Goal: Information Seeking & Learning: Find specific fact

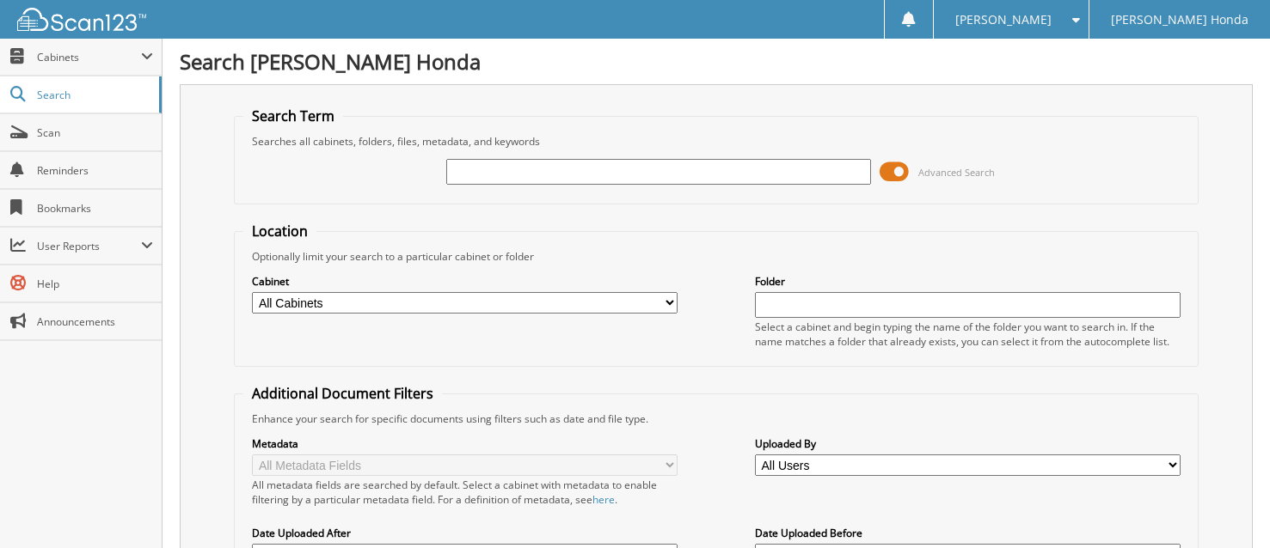
click at [81, 166] on span "Reminders" at bounding box center [95, 170] width 116 height 15
click at [690, 170] on input "text" at bounding box center [658, 172] width 425 height 26
click at [592, 165] on input "text" at bounding box center [658, 172] width 425 height 26
type input "66004531"
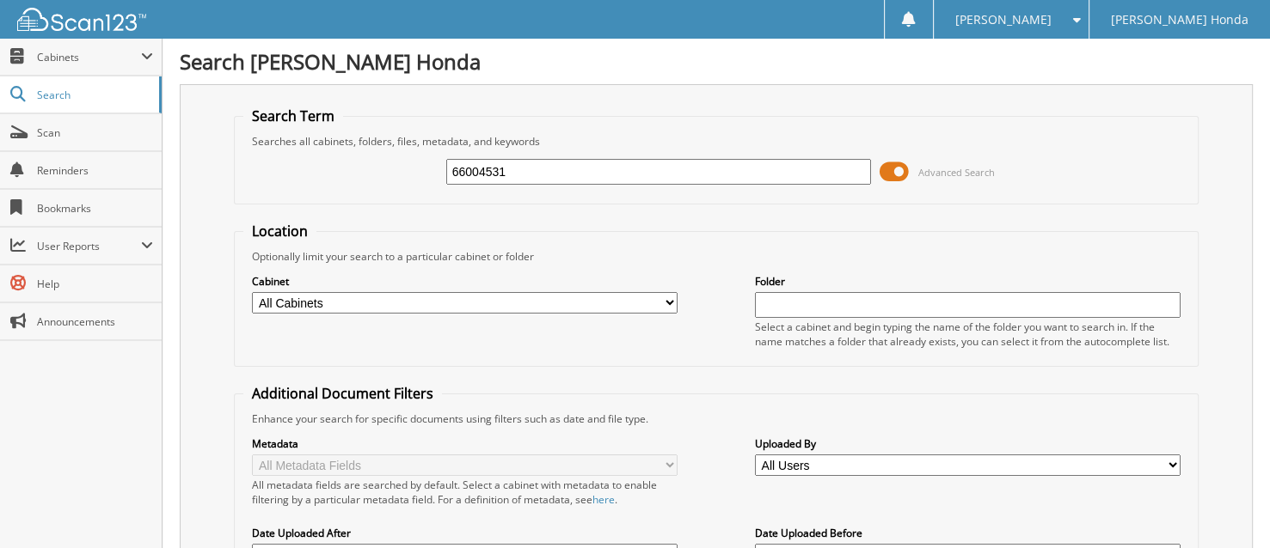
click at [915, 165] on span "Advanced Search" at bounding box center [936, 172] width 115 height 26
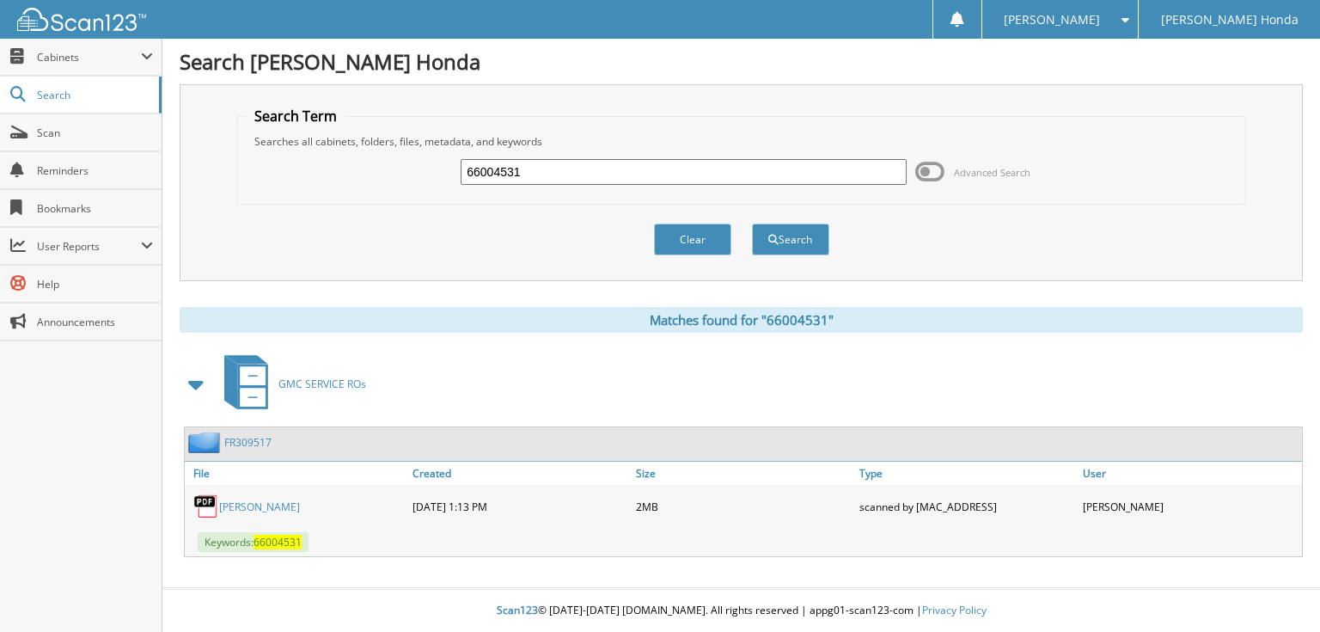
click at [541, 166] on input "66004531" at bounding box center [684, 172] width 446 height 26
type input "66004532"
click at [752, 223] on button "Search" at bounding box center [790, 239] width 77 height 32
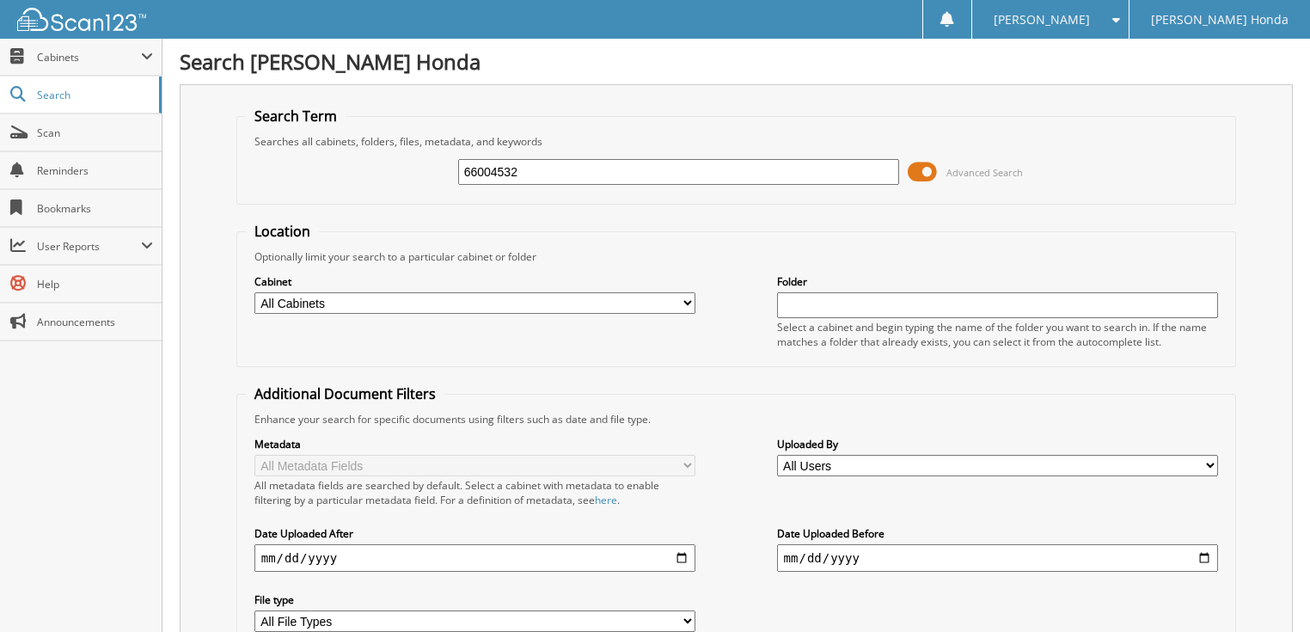
click at [927, 168] on span at bounding box center [922, 172] width 29 height 26
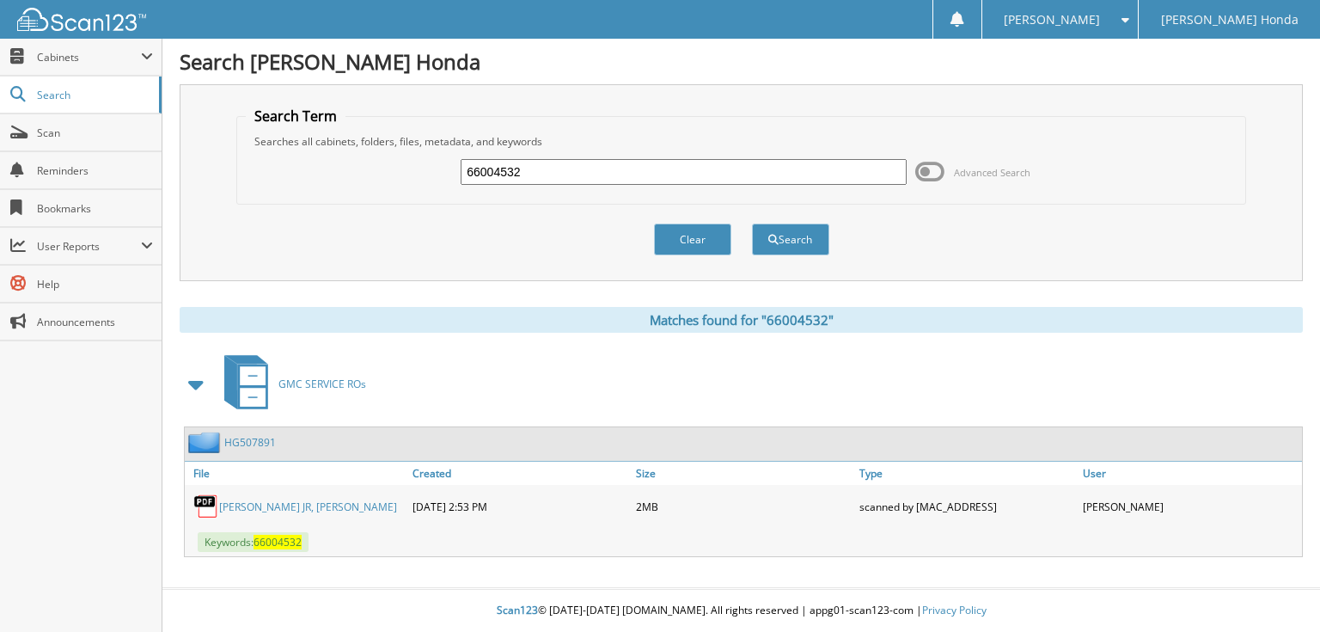
click at [626, 181] on input "66004532" at bounding box center [684, 172] width 446 height 26
type input "66004533"
click at [752, 223] on button "Search" at bounding box center [790, 239] width 77 height 32
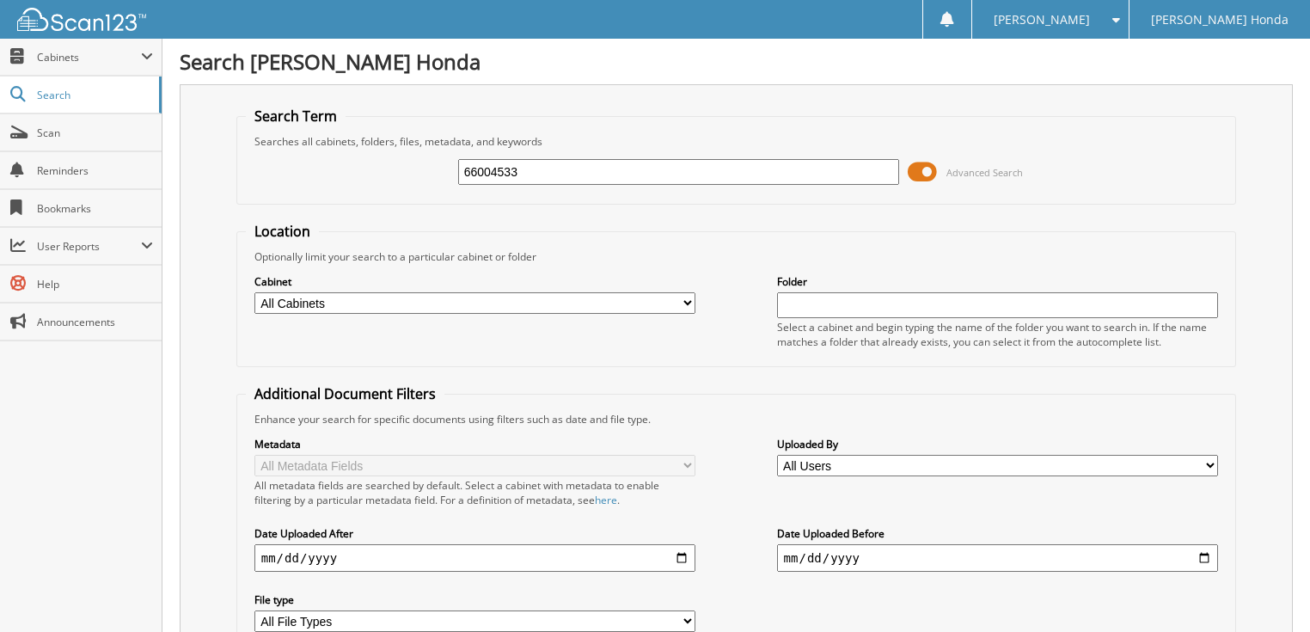
click at [920, 168] on span at bounding box center [922, 172] width 29 height 26
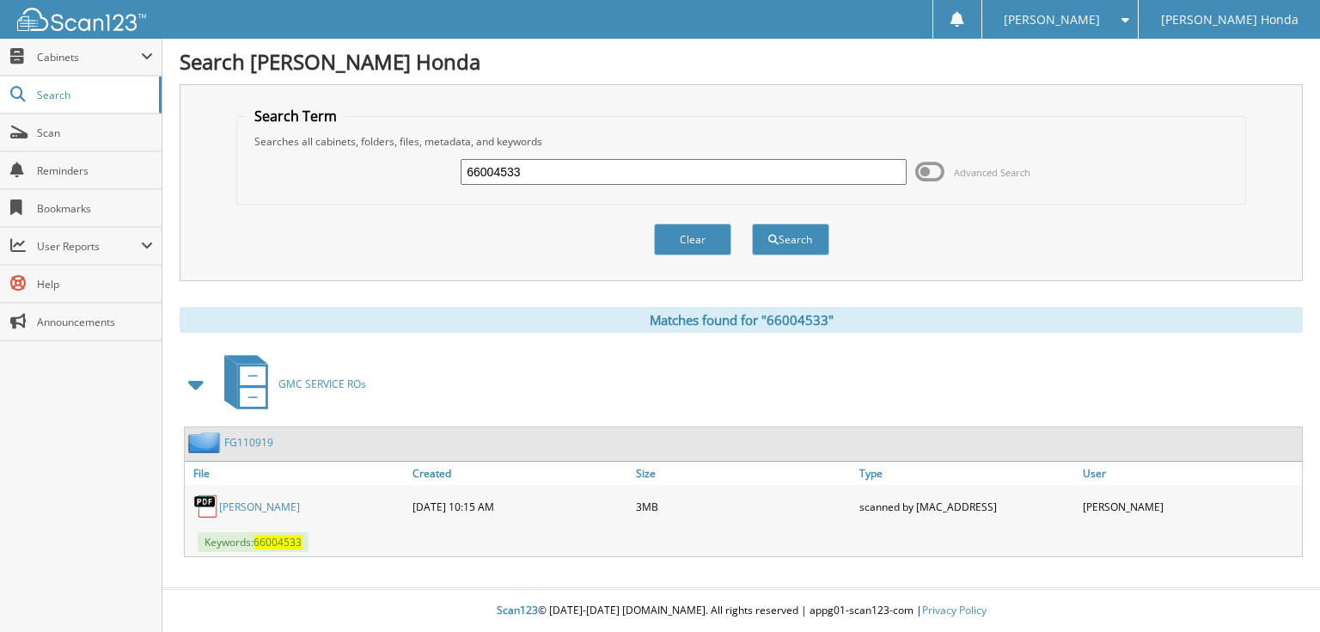
click at [733, 168] on input "66004533" at bounding box center [684, 172] width 446 height 26
type input "66004534"
click at [752, 223] on button "Search" at bounding box center [790, 239] width 77 height 32
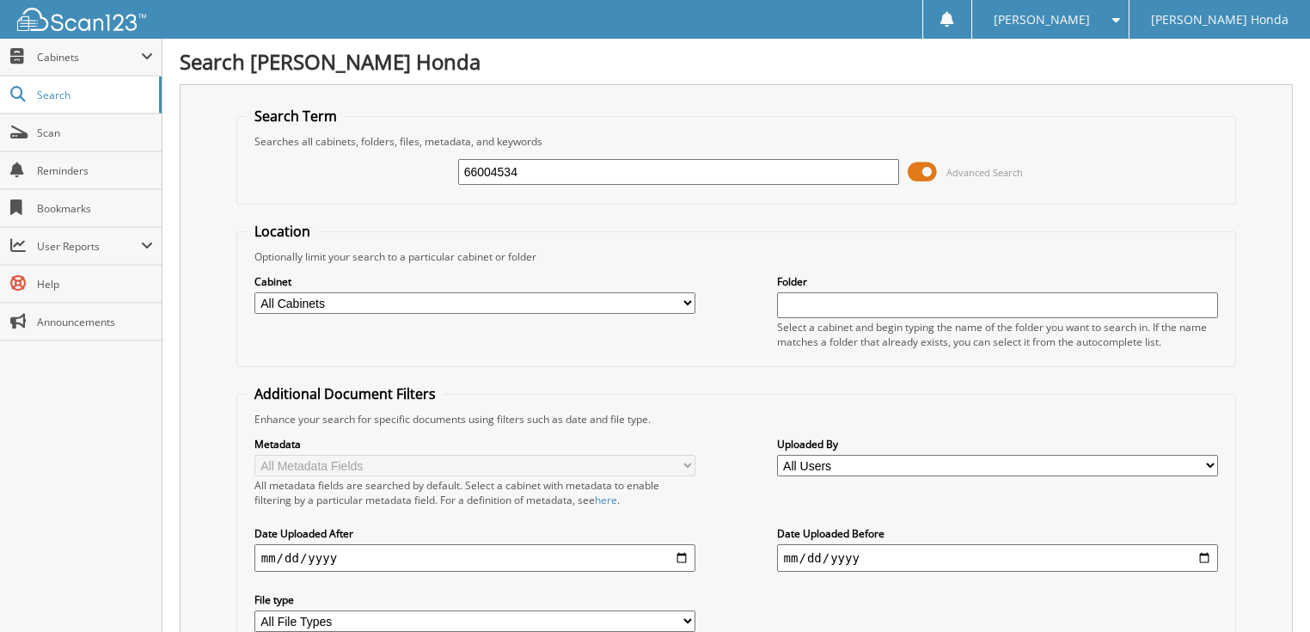
click at [933, 172] on span at bounding box center [922, 172] width 29 height 26
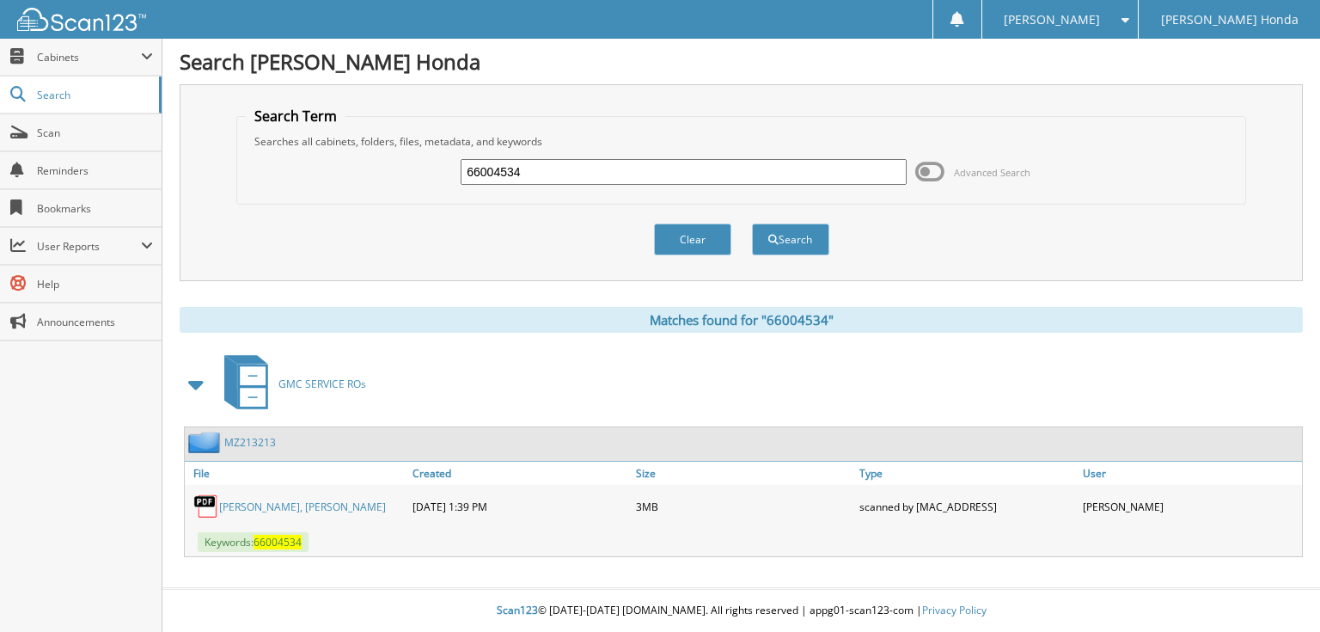
click at [678, 174] on input "66004534" at bounding box center [684, 172] width 446 height 26
type input "66004535"
click at [752, 223] on button "Search" at bounding box center [790, 239] width 77 height 32
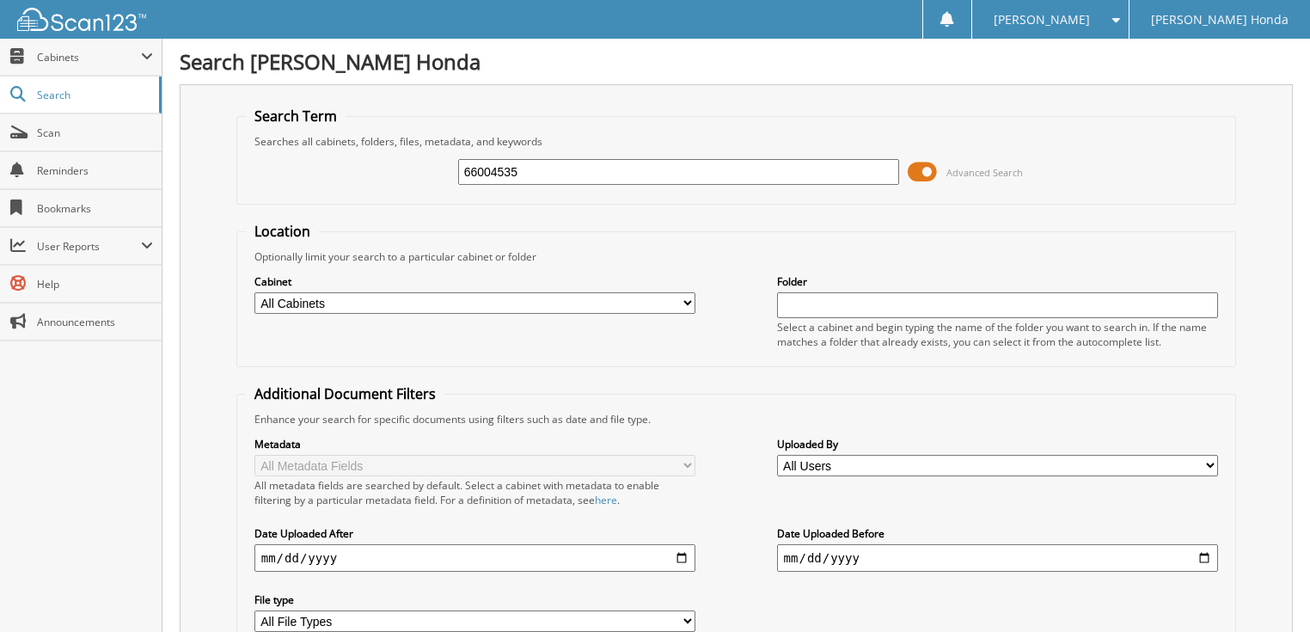
click at [918, 167] on span at bounding box center [922, 172] width 29 height 26
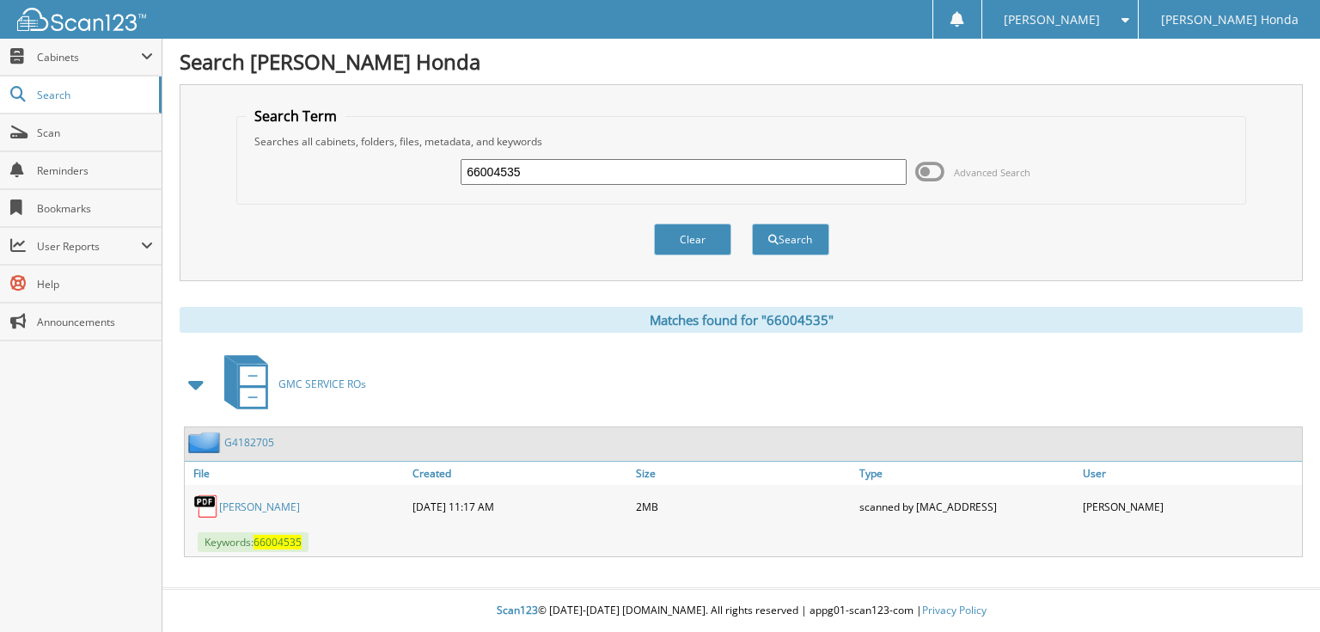
click at [684, 171] on input "66004535" at bounding box center [684, 172] width 446 height 26
type input "66004536"
click at [752, 223] on button "Search" at bounding box center [790, 239] width 77 height 32
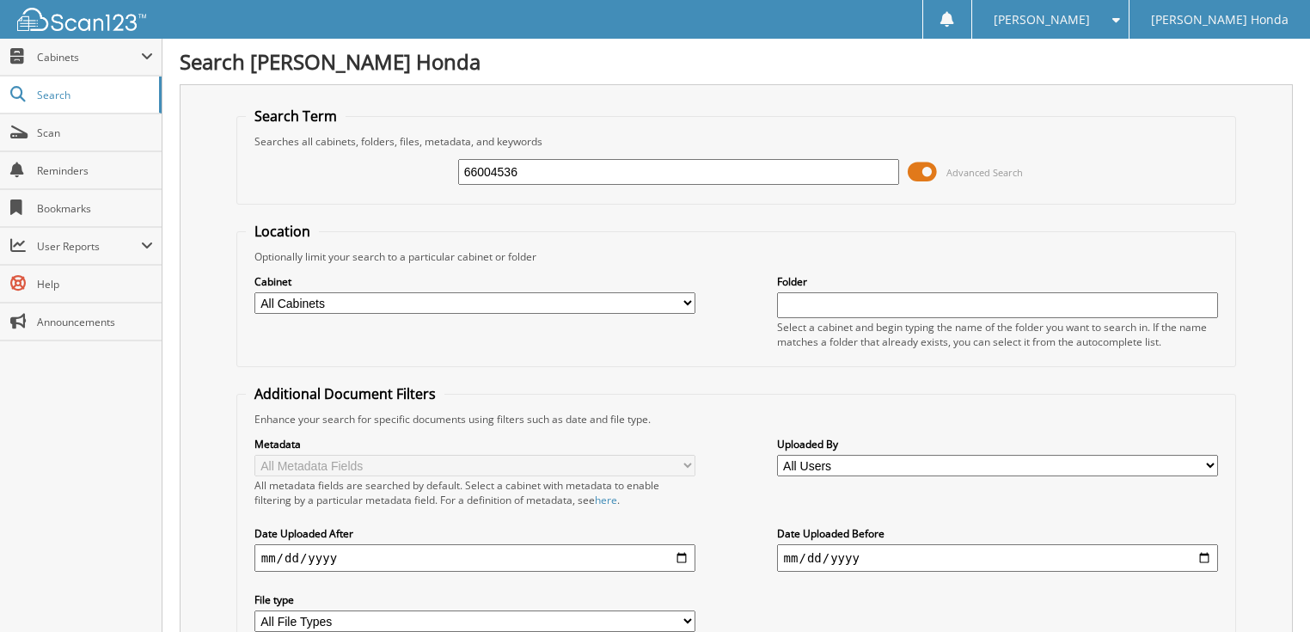
click at [932, 174] on span at bounding box center [922, 172] width 29 height 26
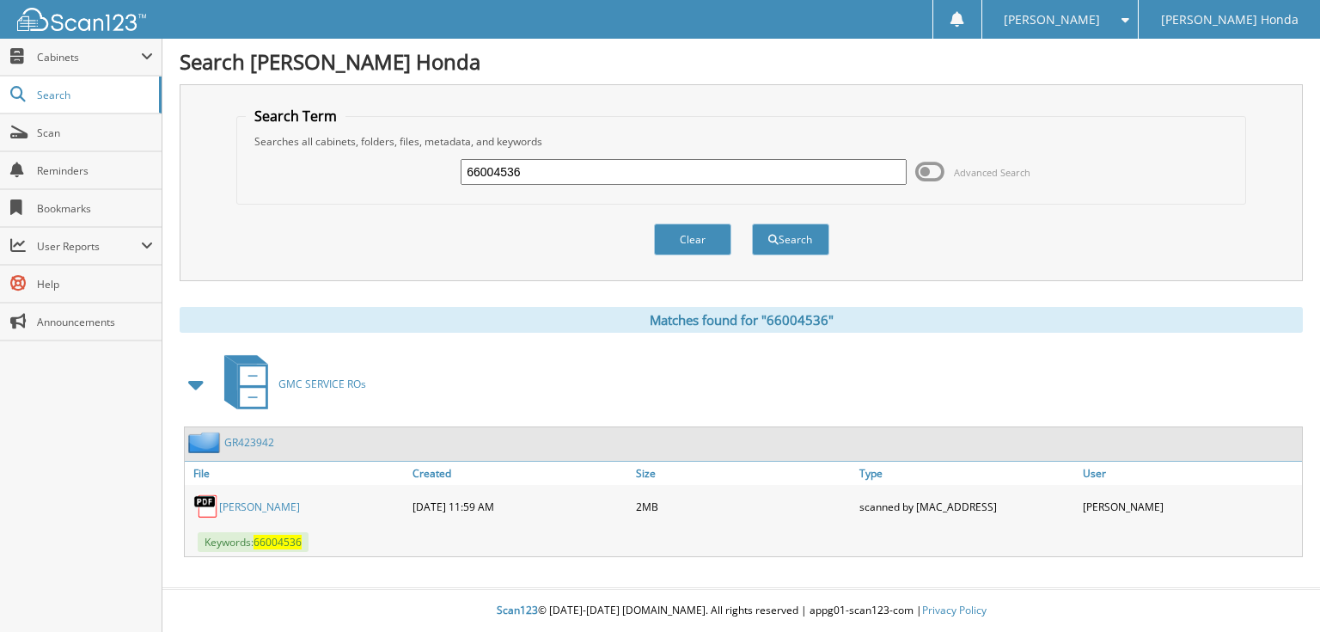
click at [633, 166] on input "66004536" at bounding box center [684, 172] width 446 height 26
type input "66004537"
click at [752, 223] on button "Search" at bounding box center [790, 239] width 77 height 32
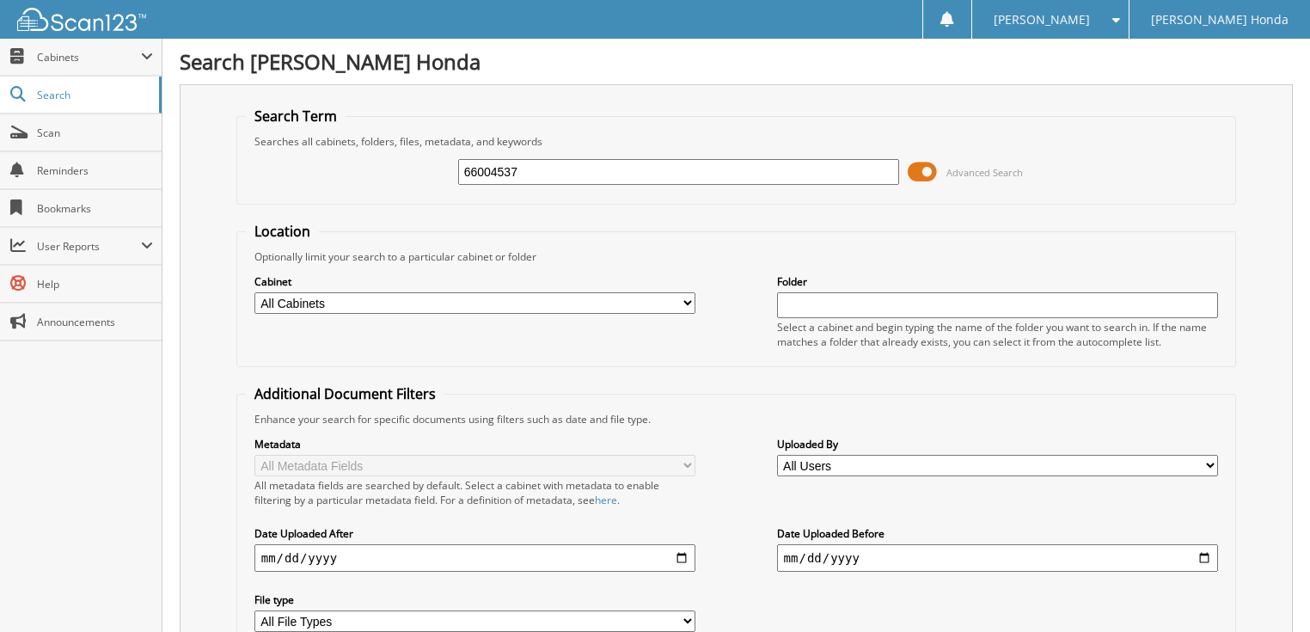
drag, startPoint x: 586, startPoint y: 168, endPoint x: 357, endPoint y: 147, distance: 230.4
click at [357, 149] on div "66004537 Advanced Search" at bounding box center [737, 172] width 982 height 46
type input "66014530"
click at [921, 172] on span at bounding box center [922, 172] width 29 height 26
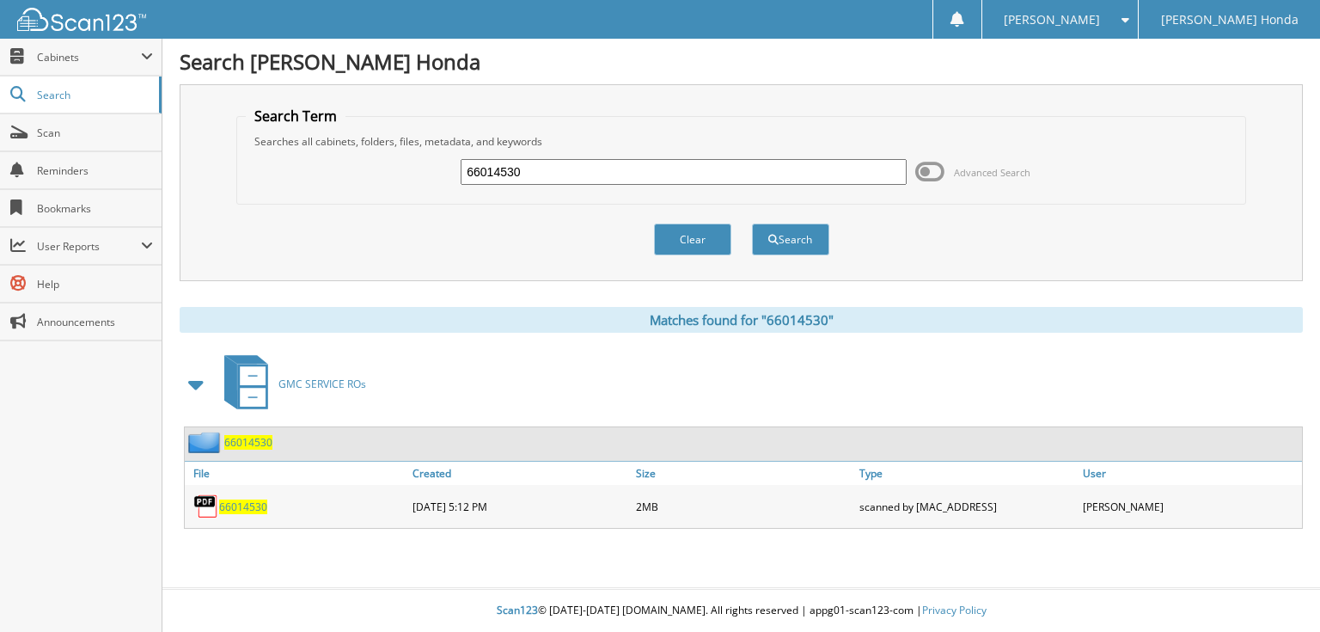
click at [578, 166] on input "66014530" at bounding box center [684, 172] width 446 height 26
type input "66014531"
click at [752, 223] on button "Search" at bounding box center [790, 239] width 77 height 32
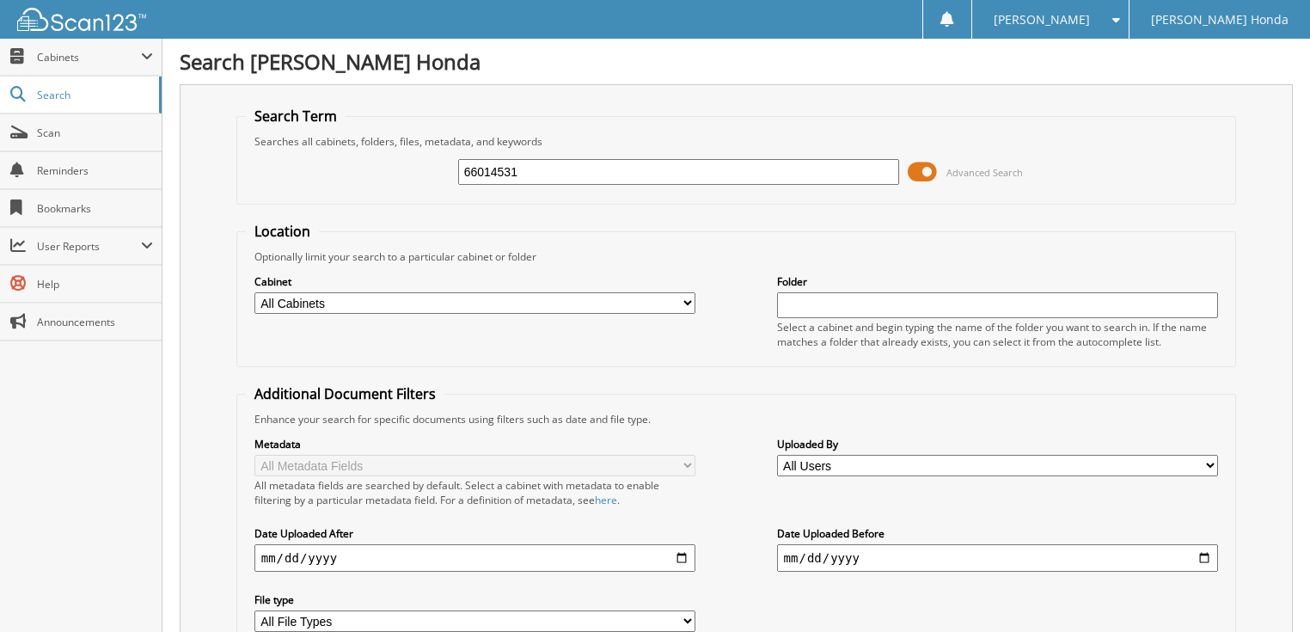
click at [932, 166] on span at bounding box center [922, 172] width 29 height 26
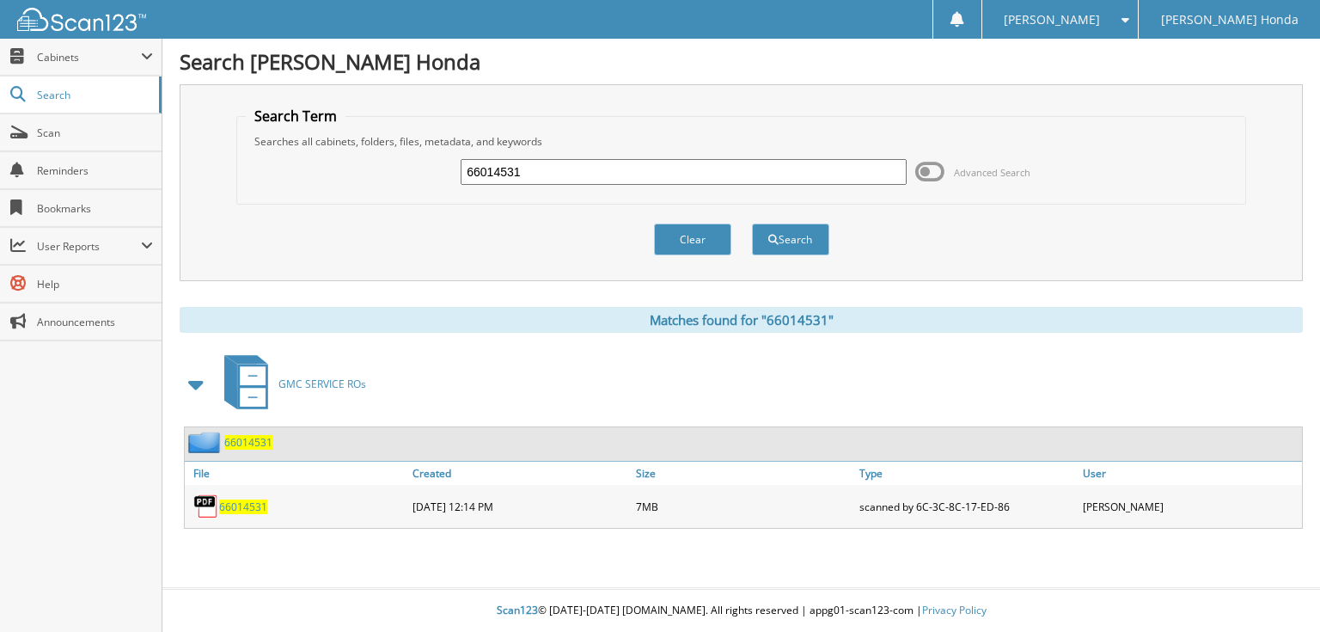
click at [526, 174] on input "66014531" at bounding box center [684, 172] width 446 height 26
type input "66014532"
click at [752, 223] on button "Search" at bounding box center [790, 239] width 77 height 32
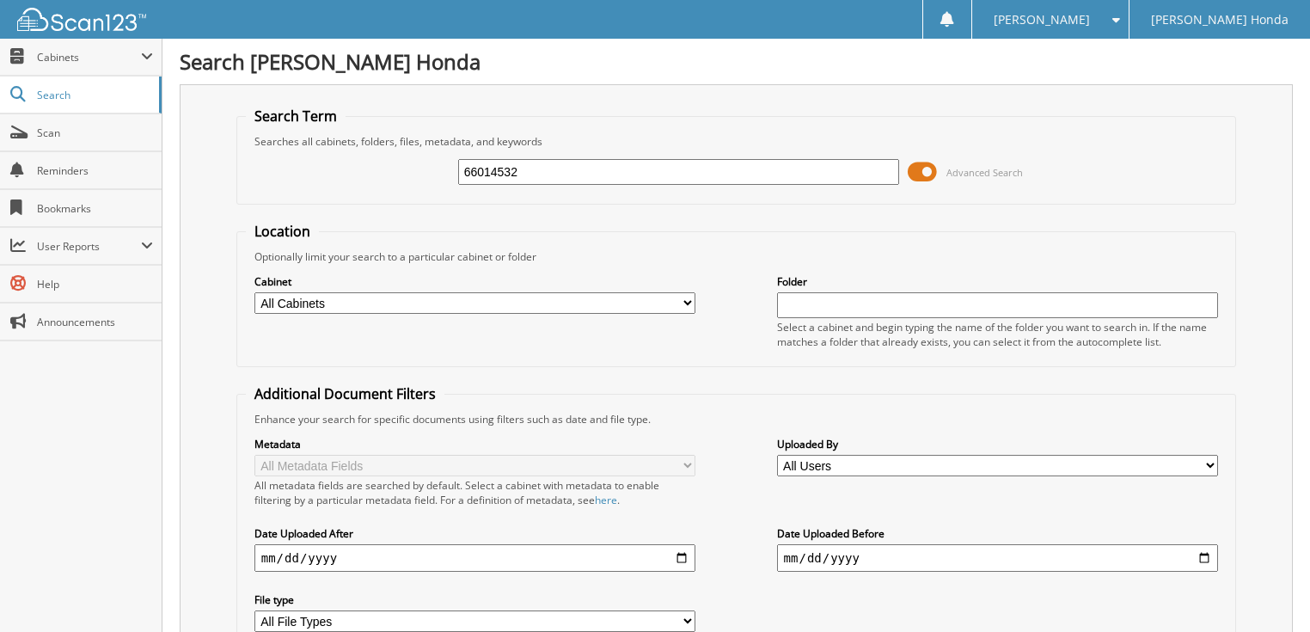
click at [924, 162] on span at bounding box center [922, 172] width 29 height 26
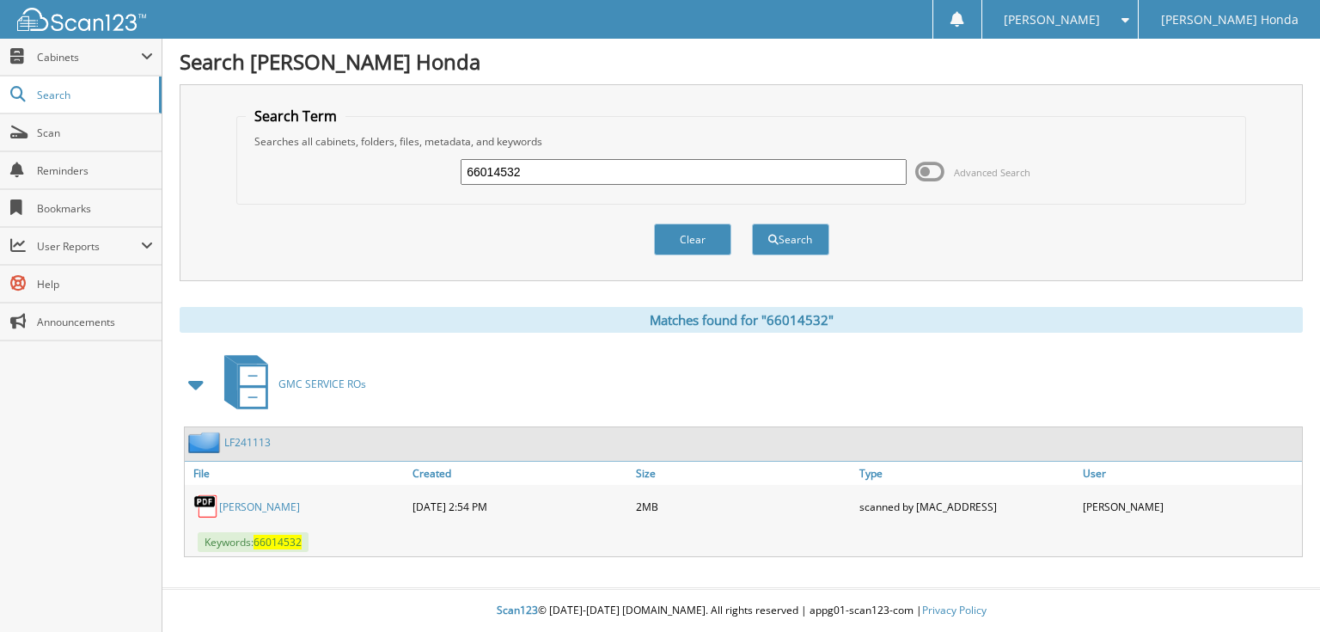
click at [578, 178] on input "66014532" at bounding box center [684, 172] width 446 height 26
type input "66014533"
click at [752, 223] on button "Search" at bounding box center [790, 239] width 77 height 32
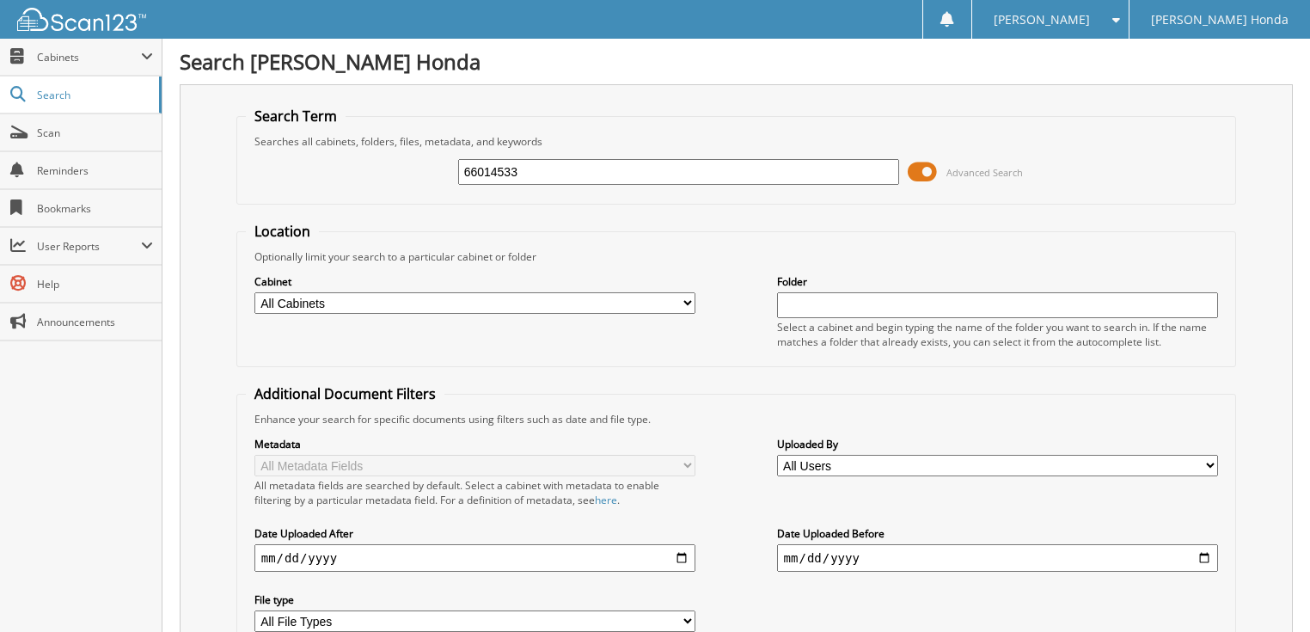
click at [921, 170] on span at bounding box center [922, 172] width 29 height 26
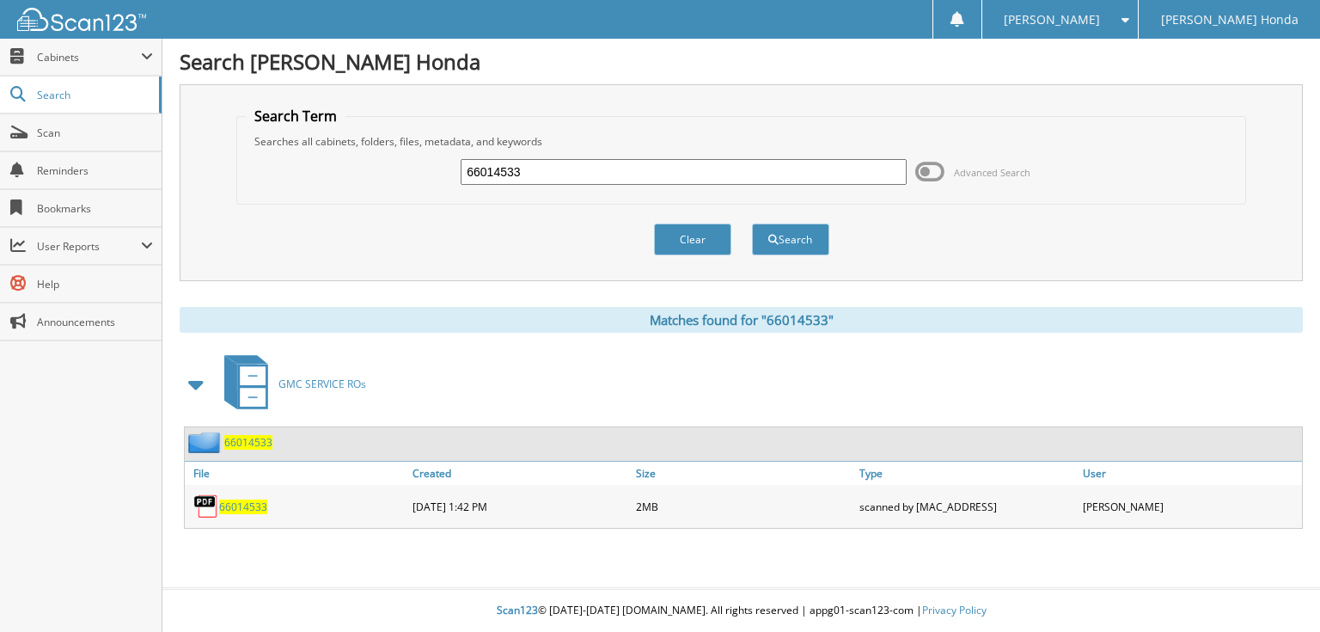
click at [658, 181] on input "66014533" at bounding box center [684, 172] width 446 height 26
type input "66014534"
click at [752, 223] on button "Search" at bounding box center [790, 239] width 77 height 32
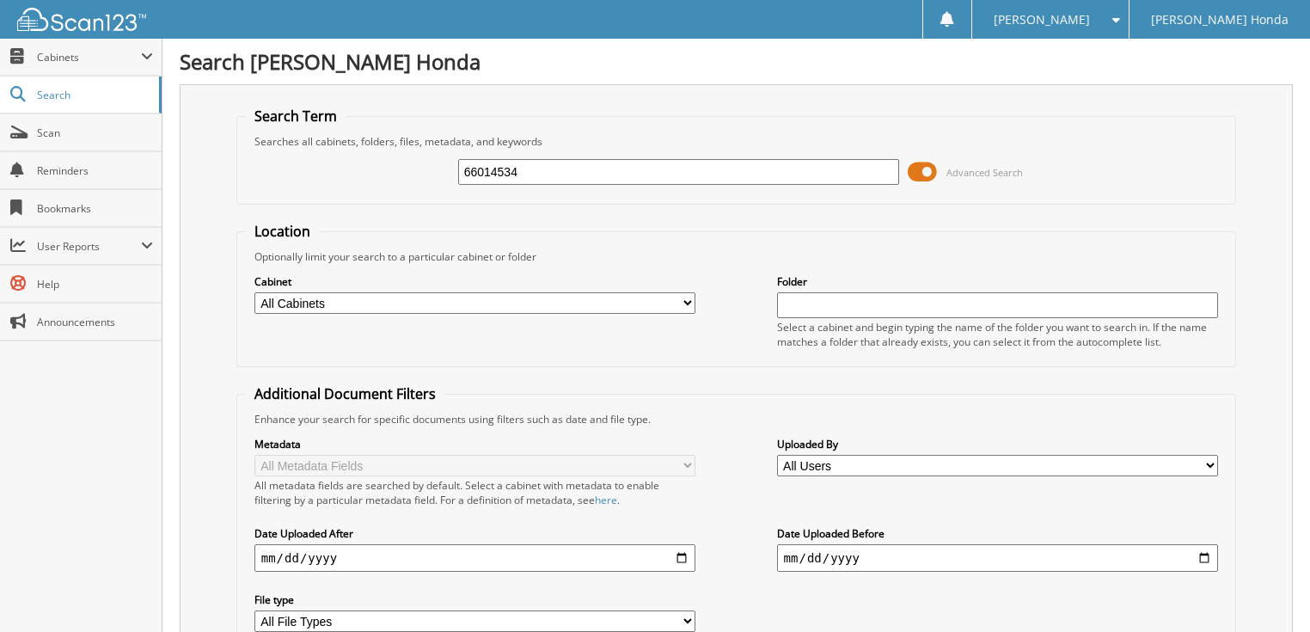
click at [912, 165] on span at bounding box center [922, 172] width 29 height 26
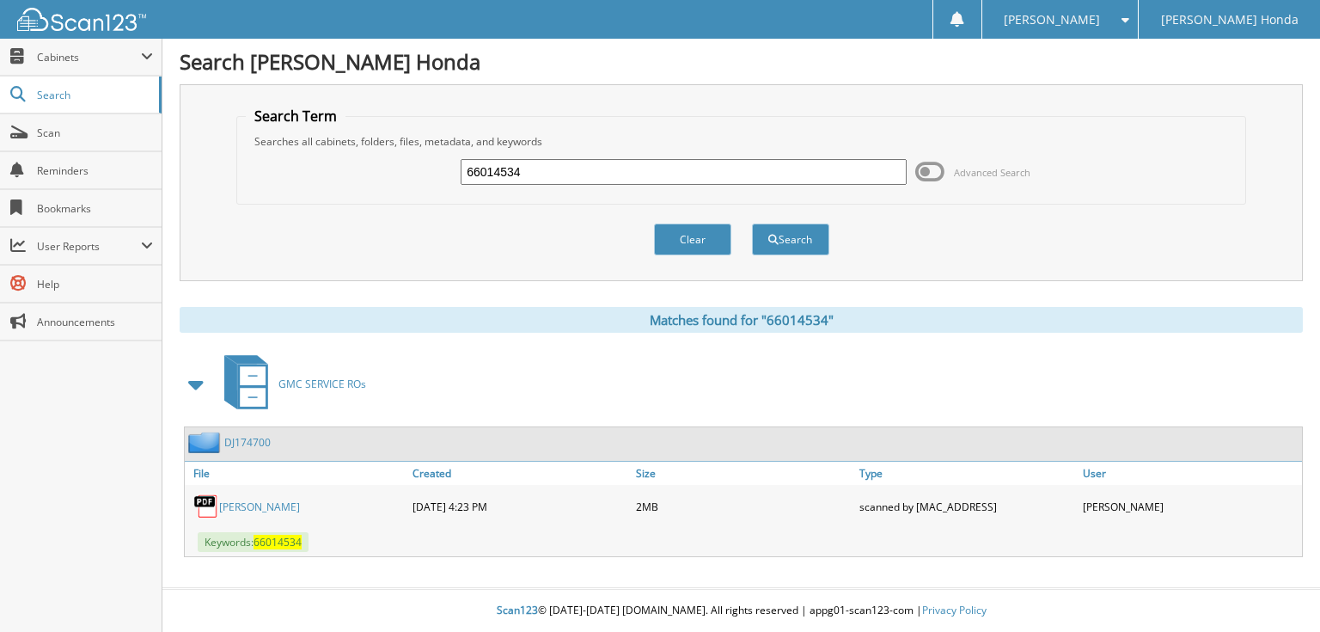
click at [630, 166] on input "66014534" at bounding box center [684, 172] width 446 height 26
type input "66014535"
click at [752, 223] on button "Search" at bounding box center [790, 239] width 77 height 32
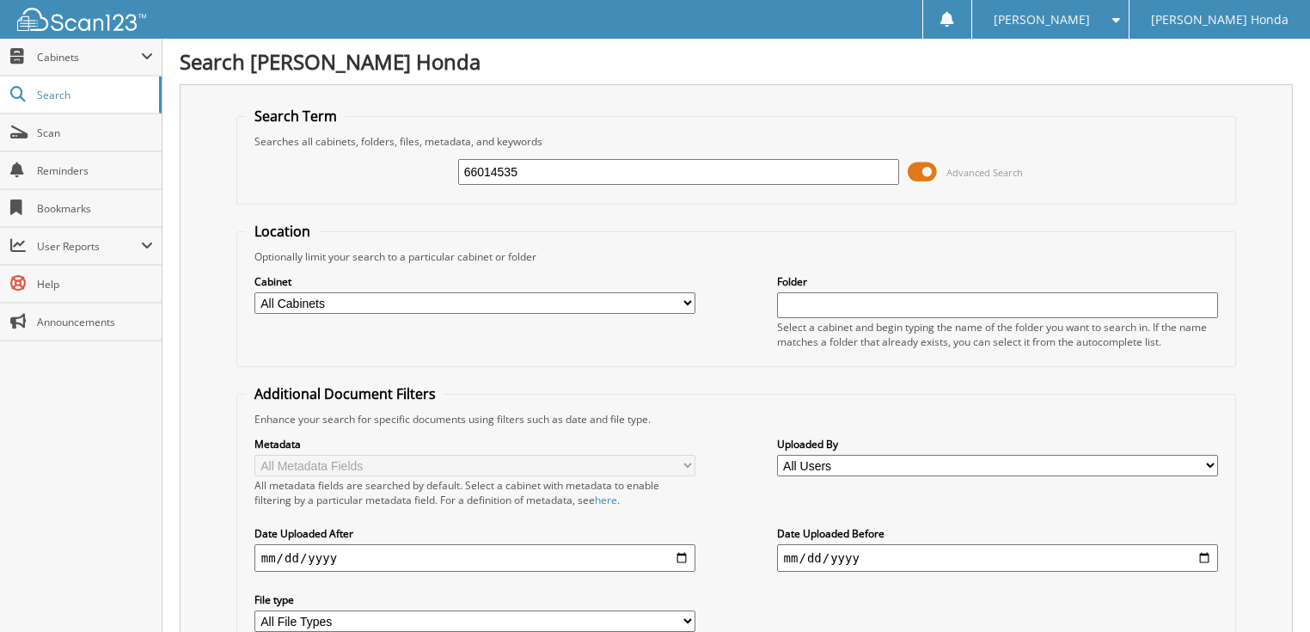
click at [927, 169] on span at bounding box center [922, 172] width 29 height 26
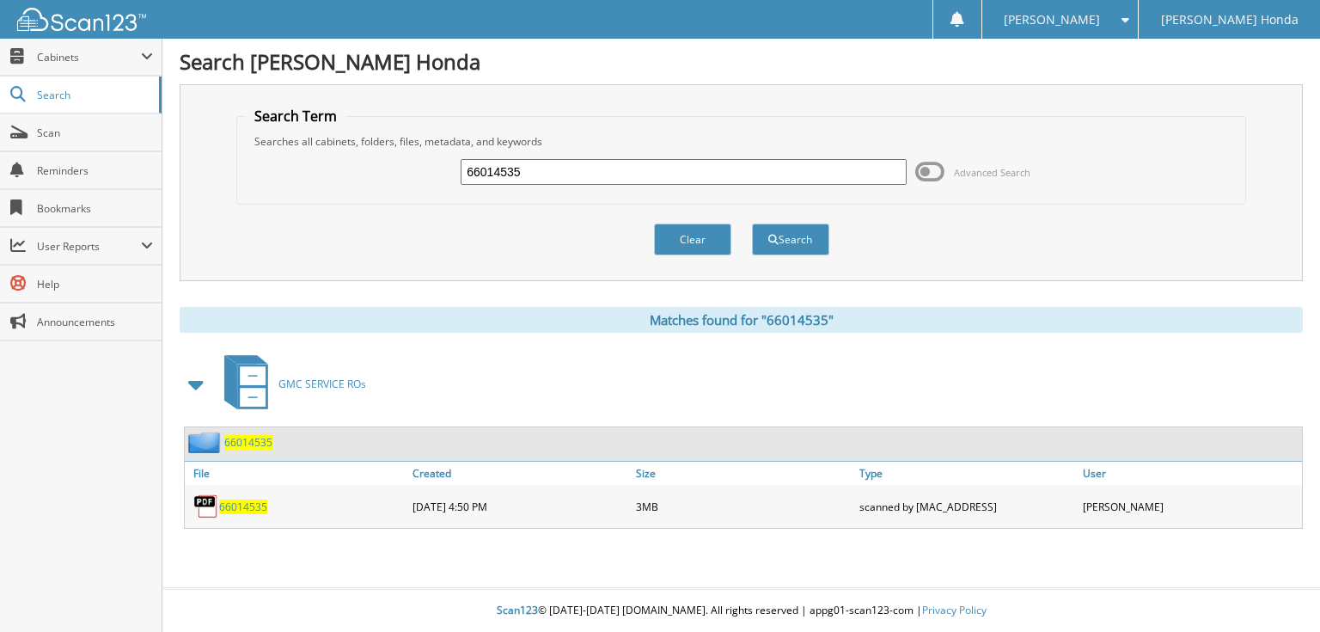
click at [707, 168] on input "66014535" at bounding box center [684, 172] width 446 height 26
type input "66014536"
click at [752, 223] on button "Search" at bounding box center [790, 239] width 77 height 32
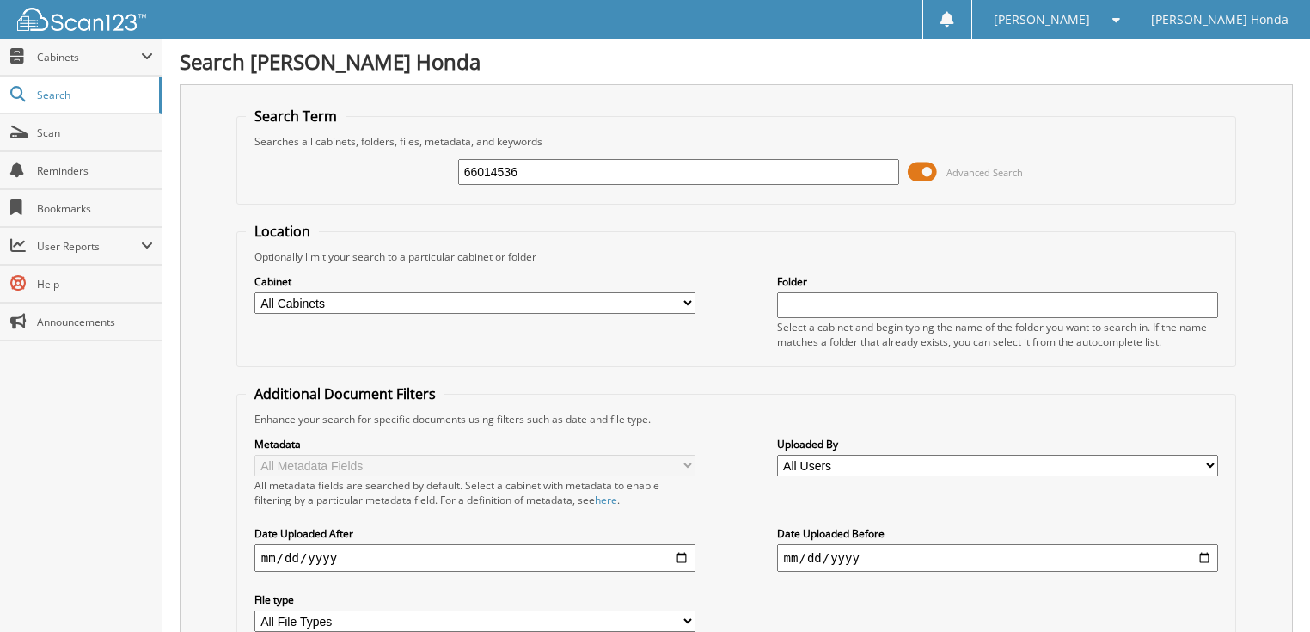
click at [933, 167] on span at bounding box center [922, 172] width 29 height 26
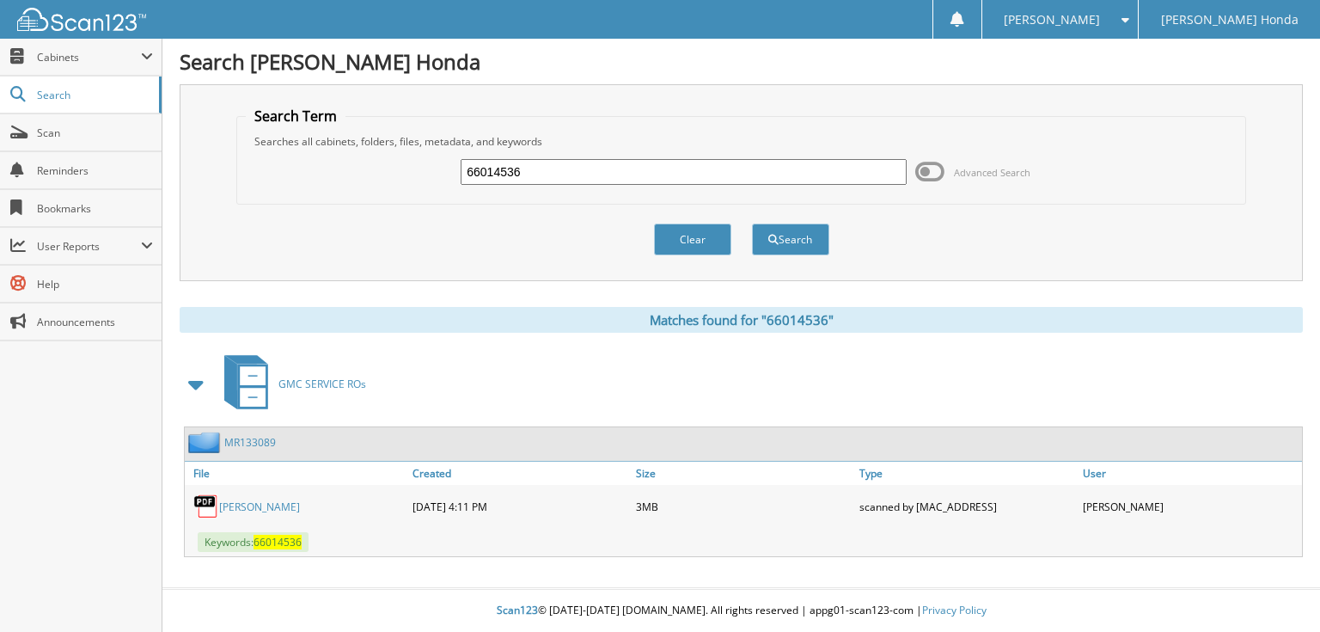
click at [672, 175] on input "66014536" at bounding box center [684, 172] width 446 height 26
type input "66014537"
click at [752, 223] on button "Search" at bounding box center [790, 239] width 77 height 32
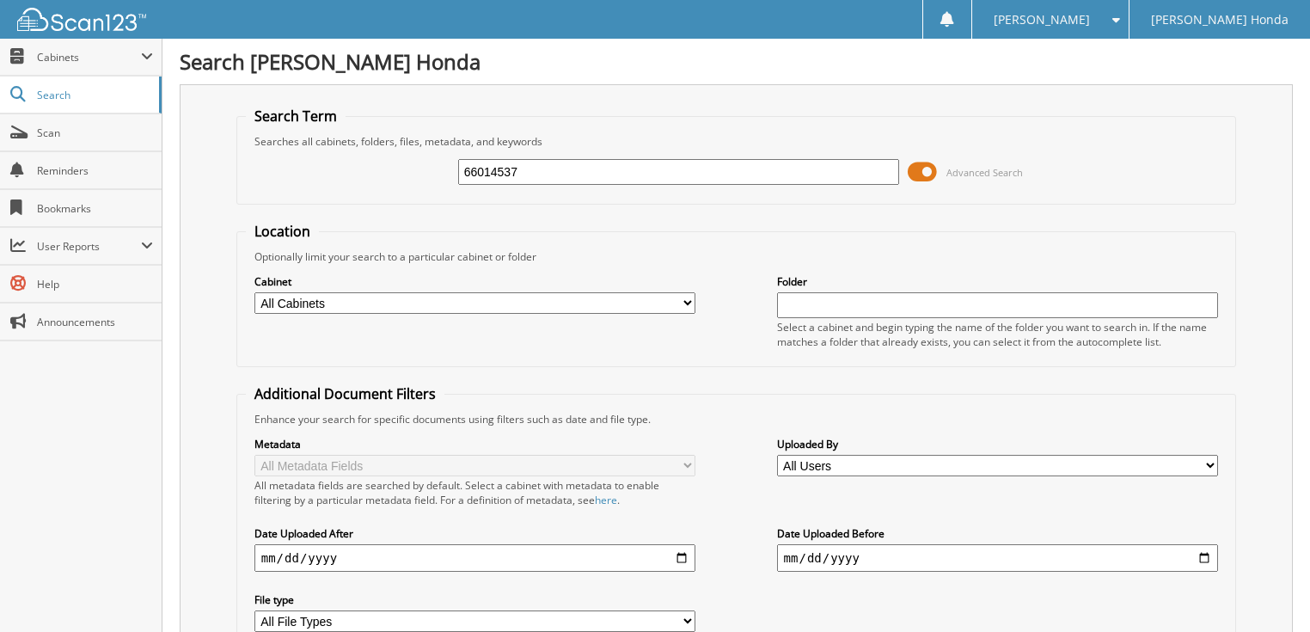
click at [916, 172] on span at bounding box center [922, 172] width 29 height 26
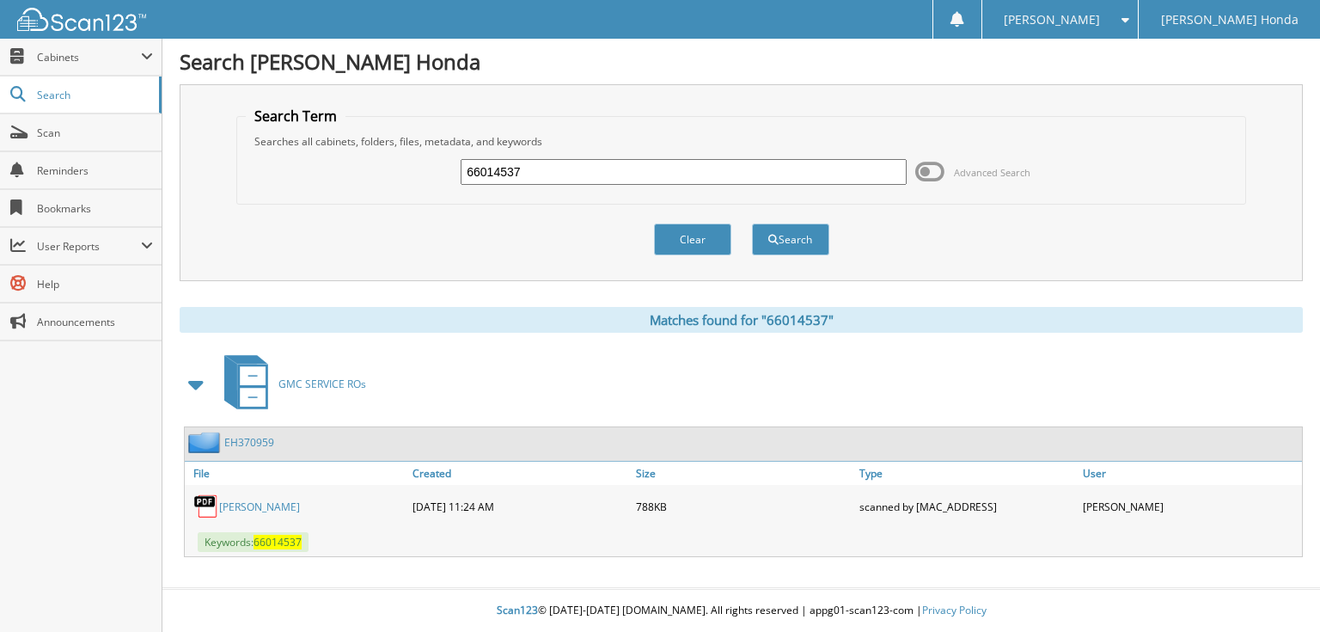
click at [764, 176] on input "66014537" at bounding box center [684, 172] width 446 height 26
type input "66014538"
click at [752, 223] on button "Search" at bounding box center [790, 239] width 77 height 32
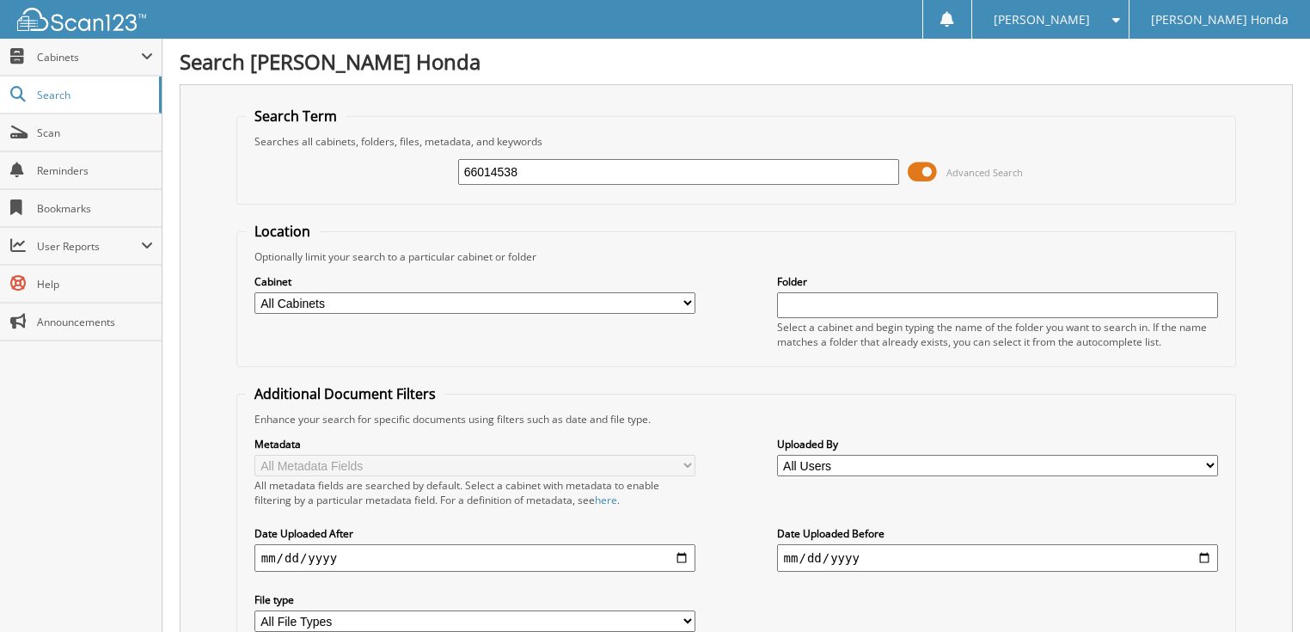
click at [930, 172] on span at bounding box center [922, 172] width 29 height 26
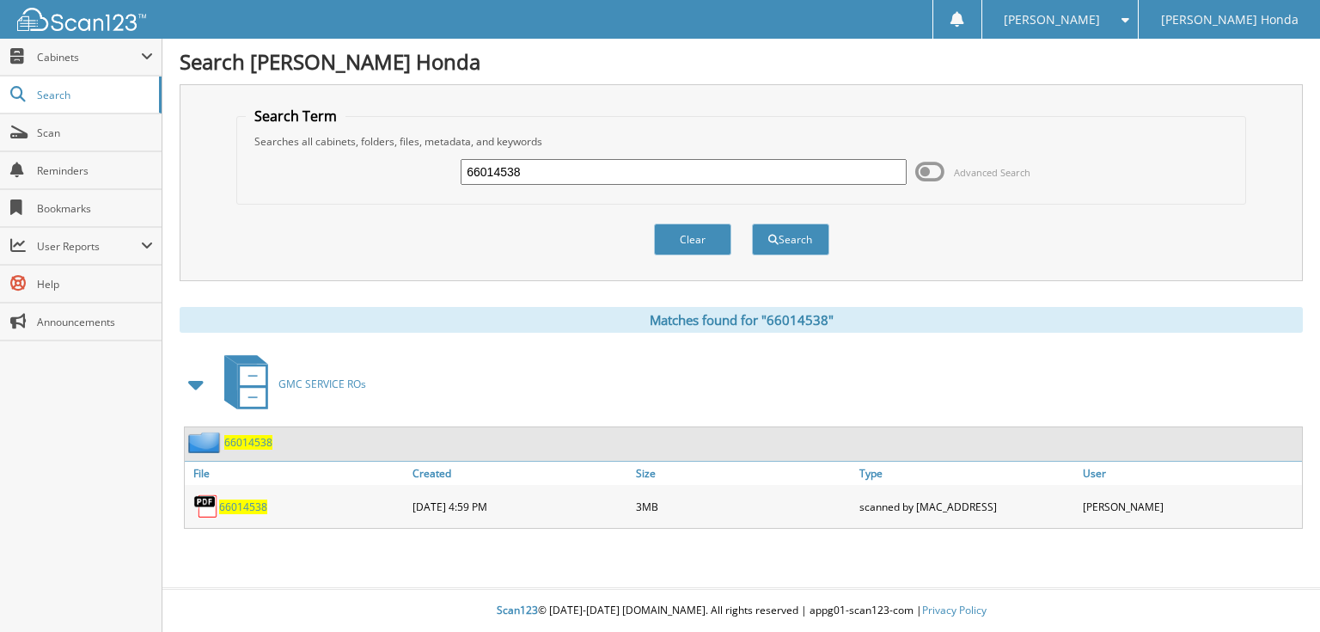
click at [668, 180] on input "66014538" at bounding box center [684, 172] width 446 height 26
type input "66014539"
click at [752, 223] on button "Search" at bounding box center [790, 239] width 77 height 32
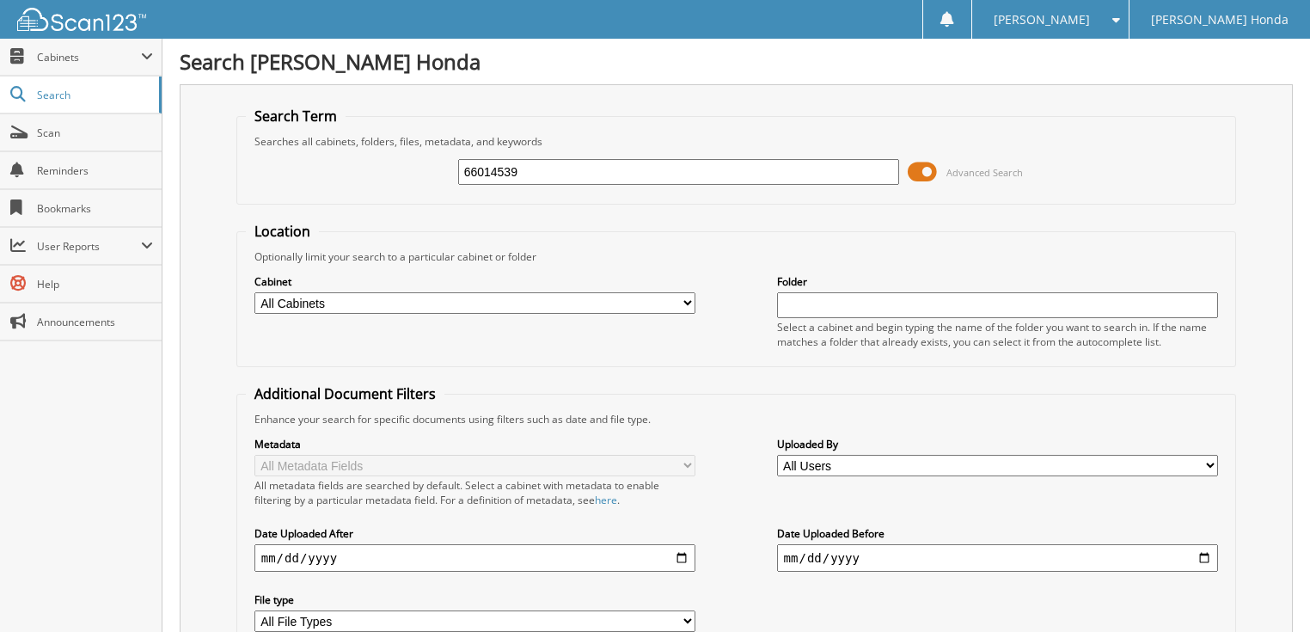
click at [930, 172] on span at bounding box center [922, 172] width 29 height 26
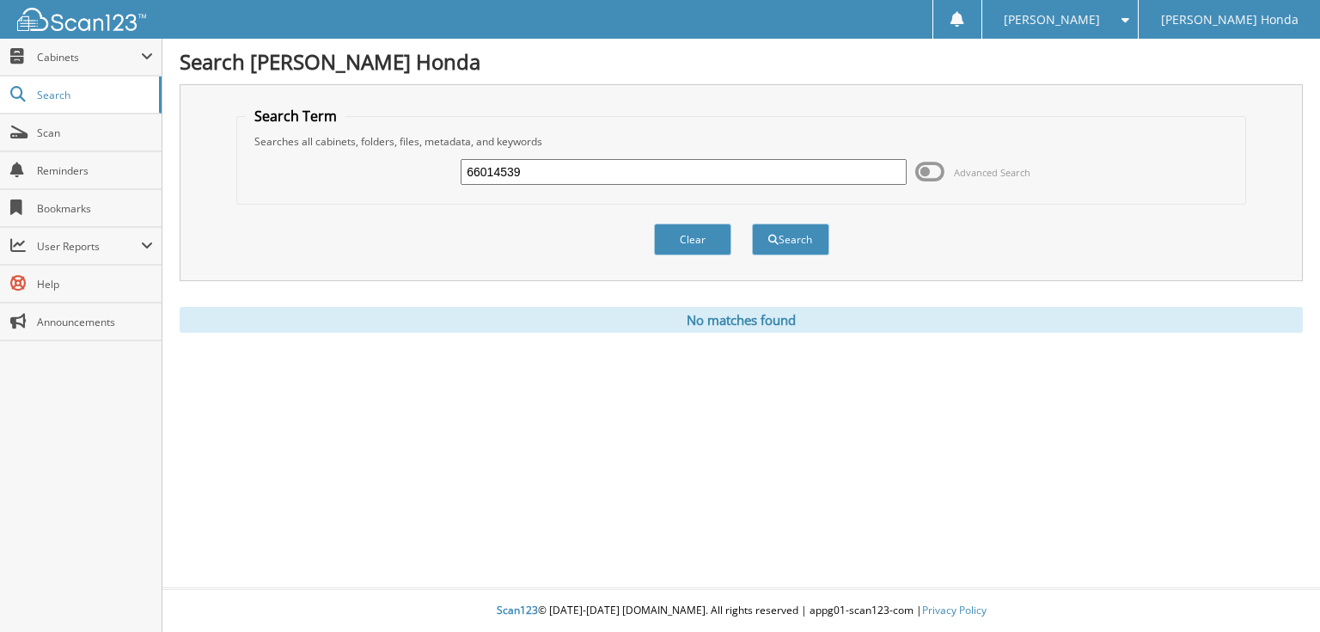
click at [698, 169] on input "66014539" at bounding box center [684, 172] width 446 height 26
click at [634, 172] on input "66014539" at bounding box center [684, 172] width 446 height 26
type input "66014540"
click at [752, 223] on button "Search" at bounding box center [790, 239] width 77 height 32
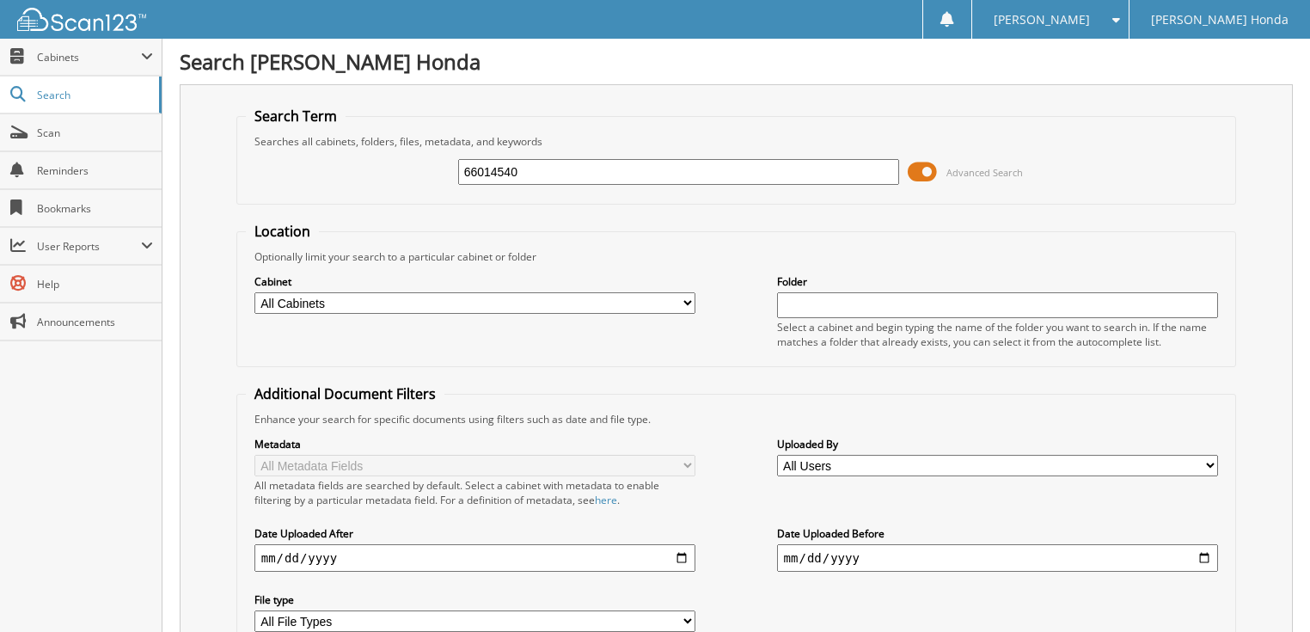
click at [921, 176] on span at bounding box center [922, 172] width 29 height 26
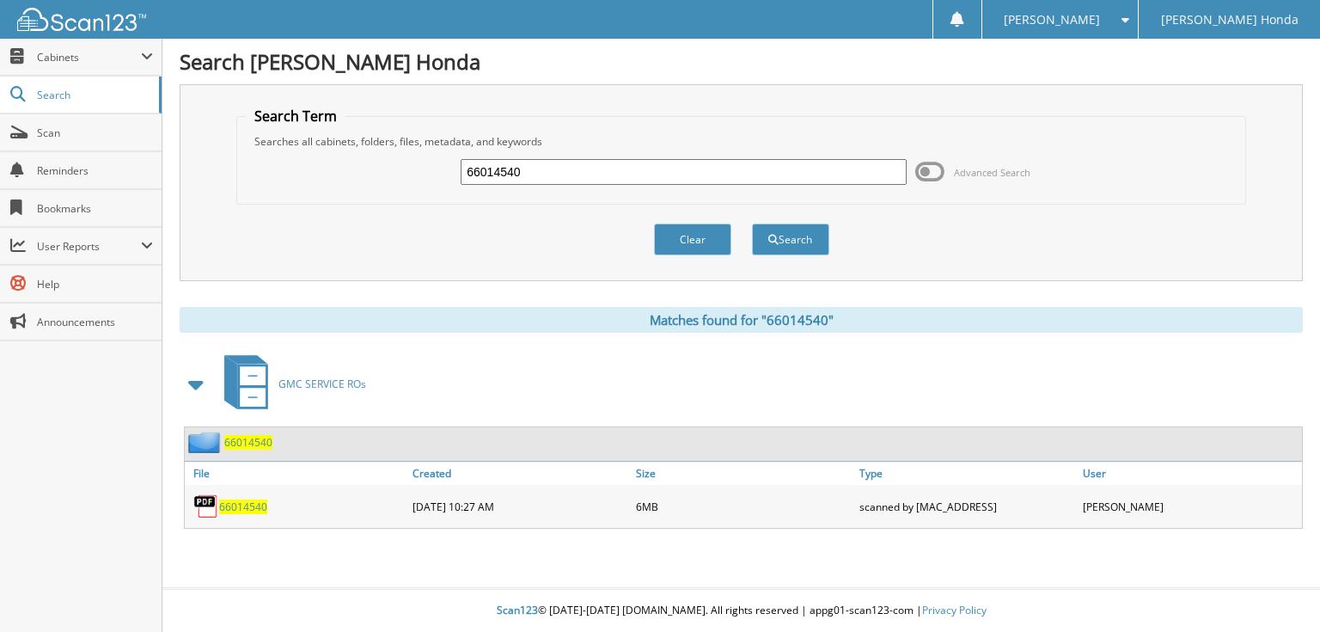
click at [620, 169] on input "66014540" at bounding box center [684, 172] width 446 height 26
type input "66014541"
click at [752, 223] on button "Search" at bounding box center [790, 239] width 77 height 32
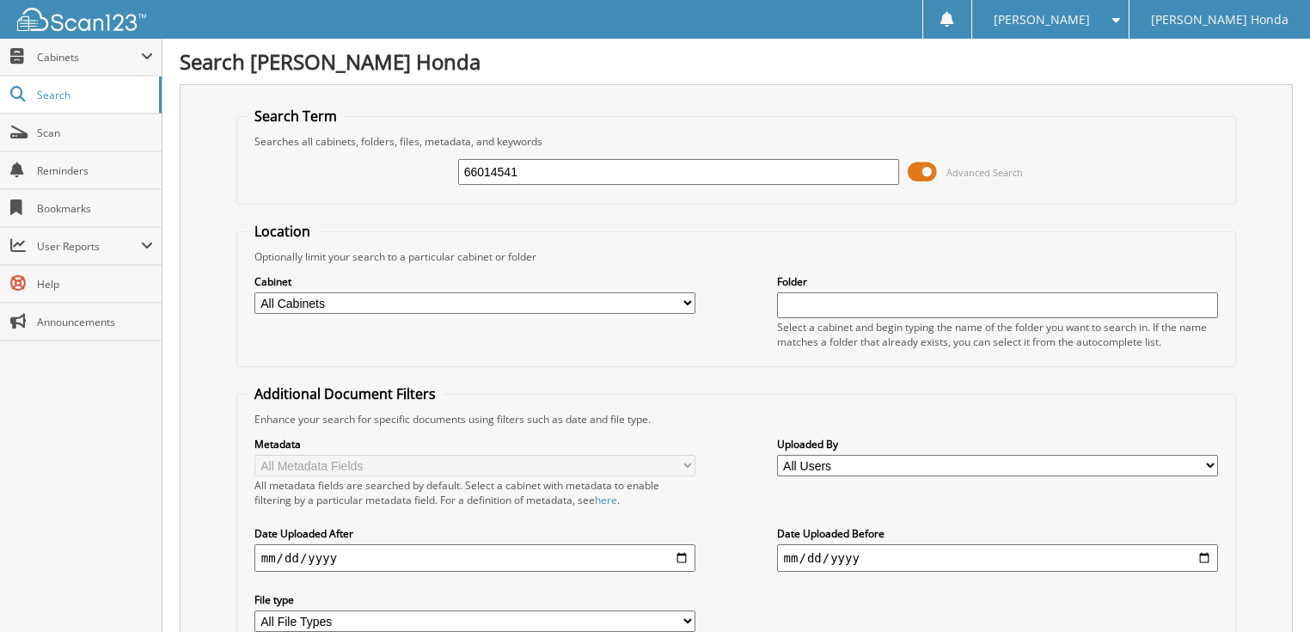
click at [918, 167] on span at bounding box center [922, 172] width 29 height 26
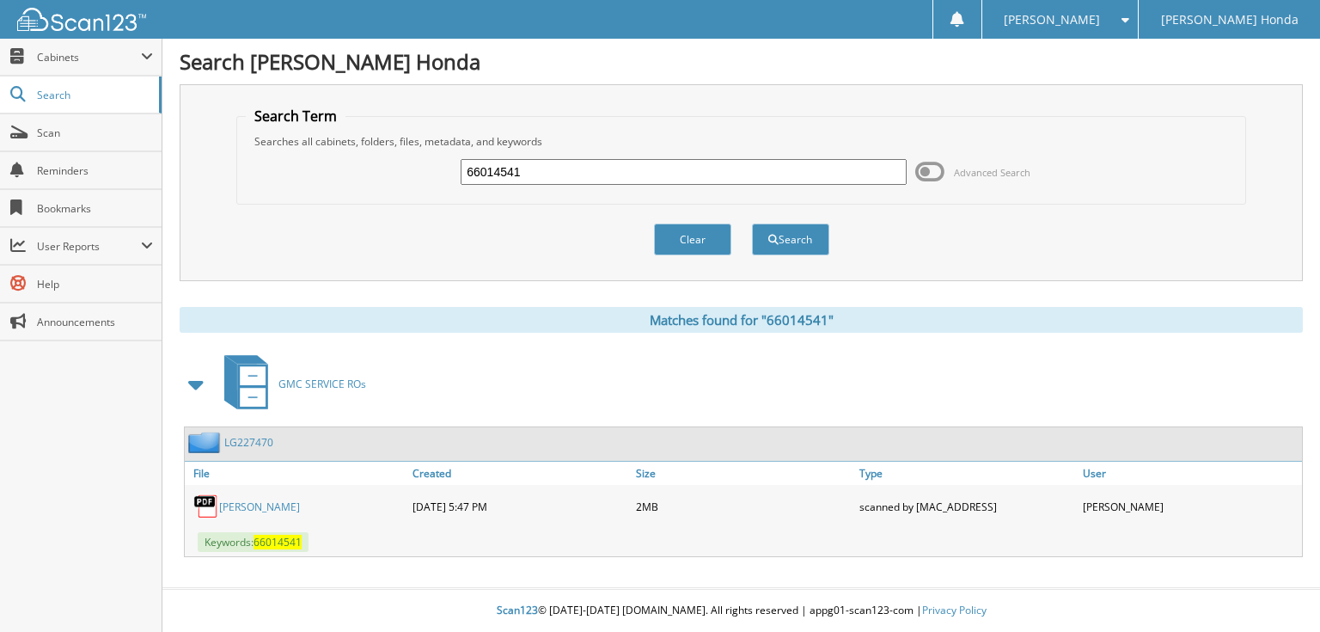
click at [755, 174] on input "66014541" at bounding box center [684, 172] width 446 height 26
type input "66014542"
click at [752, 223] on button "Search" at bounding box center [790, 239] width 77 height 32
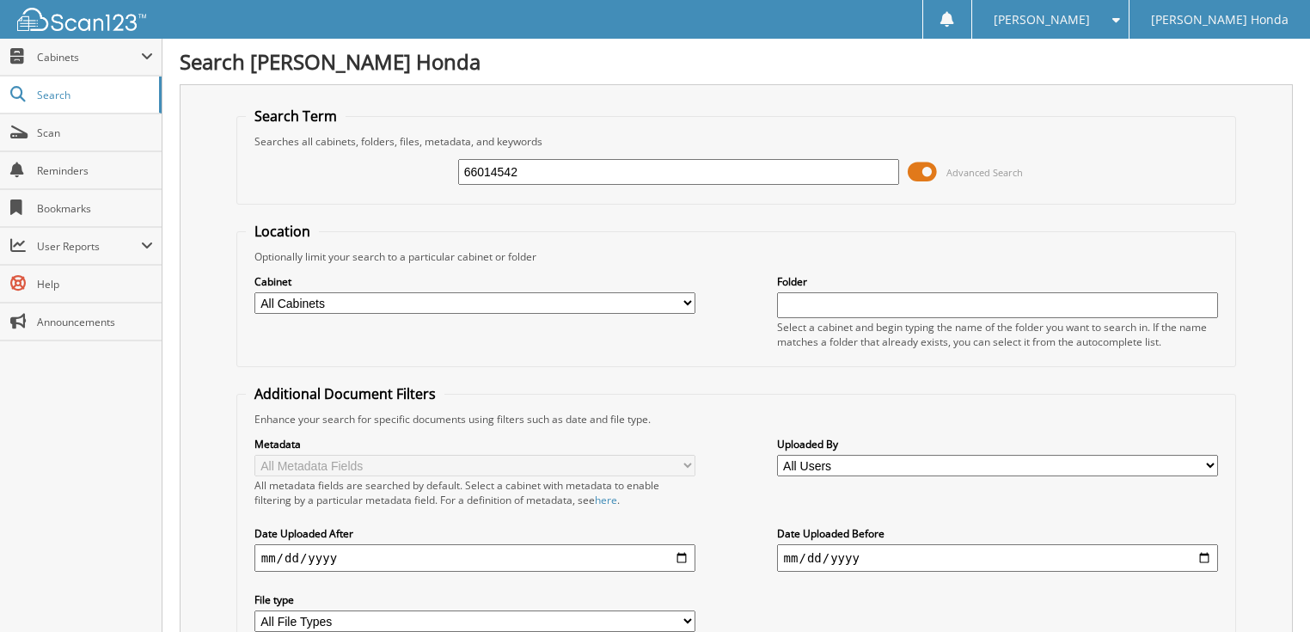
click at [925, 166] on span at bounding box center [922, 172] width 29 height 26
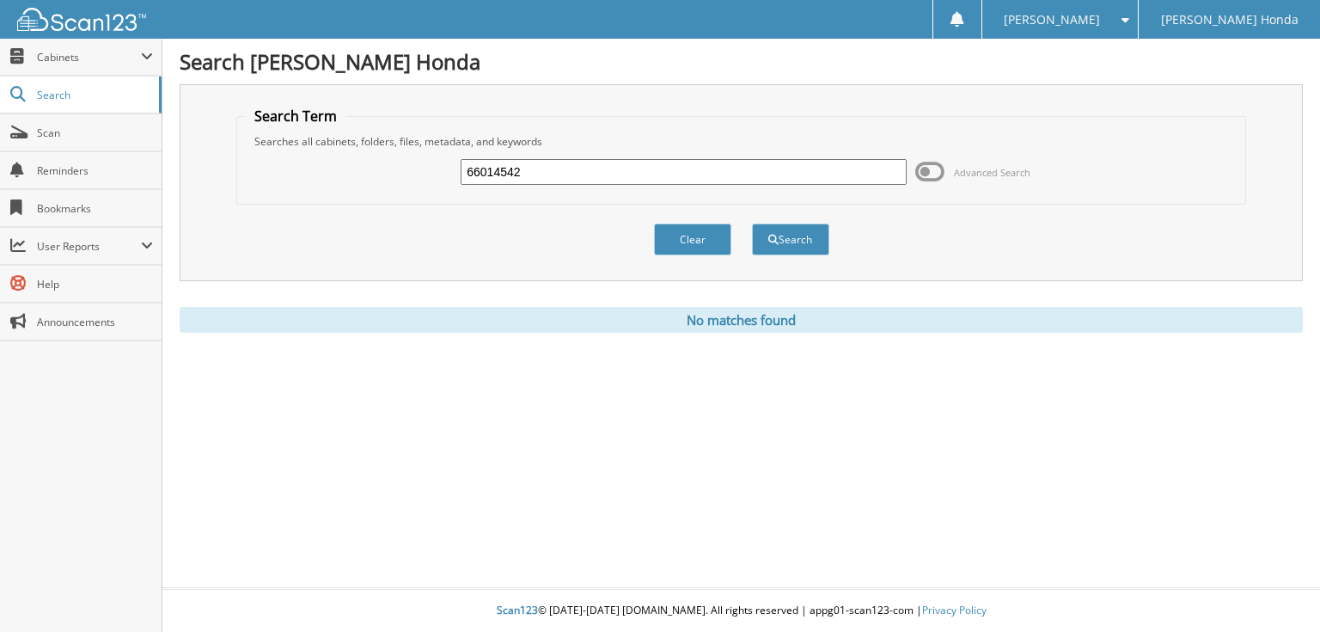
click at [602, 159] on input "66014542" at bounding box center [684, 172] width 446 height 26
type input "66014543"
click at [752, 223] on button "Search" at bounding box center [790, 239] width 77 height 32
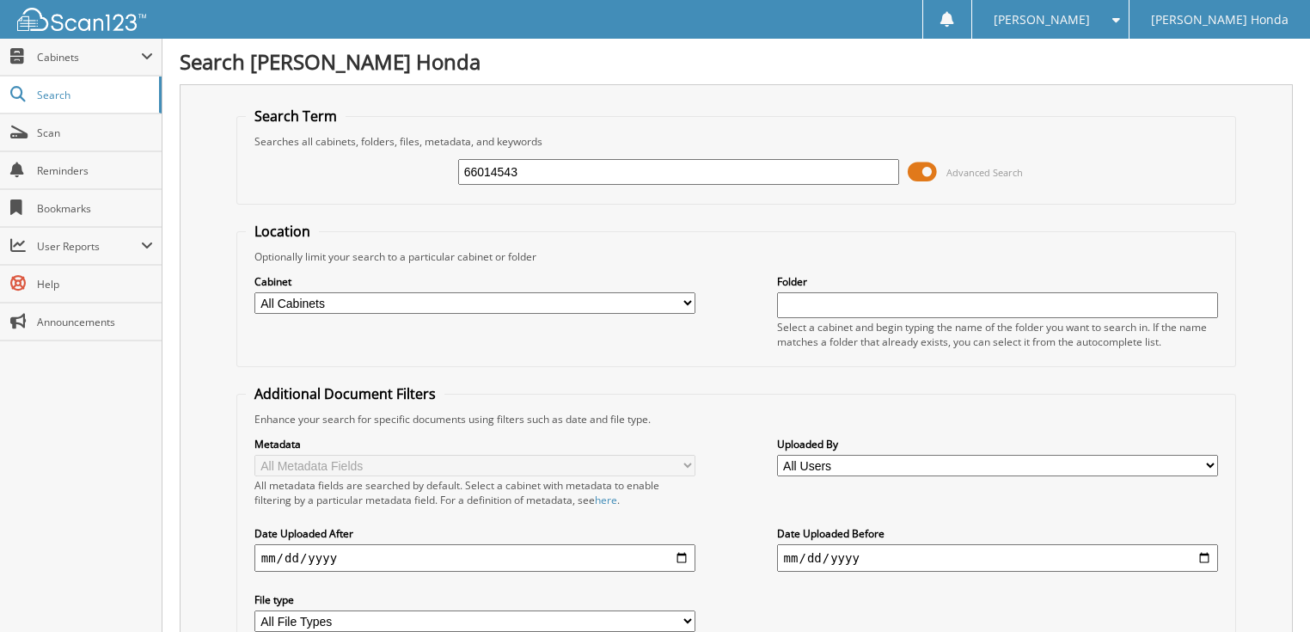
click at [918, 174] on span at bounding box center [922, 172] width 29 height 26
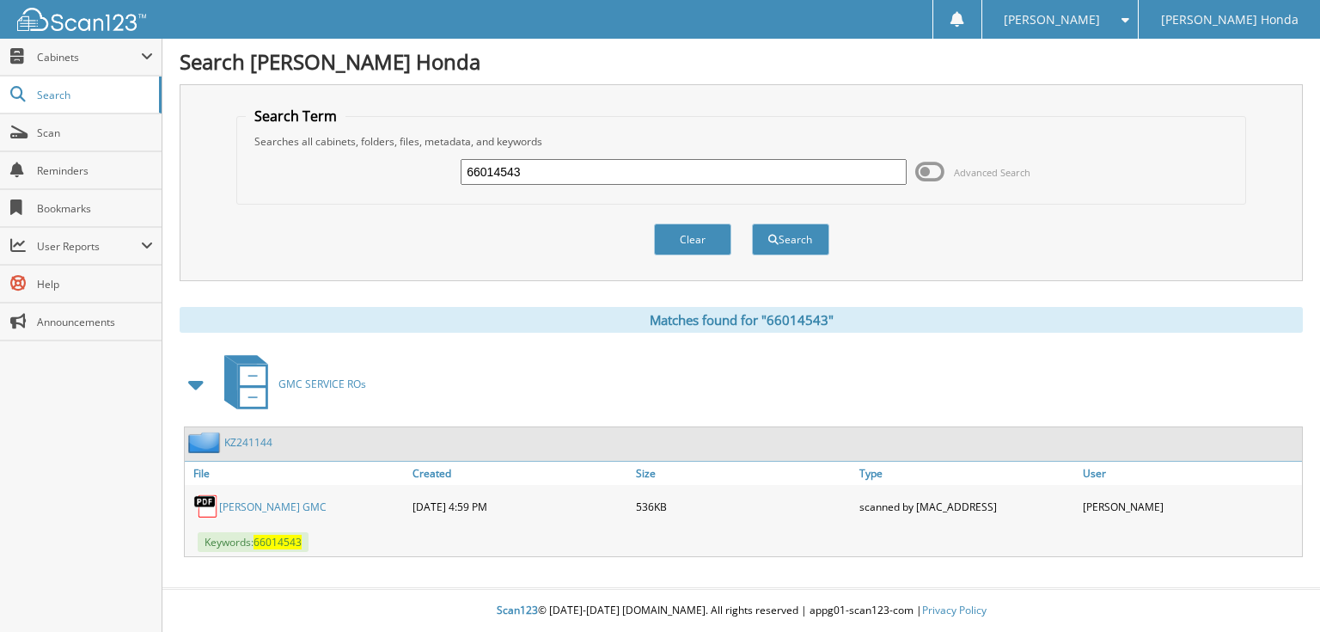
click at [692, 173] on input "66014543" at bounding box center [684, 172] width 446 height 26
type input "66014544"
click at [752, 223] on button "Search" at bounding box center [790, 239] width 77 height 32
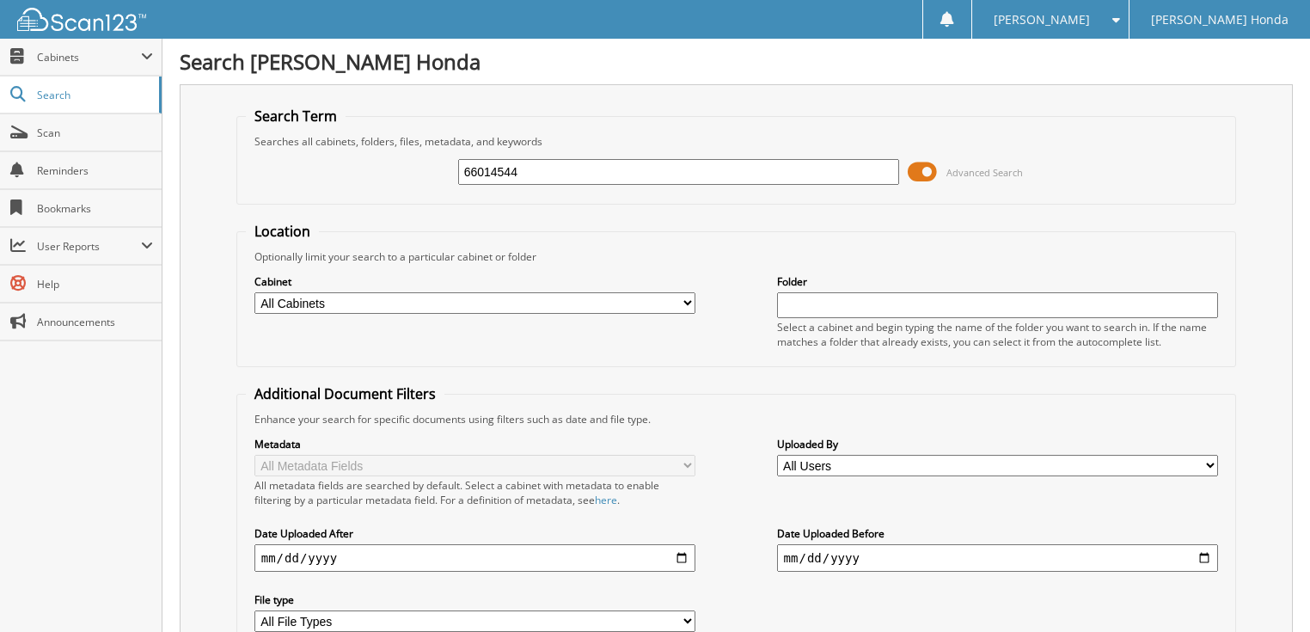
click at [918, 168] on span at bounding box center [922, 172] width 29 height 26
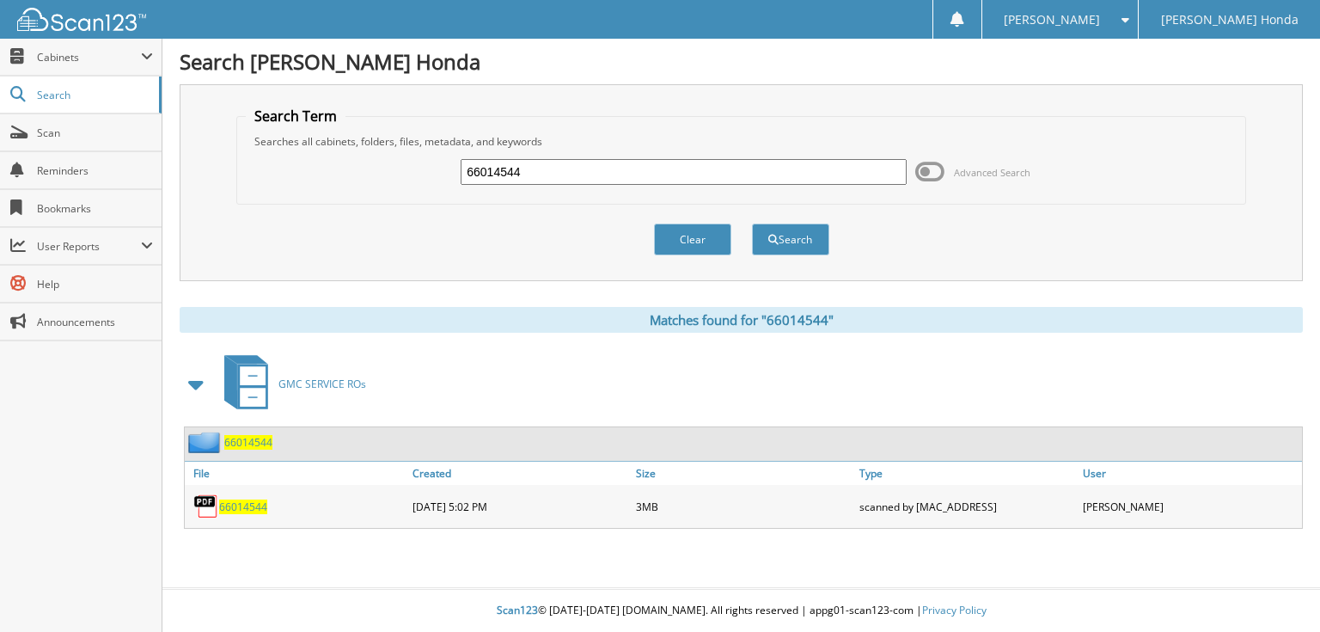
click at [768, 163] on input "66014544" at bounding box center [684, 172] width 446 height 26
type input "66014545"
click at [752, 223] on button "Search" at bounding box center [790, 239] width 77 height 32
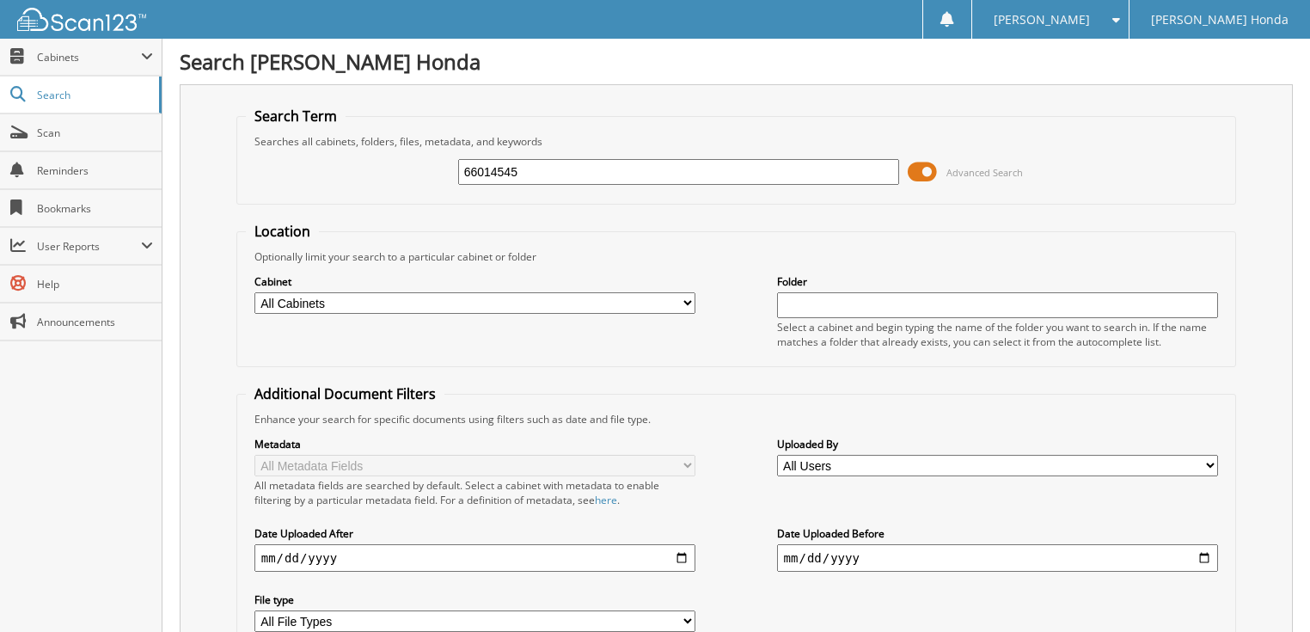
click at [923, 175] on span at bounding box center [922, 172] width 29 height 26
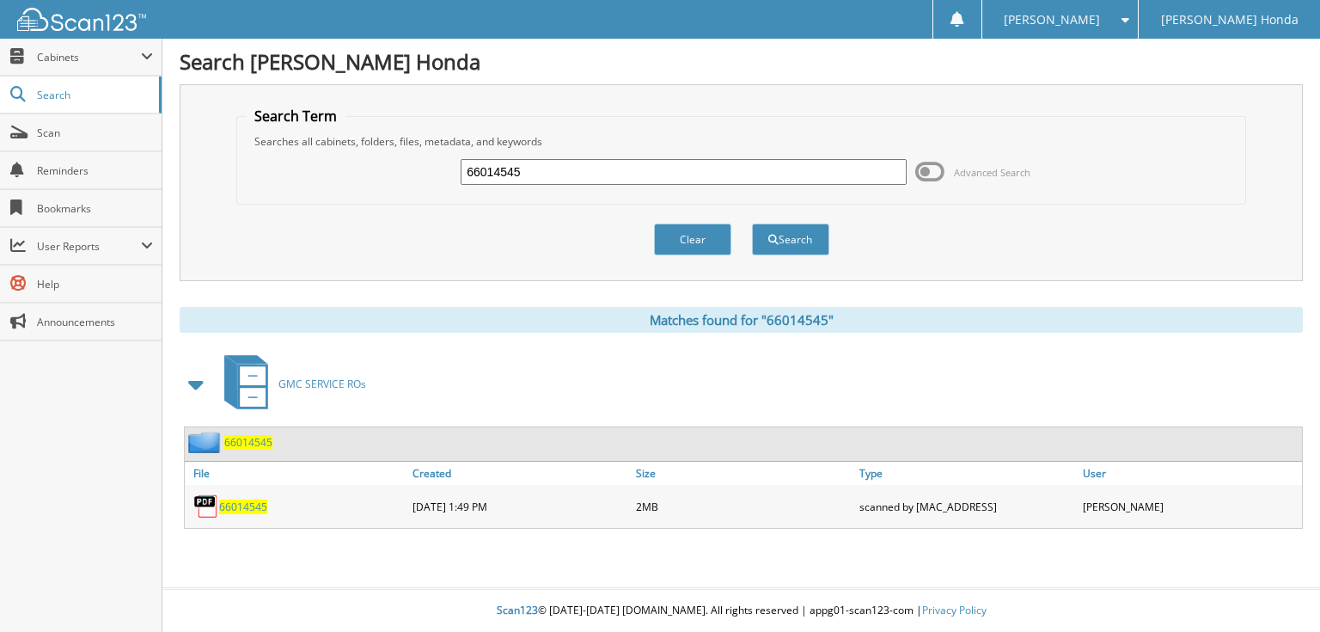
click at [1002, 252] on div "Clear Search" at bounding box center [740, 240] width 1009 height 70
click at [799, 182] on input "66014545" at bounding box center [684, 172] width 446 height 26
type input "66014546"
click at [752, 223] on button "Search" at bounding box center [790, 239] width 77 height 32
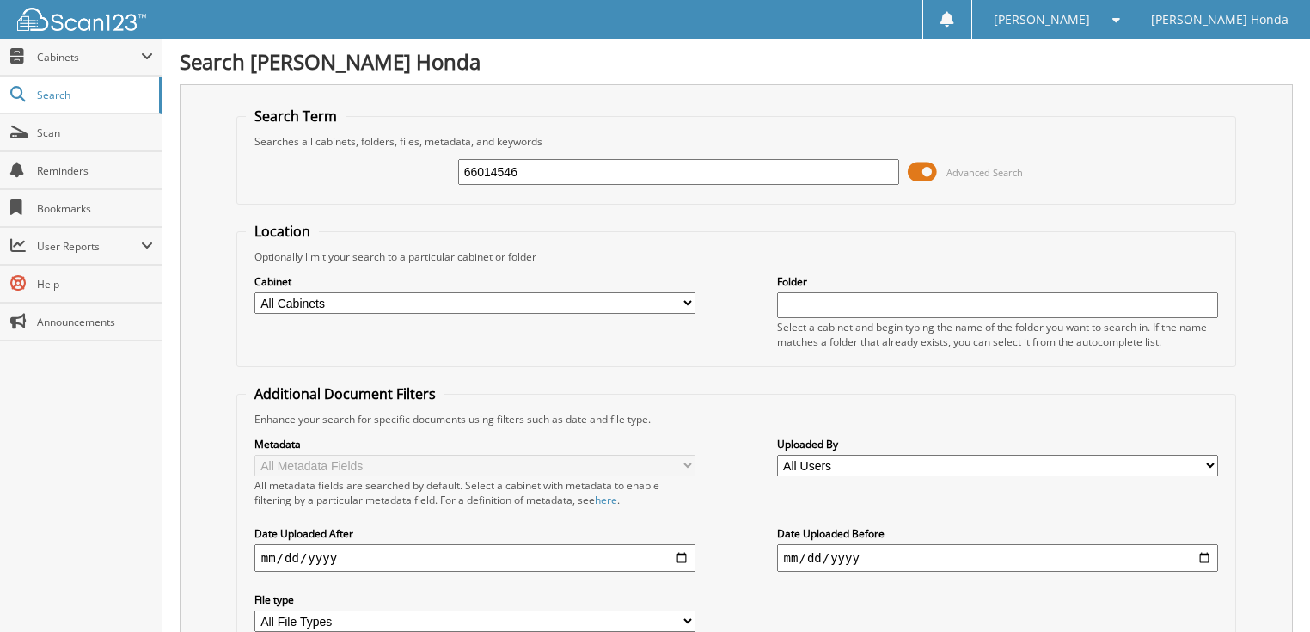
click at [722, 169] on input "66014546" at bounding box center [679, 172] width 442 height 26
click at [915, 174] on span at bounding box center [922, 172] width 29 height 26
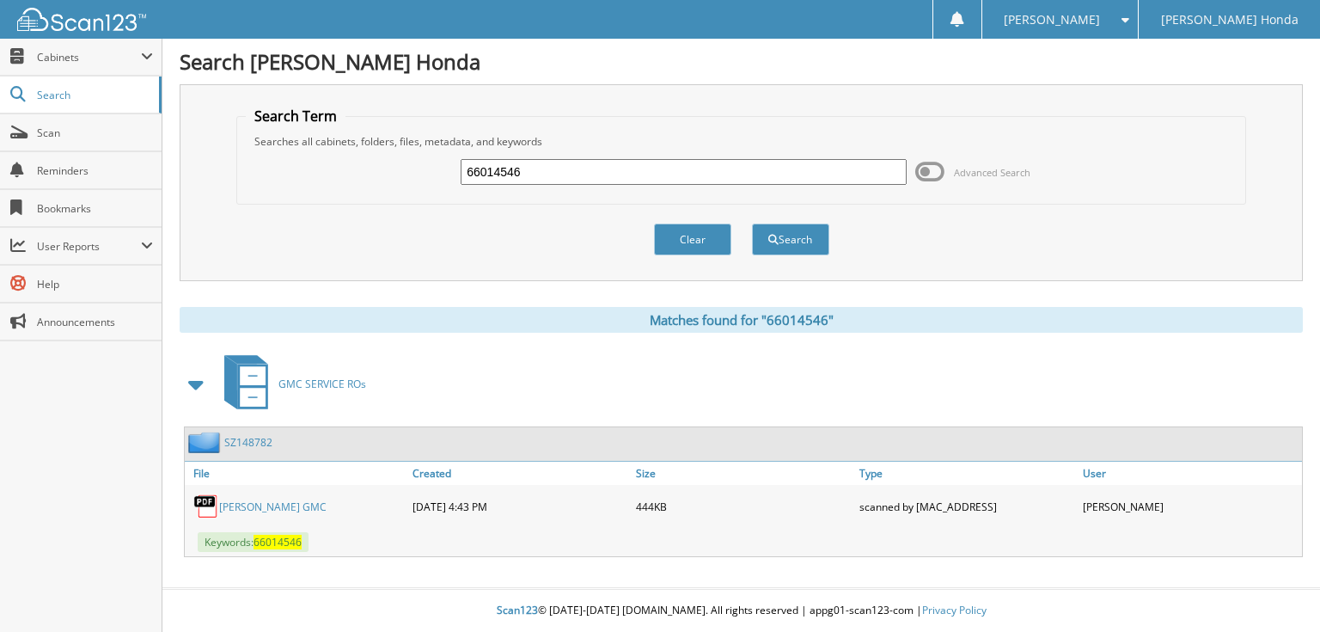
click at [730, 174] on input "66014546" at bounding box center [684, 172] width 446 height 26
type input "66014547"
click at [752, 223] on button "Search" at bounding box center [790, 239] width 77 height 32
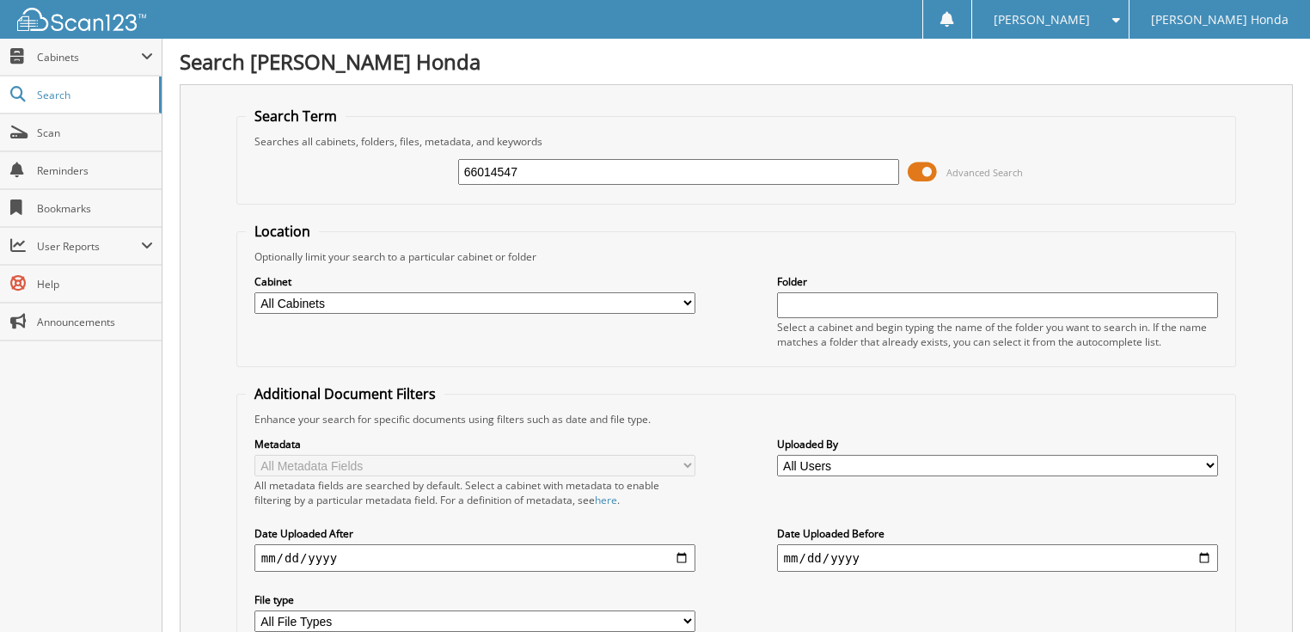
click at [928, 165] on span at bounding box center [922, 172] width 29 height 26
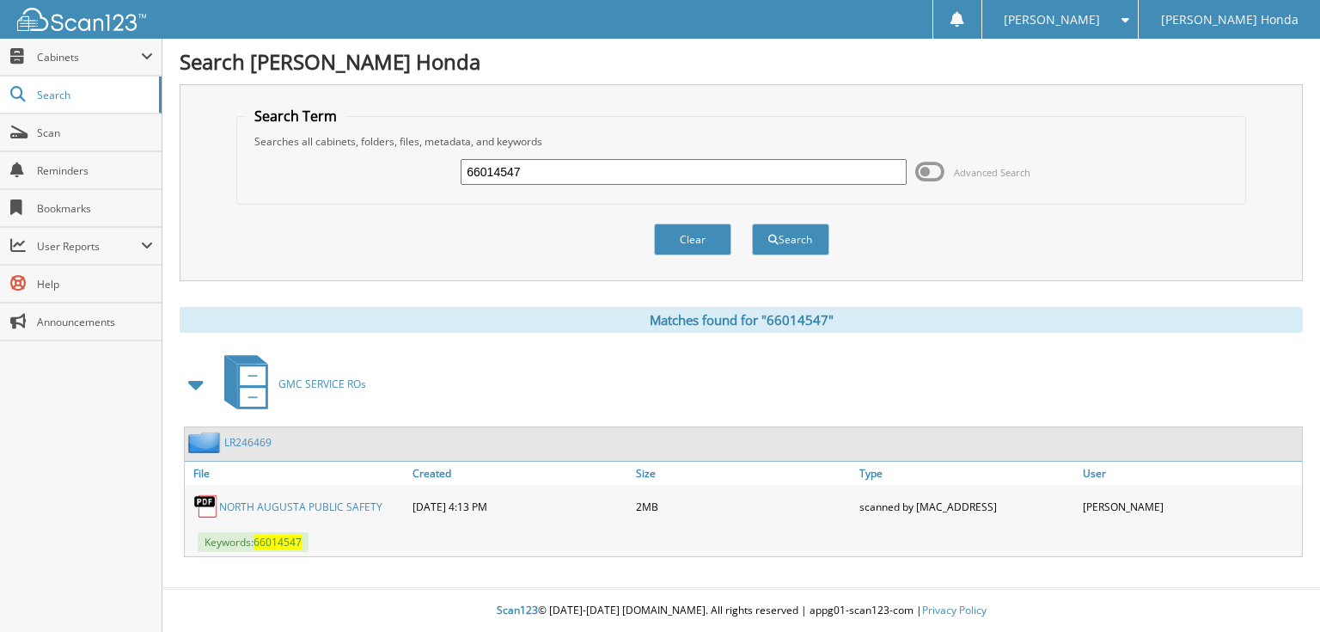
click at [615, 174] on input "66014547" at bounding box center [684, 172] width 446 height 26
type input "66014548"
click at [752, 223] on button "Search" at bounding box center [790, 239] width 77 height 32
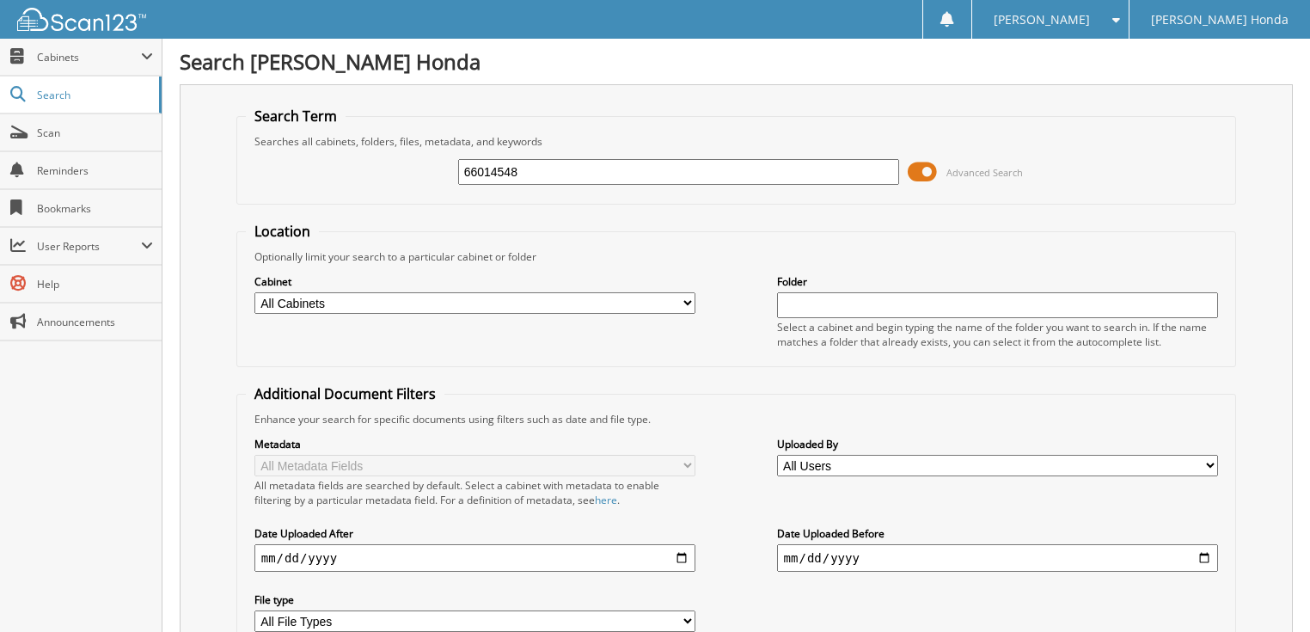
click at [918, 168] on span at bounding box center [922, 172] width 29 height 26
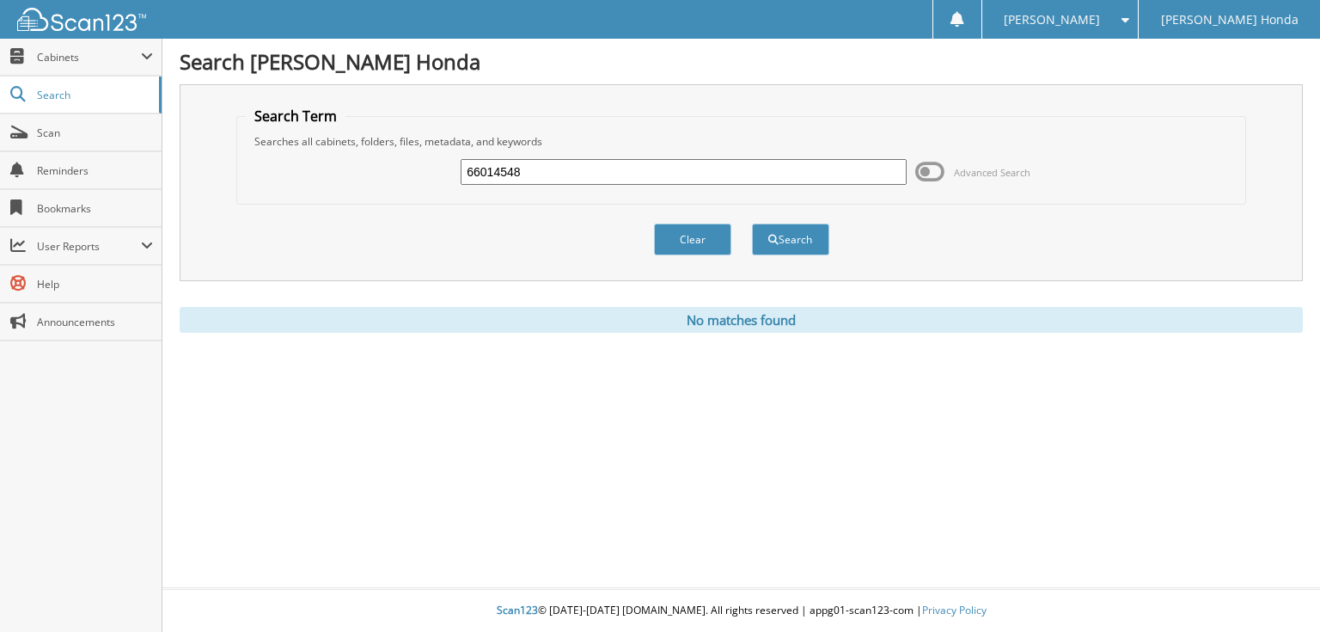
click at [701, 174] on input "66014548" at bounding box center [684, 172] width 446 height 26
type input "66014549"
click at [752, 223] on button "Search" at bounding box center [790, 239] width 77 height 32
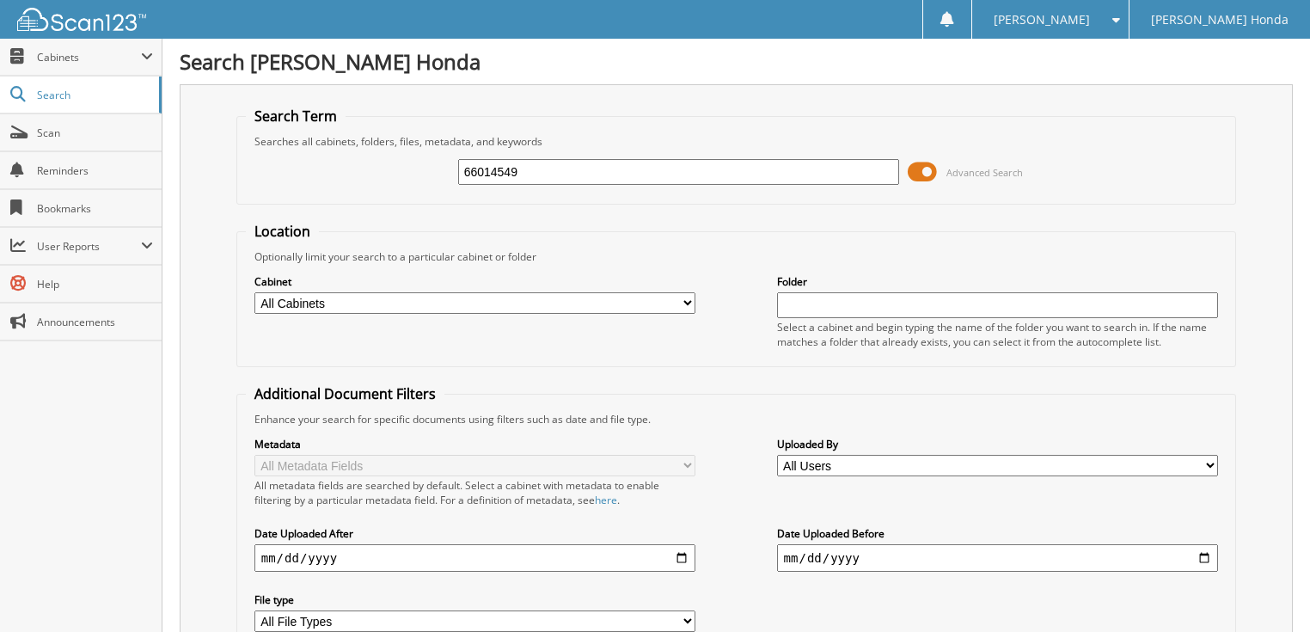
click at [914, 174] on span at bounding box center [922, 172] width 29 height 26
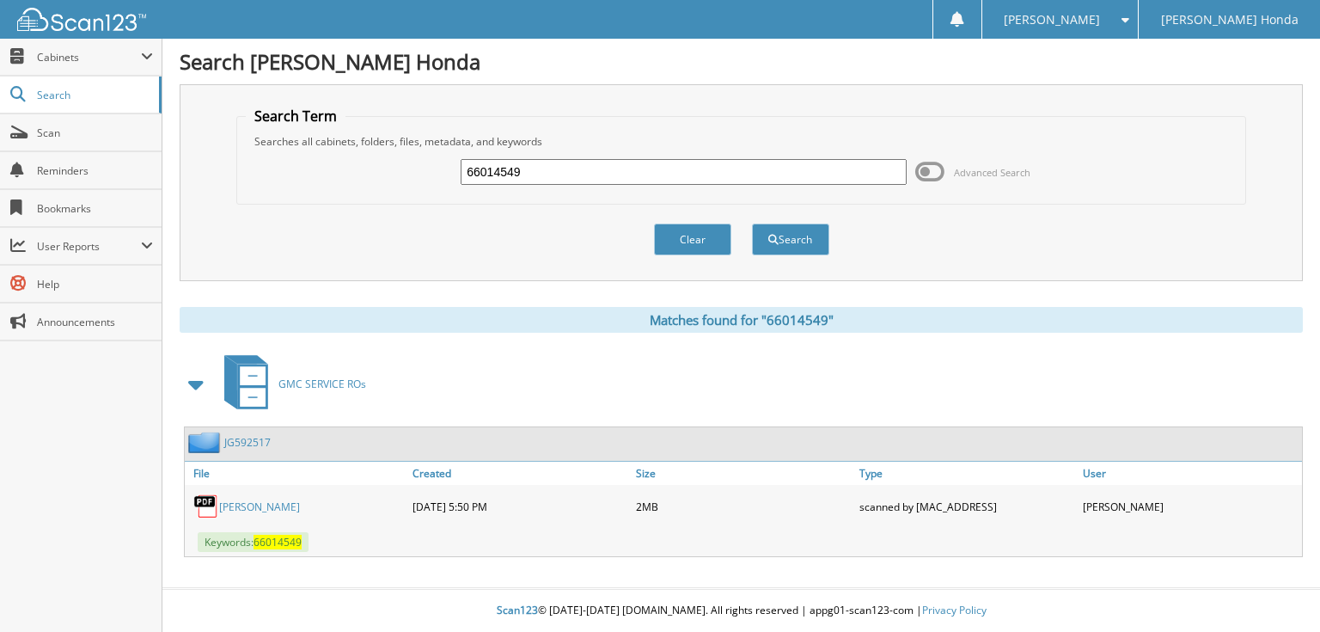
click at [727, 175] on input "66014549" at bounding box center [684, 172] width 446 height 26
type input "66014548"
click at [752, 223] on button "Search" at bounding box center [790, 239] width 77 height 32
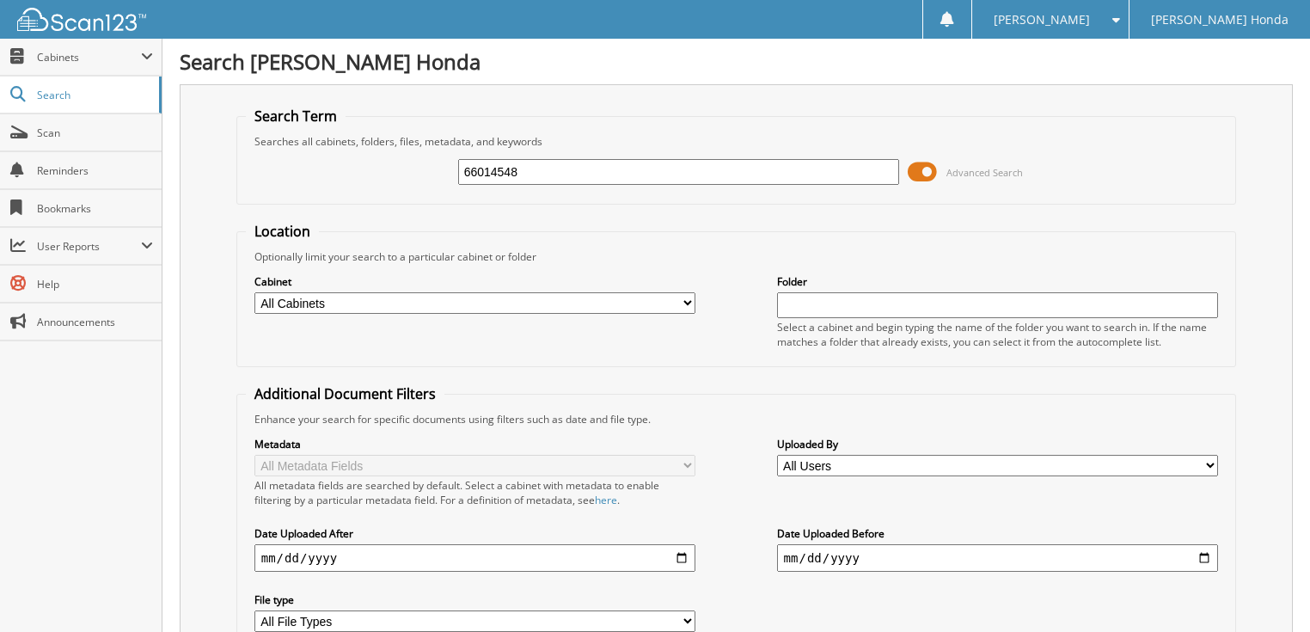
click at [928, 174] on span at bounding box center [922, 172] width 29 height 26
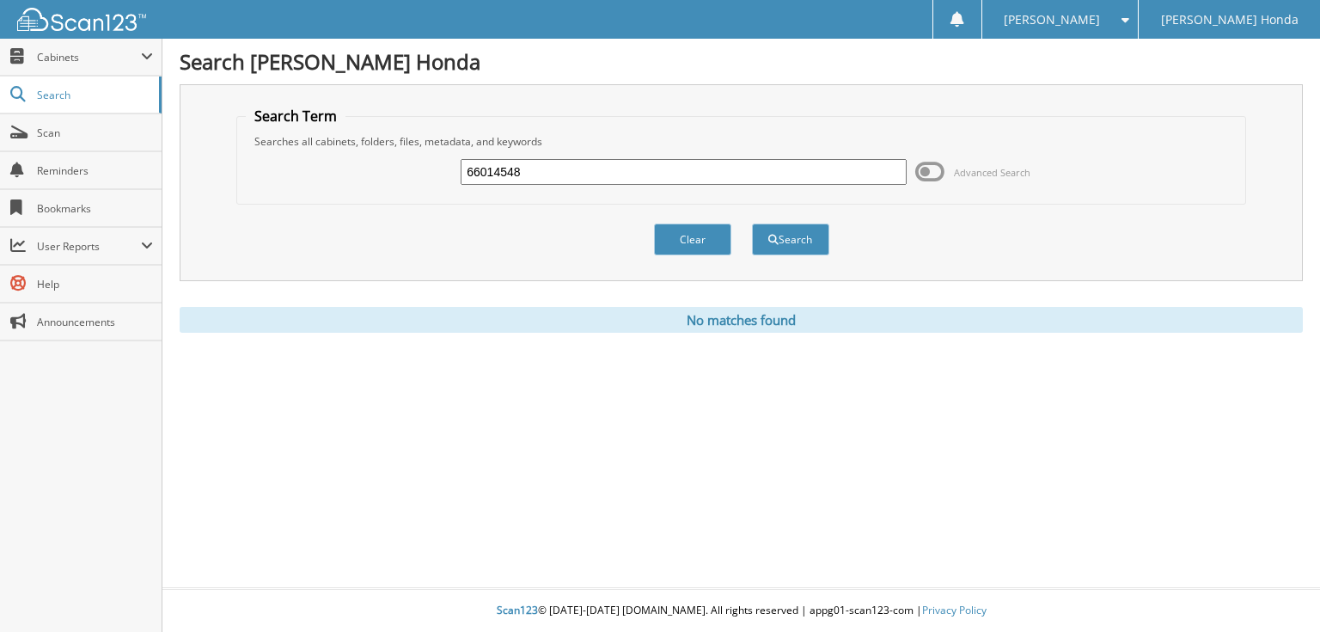
click at [661, 174] on input "66014548" at bounding box center [684, 172] width 446 height 26
type input "66014549"
click at [752, 223] on button "Search" at bounding box center [790, 239] width 77 height 32
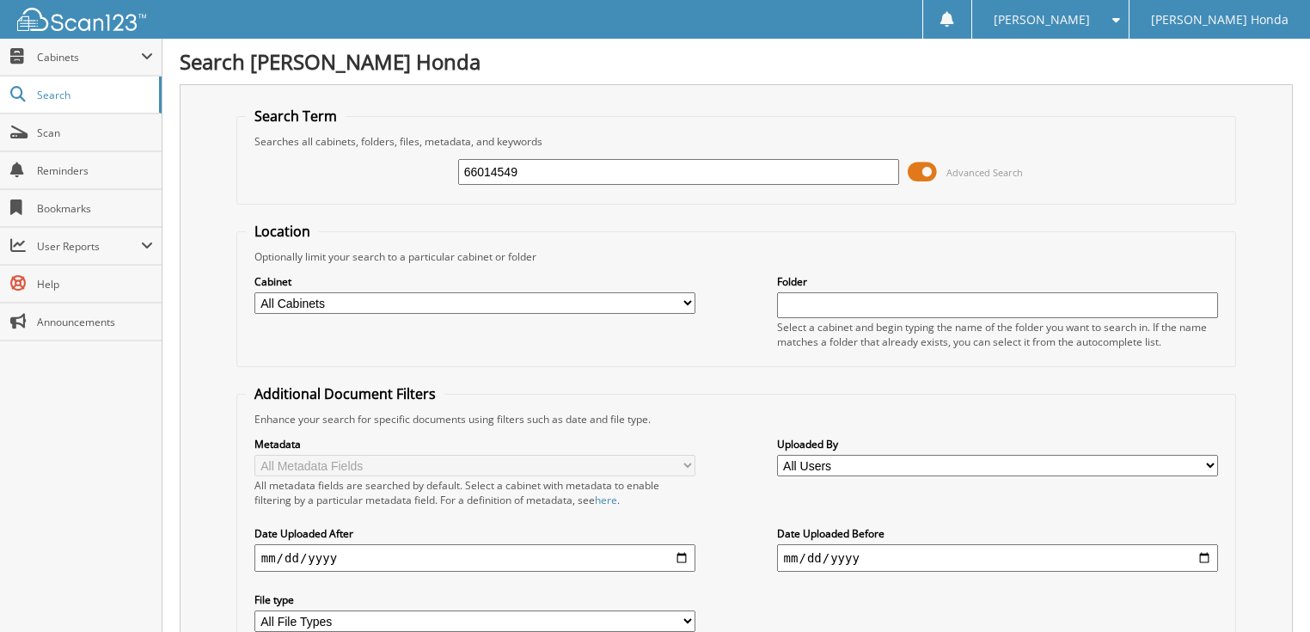
click at [915, 173] on span at bounding box center [922, 172] width 29 height 26
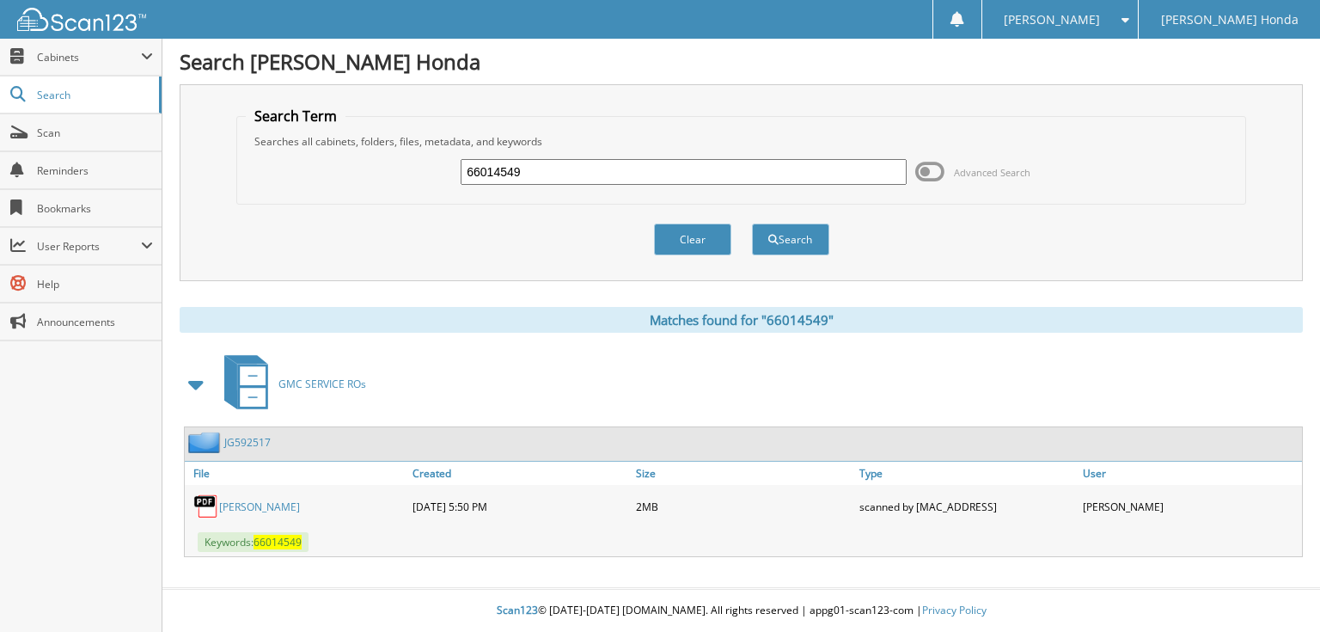
click at [567, 165] on input "66014549" at bounding box center [684, 172] width 446 height 26
type input "66014550"
click at [752, 223] on button "Search" at bounding box center [790, 239] width 77 height 32
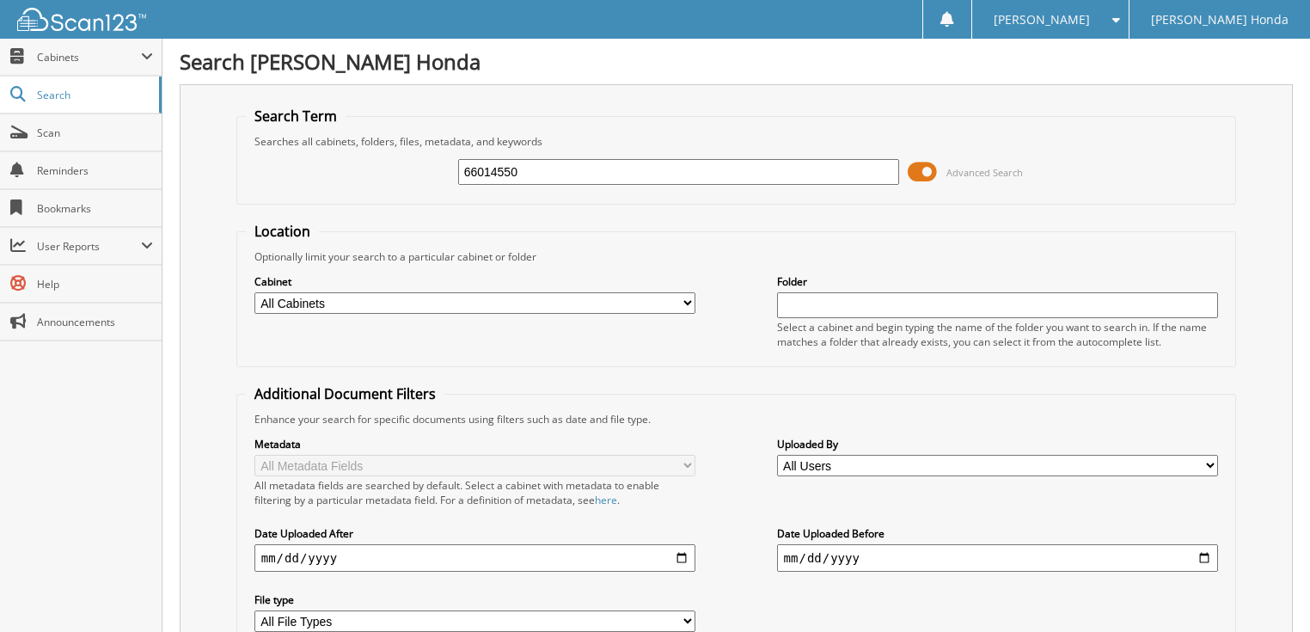
drag, startPoint x: 927, startPoint y: 166, endPoint x: 676, endPoint y: 165, distance: 251.9
click at [927, 167] on span at bounding box center [922, 172] width 29 height 26
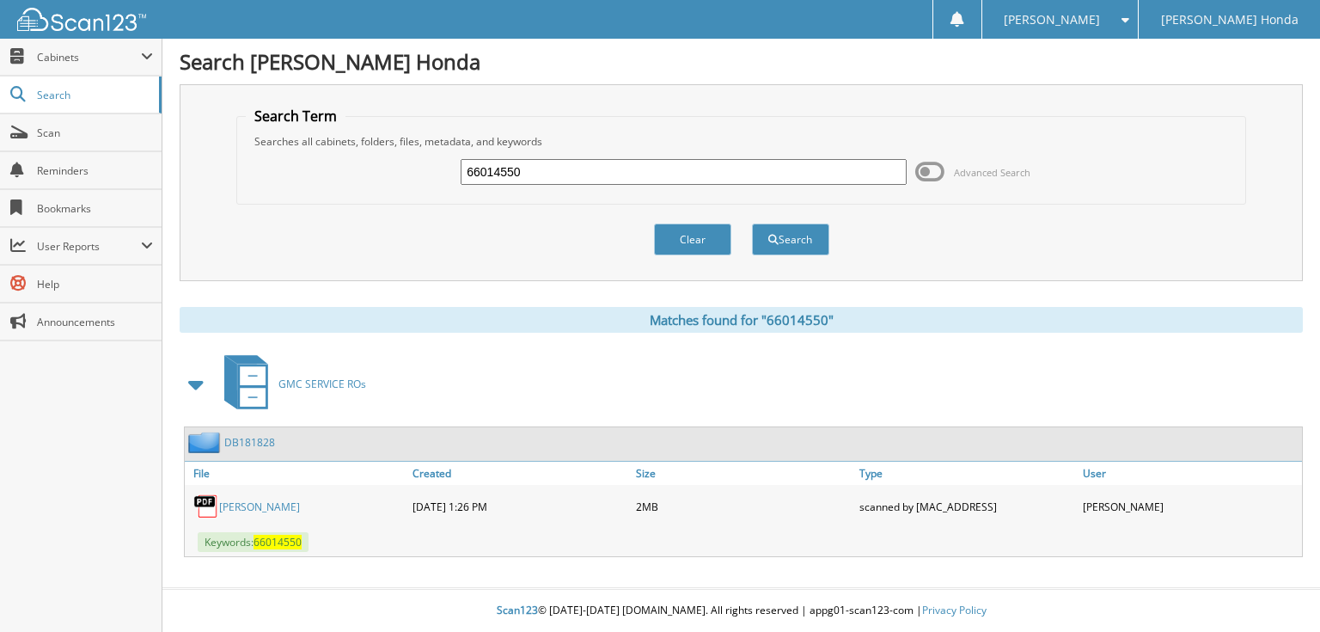
click at [579, 172] on input "66014550" at bounding box center [684, 172] width 446 height 26
type input "66014551"
click at [752, 223] on button "Search" at bounding box center [790, 239] width 77 height 32
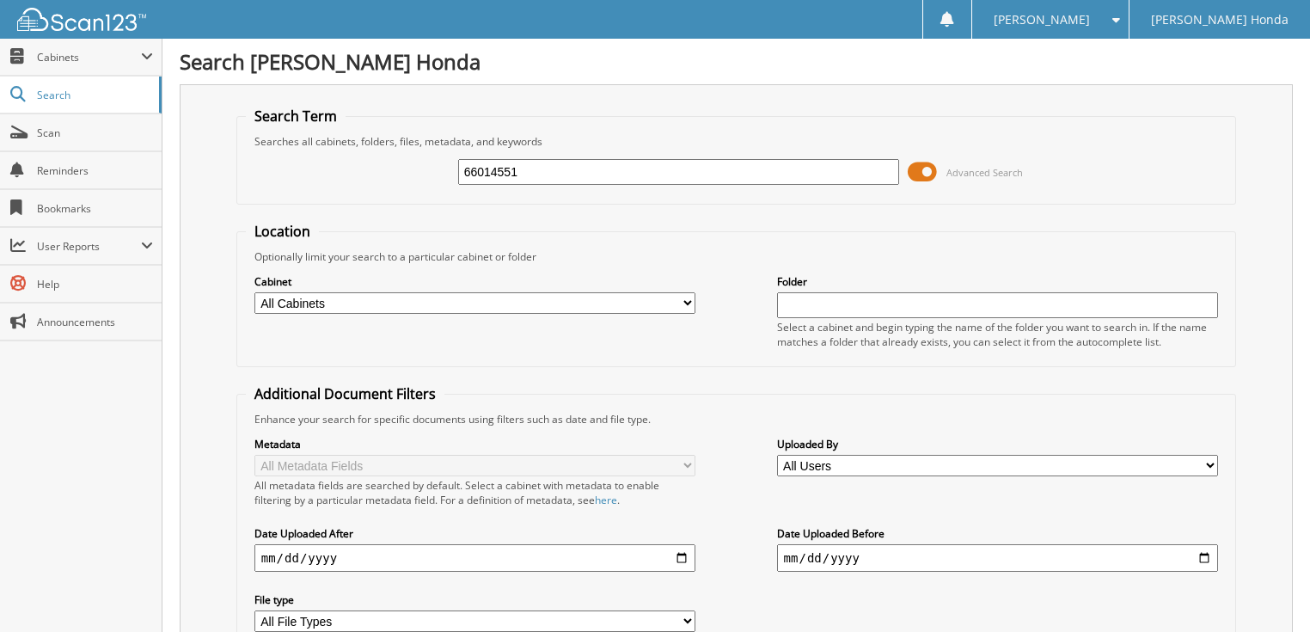
click at [922, 165] on span at bounding box center [922, 172] width 29 height 26
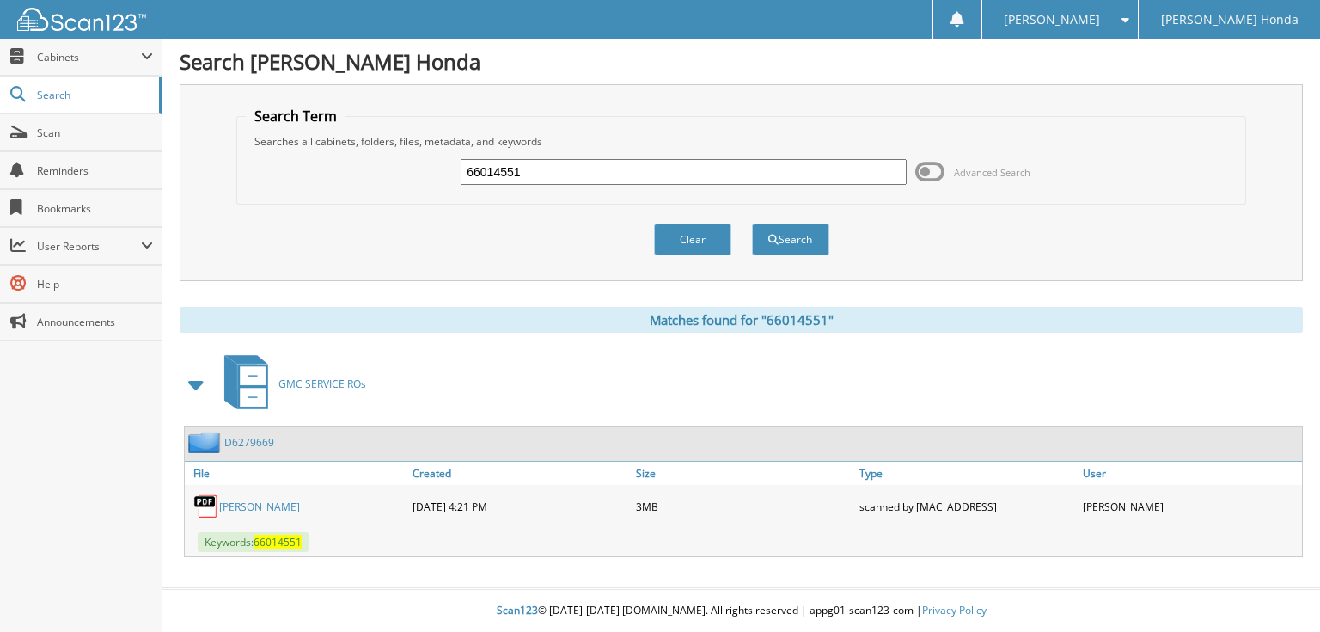
click at [667, 176] on input "66014551" at bounding box center [684, 172] width 446 height 26
type input "66014552"
click at [752, 223] on button "Search" at bounding box center [790, 239] width 77 height 32
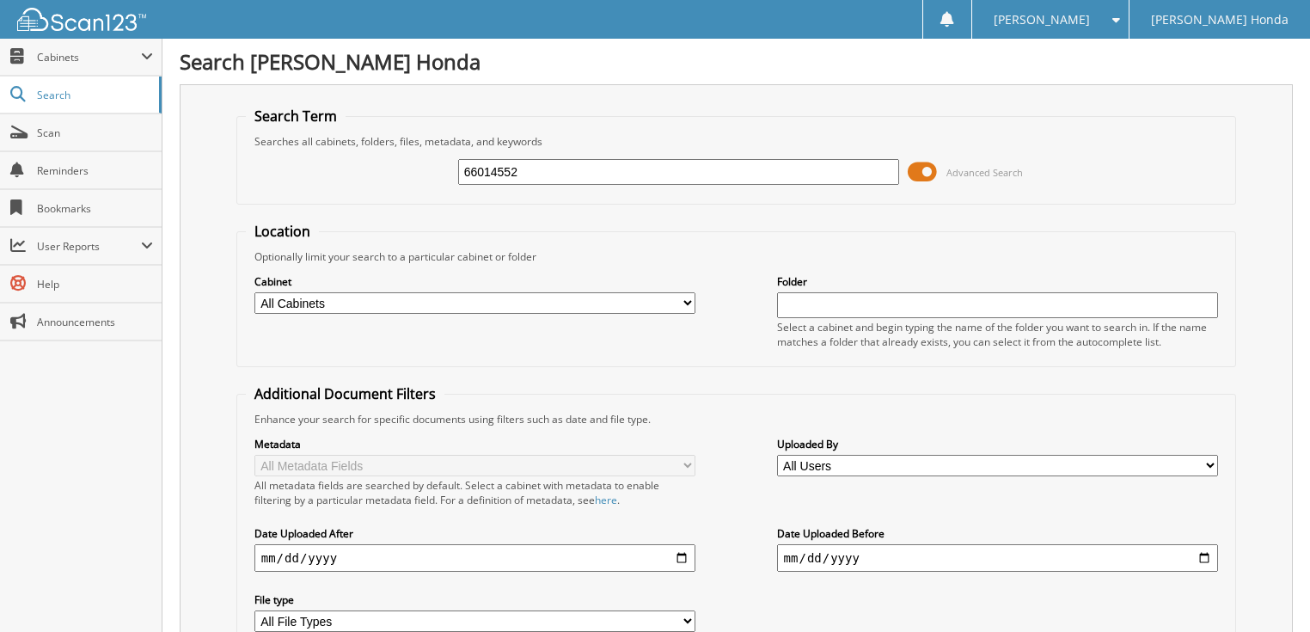
click at [932, 168] on span at bounding box center [922, 172] width 29 height 26
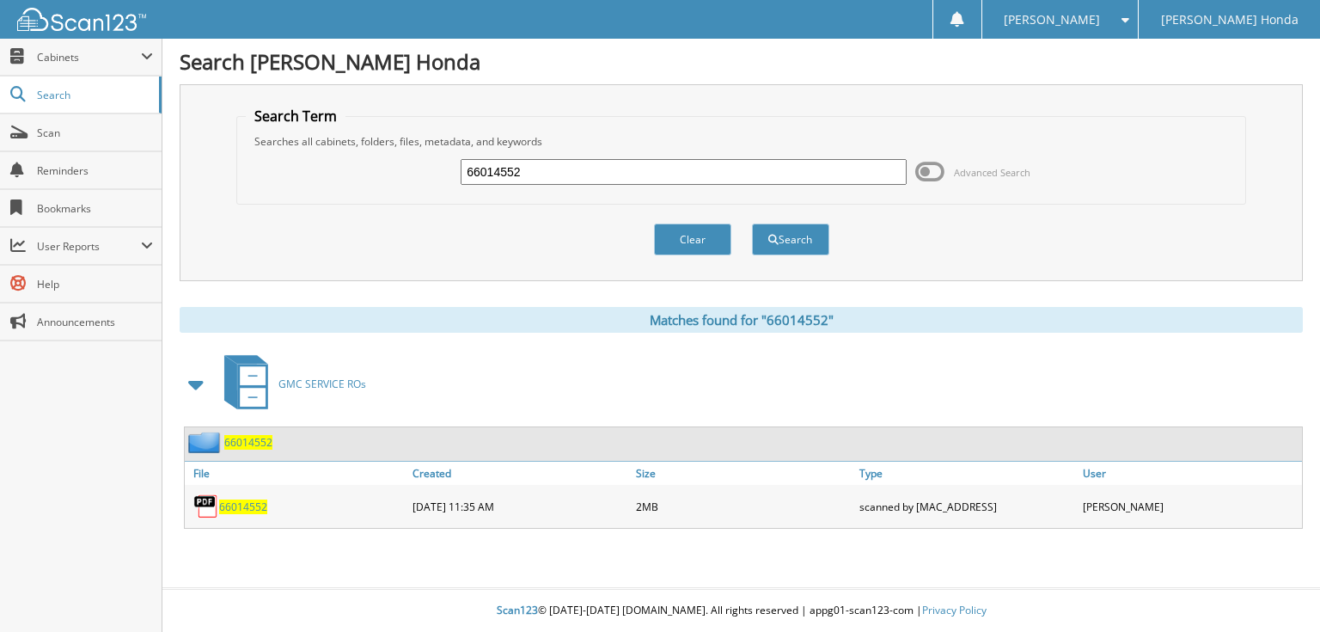
click at [681, 168] on input "66014552" at bounding box center [684, 172] width 446 height 26
type input "66014553"
click at [752, 223] on button "Search" at bounding box center [790, 239] width 77 height 32
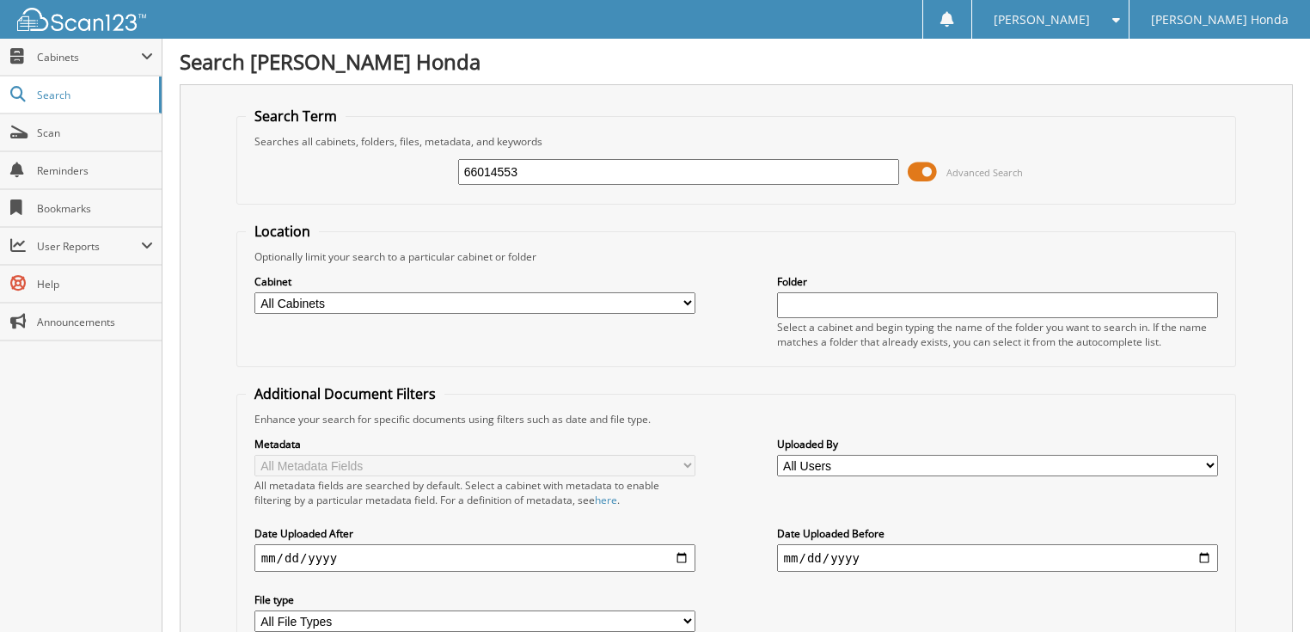
click at [918, 169] on span at bounding box center [922, 172] width 29 height 26
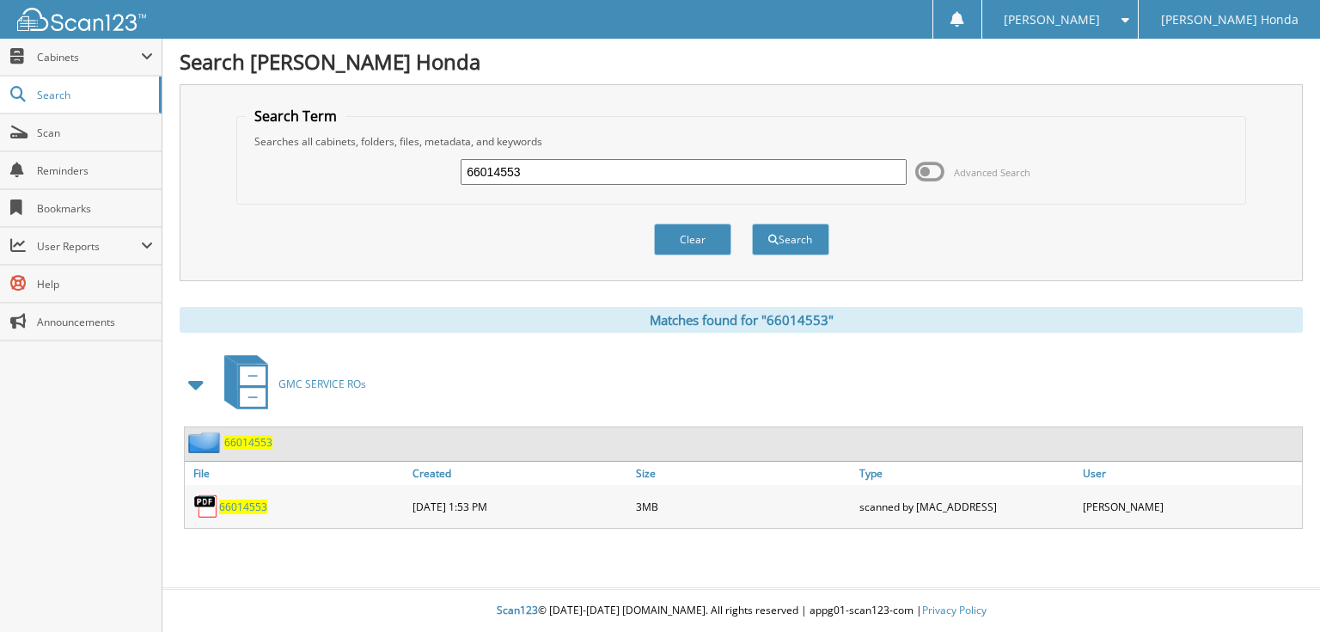
click at [485, 248] on div "Clear Search" at bounding box center [740, 240] width 1009 height 70
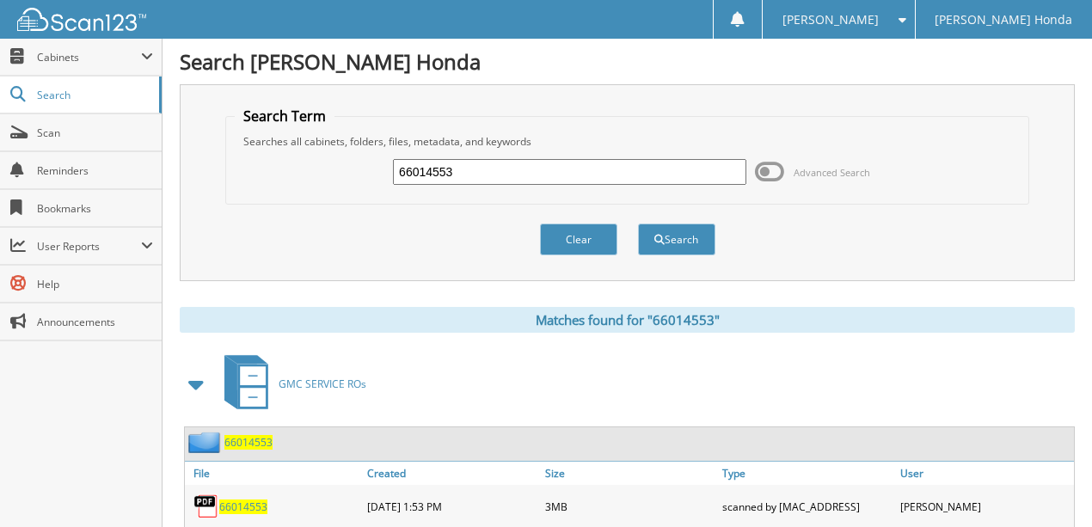
click at [478, 173] on input "66014553" at bounding box center [569, 172] width 353 height 26
type input "66014554"
click at [638, 223] on button "Search" at bounding box center [676, 239] width 77 height 32
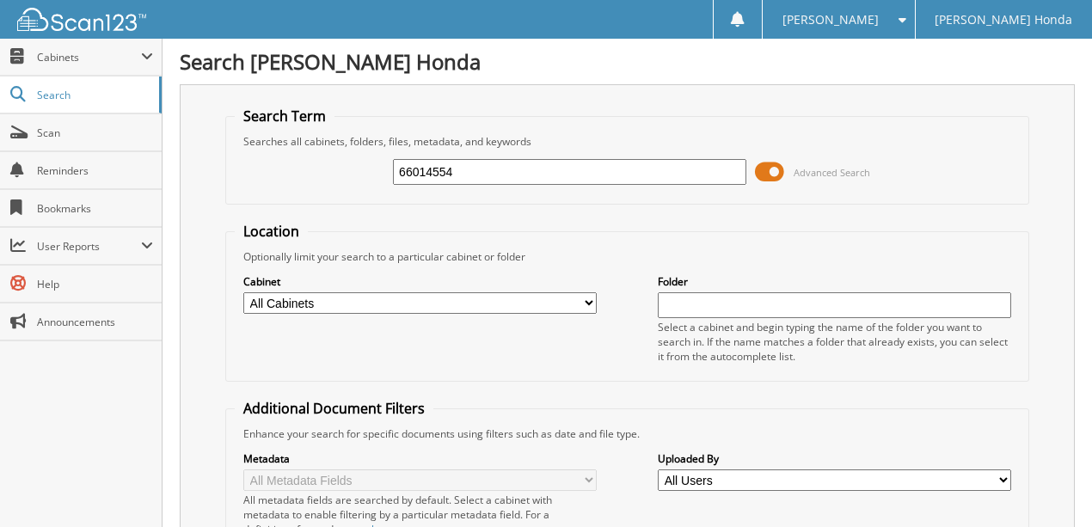
click at [779, 165] on span at bounding box center [769, 172] width 29 height 26
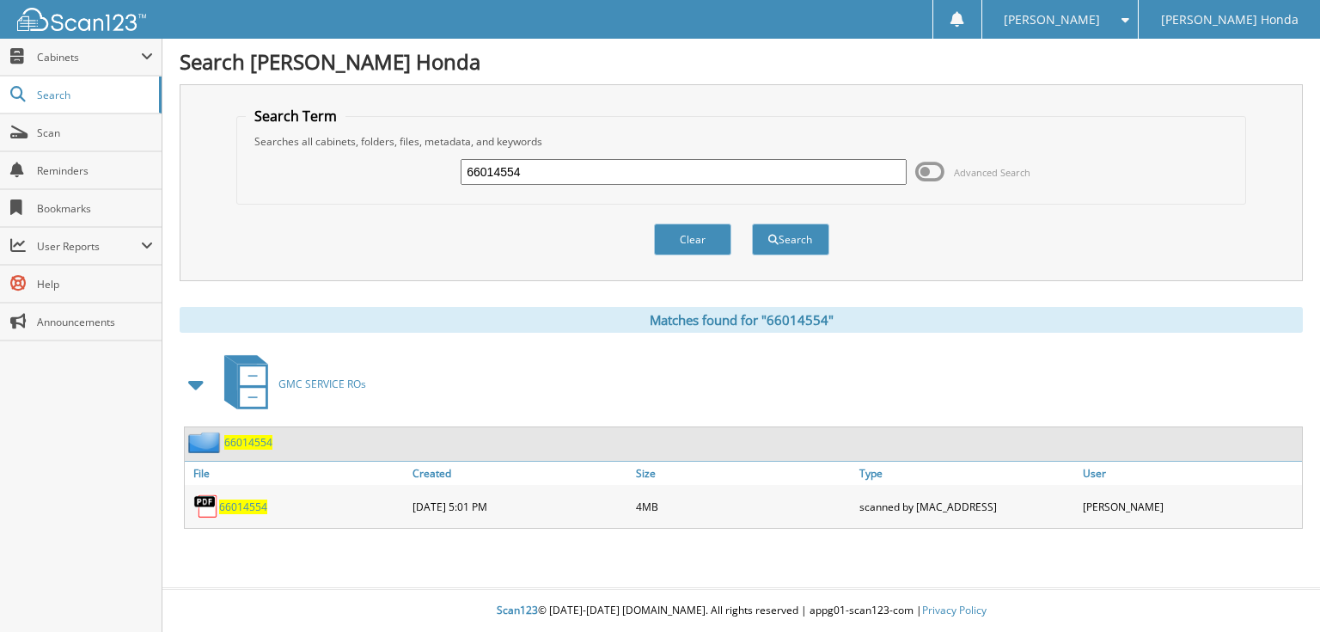
click at [548, 175] on input "66014554" at bounding box center [684, 172] width 446 height 26
type input "66014555"
click at [752, 223] on button "Search" at bounding box center [790, 239] width 77 height 32
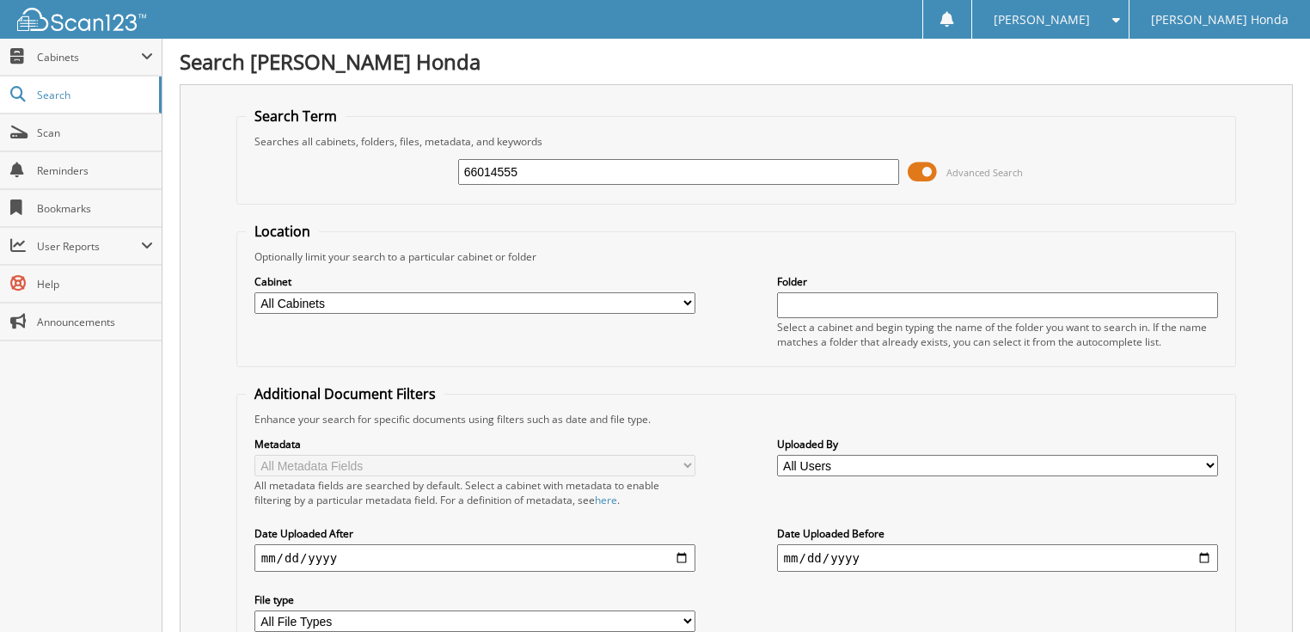
click at [921, 165] on span at bounding box center [922, 172] width 29 height 26
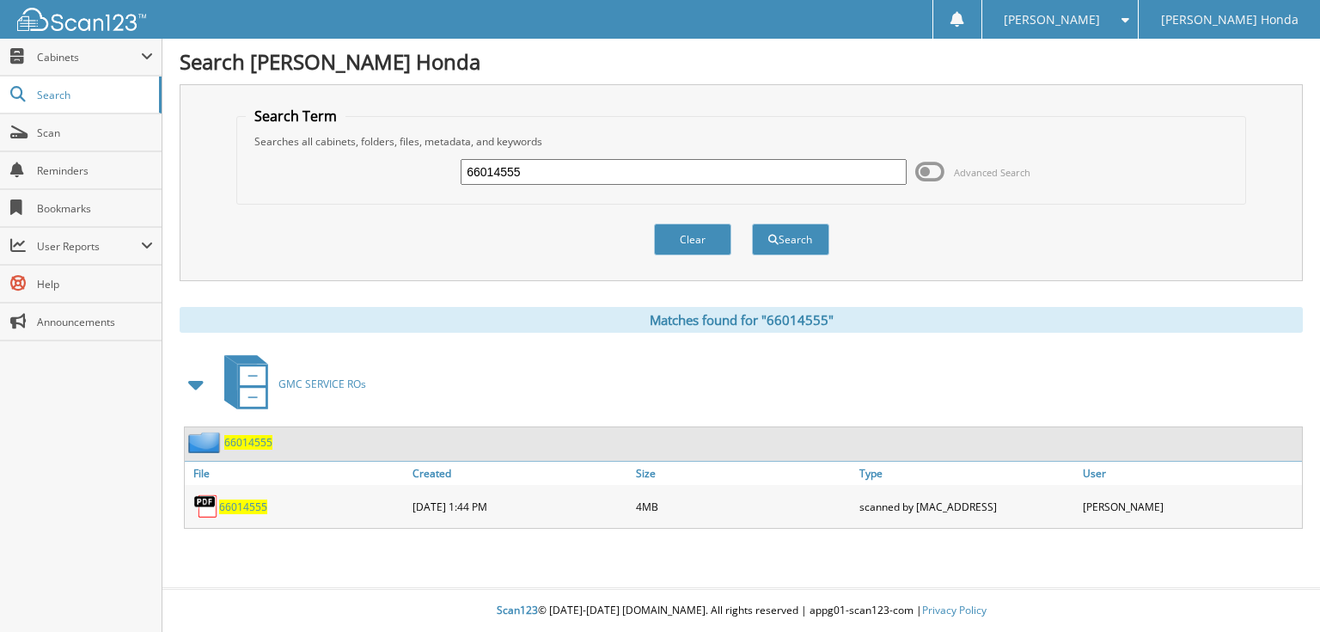
click at [628, 170] on input "66014555" at bounding box center [684, 172] width 446 height 26
type input "66014556"
click at [752, 223] on button "Search" at bounding box center [790, 239] width 77 height 32
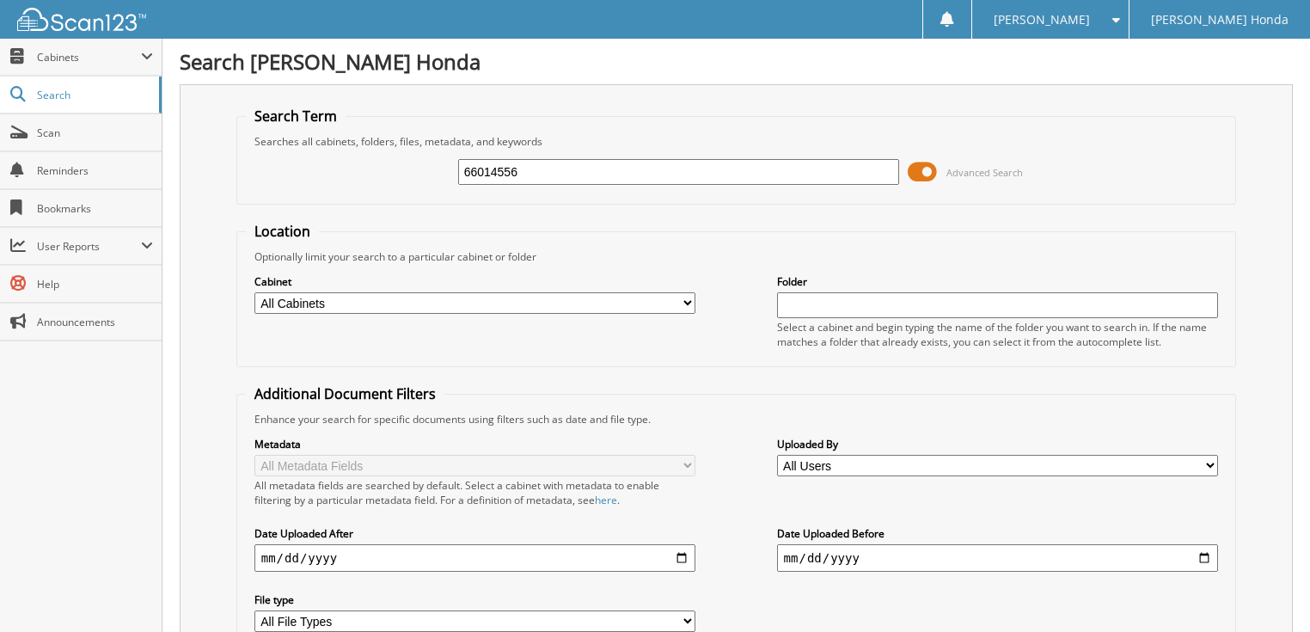
click at [917, 162] on span at bounding box center [922, 172] width 29 height 26
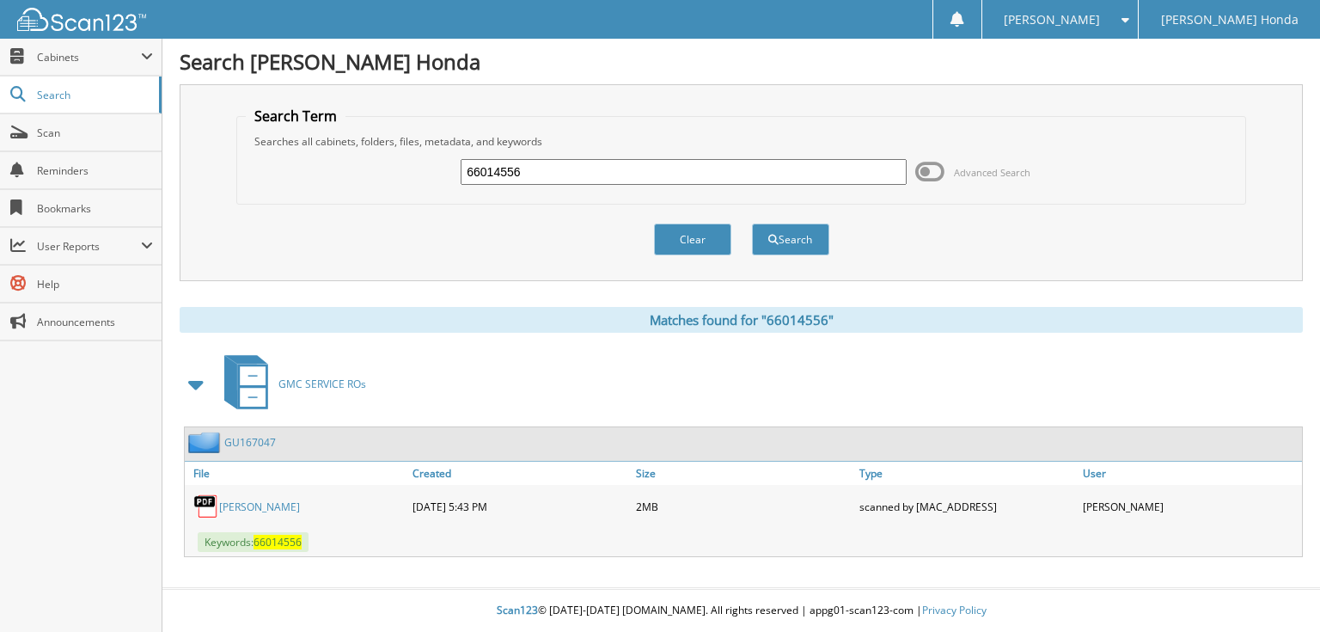
click at [688, 164] on input "66014556" at bounding box center [684, 172] width 446 height 26
type input "66014557"
click at [752, 223] on button "Search" at bounding box center [790, 239] width 77 height 32
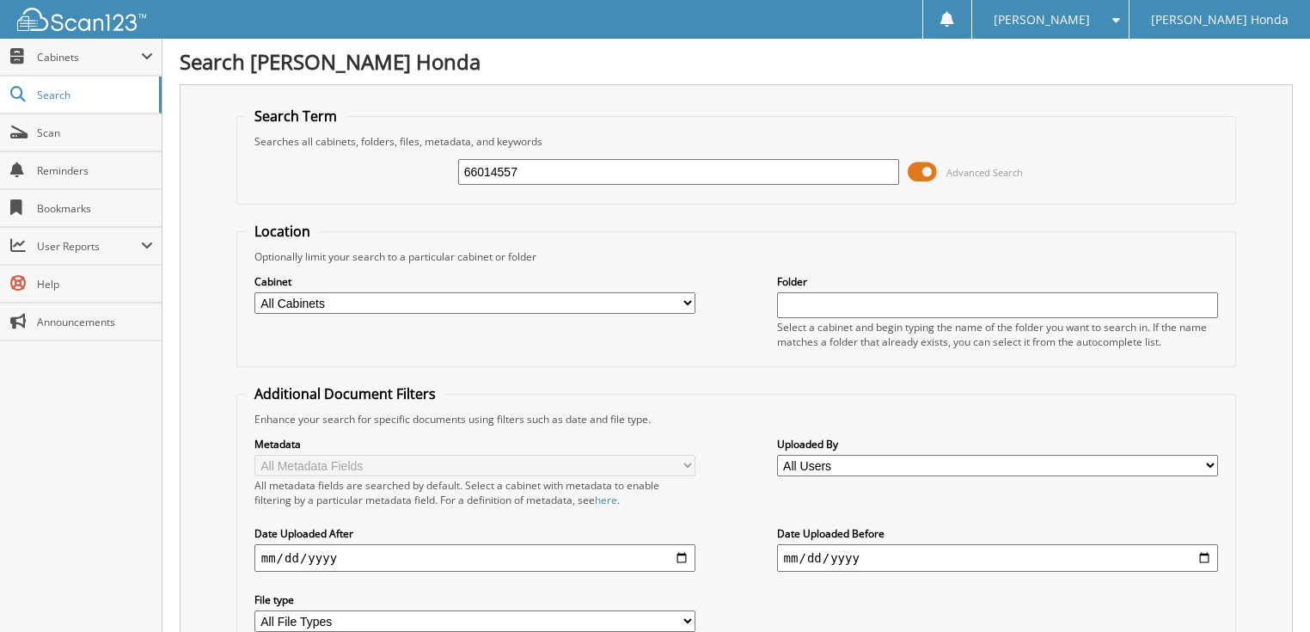
click at [933, 167] on span at bounding box center [922, 172] width 29 height 26
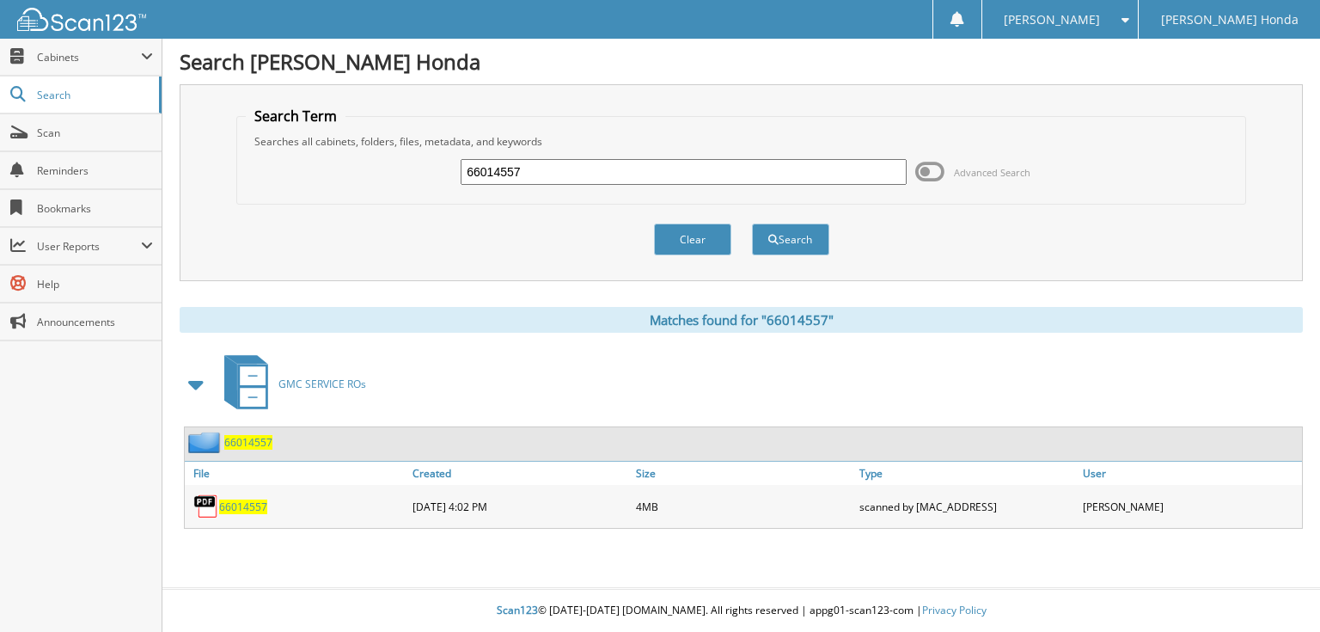
click at [664, 181] on input "66014557" at bounding box center [684, 172] width 446 height 26
type input "660145588"
click at [752, 223] on button "Search" at bounding box center [790, 239] width 77 height 32
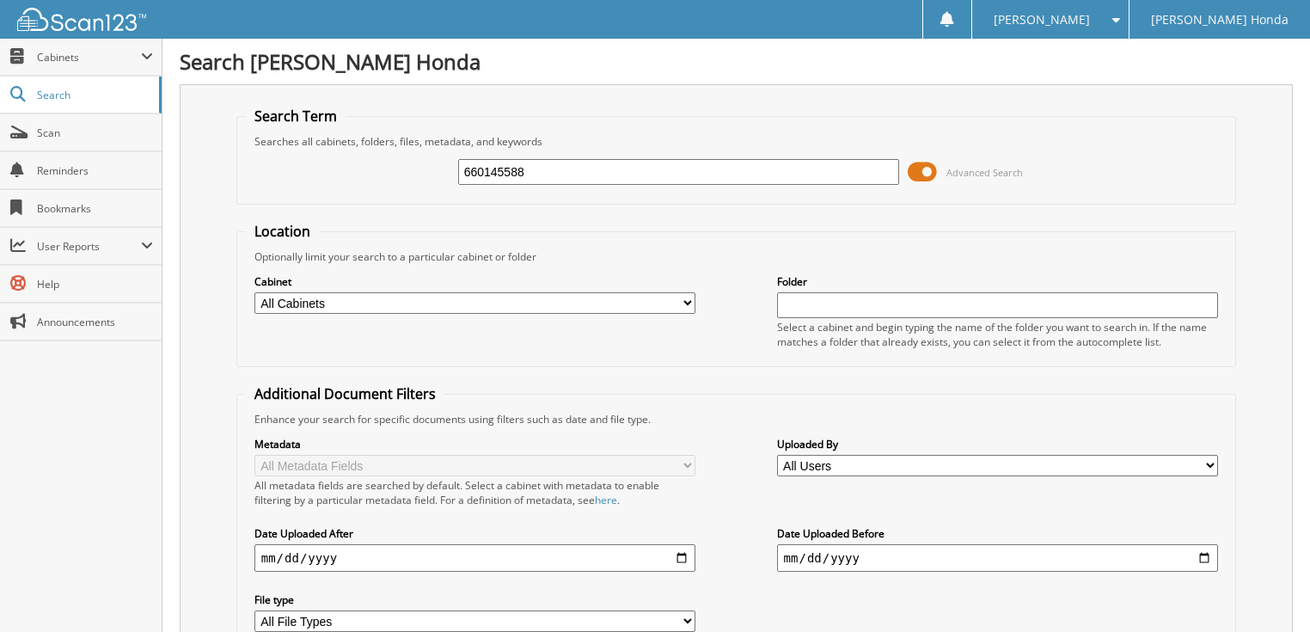
click at [589, 168] on input "660145588" at bounding box center [679, 172] width 442 height 26
type input "66014558"
click at [914, 169] on span at bounding box center [922, 172] width 29 height 26
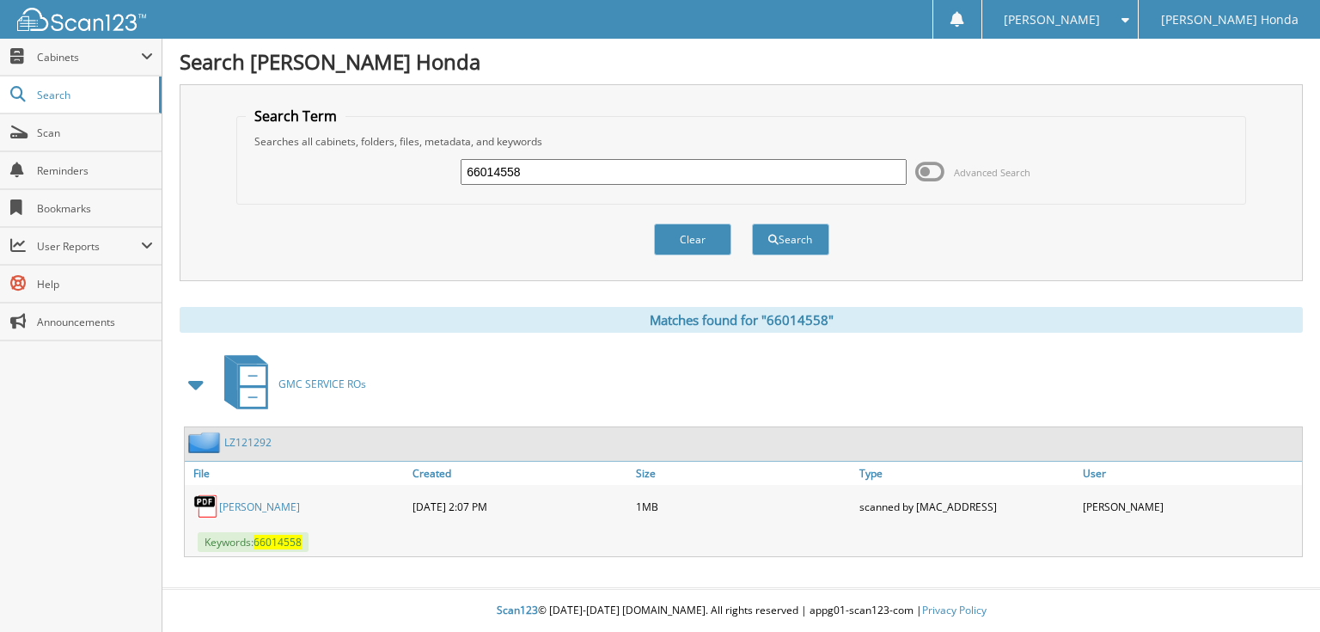
click at [677, 186] on div "66014558 Advanced Search" at bounding box center [741, 172] width 990 height 46
click at [668, 172] on input "66014558" at bounding box center [684, 172] width 446 height 26
type input "66014559"
click at [752, 223] on button "Search" at bounding box center [790, 239] width 77 height 32
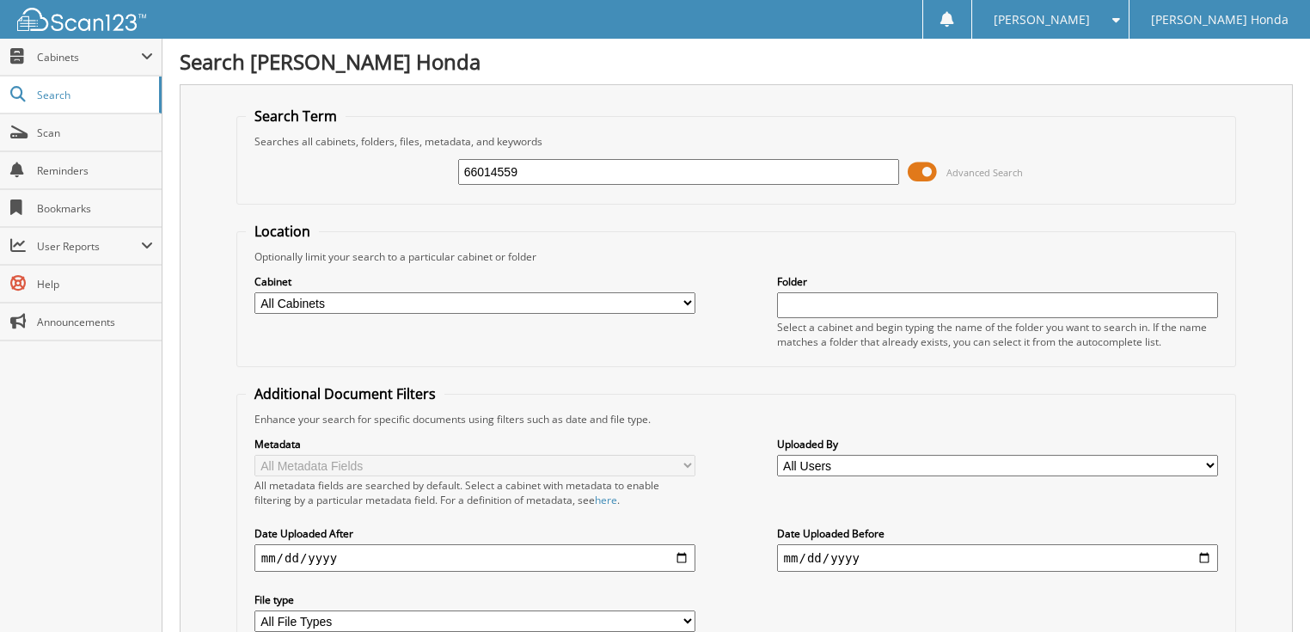
click at [923, 165] on span at bounding box center [922, 172] width 29 height 26
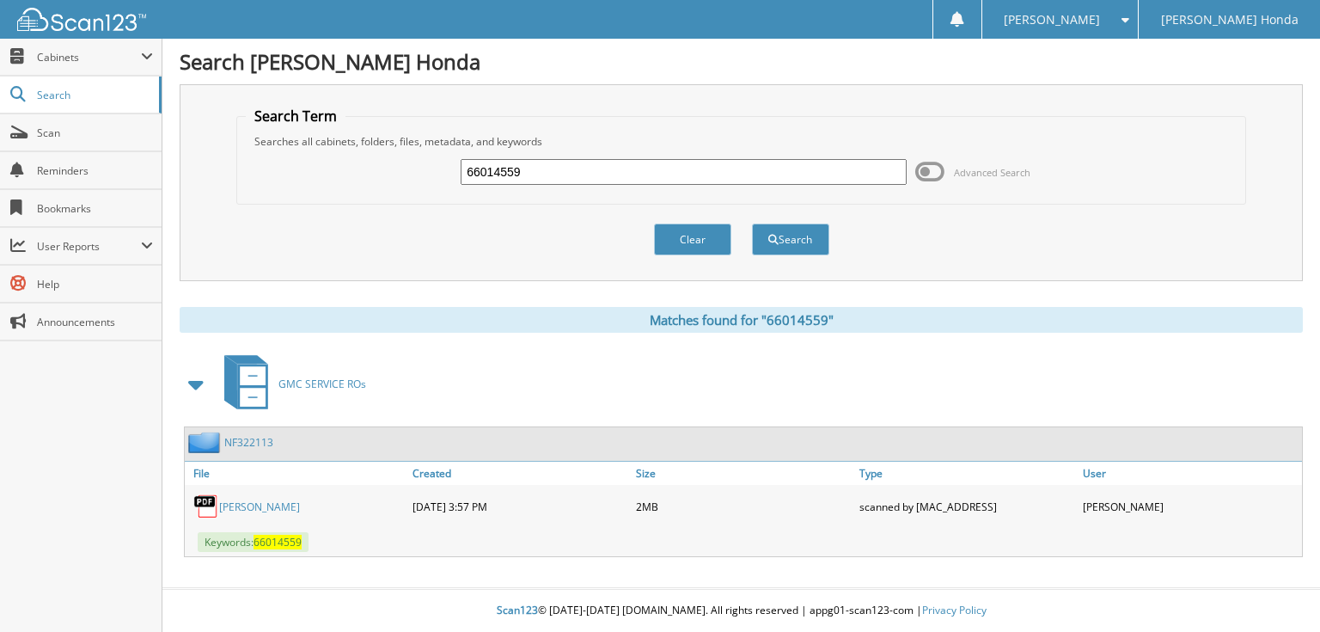
click at [603, 169] on input "66014559" at bounding box center [684, 172] width 446 height 26
type input "66014560"
click at [752, 223] on button "Search" at bounding box center [790, 239] width 77 height 32
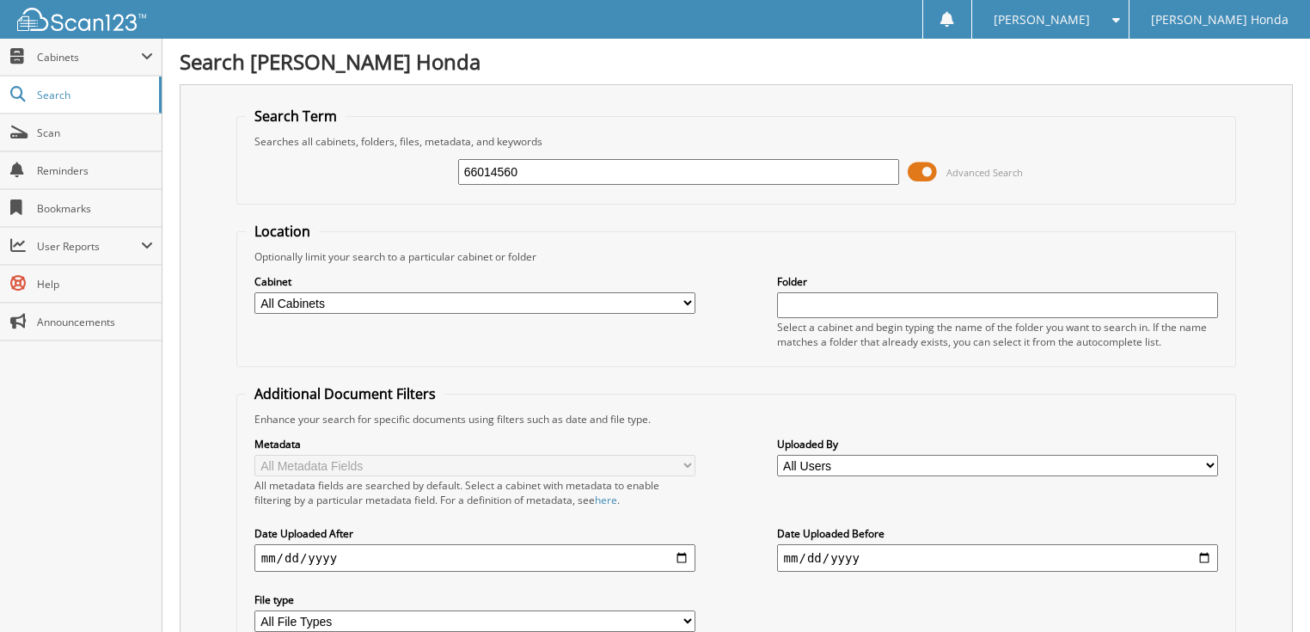
click at [921, 171] on span at bounding box center [922, 172] width 29 height 26
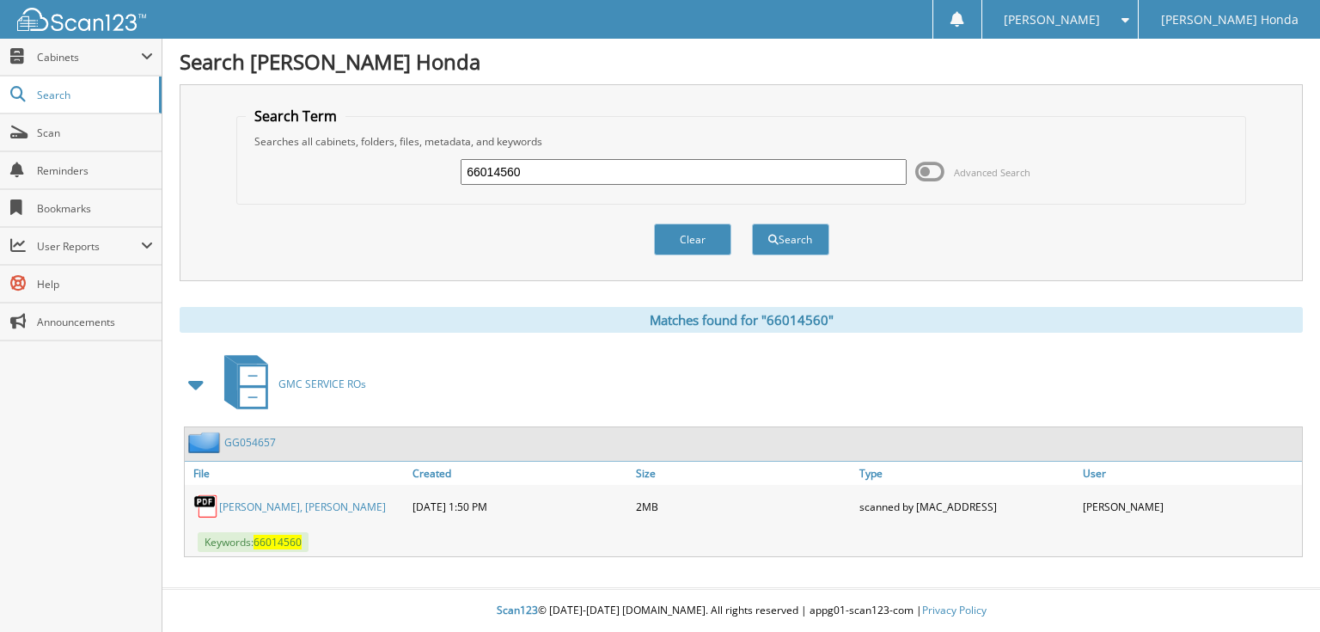
click at [707, 171] on input "66014560" at bounding box center [684, 172] width 446 height 26
type input "66014561"
click at [752, 223] on button "Search" at bounding box center [790, 239] width 77 height 32
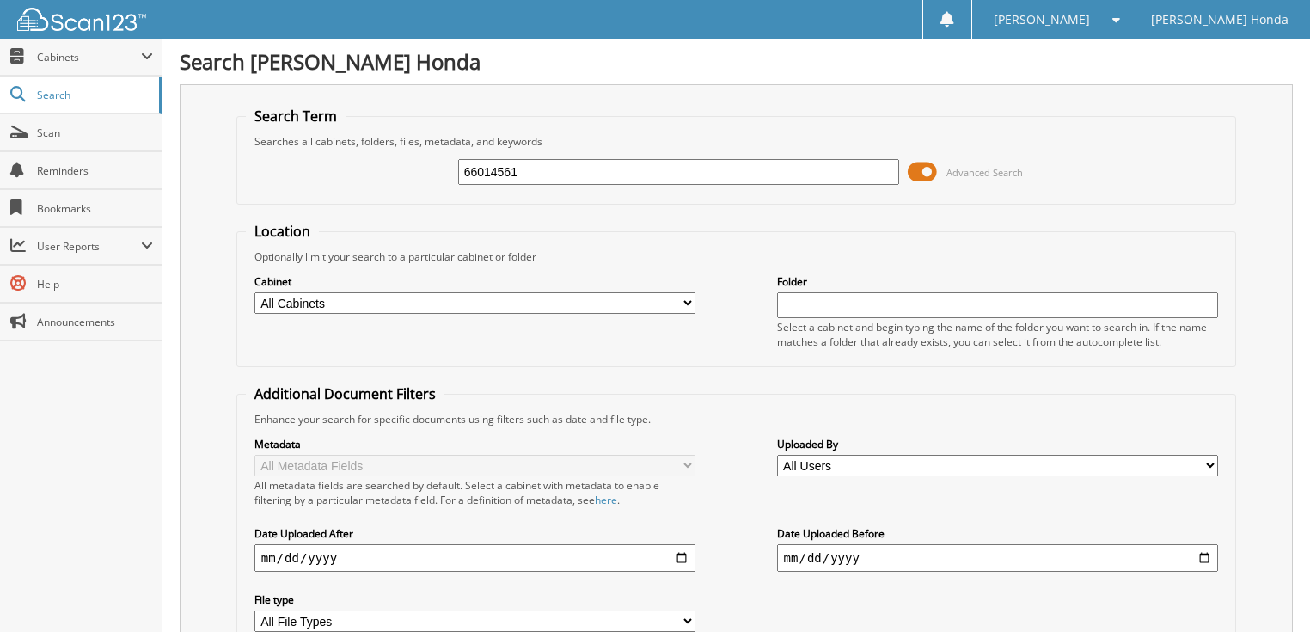
click at [926, 168] on span at bounding box center [922, 172] width 29 height 26
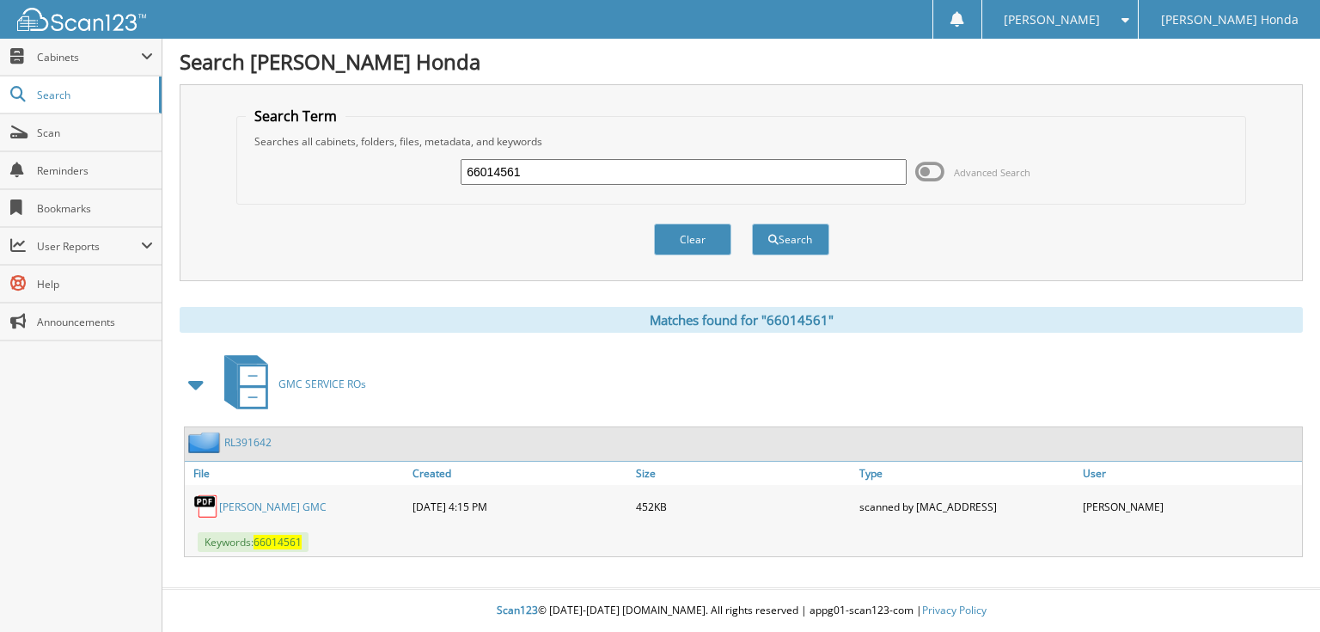
click at [680, 175] on input "66014561" at bounding box center [684, 172] width 446 height 26
type input "66014562"
click at [752, 223] on button "Search" at bounding box center [790, 239] width 77 height 32
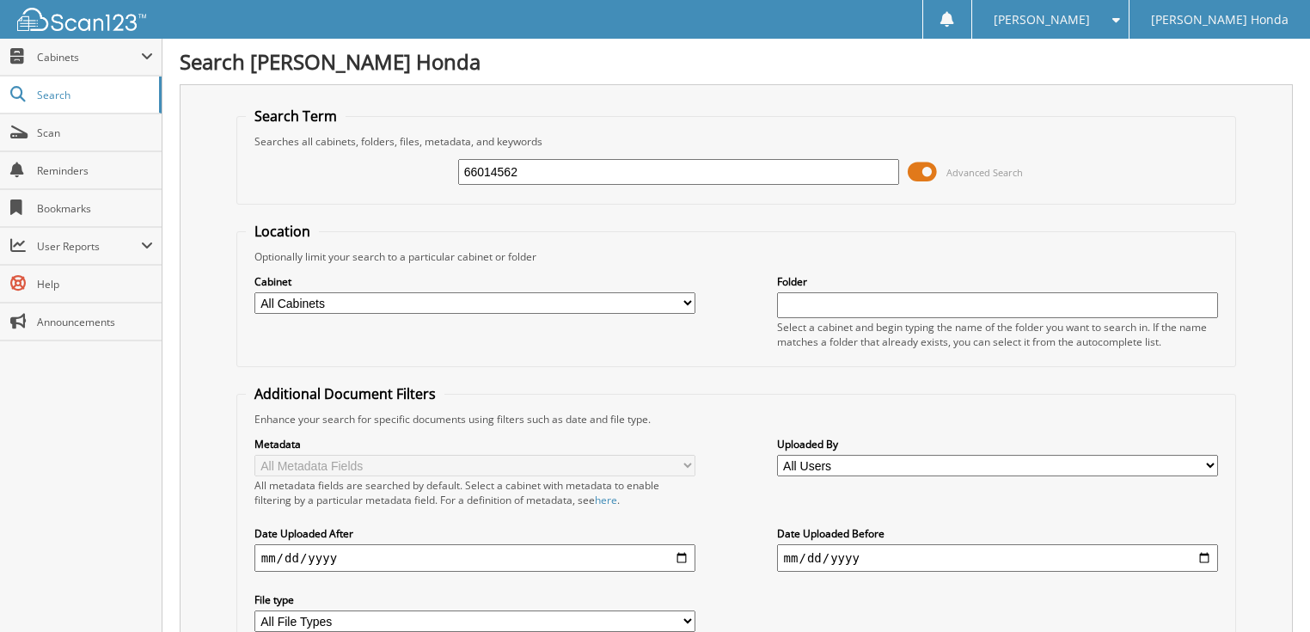
click at [912, 165] on span at bounding box center [922, 172] width 29 height 26
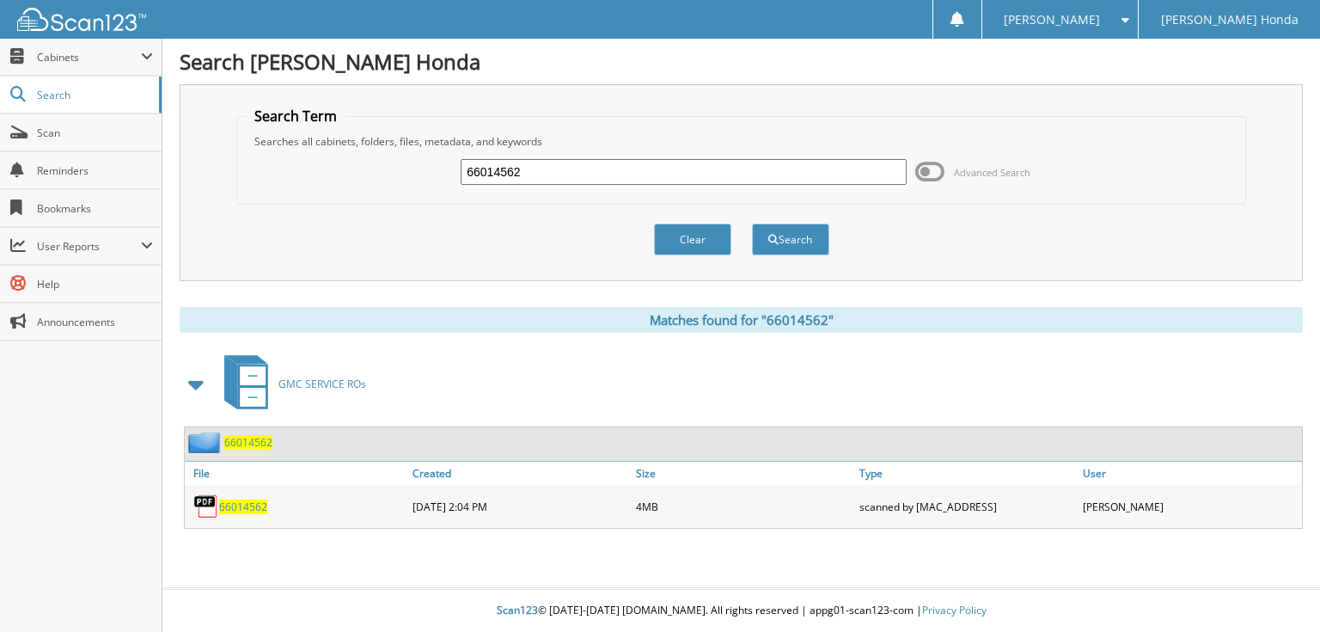
click at [733, 175] on input "66014562" at bounding box center [684, 172] width 446 height 26
type input "66014563"
click at [752, 223] on button "Search" at bounding box center [790, 239] width 77 height 32
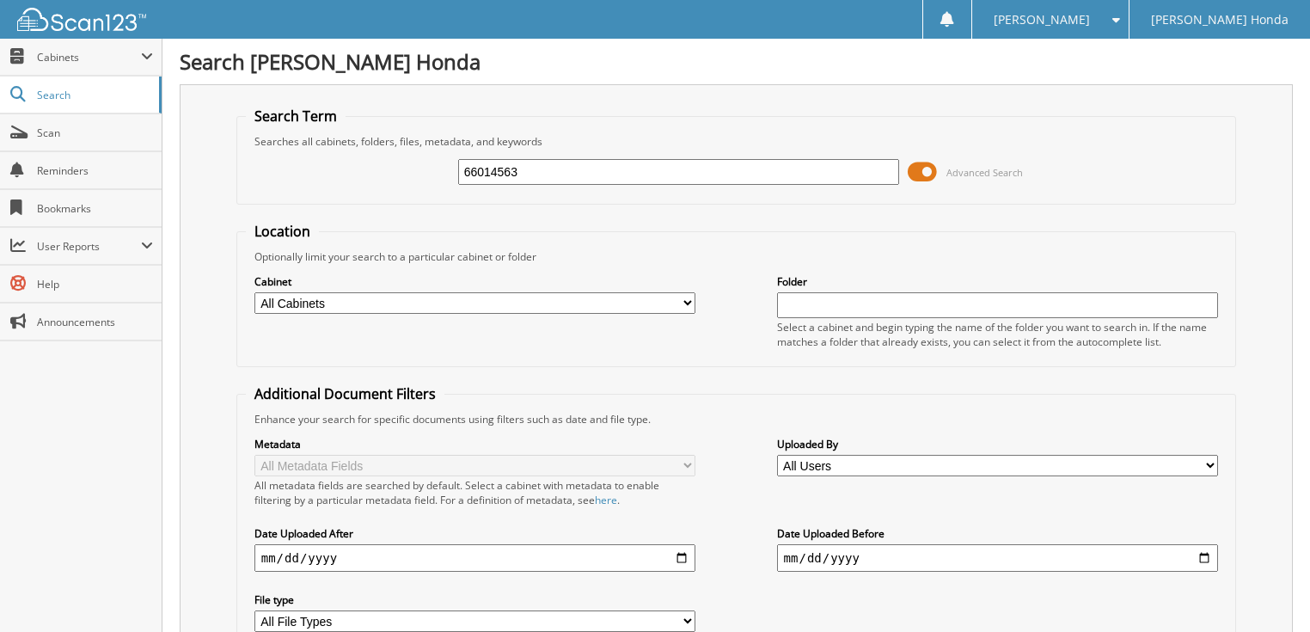
click at [924, 168] on span at bounding box center [922, 172] width 29 height 26
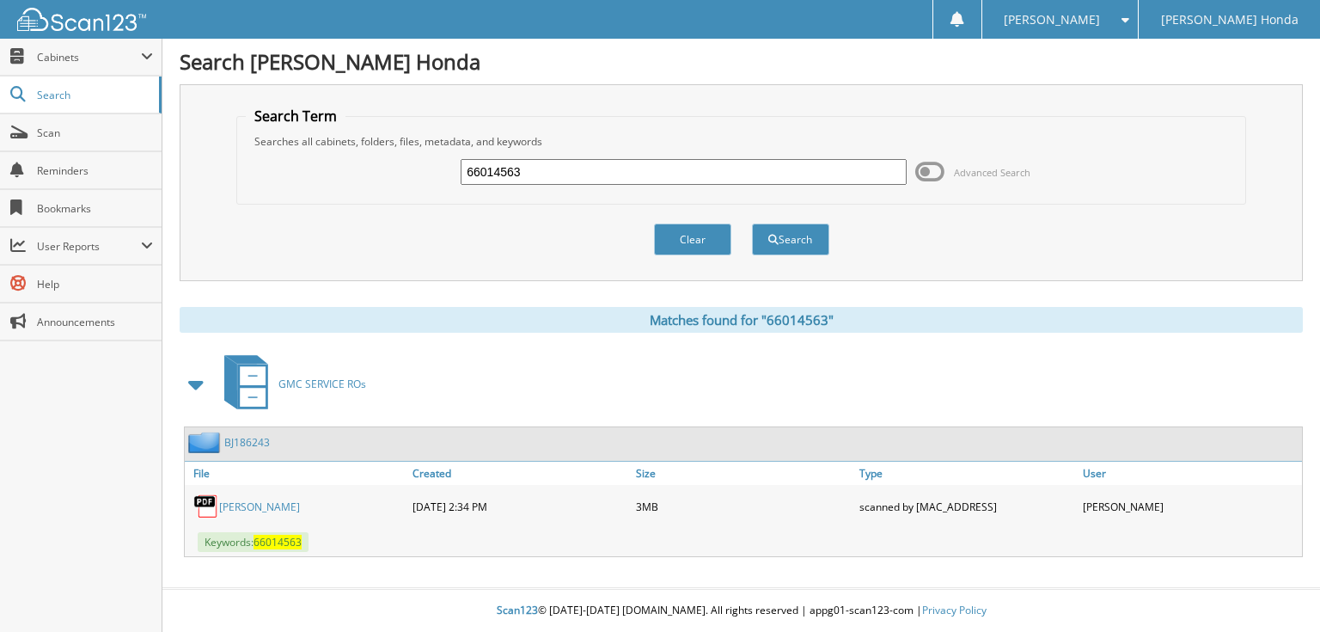
click at [659, 189] on div "66014563 Advanced Search" at bounding box center [741, 172] width 990 height 46
click at [640, 168] on input "66014563" at bounding box center [684, 172] width 446 height 26
type input "66014564"
click at [752, 223] on button "Search" at bounding box center [790, 239] width 77 height 32
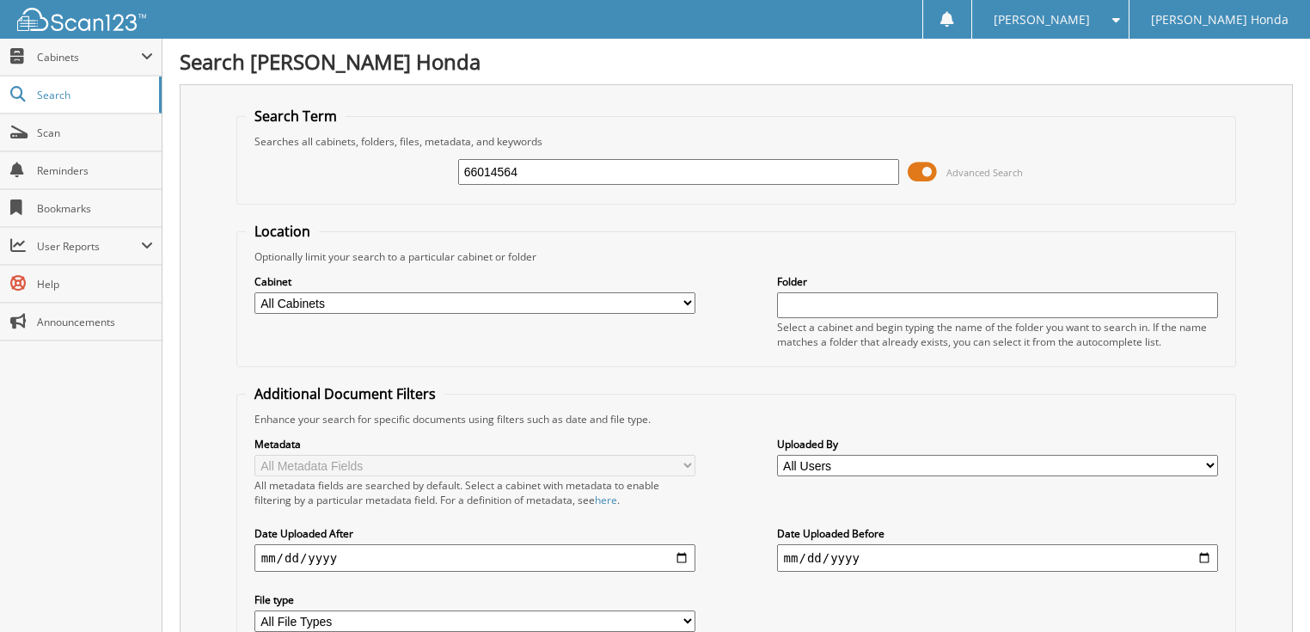
click at [949, 166] on span "Advanced Search" at bounding box center [984, 172] width 77 height 13
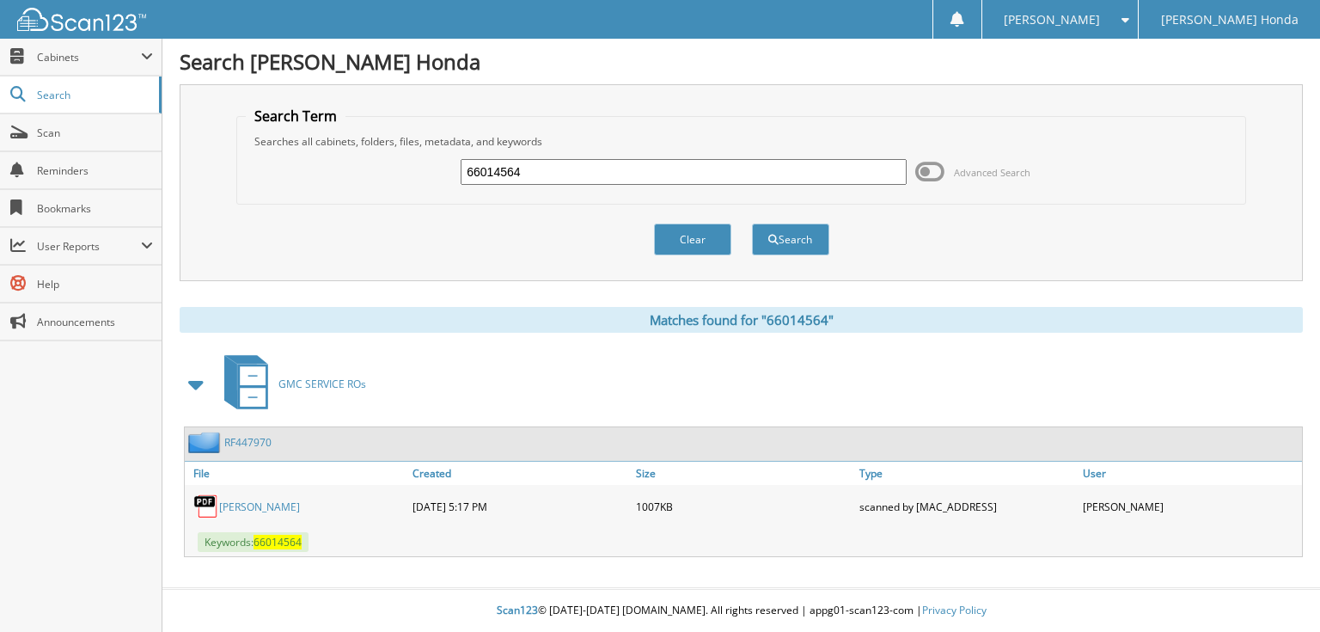
click at [701, 184] on div "66014564" at bounding box center [684, 171] width 446 height 29
click at [661, 175] on input "66014564" at bounding box center [684, 172] width 446 height 26
type input "660145645"
click at [752, 223] on button "Search" at bounding box center [790, 239] width 77 height 32
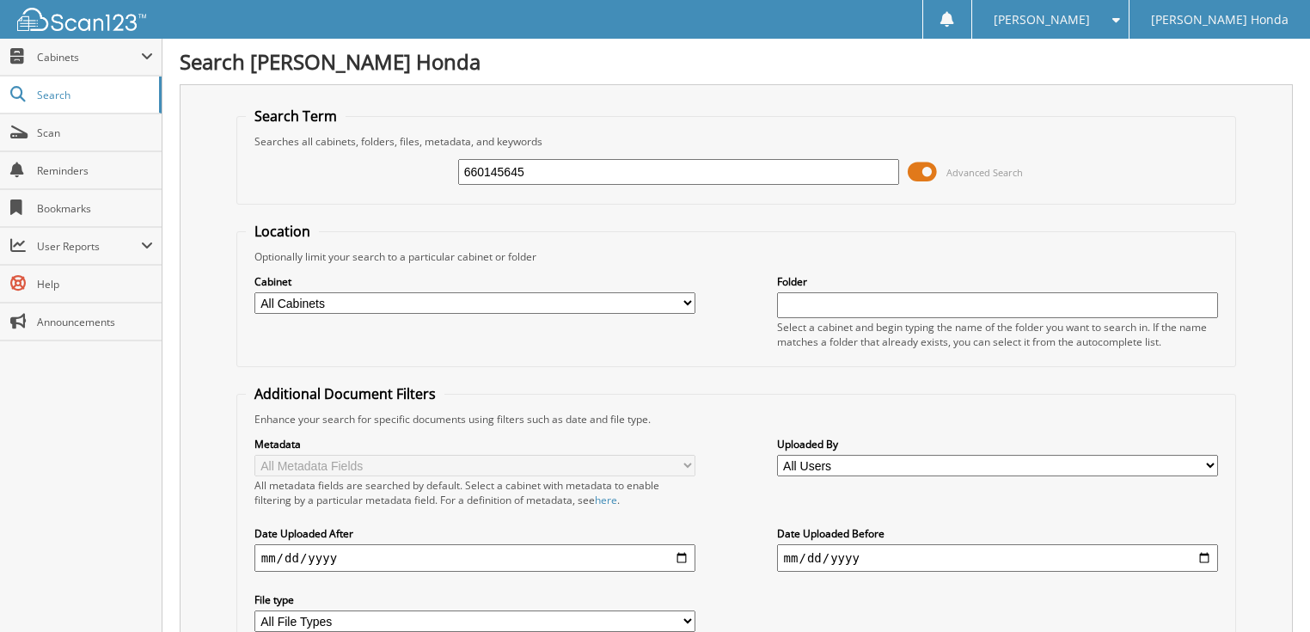
click at [915, 172] on span at bounding box center [922, 172] width 29 height 26
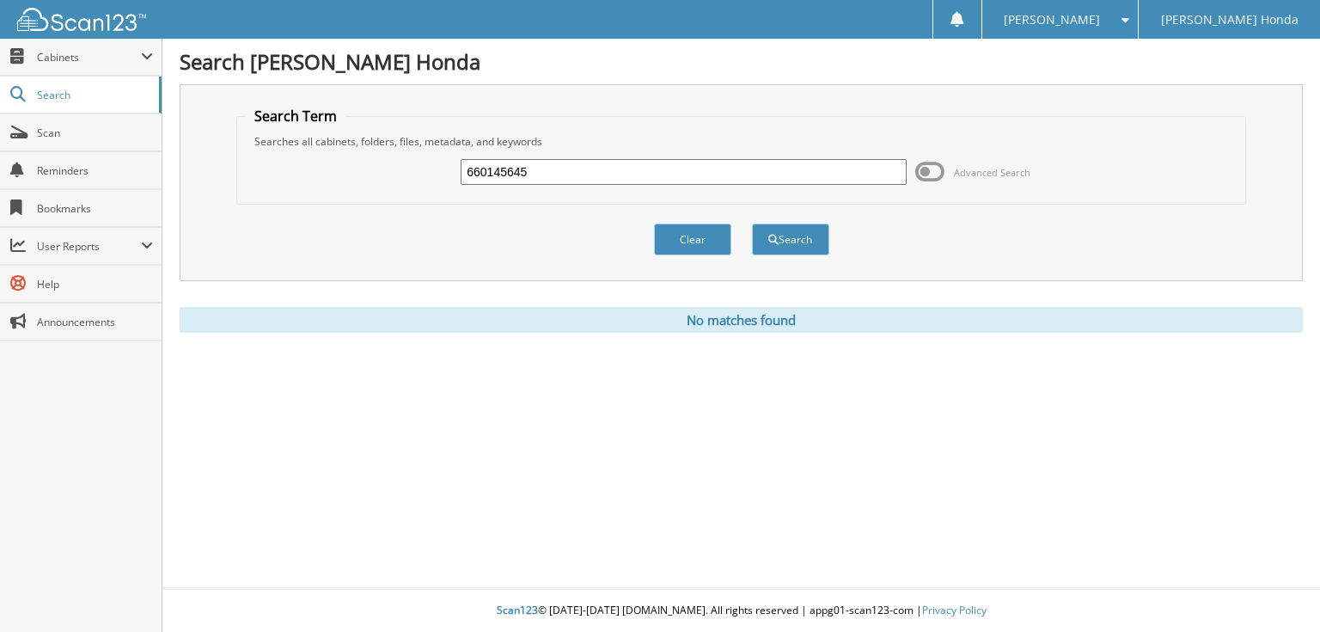
click at [550, 177] on input "660145645" at bounding box center [684, 172] width 446 height 26
type input "66014561"
click at [752, 223] on button "Search" at bounding box center [790, 239] width 77 height 32
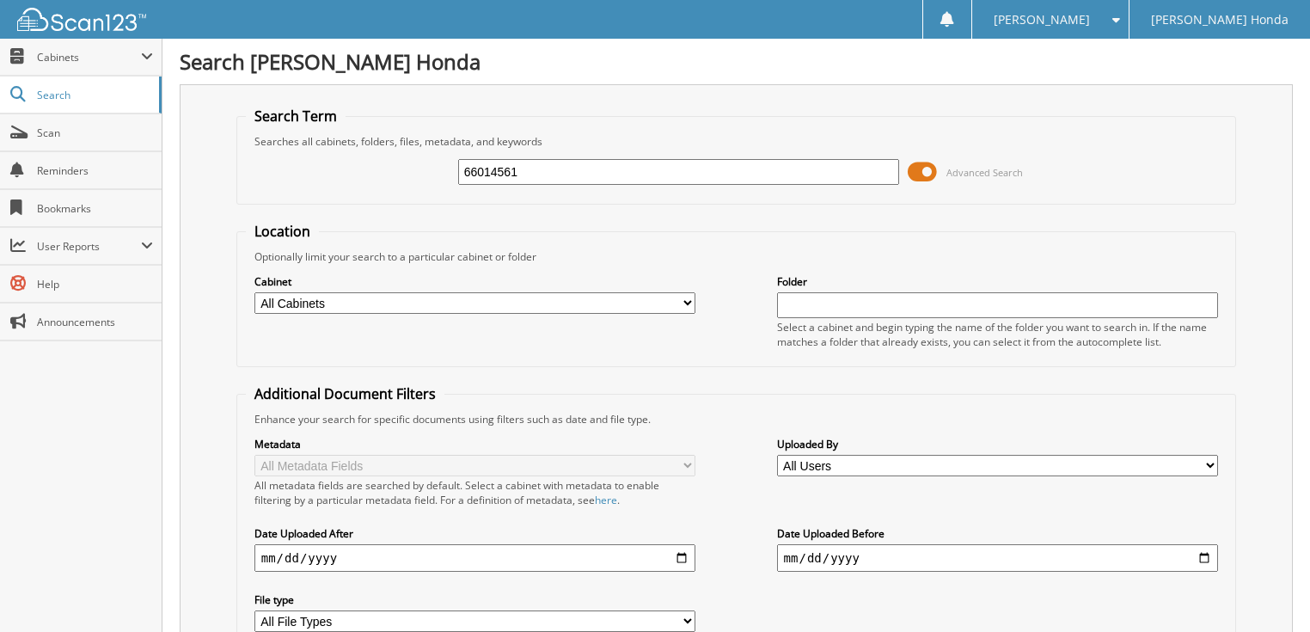
click at [921, 172] on span at bounding box center [922, 172] width 29 height 26
click at [915, 165] on span at bounding box center [922, 172] width 29 height 26
click at [920, 164] on span at bounding box center [922, 172] width 29 height 26
click at [597, 168] on input "66014561" at bounding box center [679, 172] width 442 height 26
click at [931, 170] on span at bounding box center [922, 172] width 29 height 26
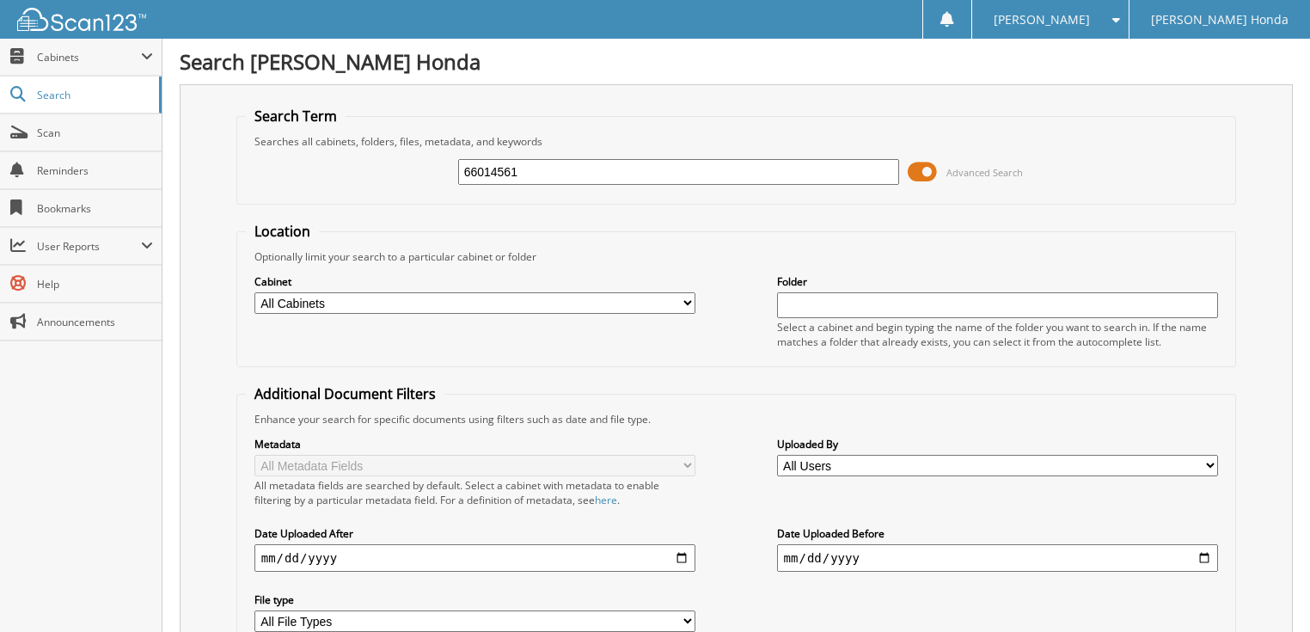
drag, startPoint x: 619, startPoint y: 166, endPoint x: 367, endPoint y: 165, distance: 251.9
click at [367, 165] on div "66014561 Advanced Search" at bounding box center [737, 172] width 982 height 46
type input "66014561"
click at [919, 162] on span at bounding box center [922, 172] width 29 height 26
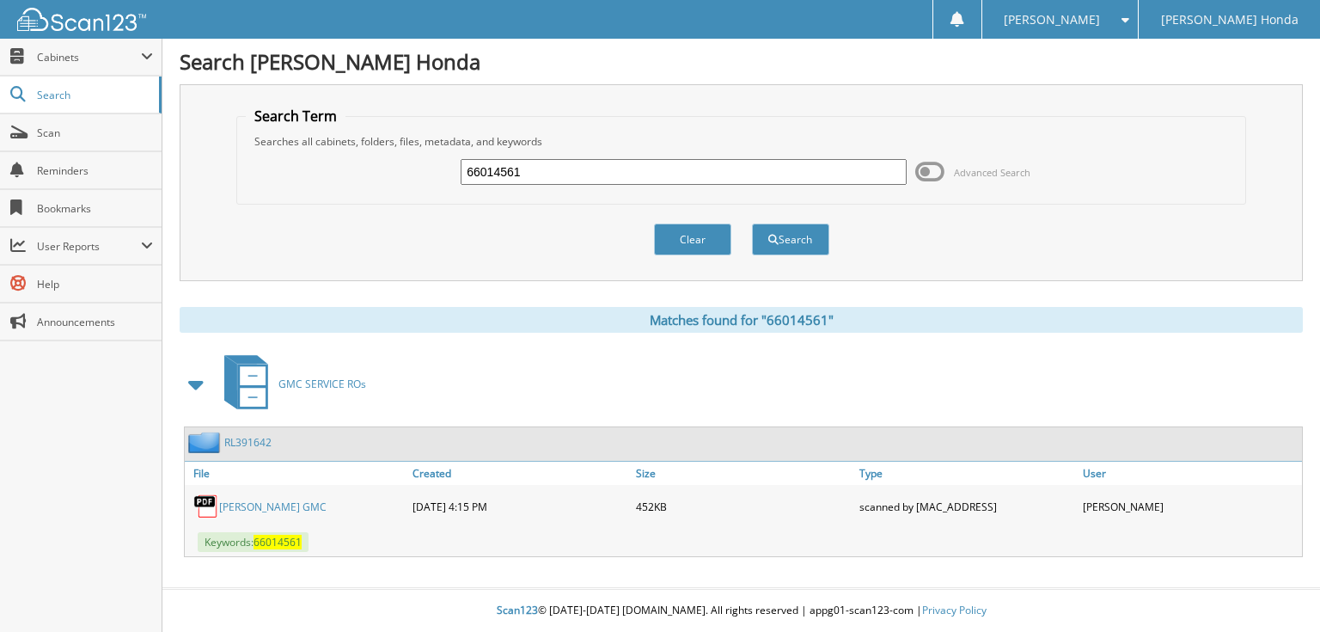
click at [634, 162] on input "66014561" at bounding box center [684, 172] width 446 height 26
type input "66014562"
click at [752, 223] on button "Search" at bounding box center [790, 239] width 77 height 32
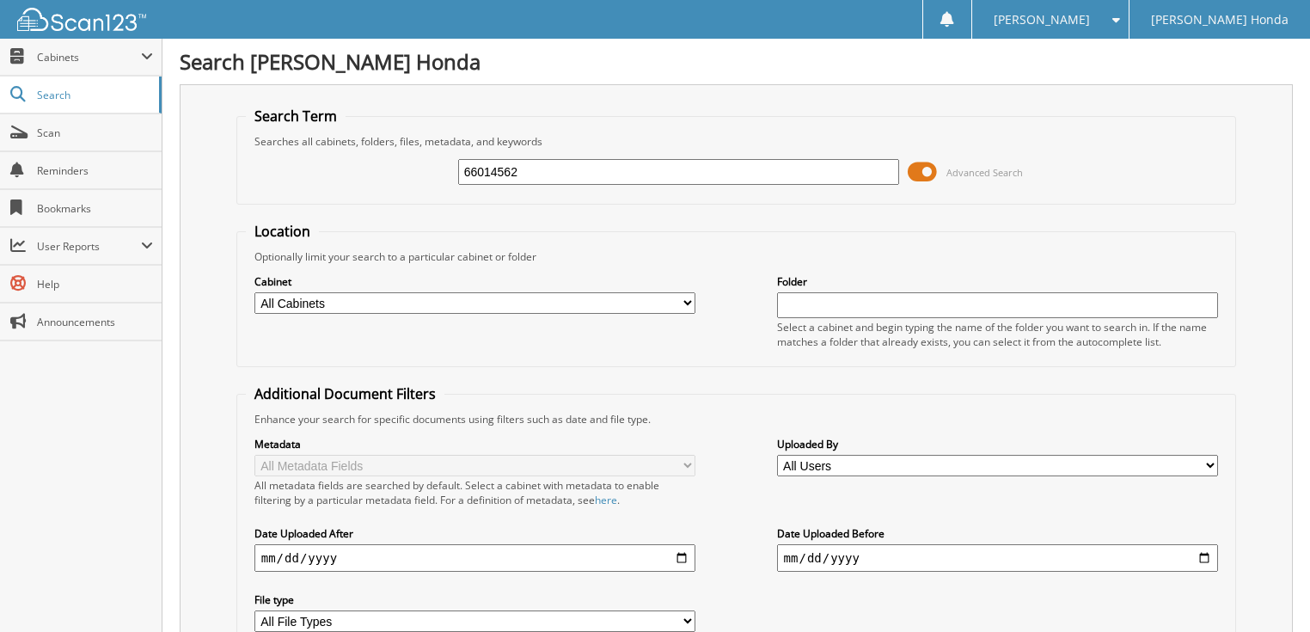
click at [921, 165] on span at bounding box center [922, 172] width 29 height 26
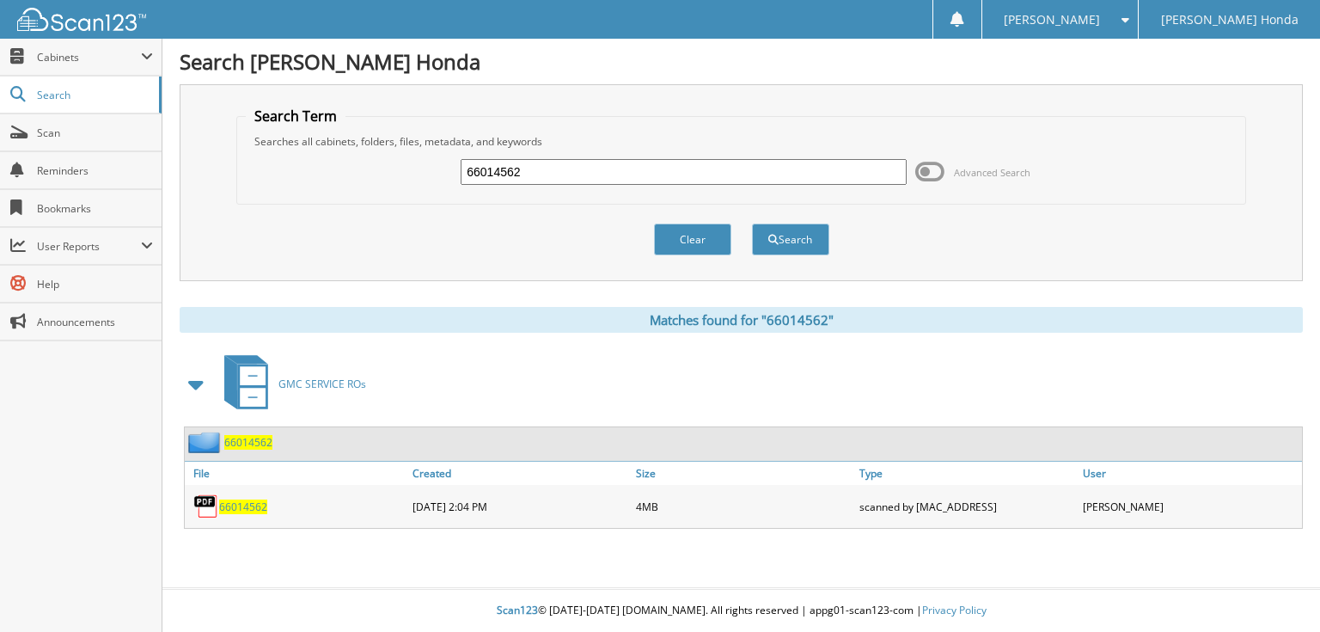
click at [692, 172] on input "66014562" at bounding box center [684, 172] width 446 height 26
type input "66014563"
click at [752, 223] on button "Search" at bounding box center [790, 239] width 77 height 32
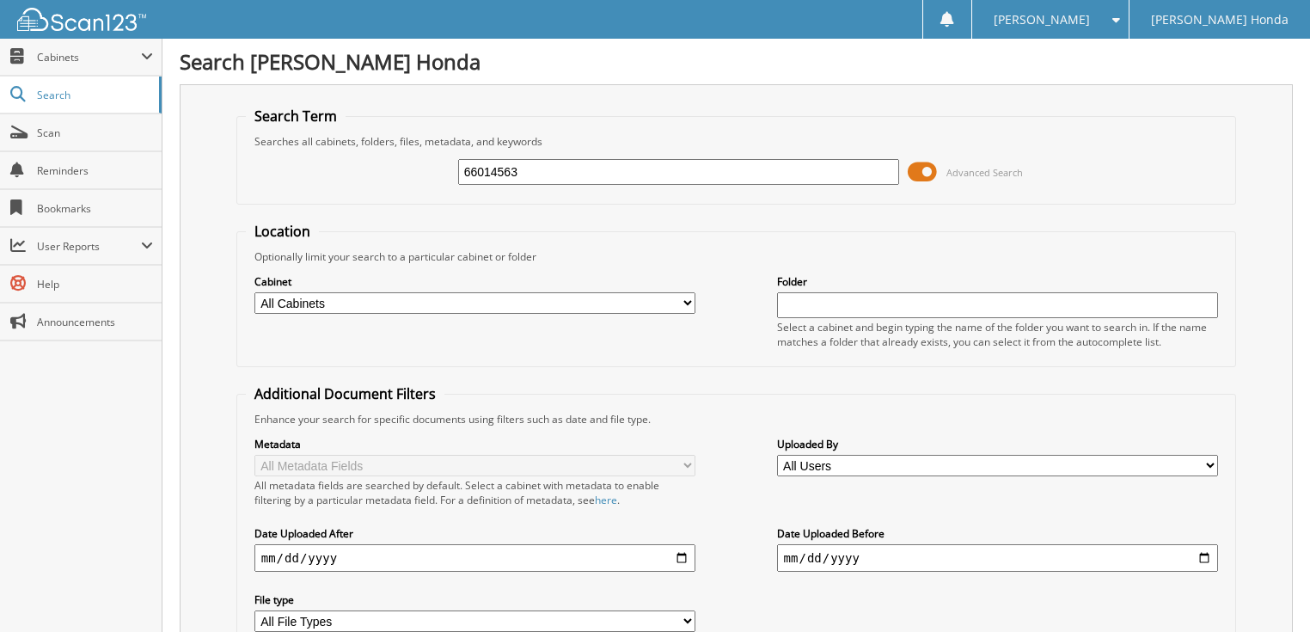
click at [929, 168] on span at bounding box center [922, 172] width 29 height 26
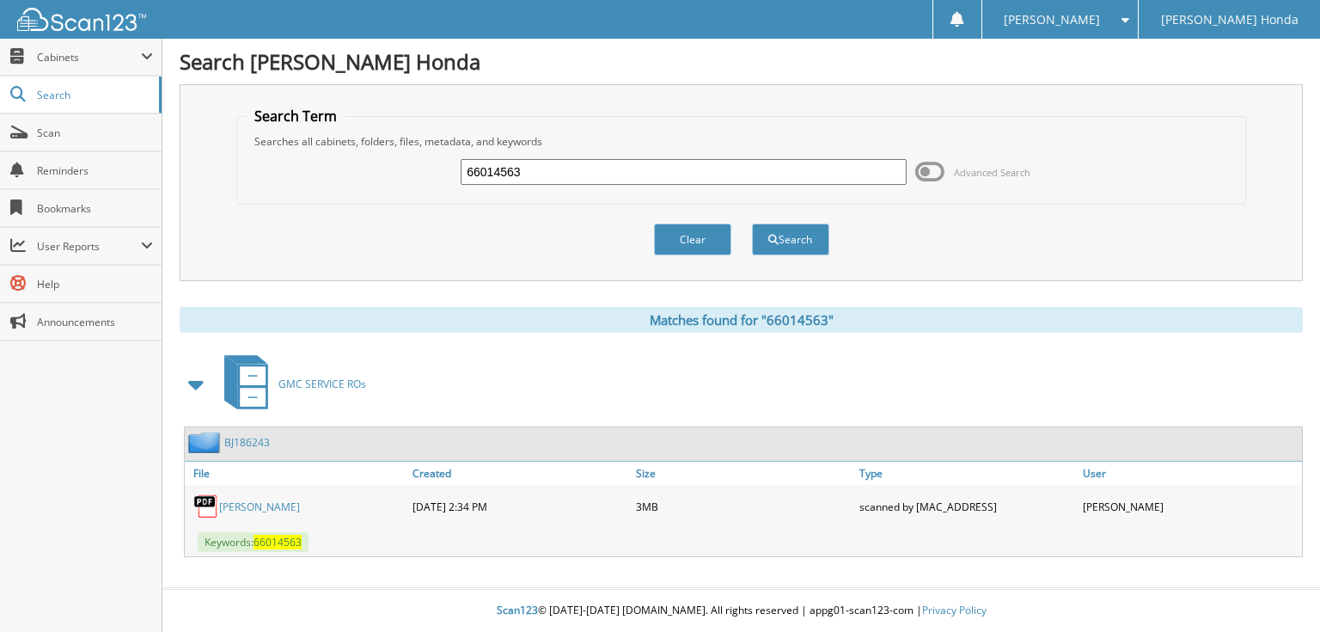
click at [672, 173] on input "66014563" at bounding box center [684, 172] width 446 height 26
type input "66014564"
click at [752, 223] on button "Search" at bounding box center [790, 239] width 77 height 32
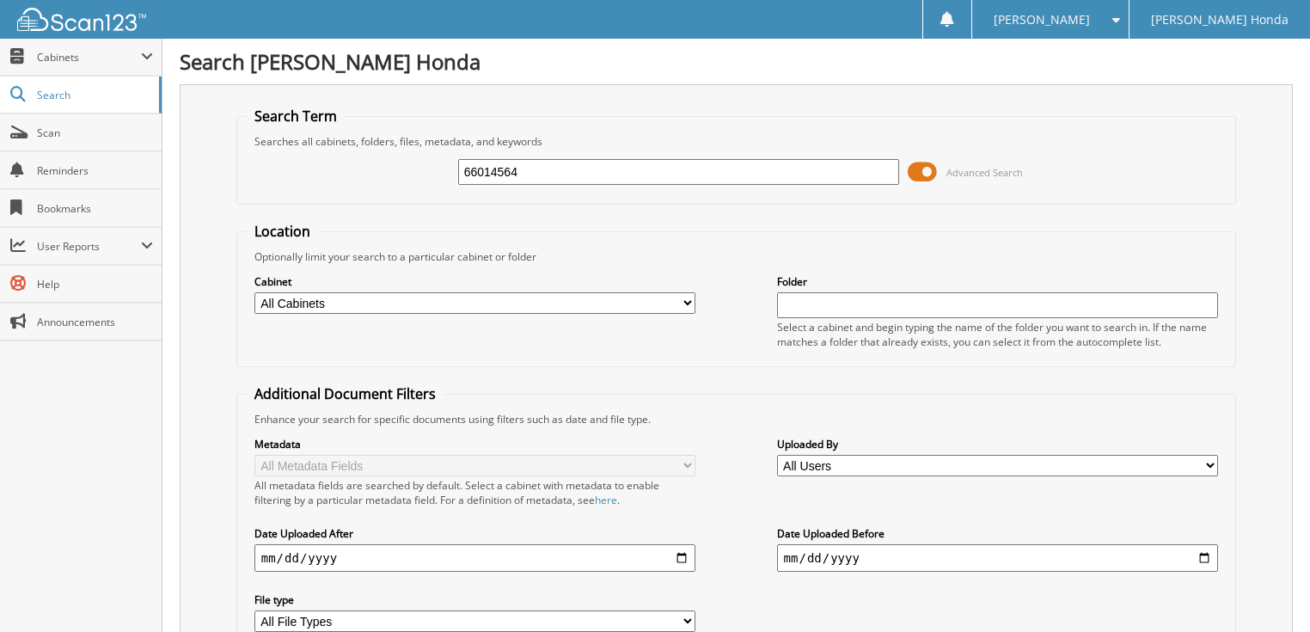
click at [920, 172] on span at bounding box center [922, 172] width 29 height 26
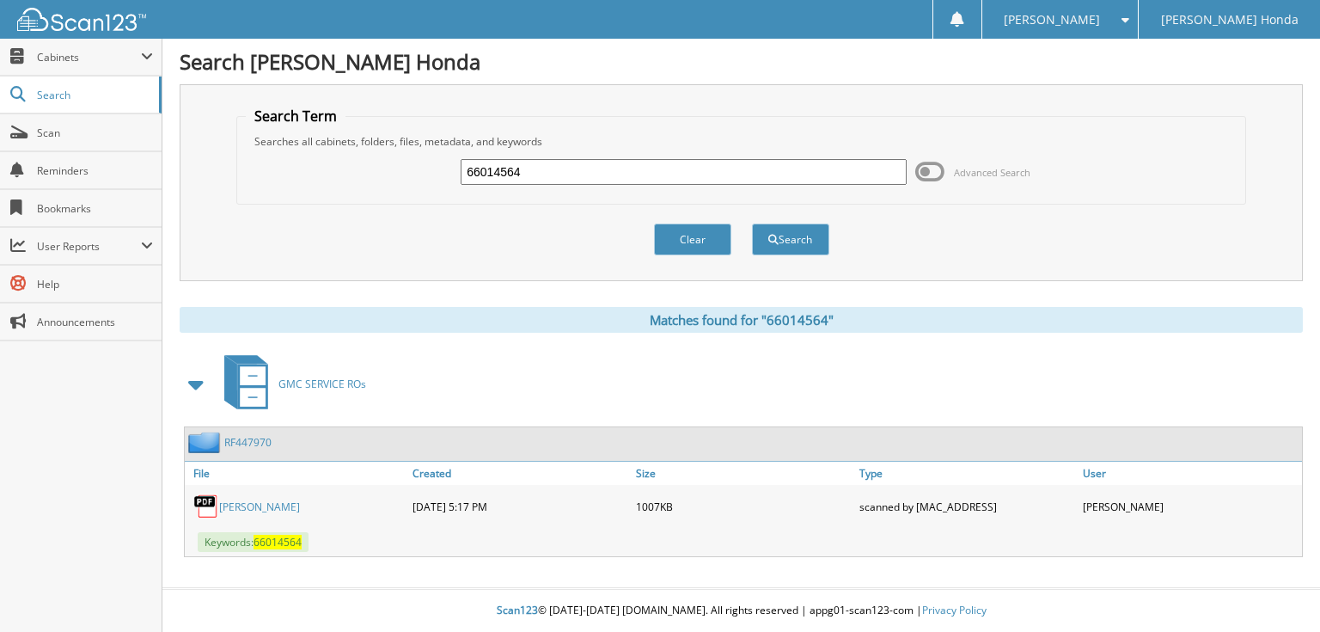
click at [654, 165] on input "66014564" at bounding box center [684, 172] width 446 height 26
type input "66014565"
click at [752, 223] on button "Search" at bounding box center [790, 239] width 77 height 32
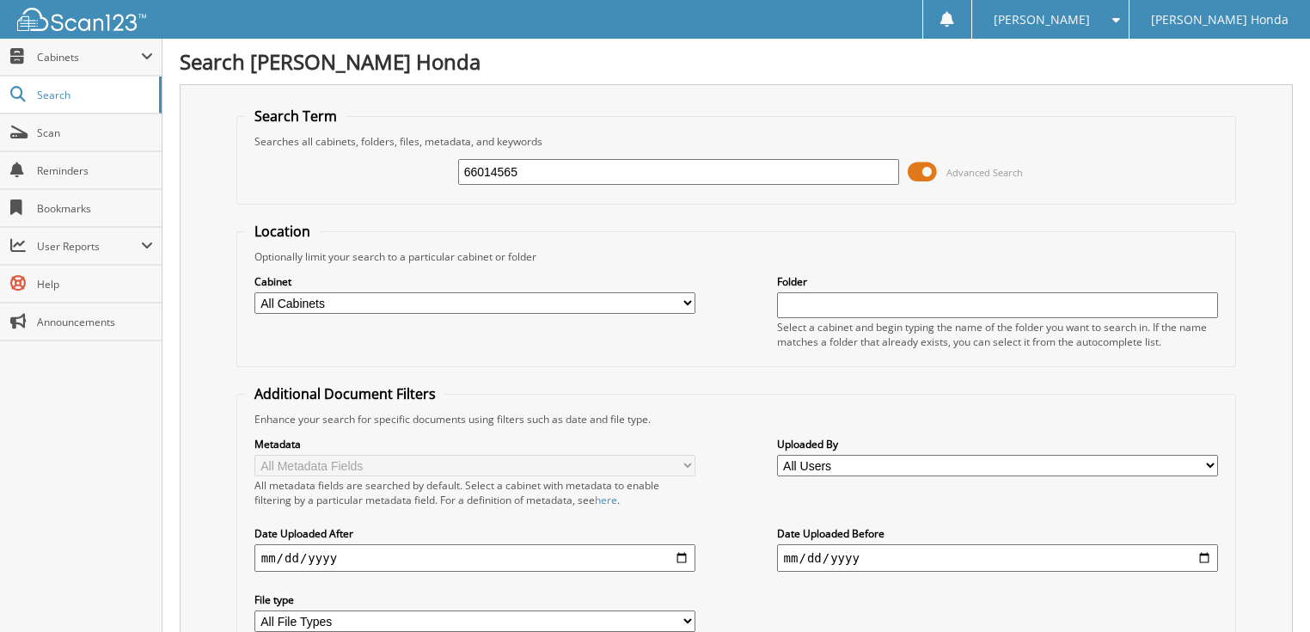
click at [945, 168] on span "Advanced Search" at bounding box center [965, 172] width 115 height 26
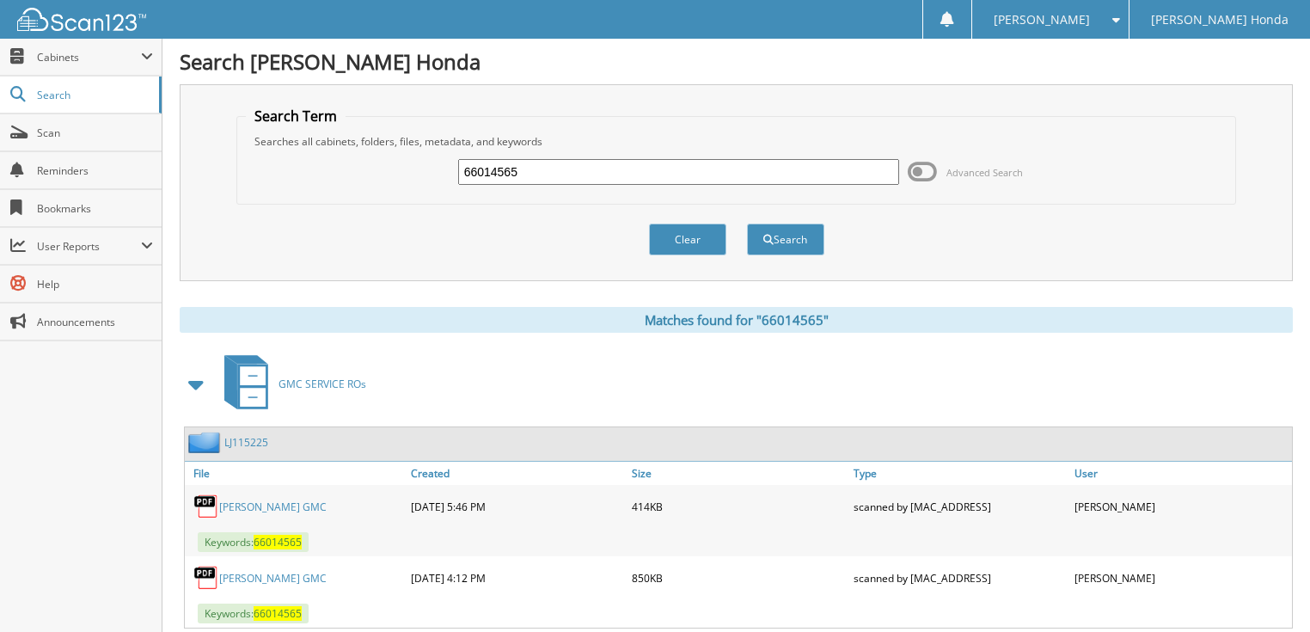
click at [662, 167] on input "66014565" at bounding box center [679, 172] width 442 height 26
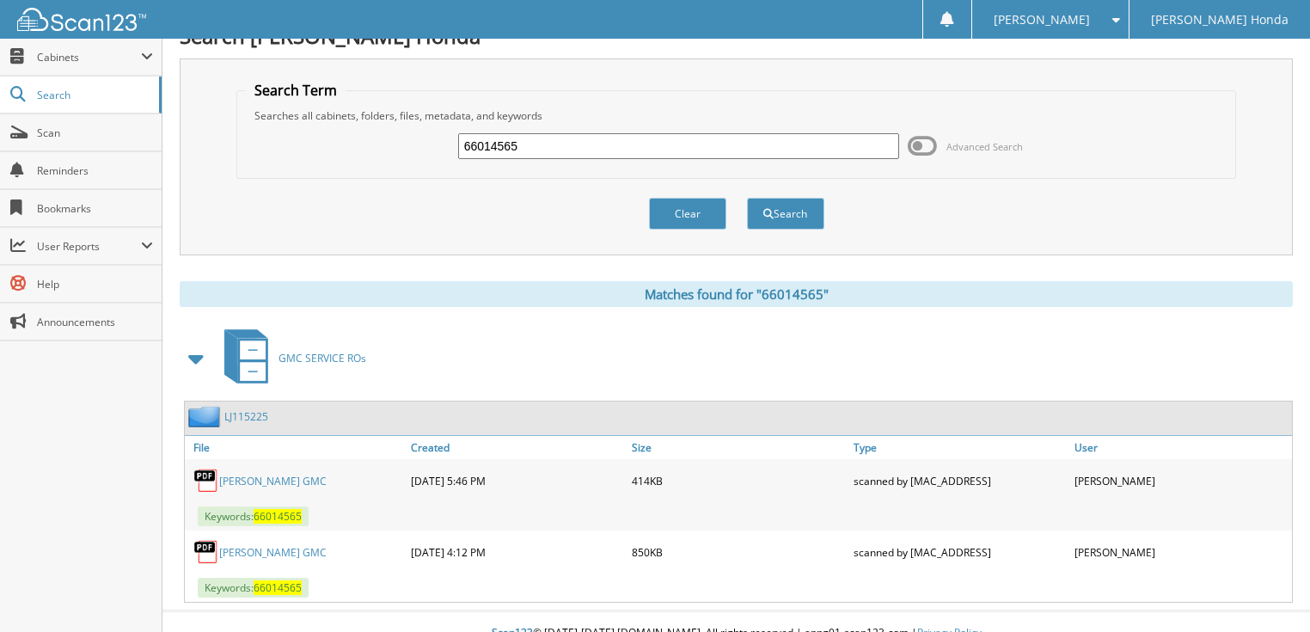
scroll to position [40, 0]
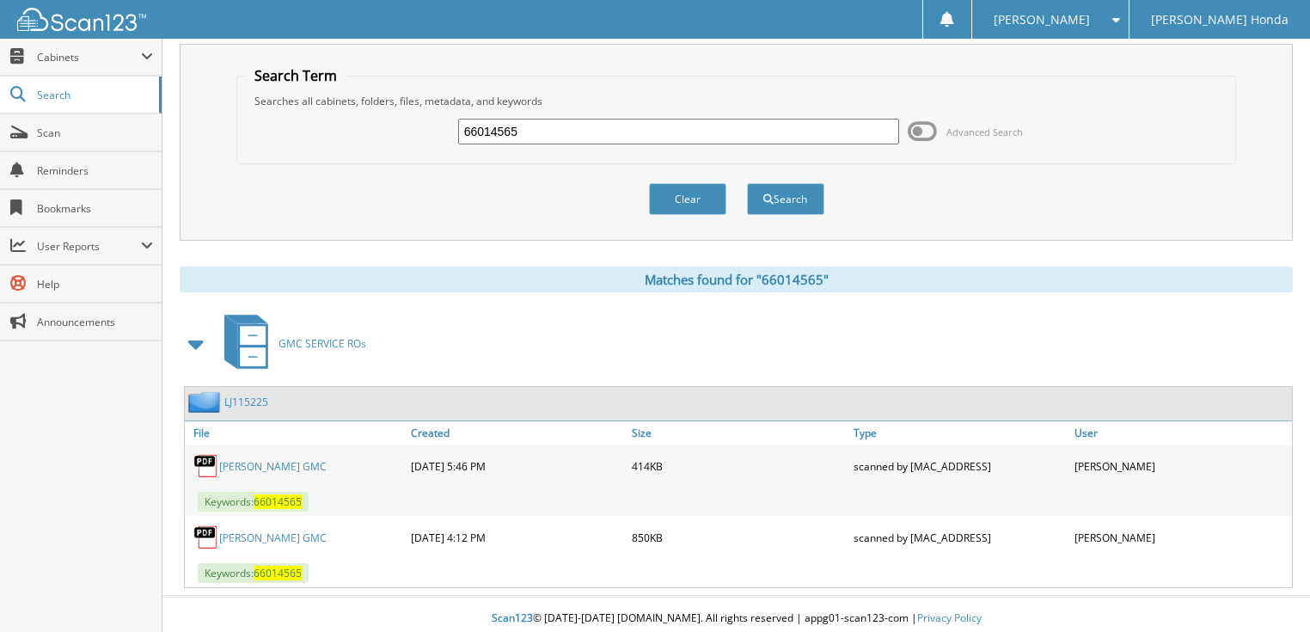
click at [279, 466] on link "[PERSON_NAME] GMC" at bounding box center [272, 466] width 107 height 15
click at [291, 534] on link "[PERSON_NAME] GMC" at bounding box center [272, 537] width 107 height 15
click at [278, 459] on link "[PERSON_NAME] GMC" at bounding box center [272, 466] width 107 height 15
click at [261, 530] on link "[PERSON_NAME] GMC" at bounding box center [272, 537] width 107 height 15
click at [559, 128] on input "66014565" at bounding box center [679, 132] width 442 height 26
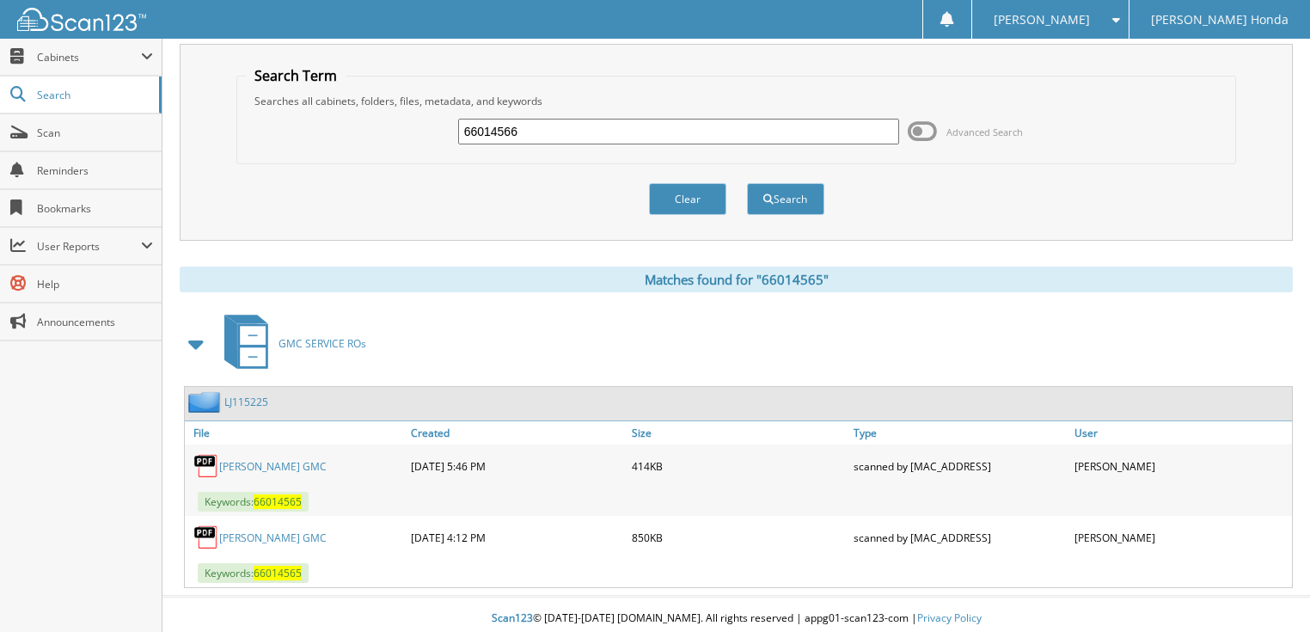
type input "66014566"
click at [747, 183] on button "Search" at bounding box center [785, 199] width 77 height 32
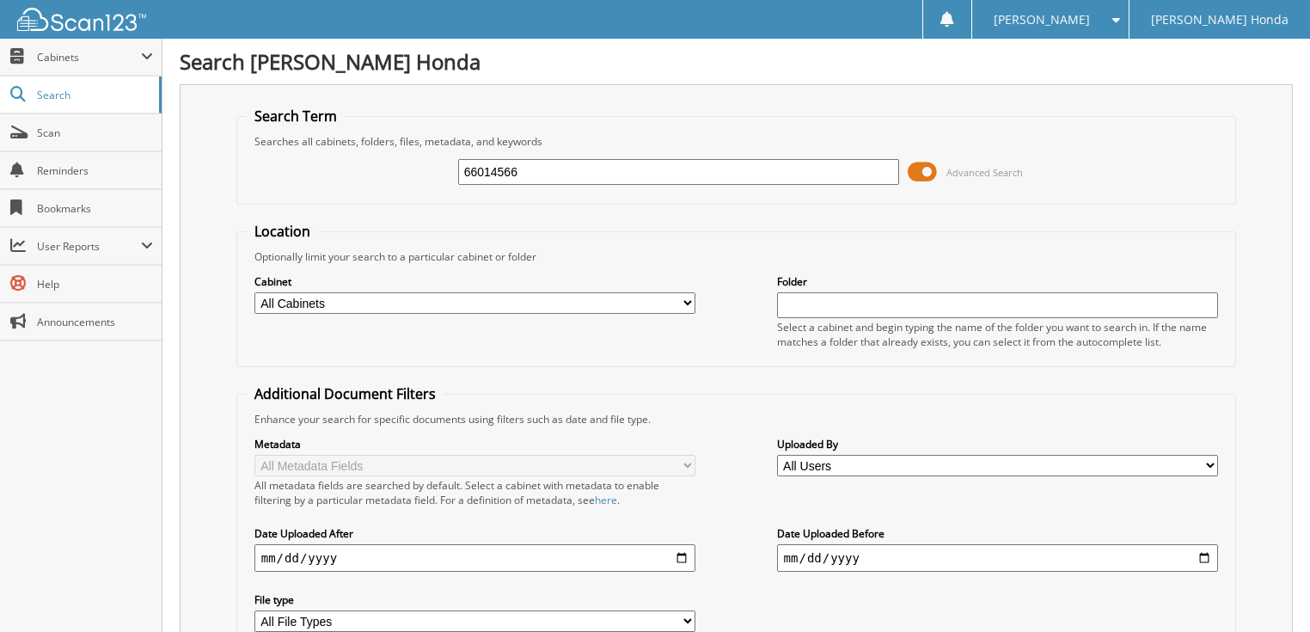
click at [930, 173] on span at bounding box center [922, 172] width 29 height 26
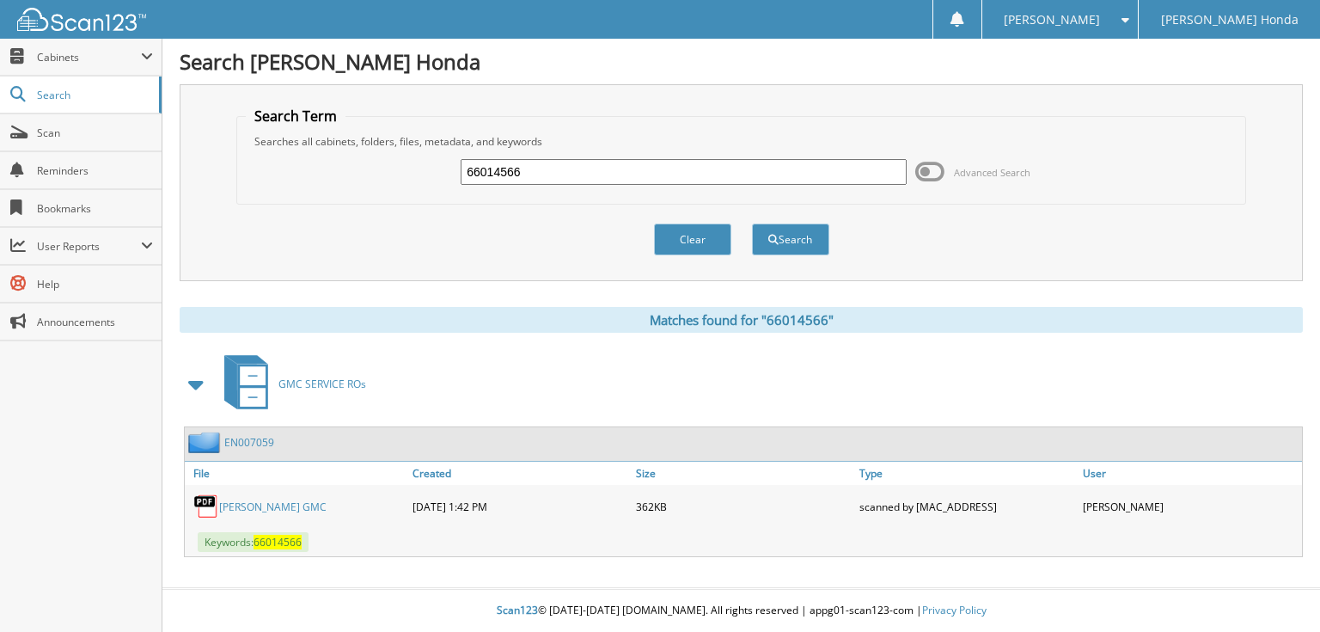
click at [712, 173] on input "66014566" at bounding box center [684, 172] width 446 height 26
type input "66014567"
click at [752, 223] on button "Search" at bounding box center [790, 239] width 77 height 32
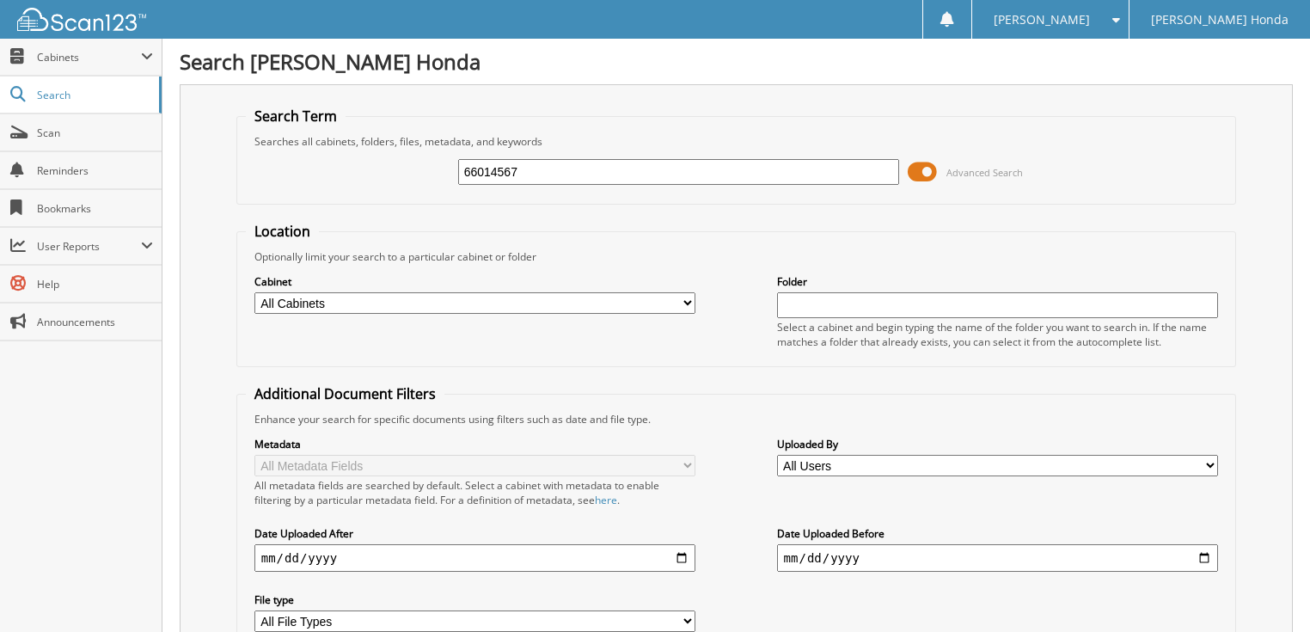
drag, startPoint x: 921, startPoint y: 176, endPoint x: 750, endPoint y: 187, distance: 170.6
click at [918, 175] on span at bounding box center [922, 172] width 29 height 26
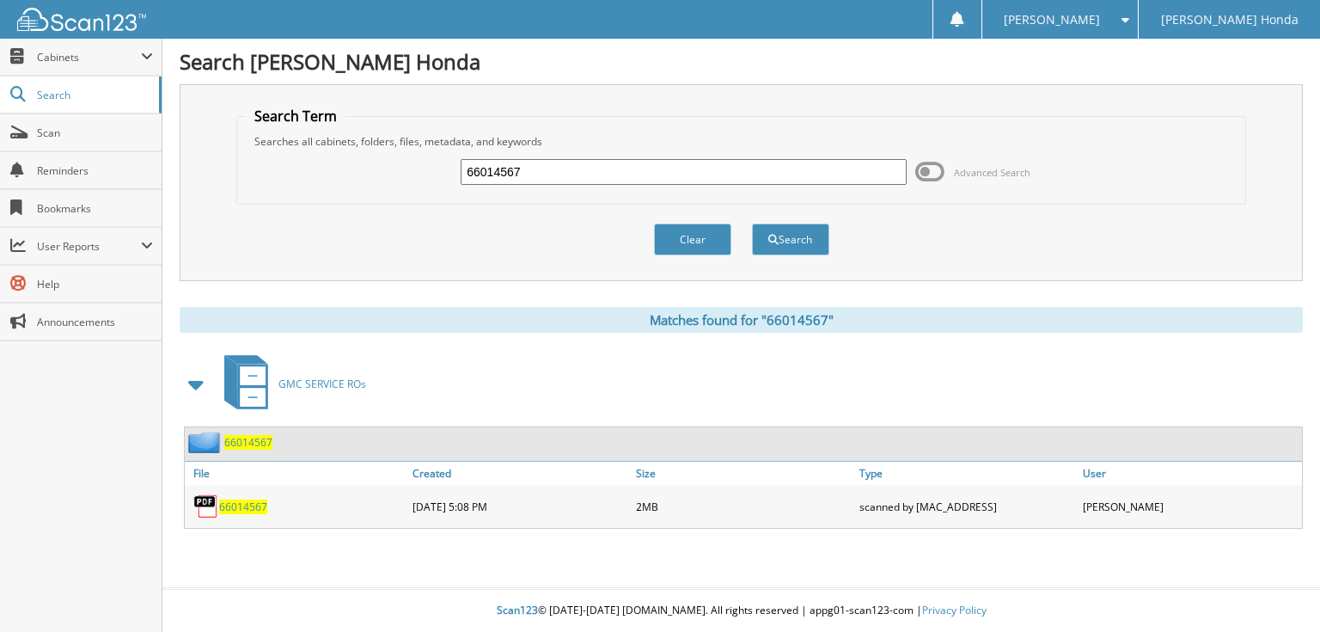
click at [690, 178] on input "66014567" at bounding box center [684, 172] width 446 height 26
type input "66014568"
click at [752, 223] on button "Search" at bounding box center [790, 239] width 77 height 32
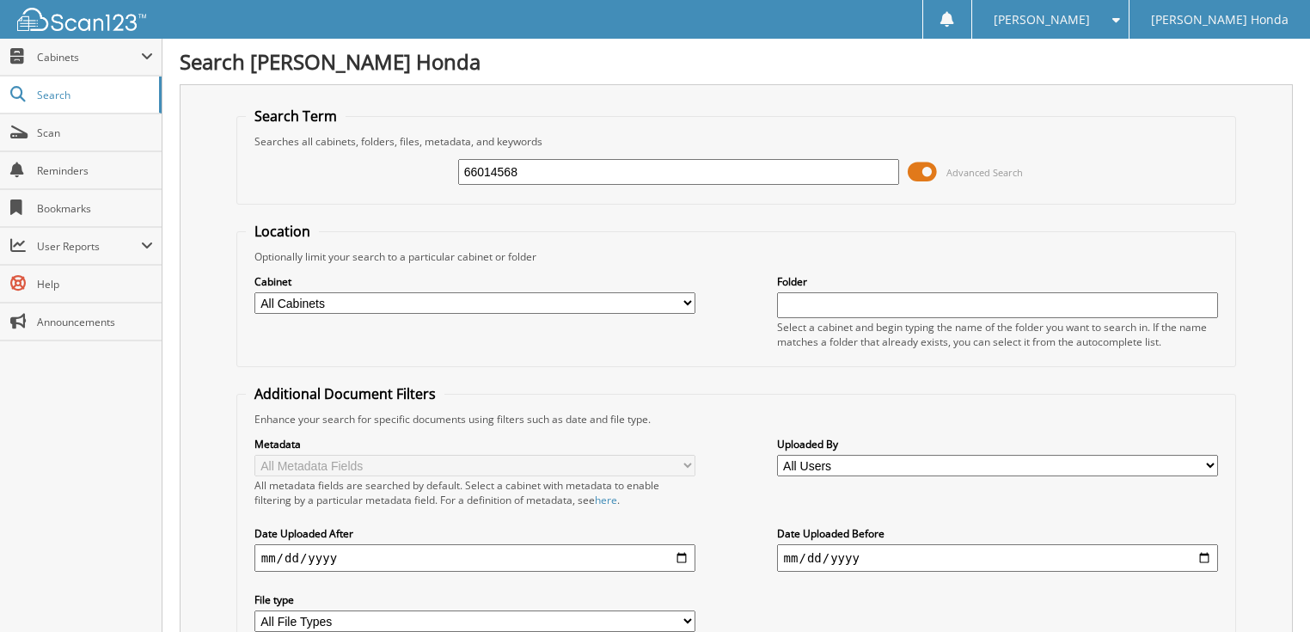
click at [925, 172] on span at bounding box center [922, 172] width 29 height 26
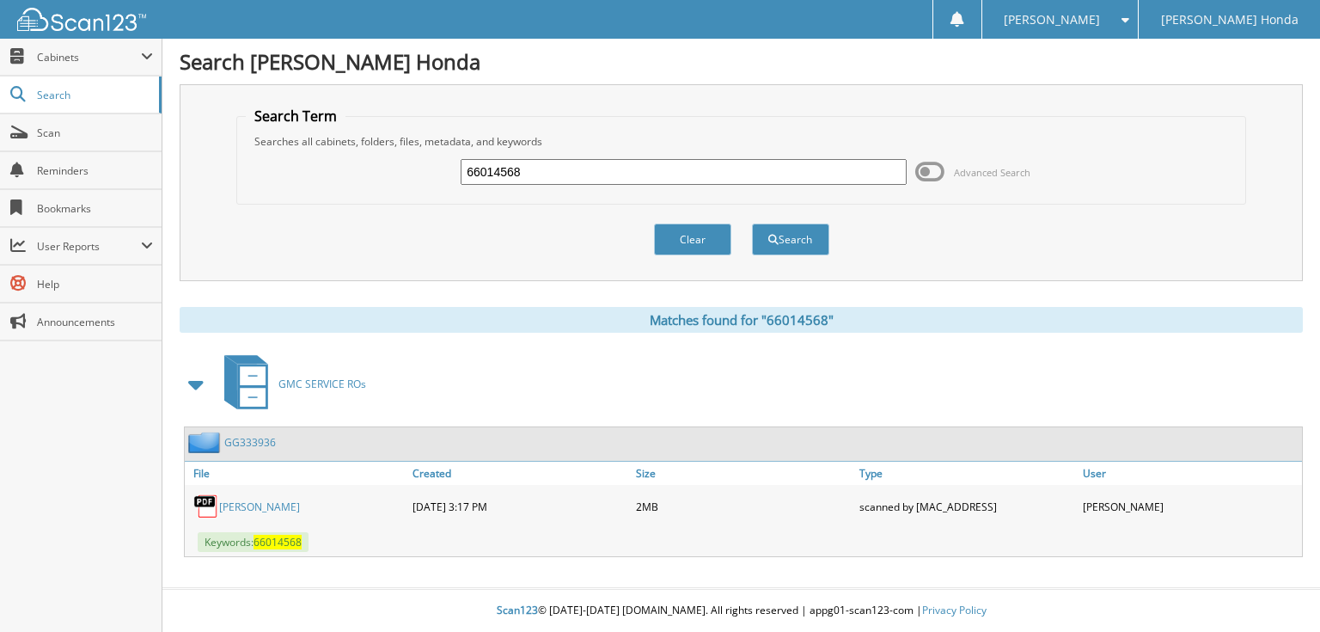
click at [746, 179] on input "66014568" at bounding box center [684, 172] width 446 height 26
type input "66014569"
click at [752, 223] on button "Search" at bounding box center [790, 239] width 77 height 32
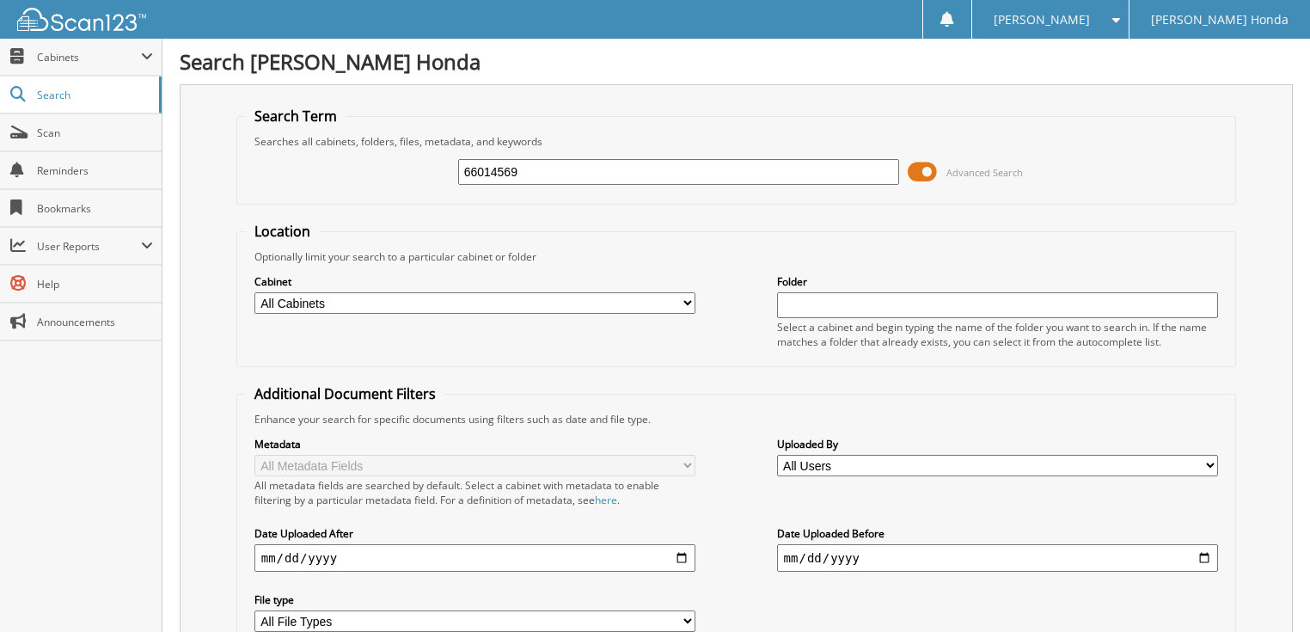
click at [929, 171] on span at bounding box center [922, 172] width 29 height 26
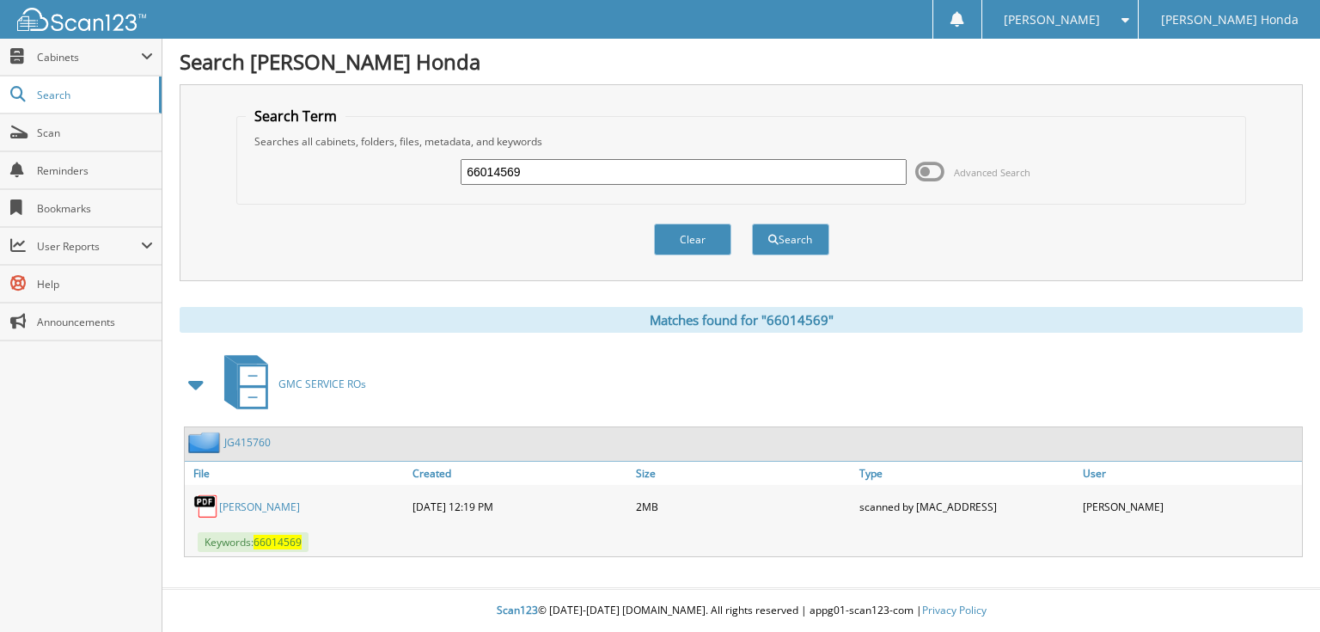
click at [713, 180] on input "66014569" at bounding box center [684, 172] width 446 height 26
type input "66014570"
click at [752, 223] on button "Search" at bounding box center [790, 239] width 77 height 32
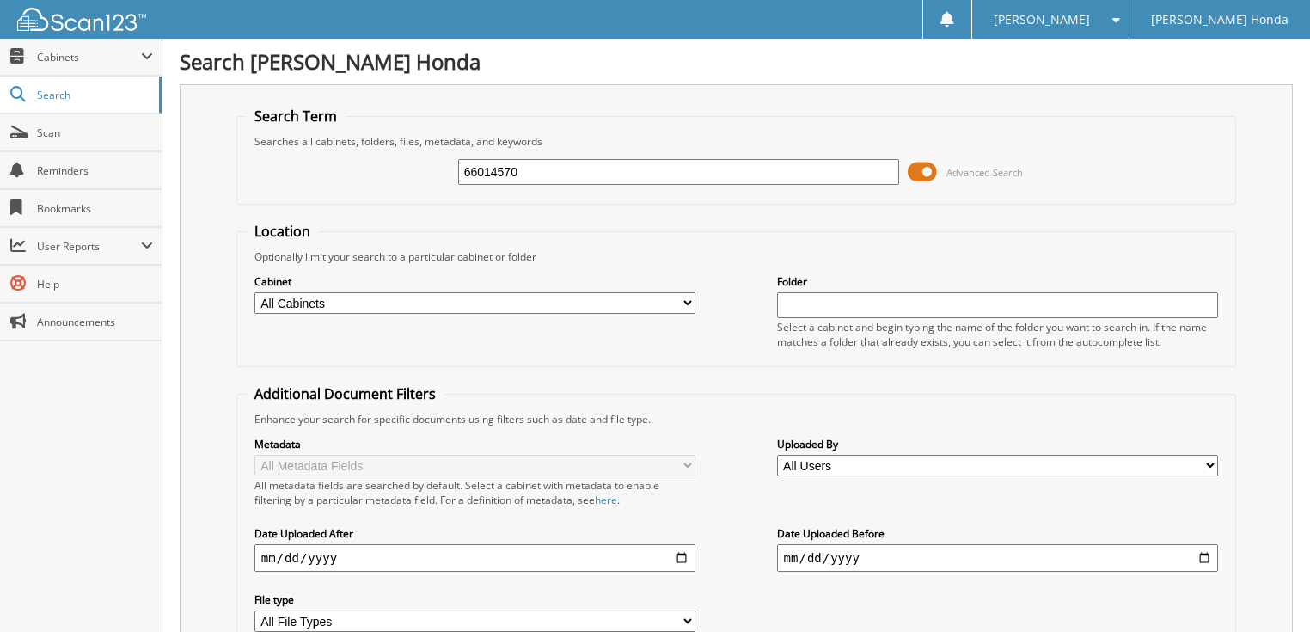
click at [921, 169] on span at bounding box center [922, 172] width 29 height 26
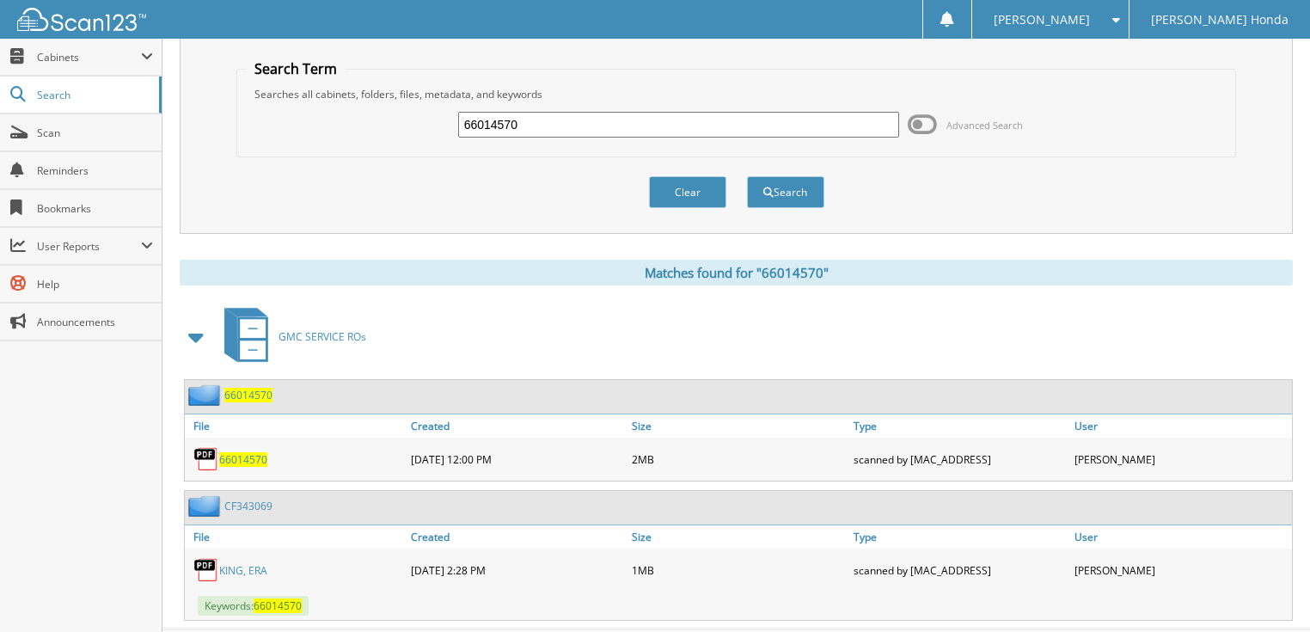
scroll to position [79, 0]
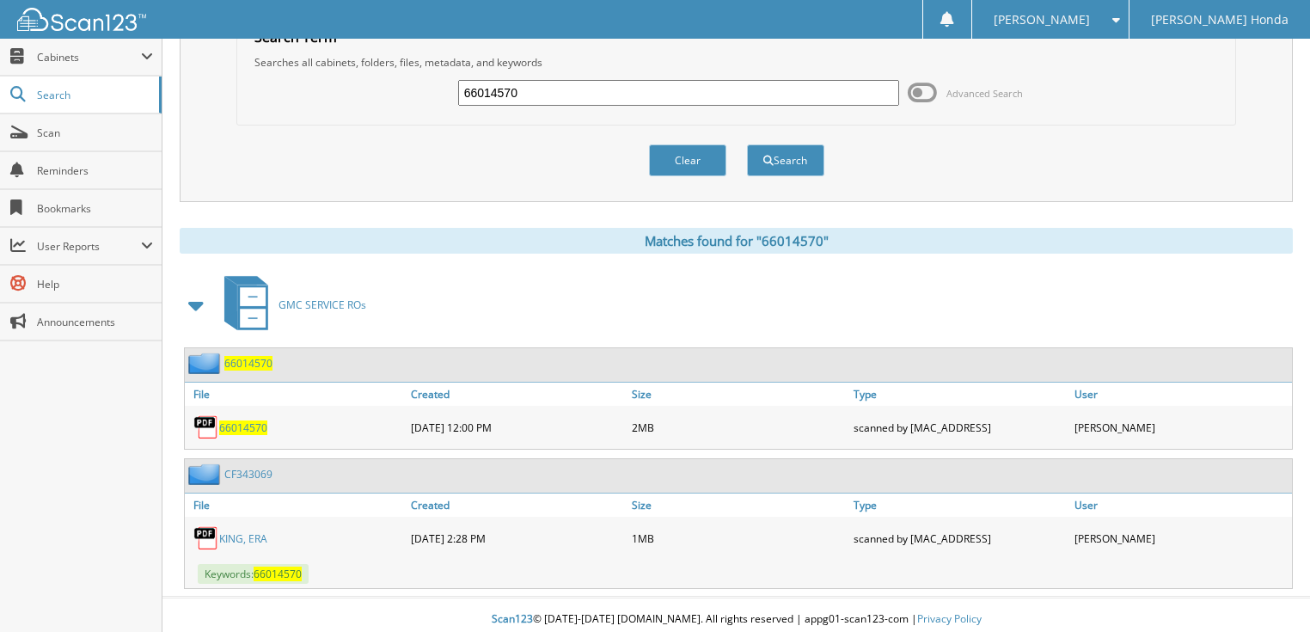
click at [250, 420] on span "66014570" at bounding box center [243, 427] width 48 height 15
click at [256, 358] on span "66014570" at bounding box center [248, 363] width 48 height 15
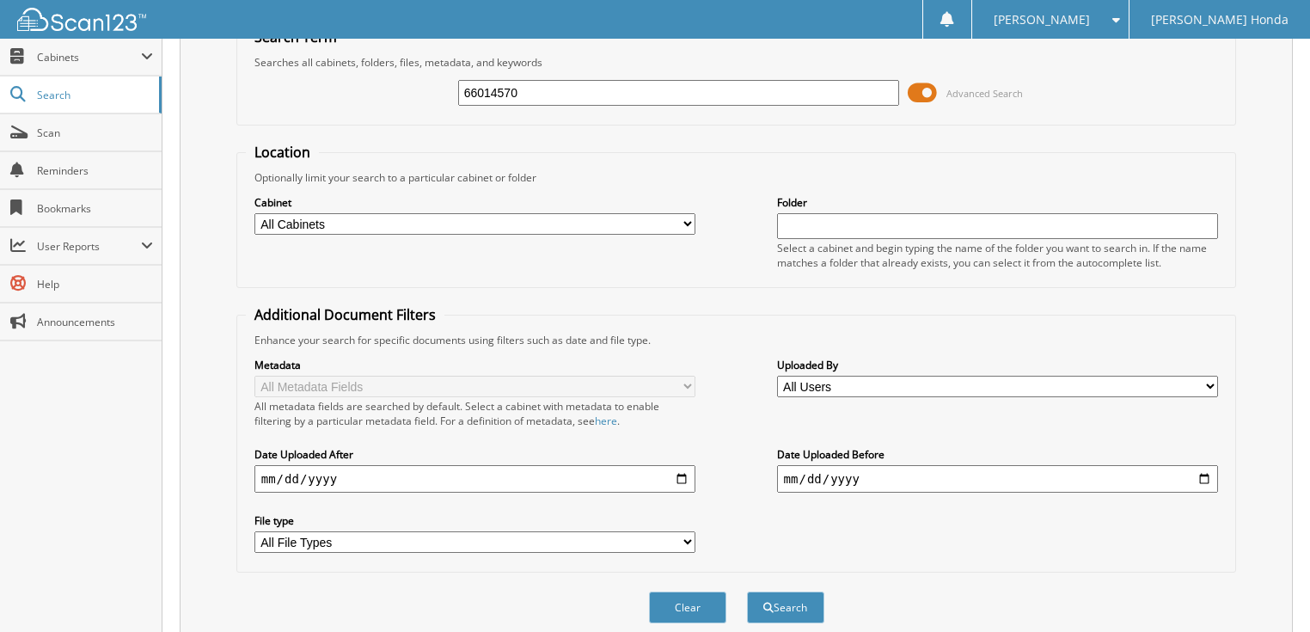
click at [564, 94] on input "66014570" at bounding box center [679, 93] width 442 height 26
click at [910, 86] on span at bounding box center [922, 93] width 29 height 26
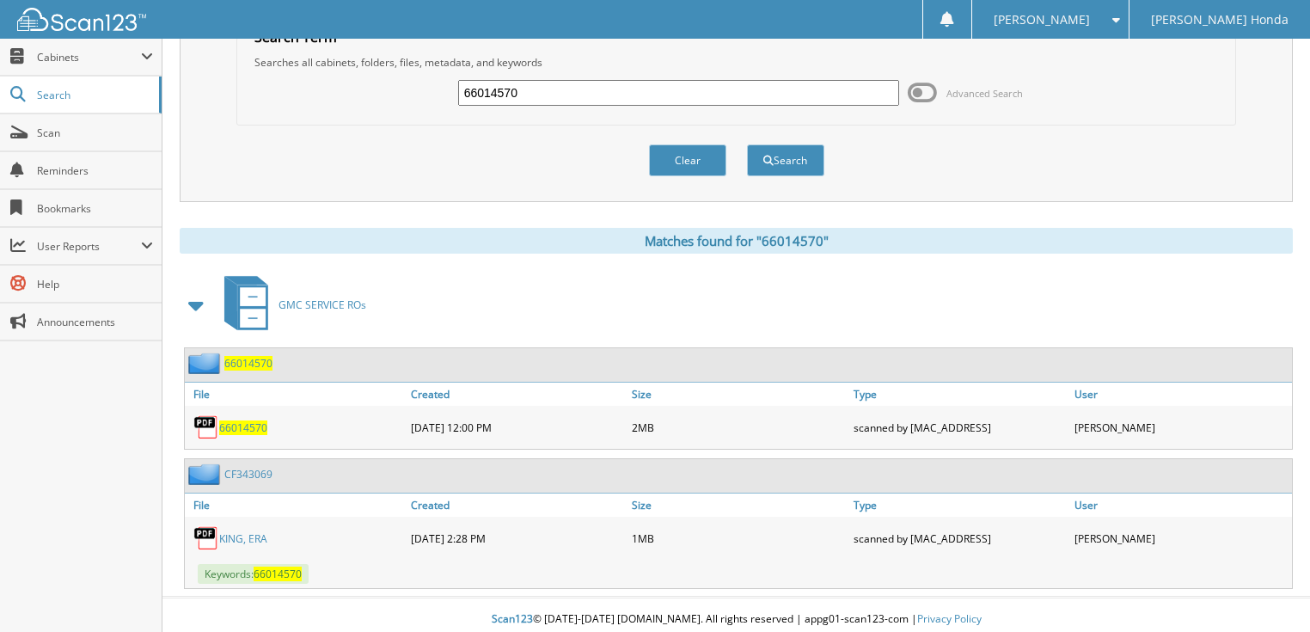
click at [657, 89] on input "66014570" at bounding box center [679, 93] width 442 height 26
type input "66014571"
click at [747, 144] on button "Search" at bounding box center [785, 160] width 77 height 32
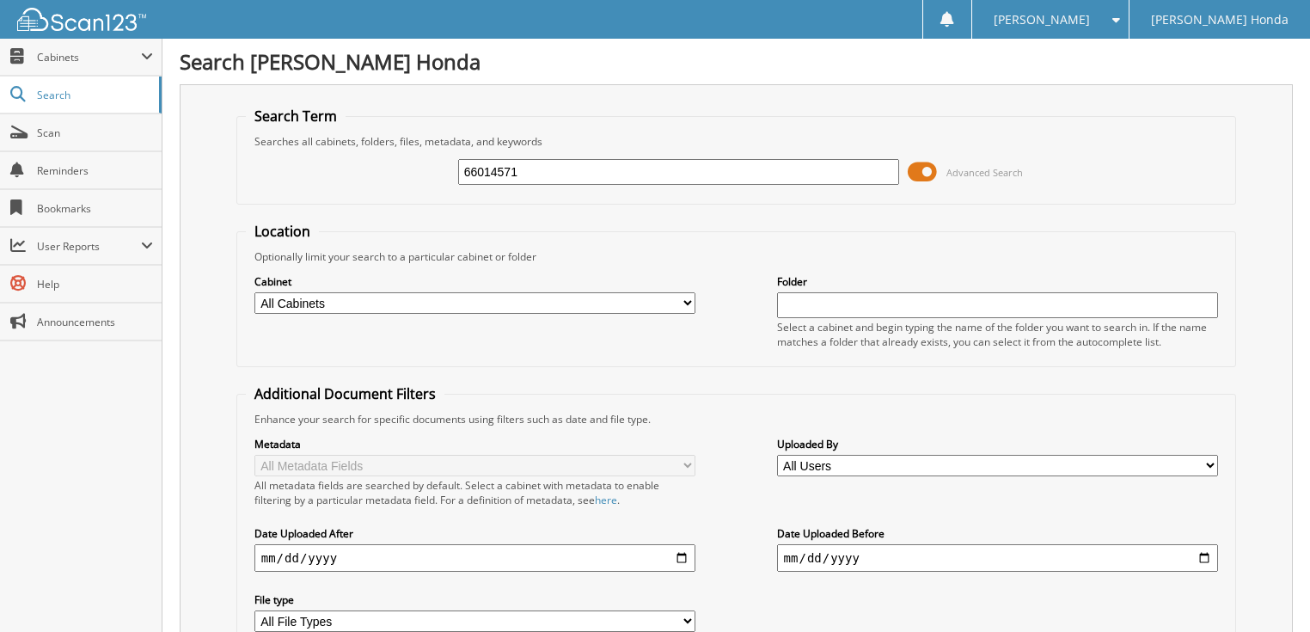
click at [611, 168] on input "66014571" at bounding box center [679, 172] width 442 height 26
click at [917, 172] on span at bounding box center [922, 172] width 29 height 26
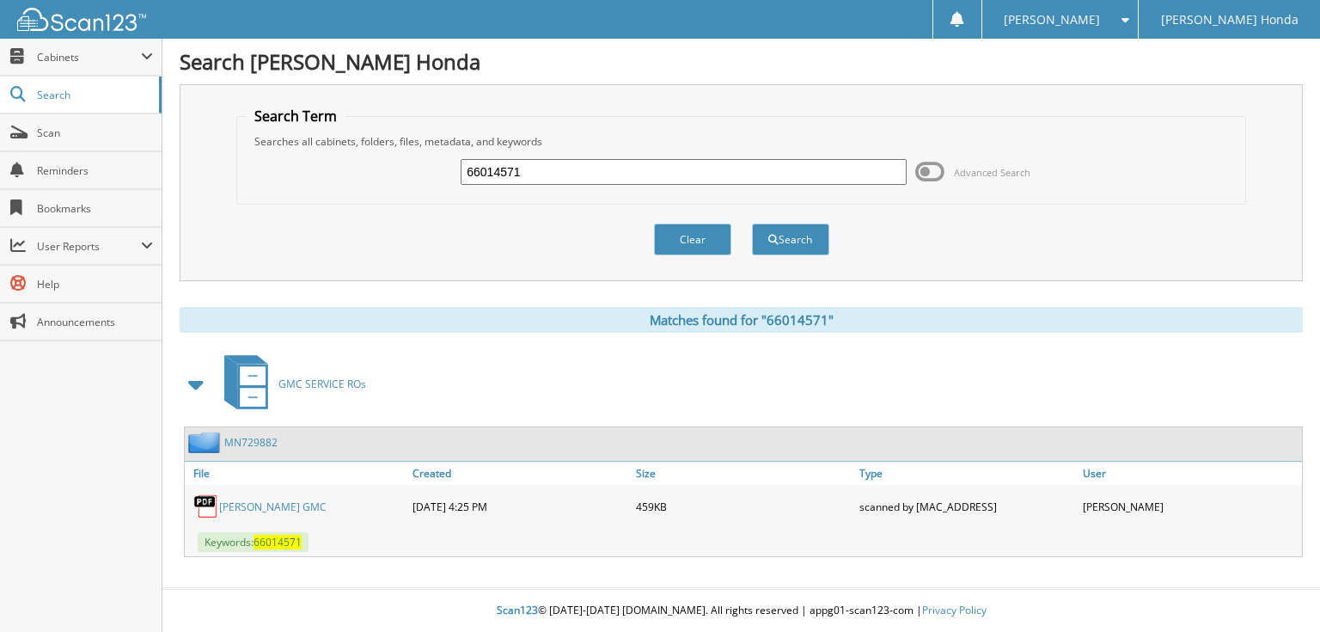
click at [654, 182] on input "66014571" at bounding box center [684, 172] width 446 height 26
type input "66014572"
click at [752, 223] on button "Search" at bounding box center [790, 239] width 77 height 32
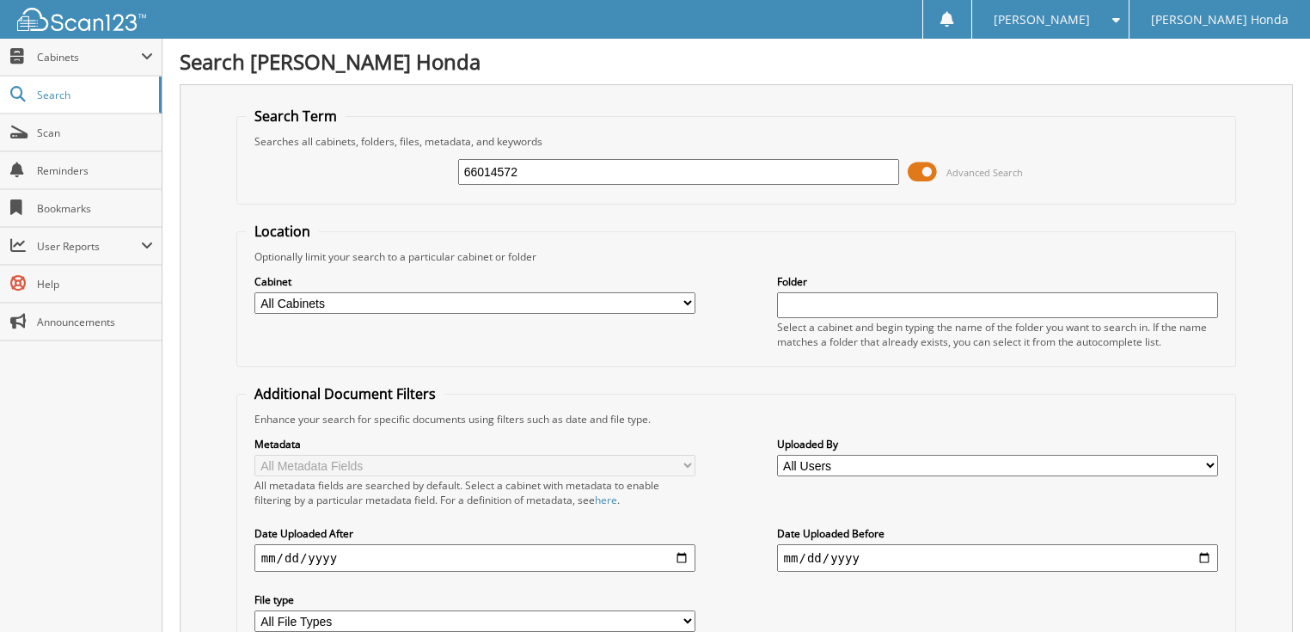
click at [918, 171] on span at bounding box center [922, 172] width 29 height 26
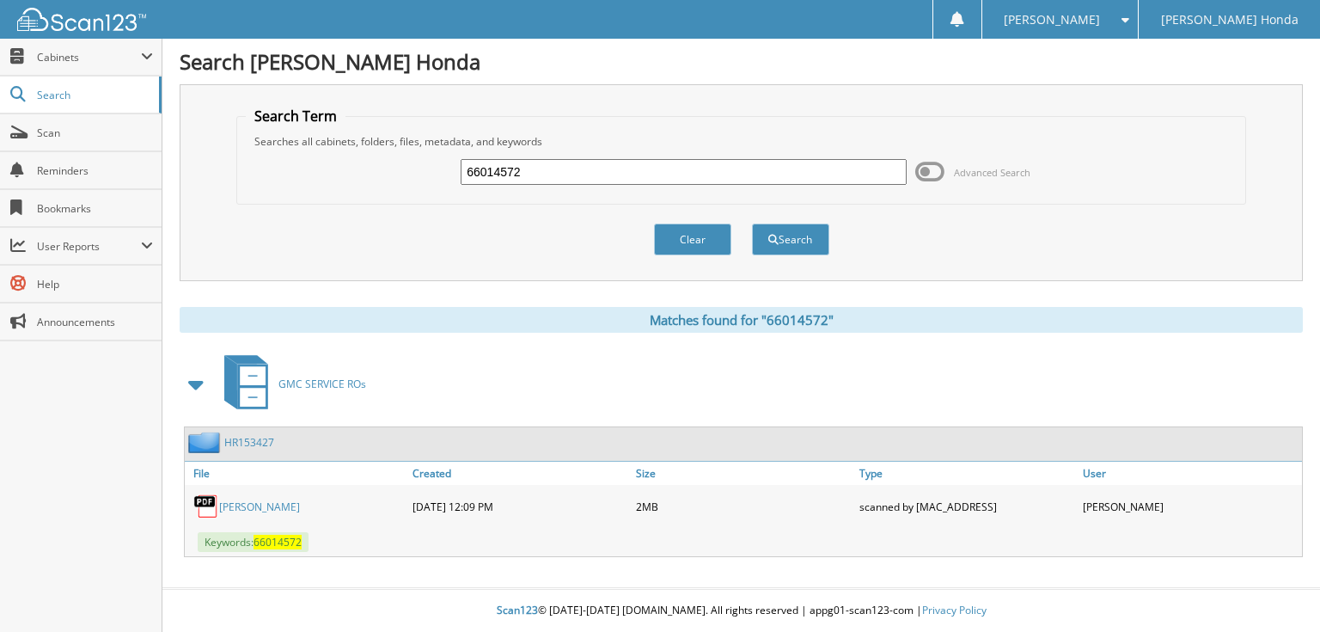
click at [652, 169] on input "66014572" at bounding box center [684, 172] width 446 height 26
type input "66014573"
click at [752, 223] on button "Search" at bounding box center [790, 239] width 77 height 32
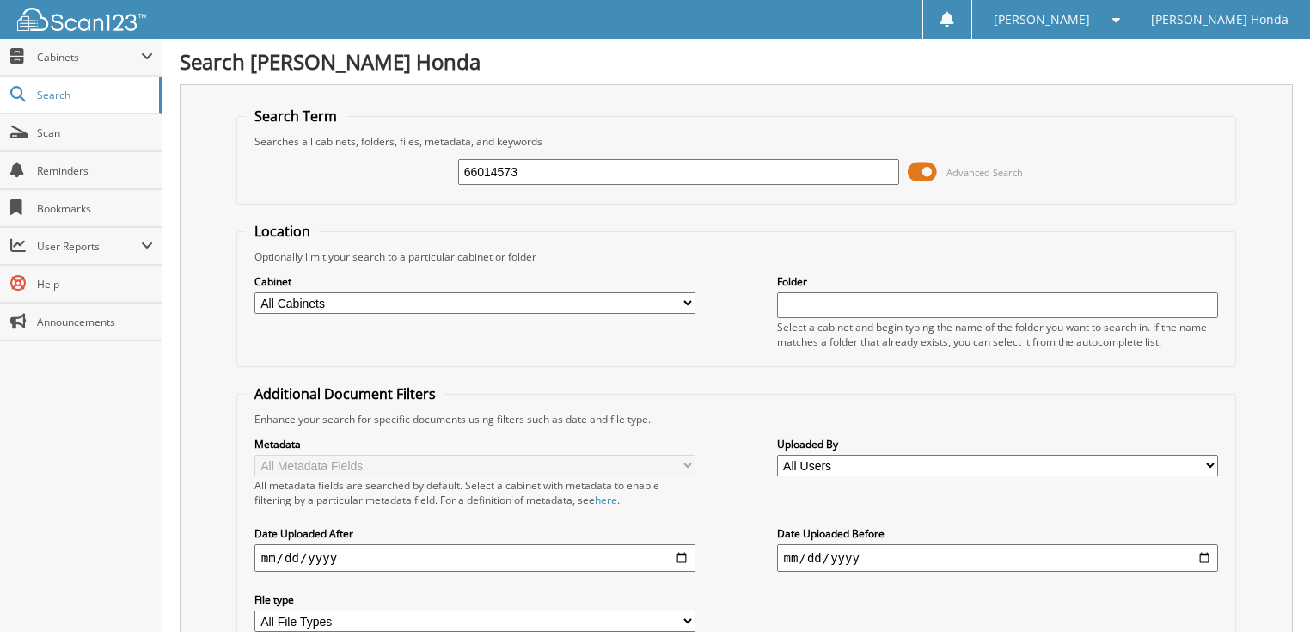
click at [921, 168] on span at bounding box center [922, 172] width 29 height 26
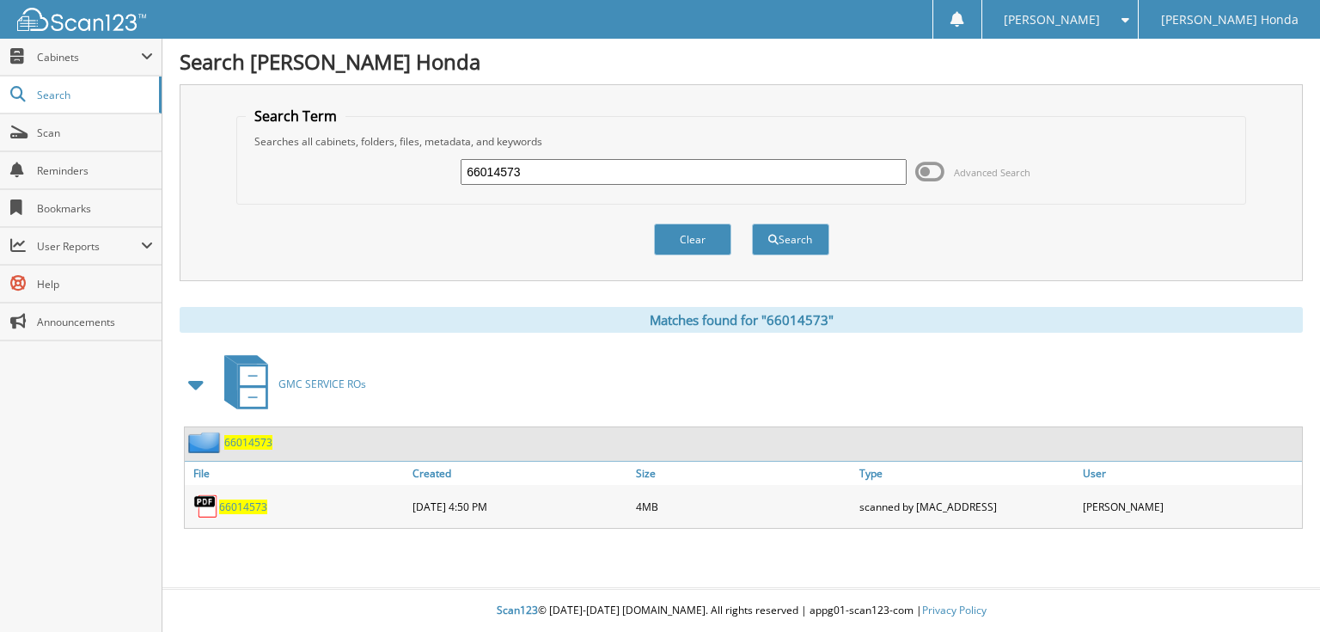
click at [683, 169] on input "66014573" at bounding box center [684, 172] width 446 height 26
type input "66014574"
click at [752, 223] on button "Search" at bounding box center [790, 239] width 77 height 32
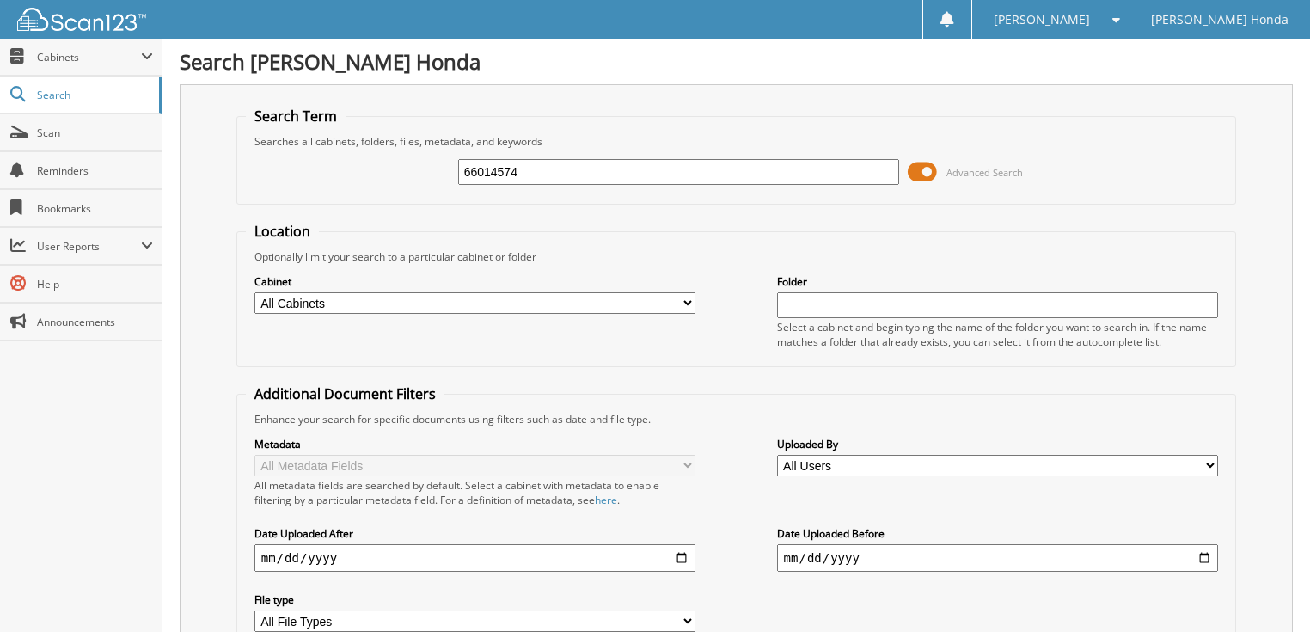
click at [935, 165] on span at bounding box center [922, 172] width 29 height 26
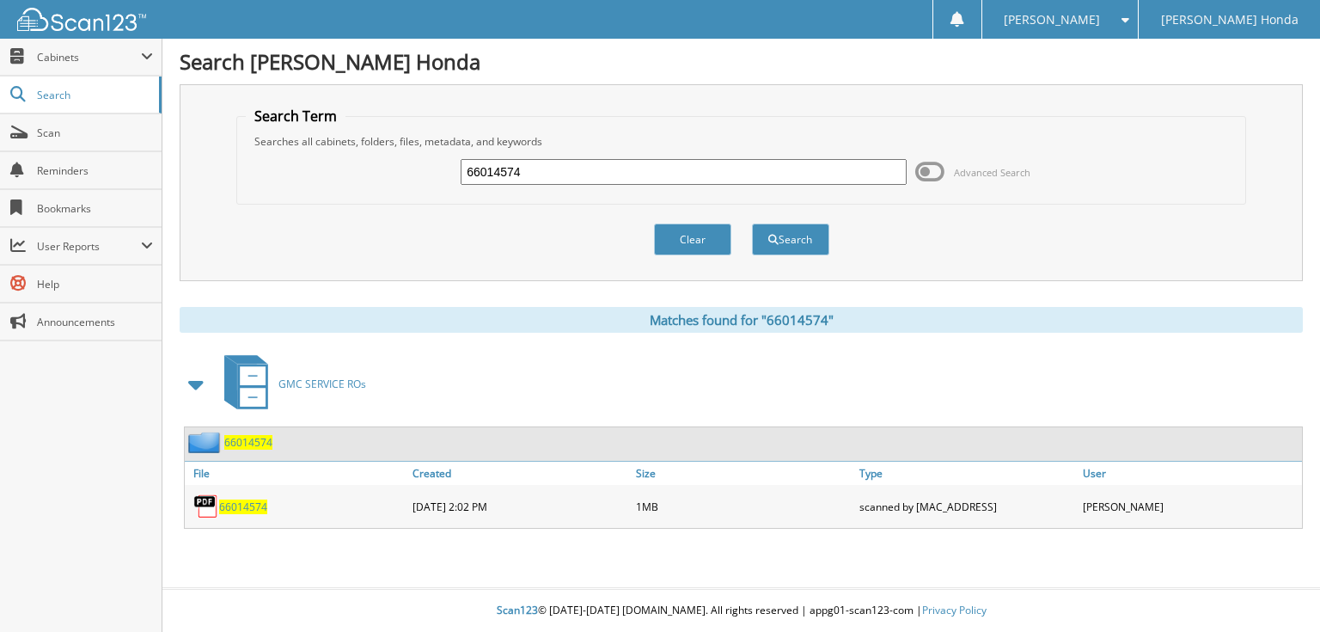
click at [700, 170] on input "66014574" at bounding box center [684, 172] width 446 height 26
type input "66014575"
click at [752, 223] on button "Search" at bounding box center [790, 239] width 77 height 32
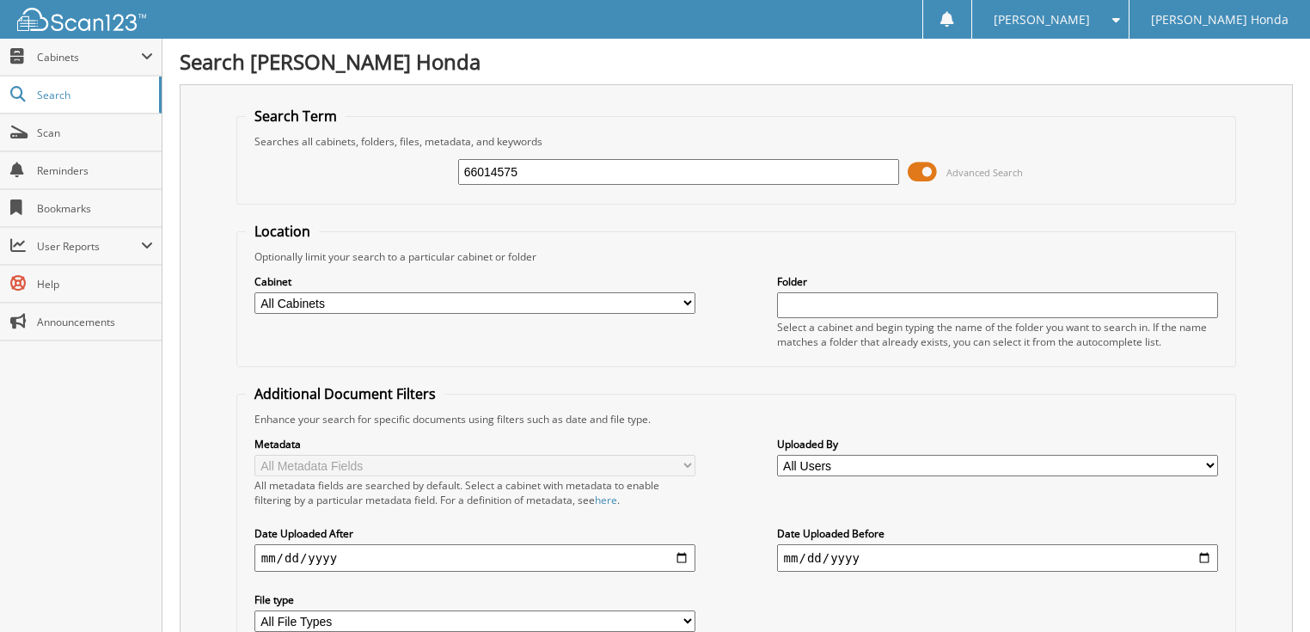
click at [927, 167] on span at bounding box center [922, 172] width 29 height 26
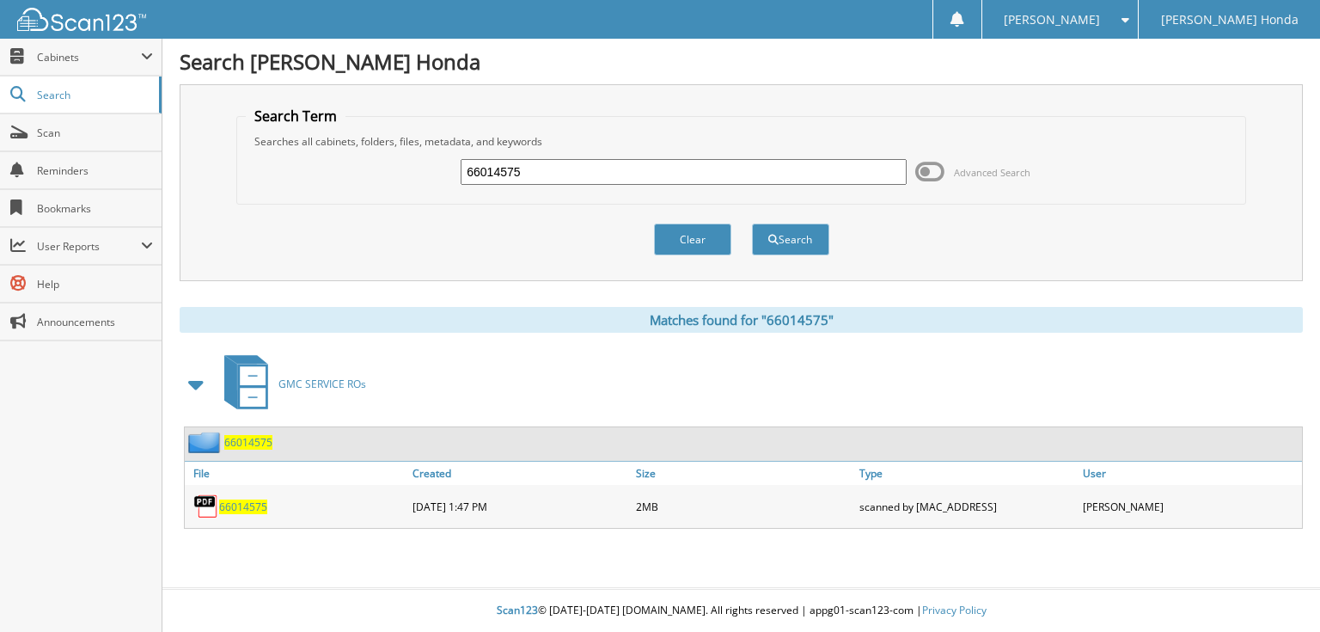
click at [721, 168] on input "66014575" at bounding box center [684, 172] width 446 height 26
type input "66014577"
click at [752, 223] on button "Search" at bounding box center [790, 239] width 77 height 32
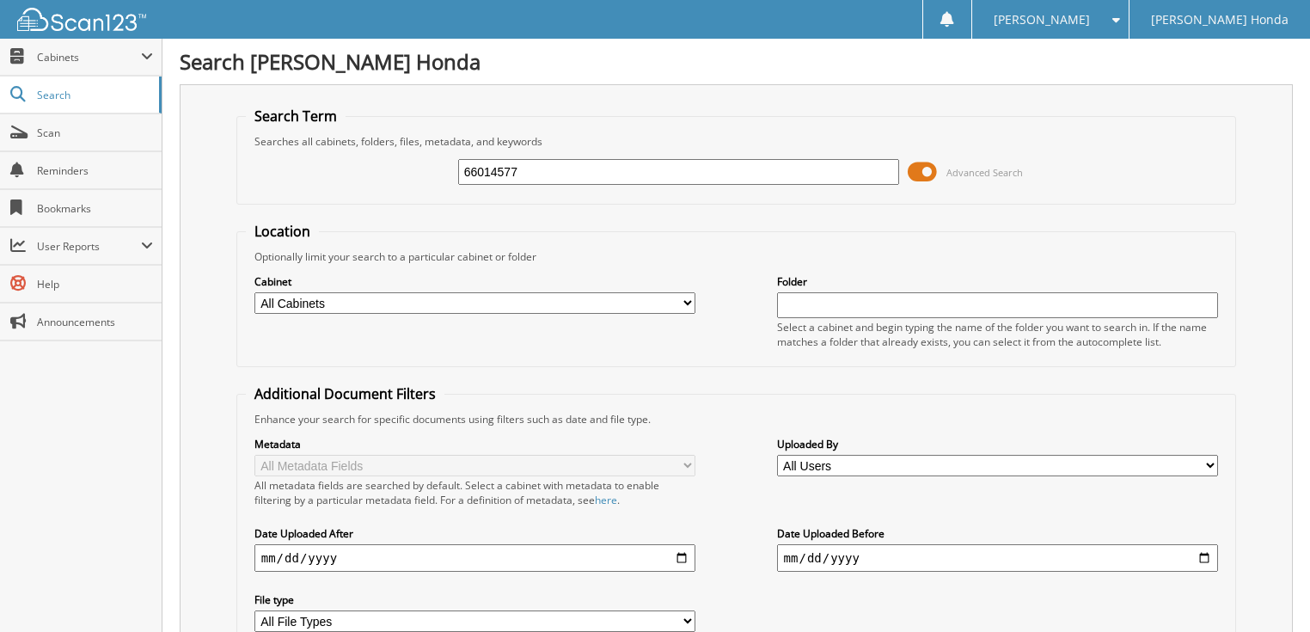
click at [758, 172] on input "66014577" at bounding box center [679, 172] width 442 height 26
type input "66014576"
click at [919, 170] on span at bounding box center [922, 172] width 29 height 26
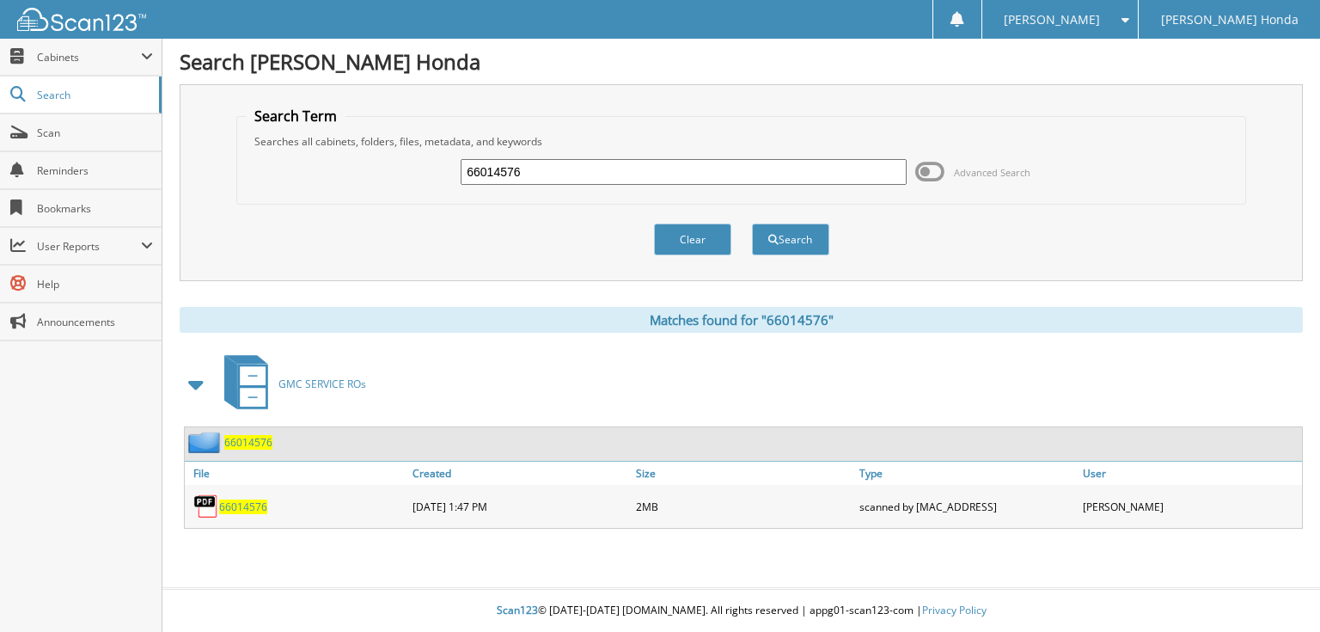
click at [664, 184] on div "66014576" at bounding box center [684, 171] width 446 height 29
click at [605, 168] on input "66014576" at bounding box center [684, 172] width 446 height 26
type input "66014577"
click at [752, 223] on button "Search" at bounding box center [790, 239] width 77 height 32
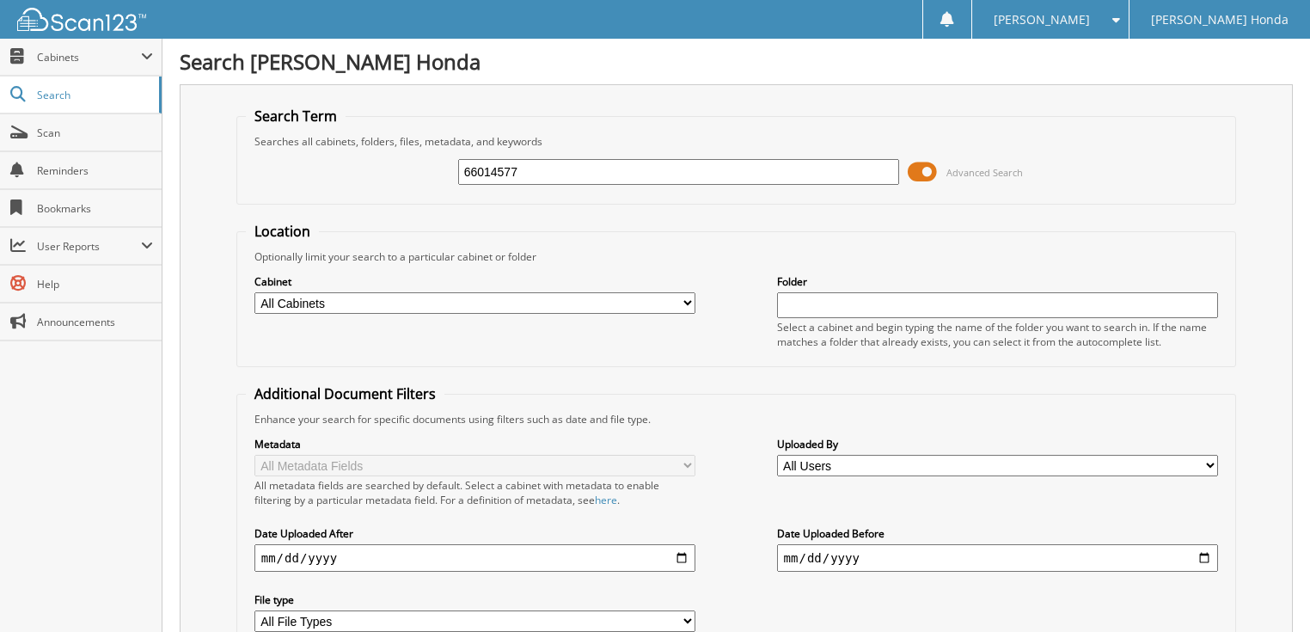
click at [924, 168] on span at bounding box center [922, 172] width 29 height 26
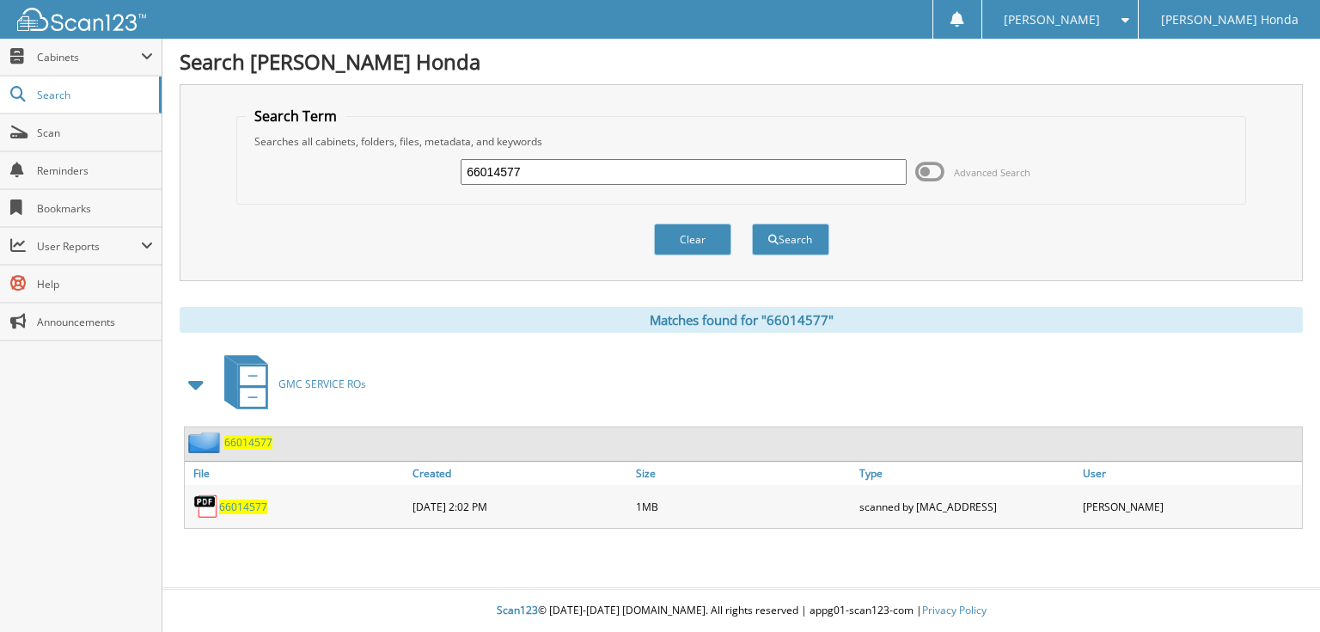
click at [643, 169] on input "66014577" at bounding box center [684, 172] width 446 height 26
type input "66014576"
click at [752, 223] on button "Search" at bounding box center [790, 239] width 77 height 32
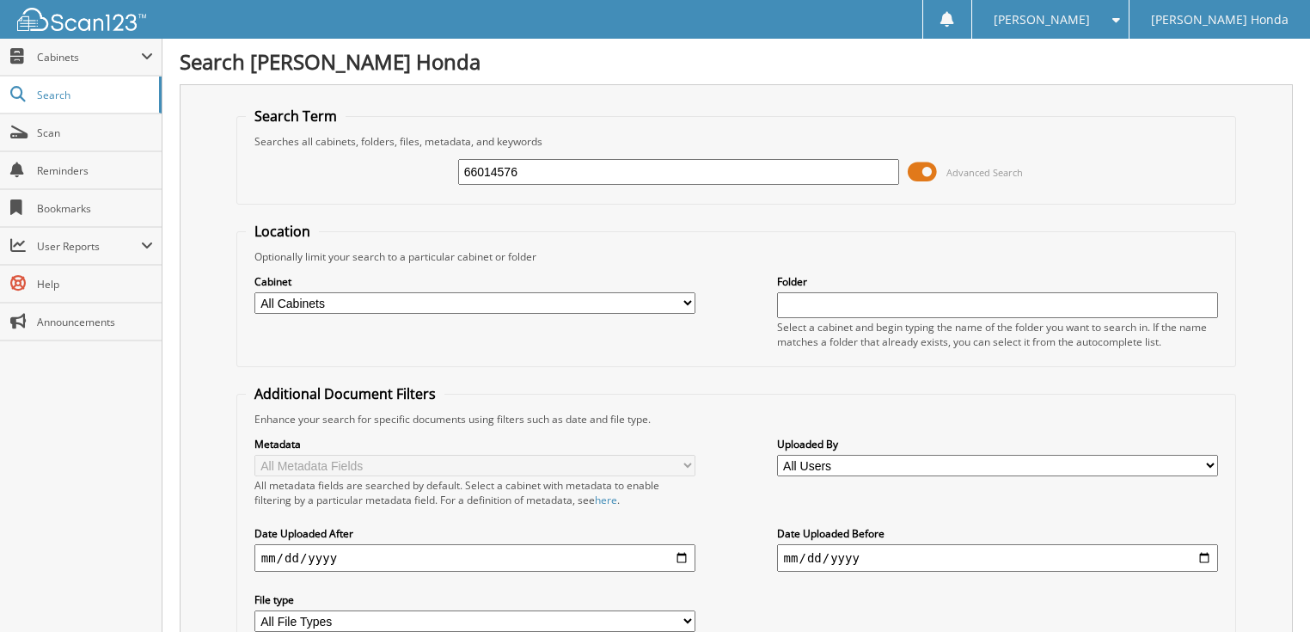
click at [925, 168] on span at bounding box center [922, 172] width 29 height 26
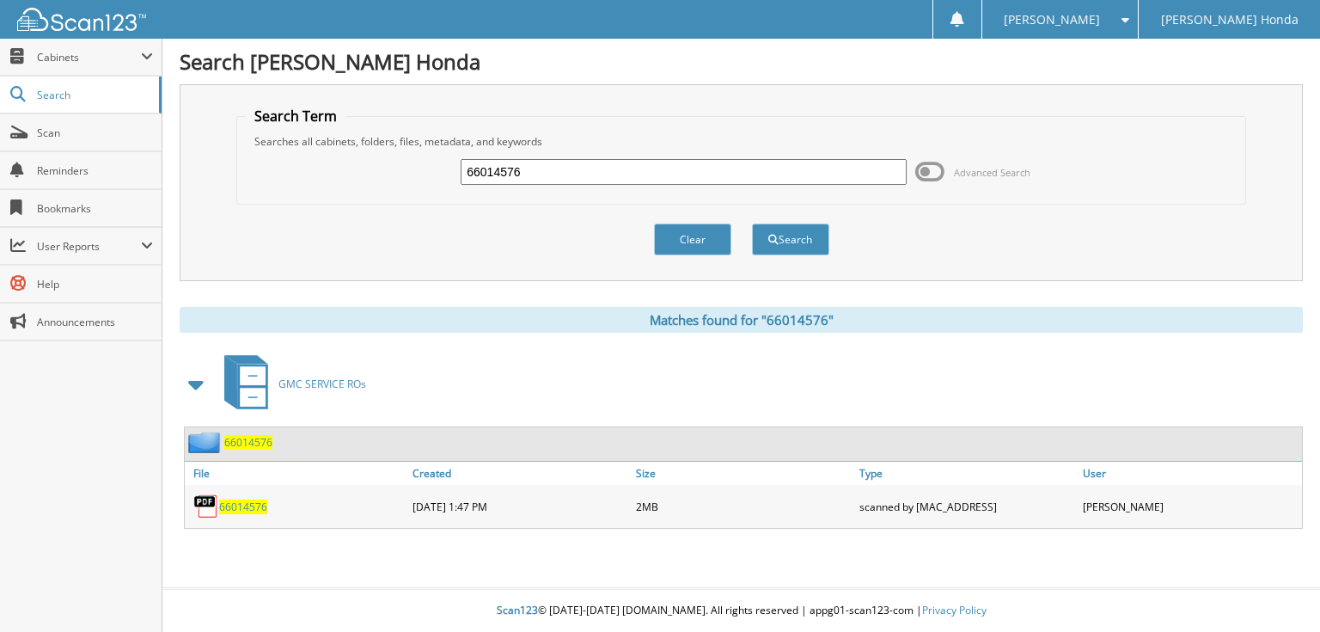
click at [691, 174] on input "66014576" at bounding box center [684, 172] width 446 height 26
type input "66014578"
click at [752, 223] on button "Search" at bounding box center [790, 239] width 77 height 32
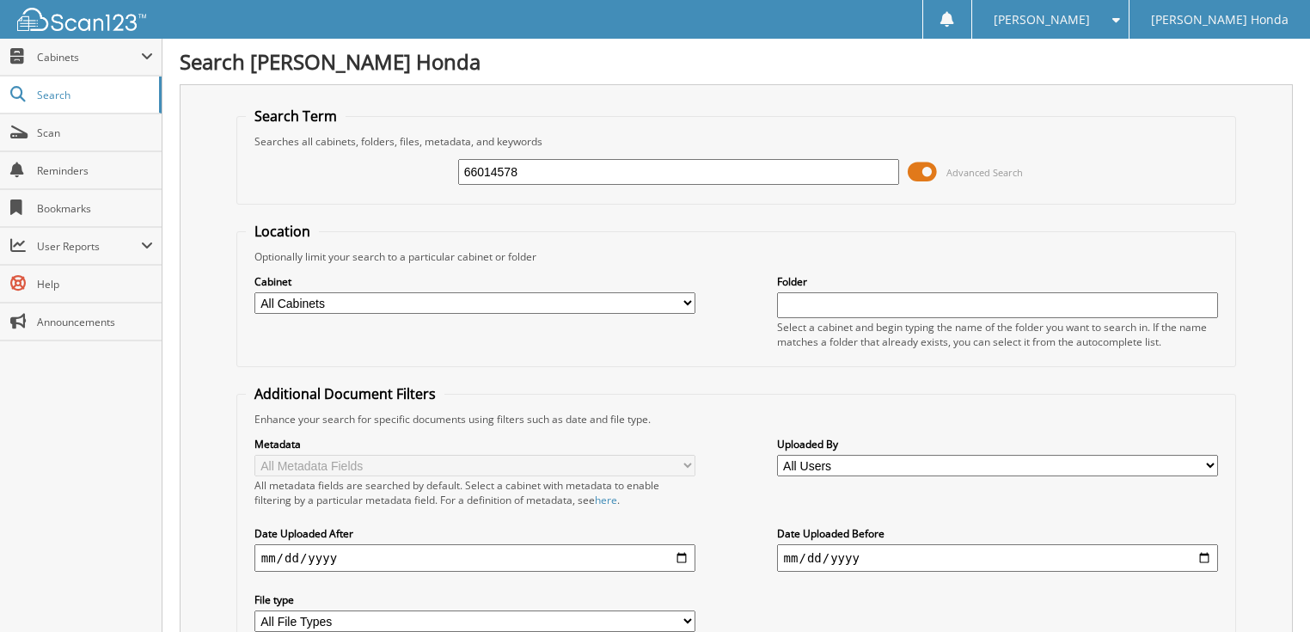
click at [925, 164] on span at bounding box center [922, 172] width 29 height 26
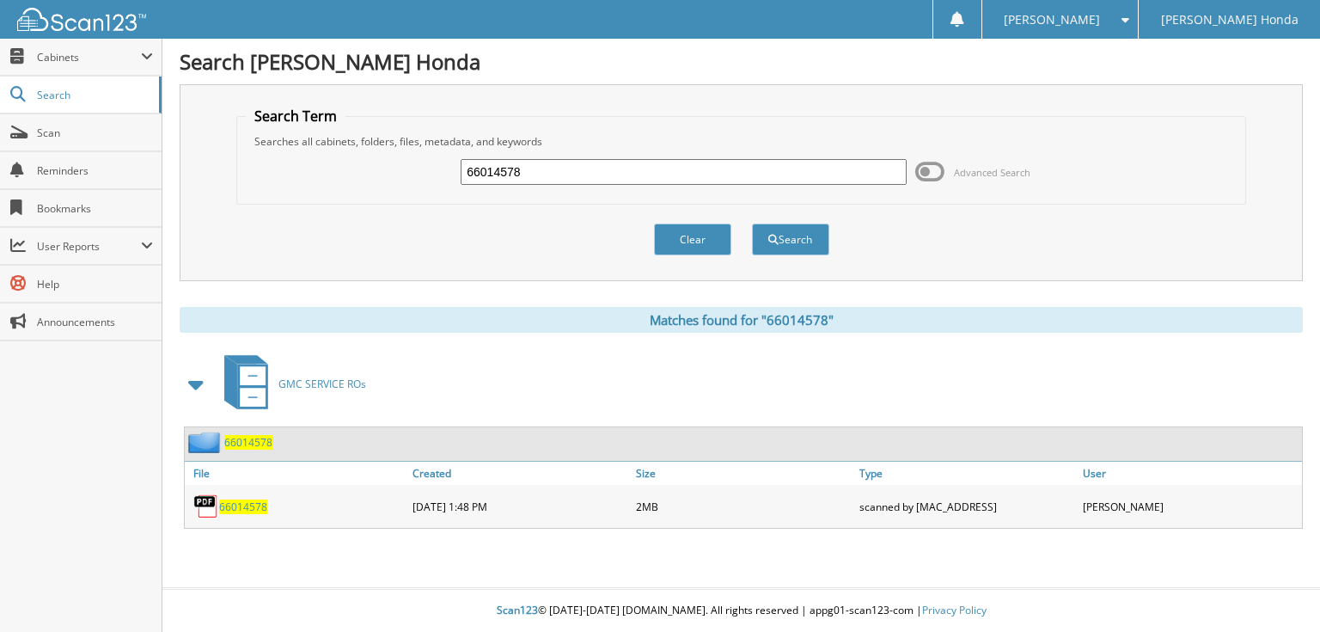
click at [527, 169] on input "66014578" at bounding box center [684, 172] width 446 height 26
type input "66014579"
click at [752, 223] on button "Search" at bounding box center [790, 239] width 77 height 32
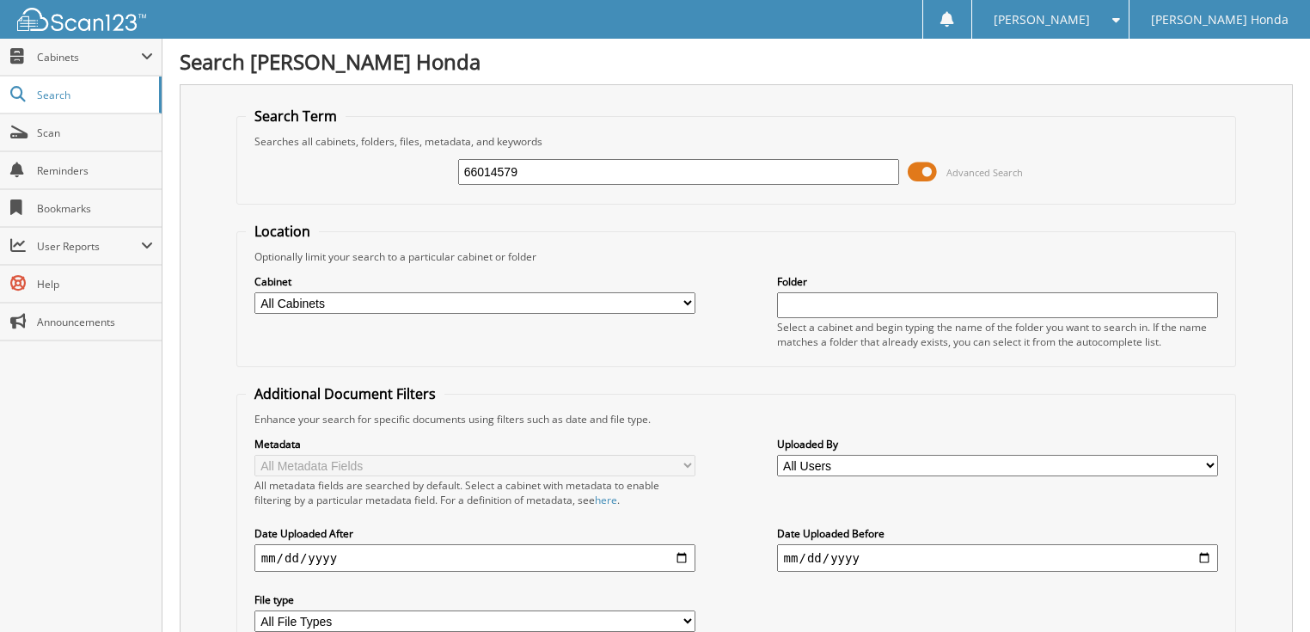
click at [921, 170] on span at bounding box center [922, 172] width 29 height 26
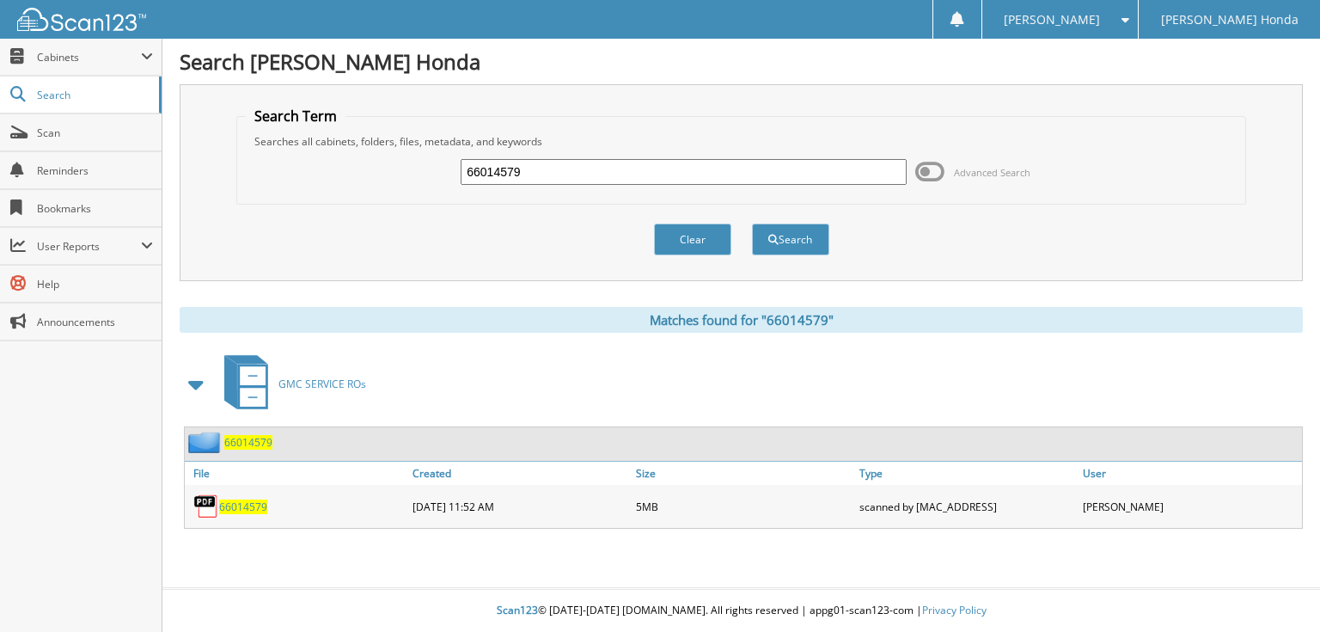
click at [614, 165] on input "66014579" at bounding box center [684, 172] width 446 height 26
type input "66014580"
click at [752, 223] on button "Search" at bounding box center [790, 239] width 77 height 32
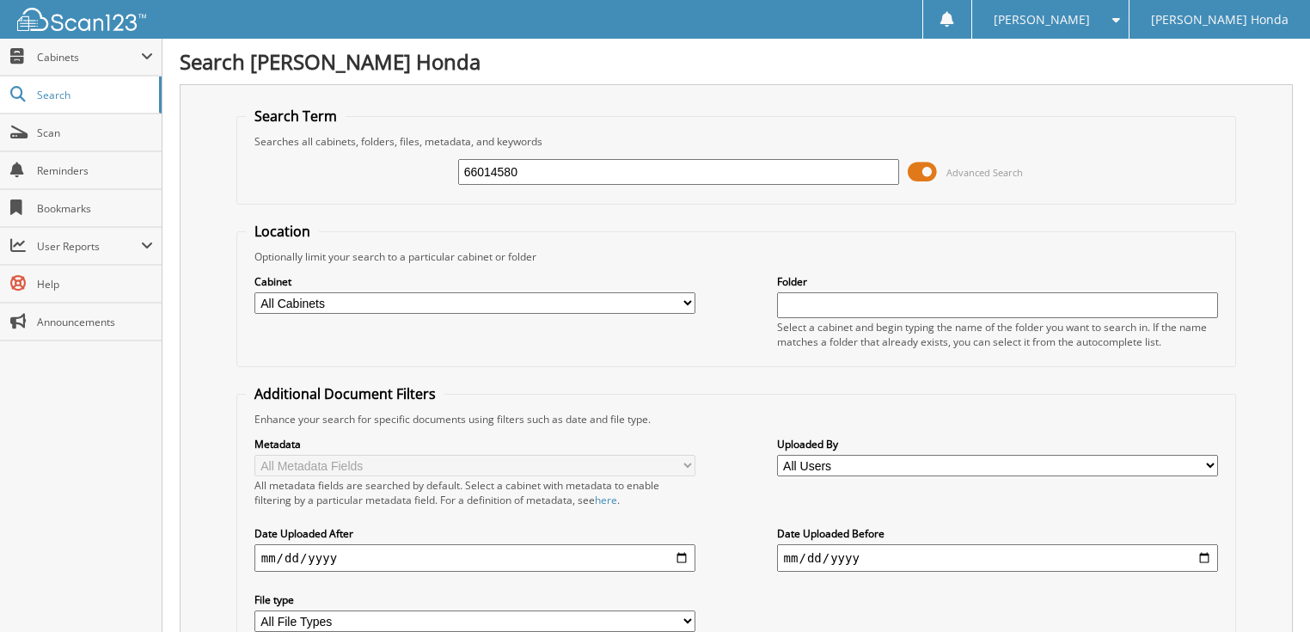
click at [927, 172] on span at bounding box center [922, 172] width 29 height 26
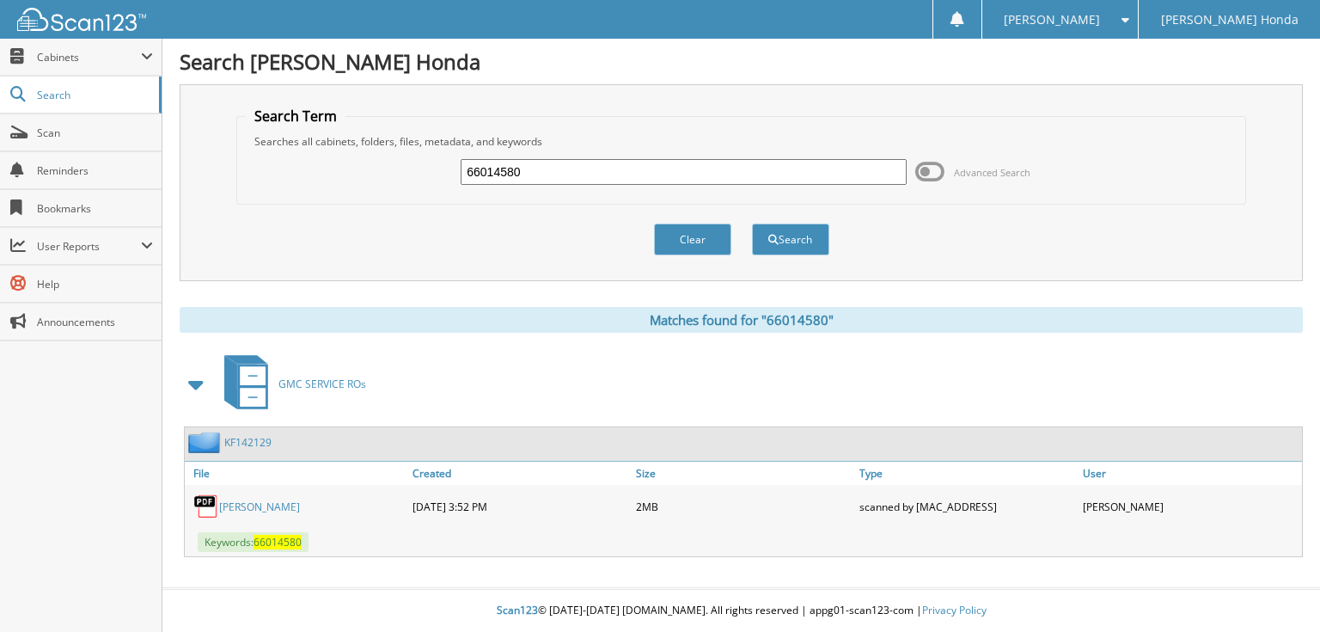
click at [710, 166] on input "66014580" at bounding box center [684, 172] width 446 height 26
type input "66014581"
click at [752, 223] on button "Search" at bounding box center [790, 239] width 77 height 32
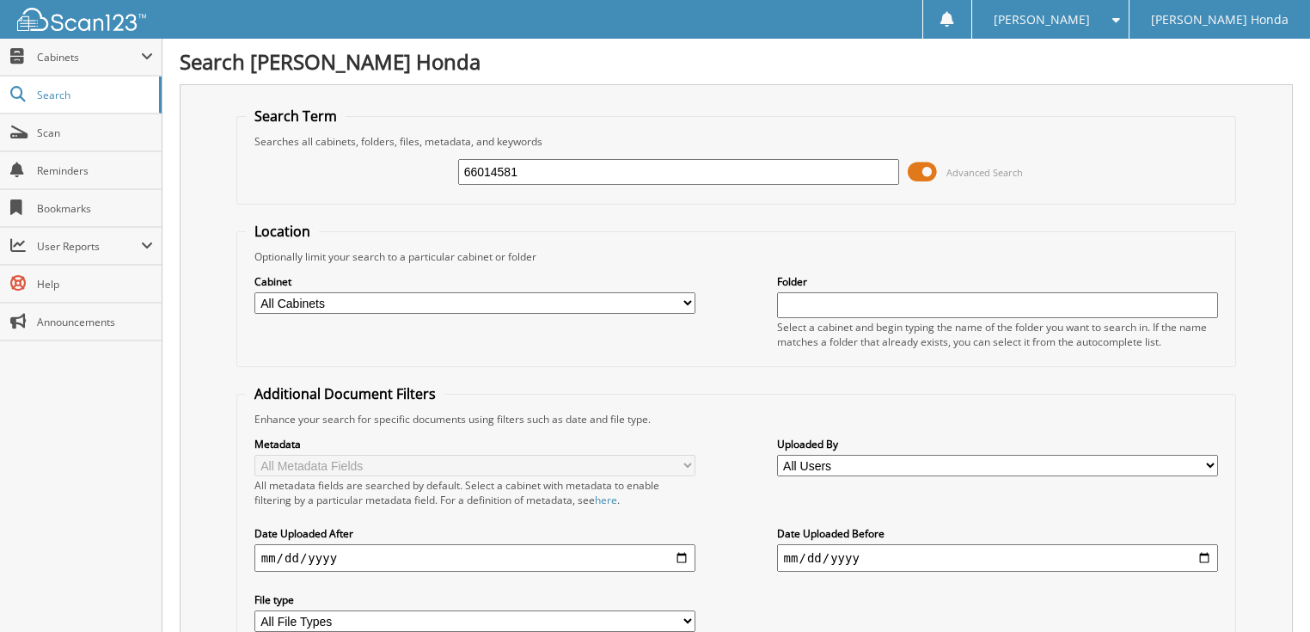
click at [942, 168] on span "Advanced Search" at bounding box center [965, 172] width 115 height 26
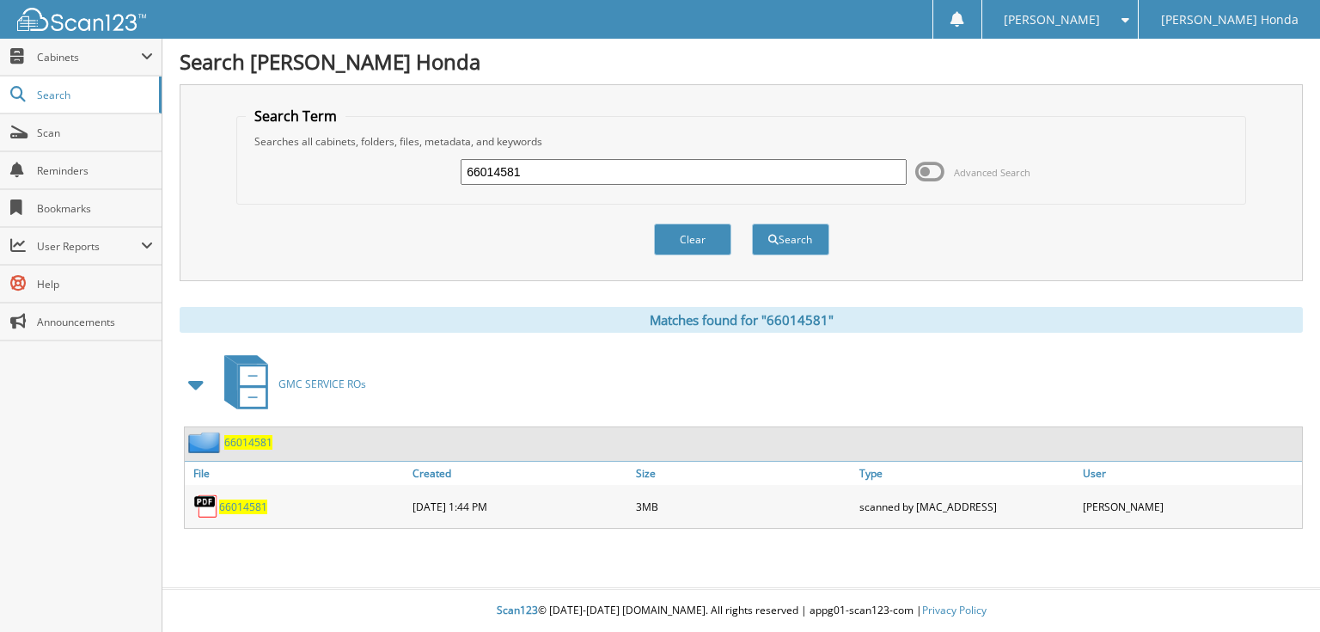
click at [712, 179] on input "66014581" at bounding box center [684, 172] width 446 height 26
type input "66014582"
click at [752, 223] on button "Search" at bounding box center [790, 239] width 77 height 32
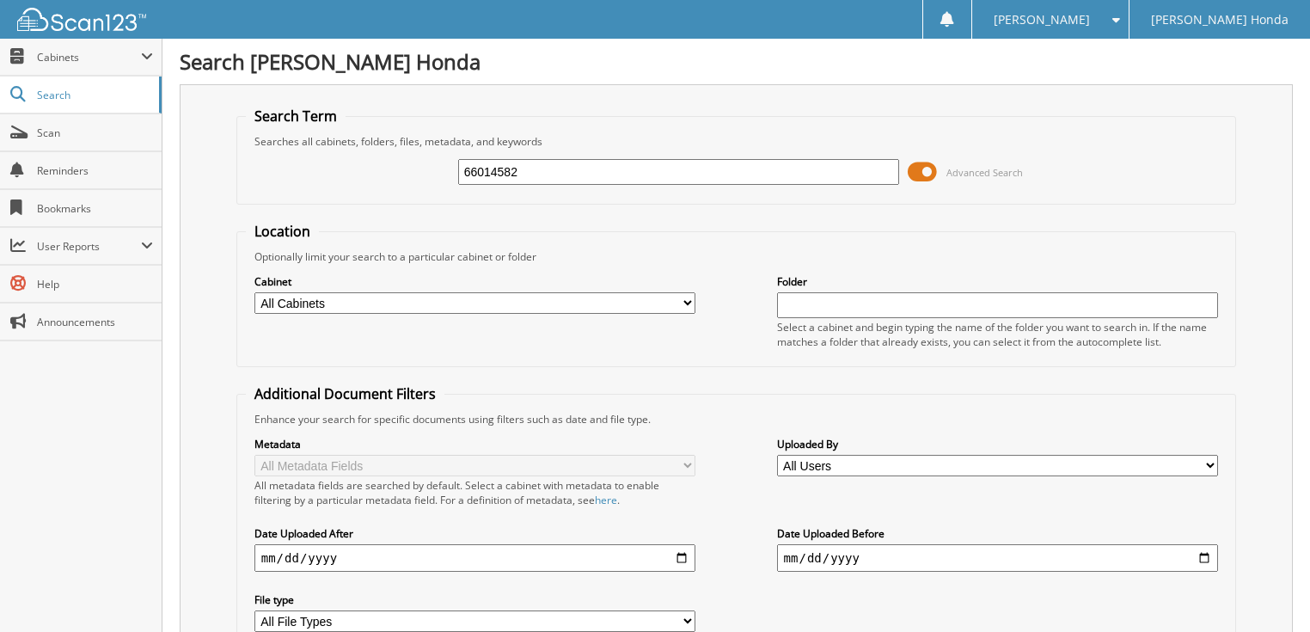
click at [938, 168] on span "Advanced Search" at bounding box center [965, 172] width 115 height 26
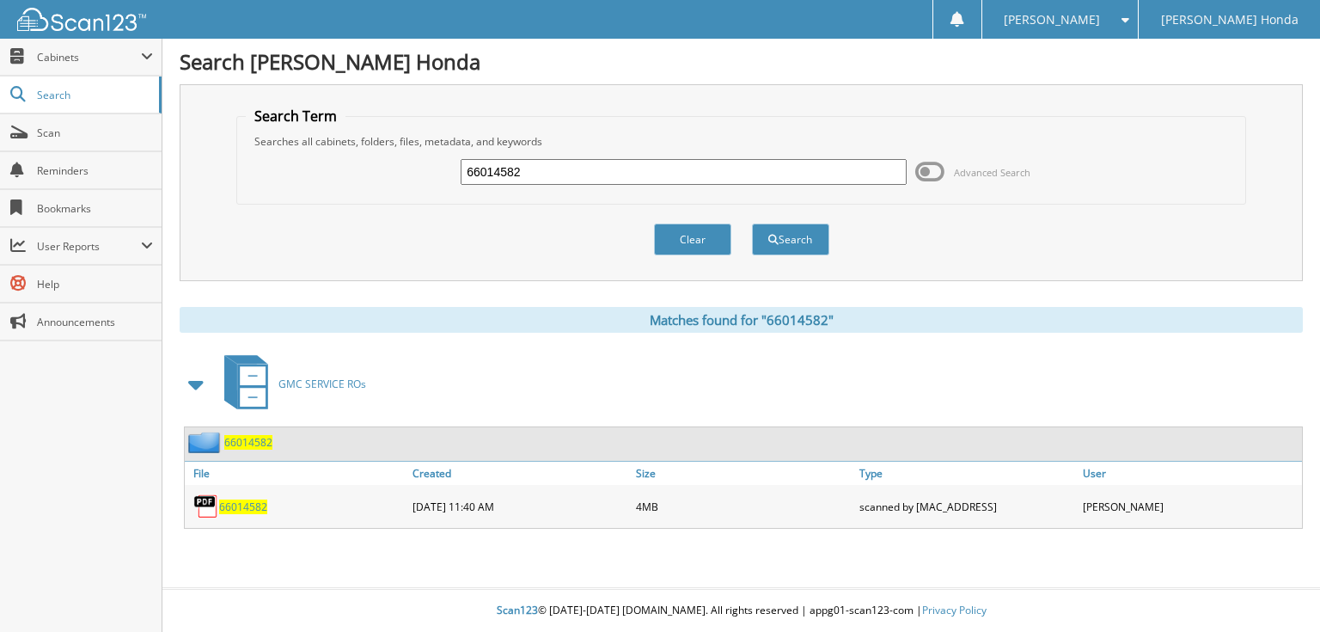
click at [619, 175] on input "66014582" at bounding box center [684, 172] width 446 height 26
type input "66014583"
click at [752, 223] on button "Search" at bounding box center [790, 239] width 77 height 32
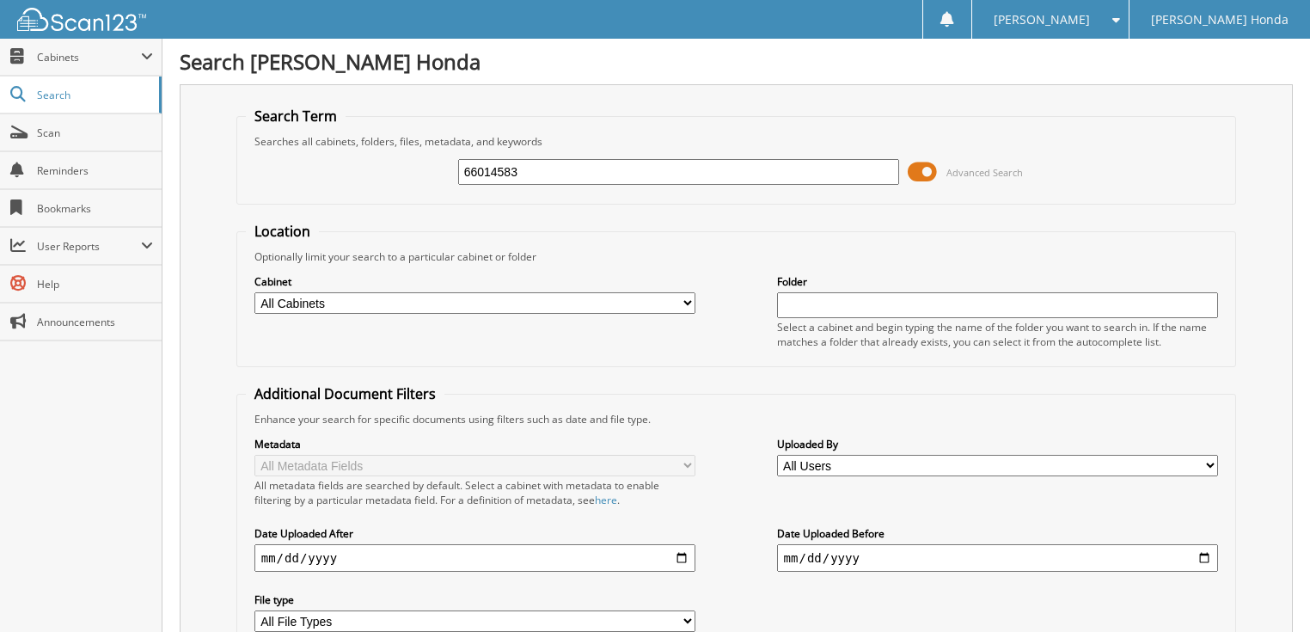
click at [936, 174] on span at bounding box center [922, 172] width 29 height 26
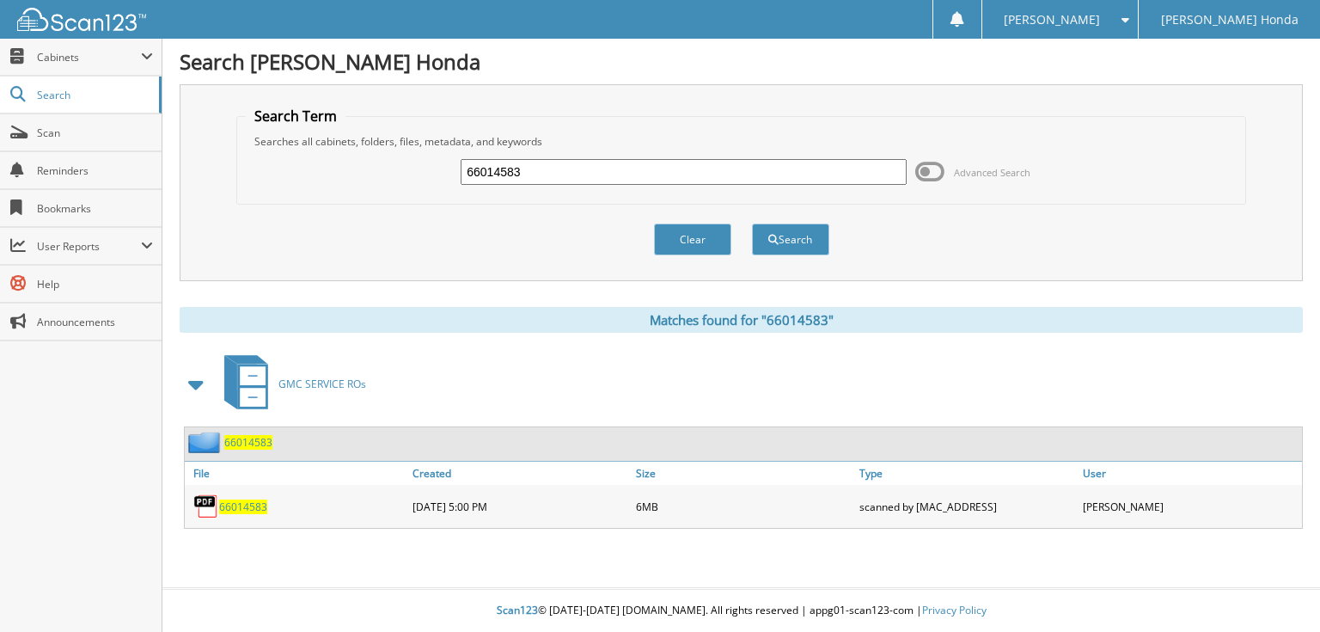
click at [738, 172] on input "66014583" at bounding box center [684, 172] width 446 height 26
type input "66014584"
click at [752, 223] on button "Search" at bounding box center [790, 239] width 77 height 32
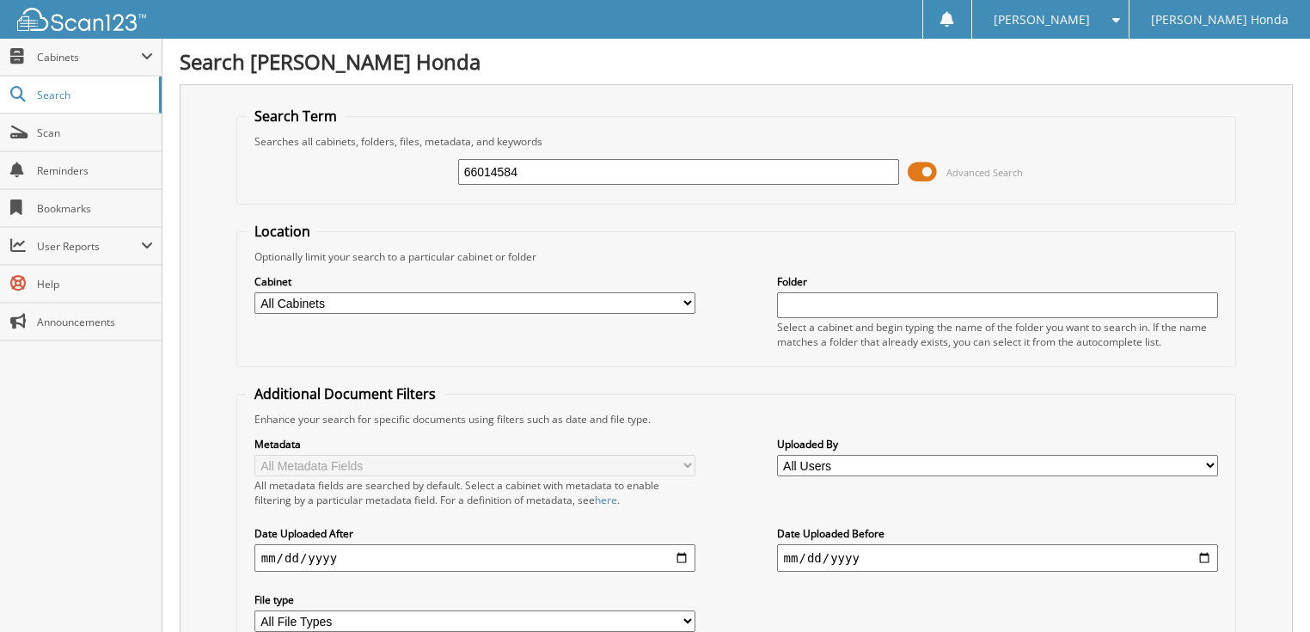
click at [917, 169] on span at bounding box center [922, 172] width 29 height 26
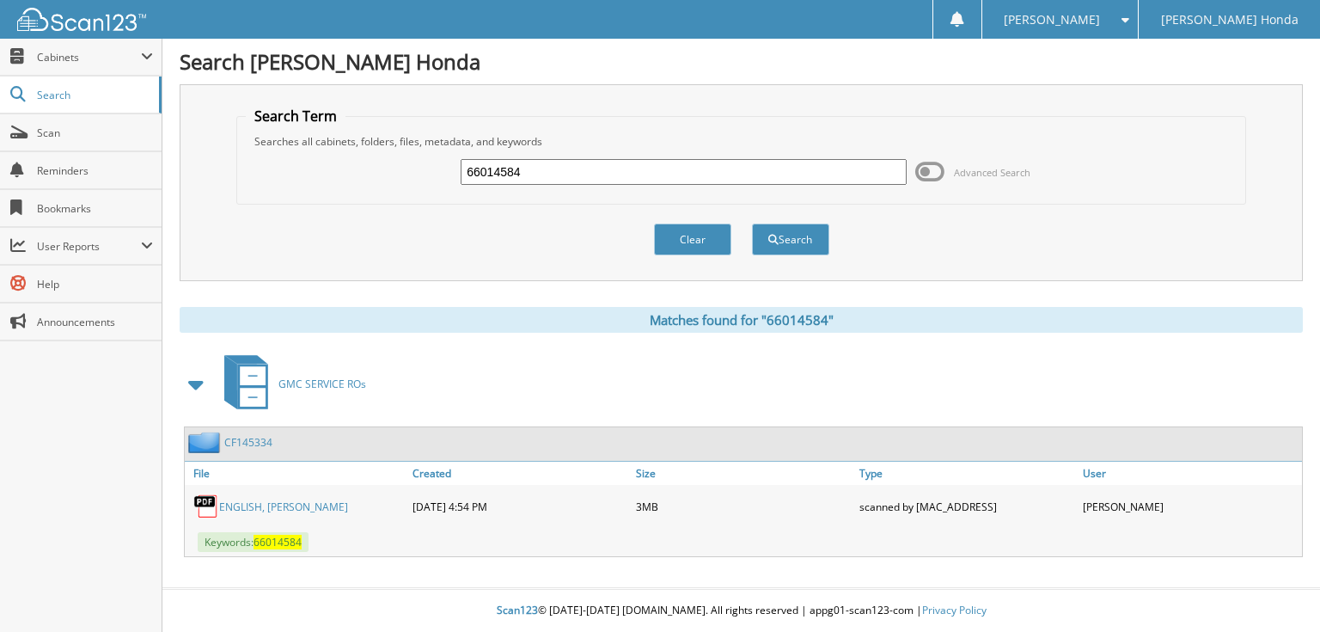
click at [708, 175] on input "66014584" at bounding box center [684, 172] width 446 height 26
type input "66014585"
click at [752, 223] on button "Search" at bounding box center [790, 239] width 77 height 32
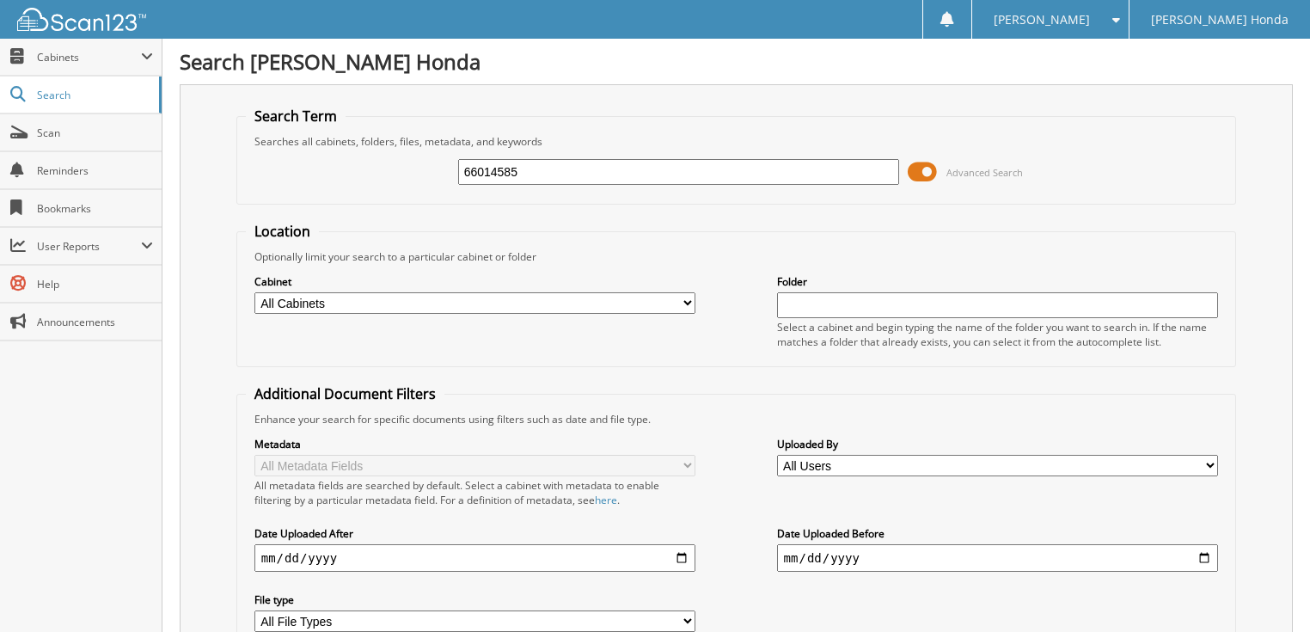
click at [921, 168] on span at bounding box center [922, 172] width 29 height 26
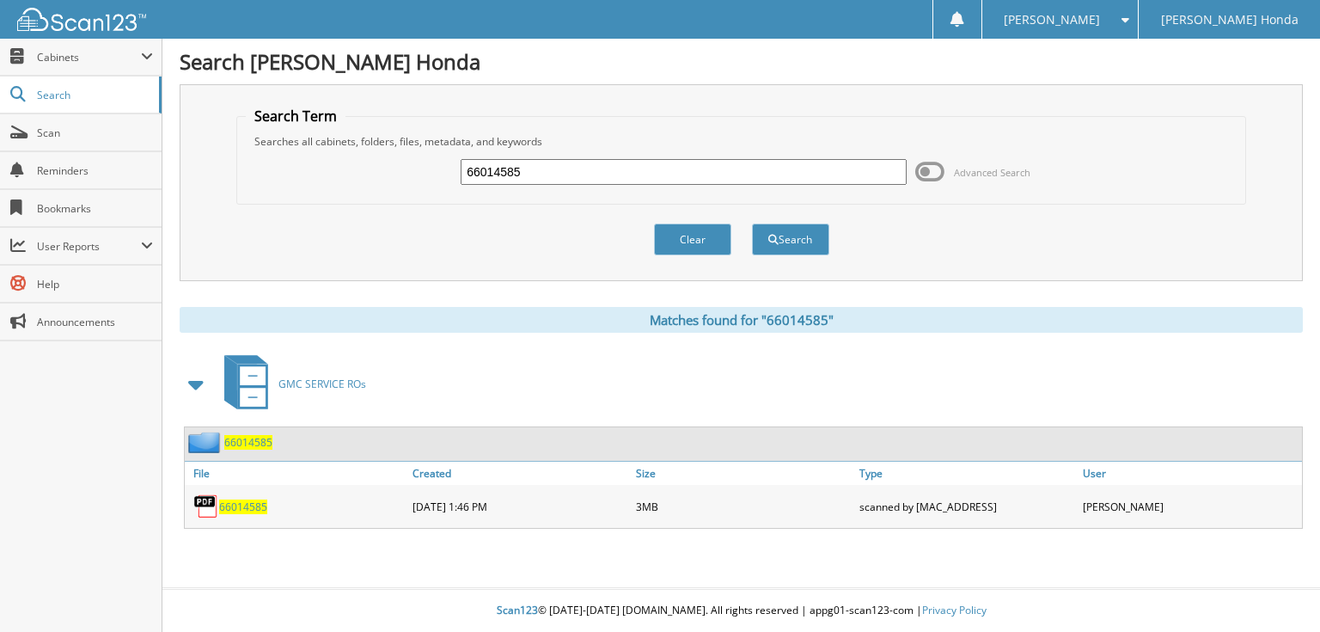
click at [686, 168] on input "66014585" at bounding box center [684, 172] width 446 height 26
type input "66014586"
click at [752, 223] on button "Search" at bounding box center [790, 239] width 77 height 32
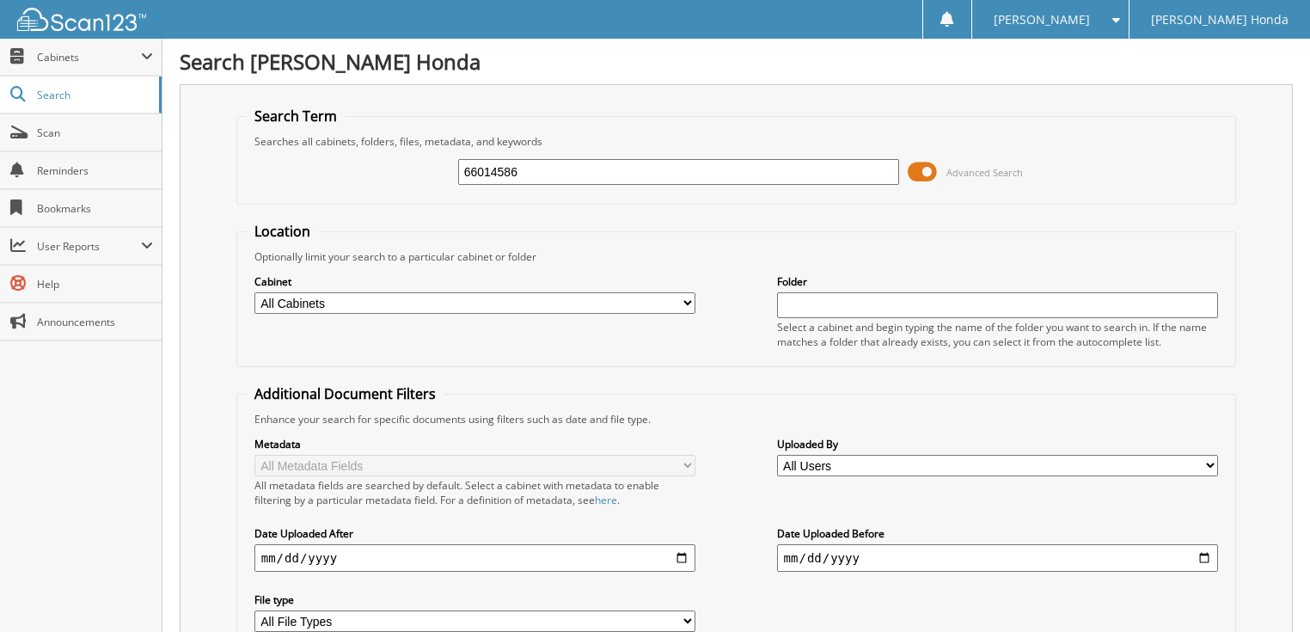
click at [952, 174] on span "Advanced Search" at bounding box center [984, 172] width 77 height 13
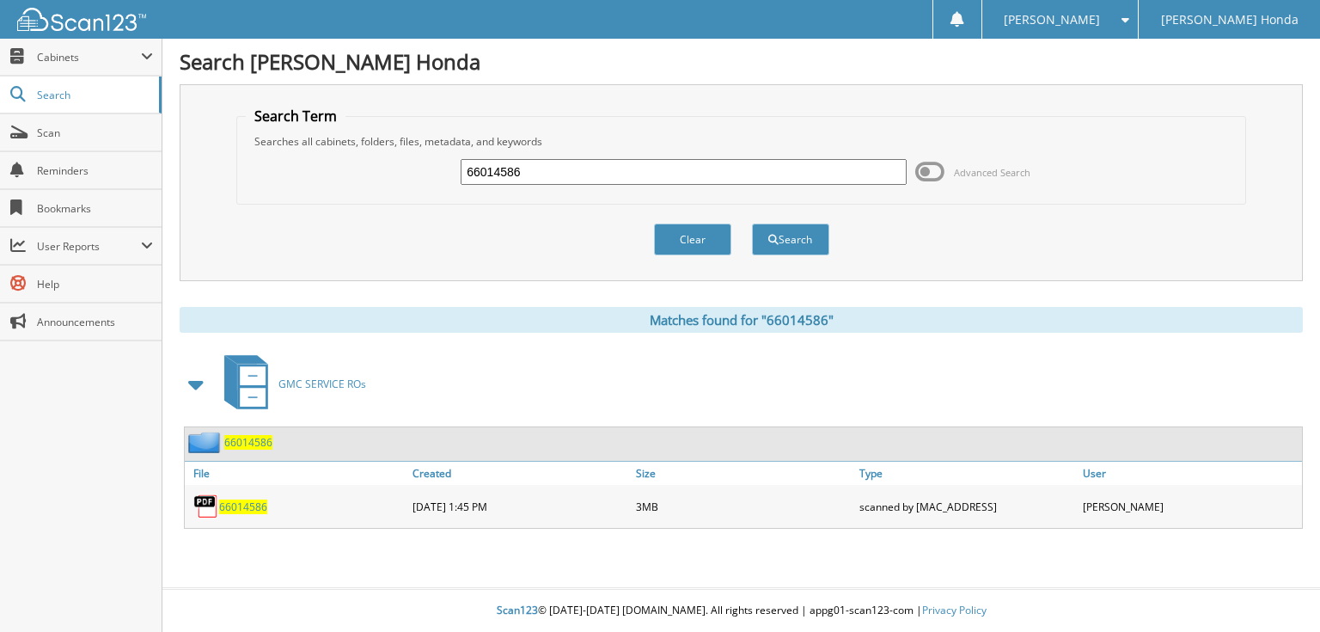
click at [701, 174] on input "66014586" at bounding box center [684, 172] width 446 height 26
type input "66014587"
click at [752, 223] on button "Search" at bounding box center [790, 239] width 77 height 32
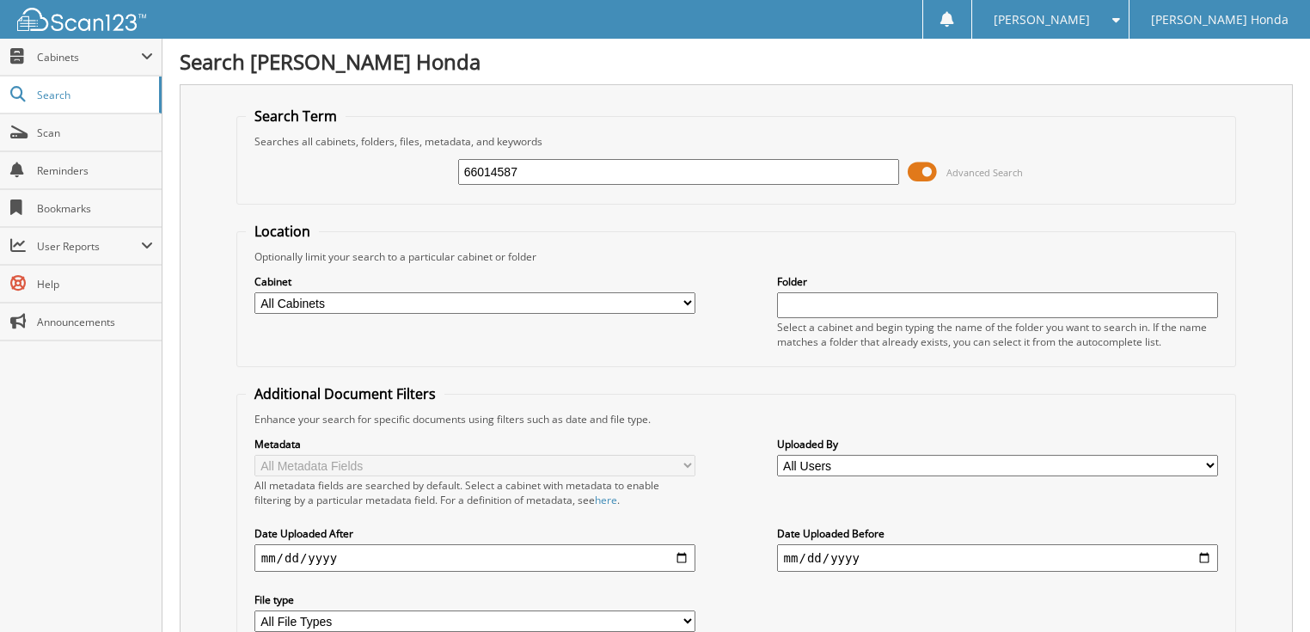
click at [938, 168] on span "Advanced Search" at bounding box center [965, 172] width 115 height 26
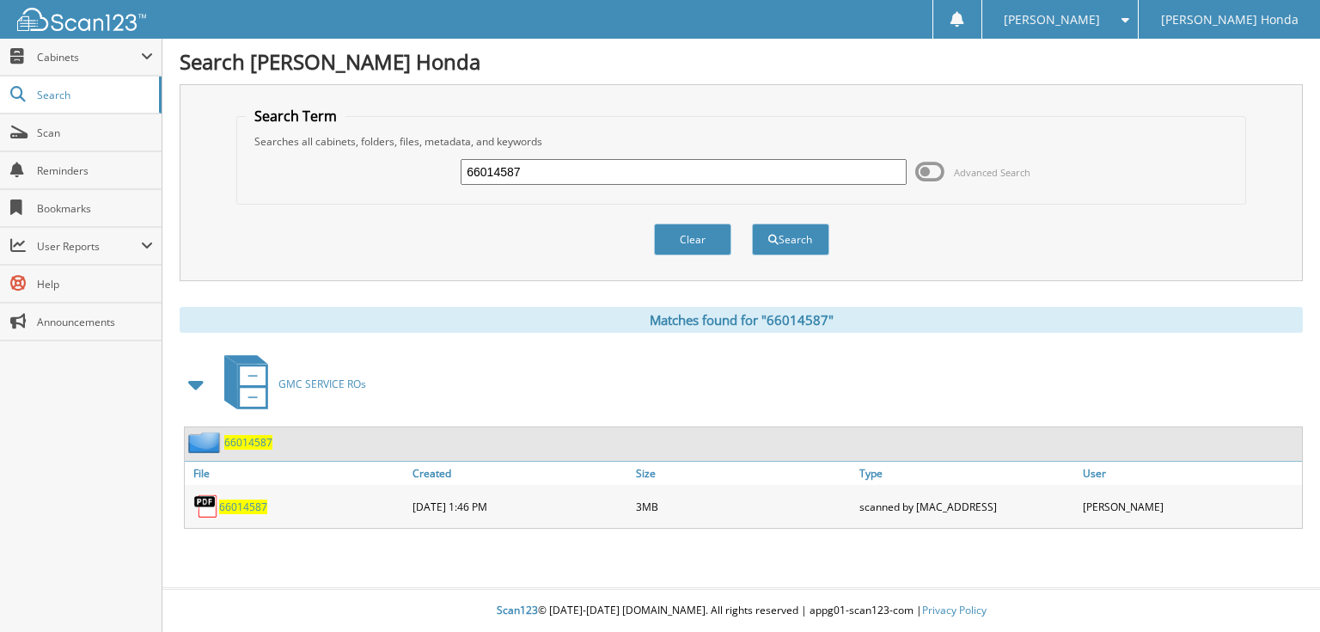
click at [646, 166] on input "66014587" at bounding box center [684, 172] width 446 height 26
type input "66014588"
click at [752, 223] on button "Search" at bounding box center [790, 239] width 77 height 32
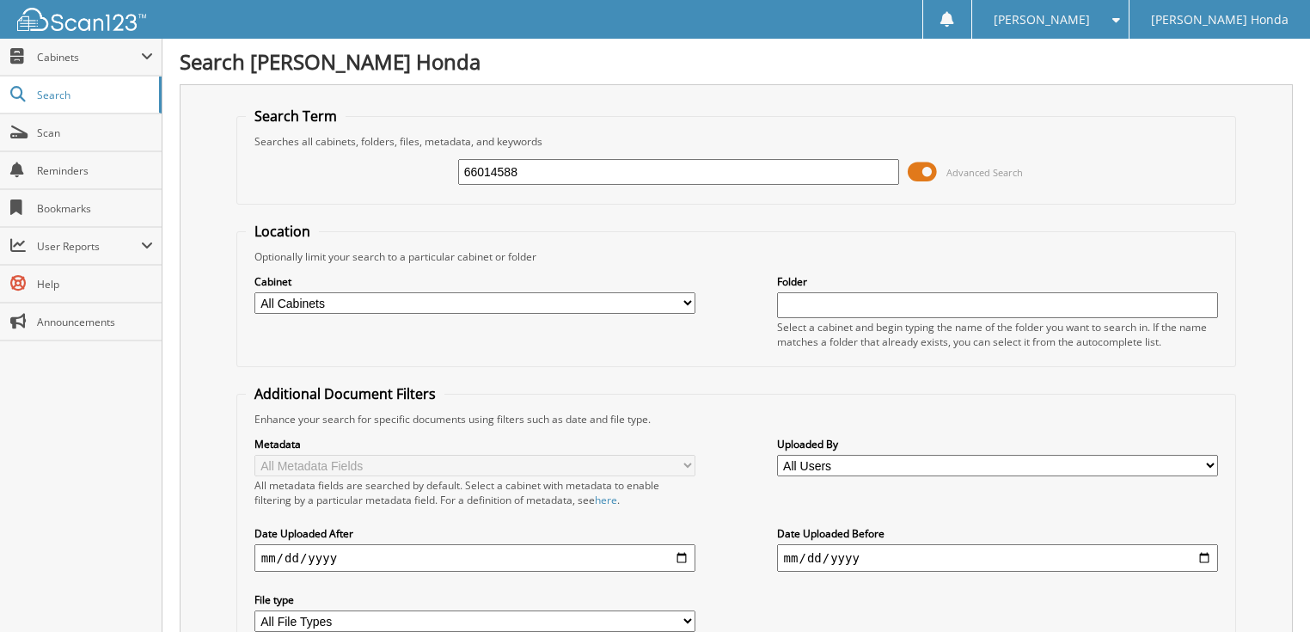
click at [911, 166] on span at bounding box center [922, 172] width 29 height 26
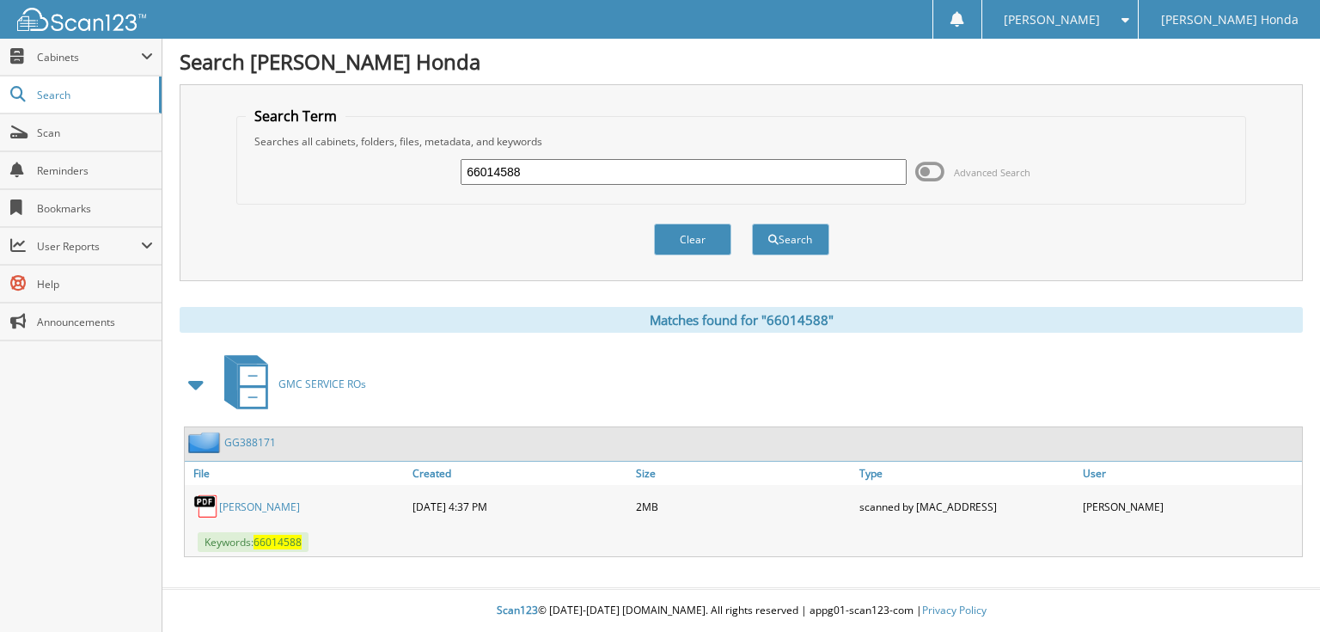
click at [574, 157] on div "66014588" at bounding box center [684, 171] width 446 height 29
click at [571, 163] on input "66014588" at bounding box center [684, 172] width 446 height 26
type input "66014589"
click at [752, 223] on button "Search" at bounding box center [790, 239] width 77 height 32
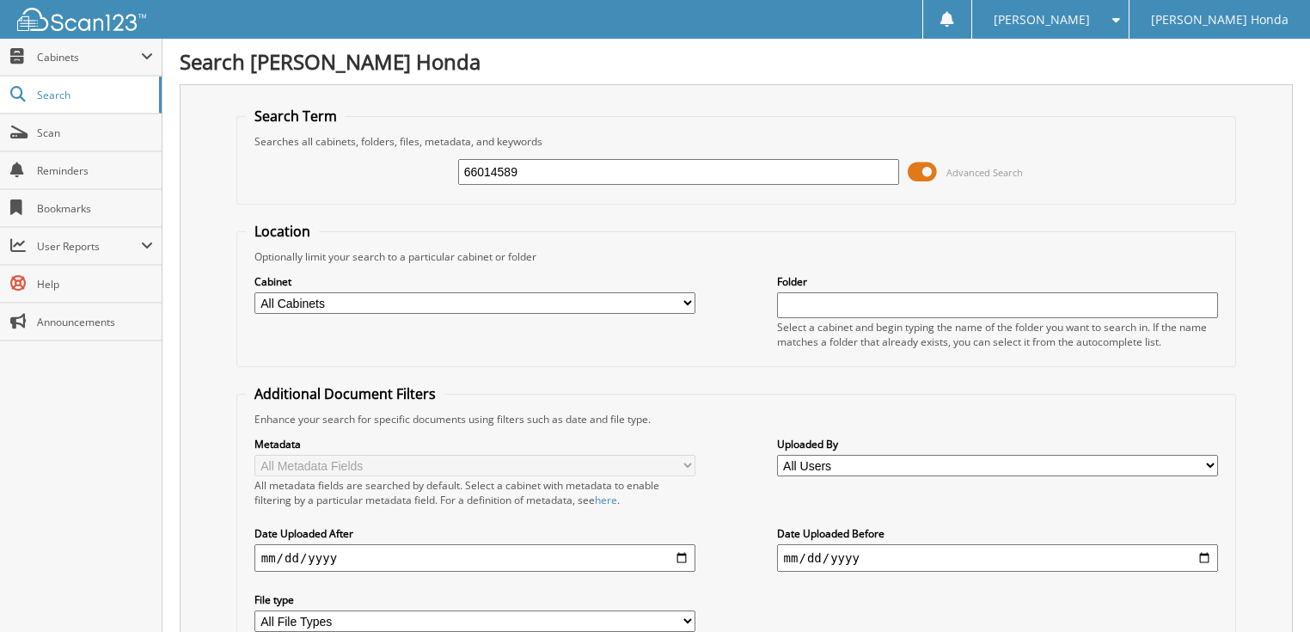
click at [930, 174] on span at bounding box center [922, 172] width 29 height 26
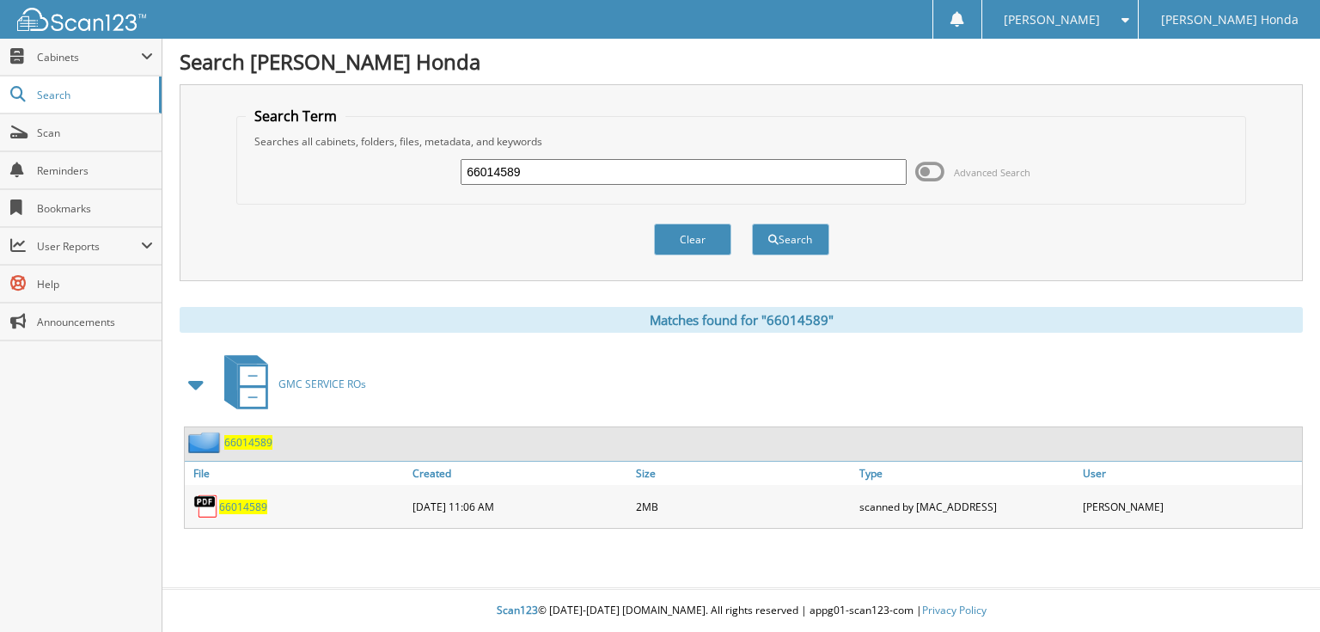
click at [712, 163] on input "66014589" at bounding box center [684, 172] width 446 height 26
type input "66014590"
click at [752, 223] on button "Search" at bounding box center [790, 239] width 77 height 32
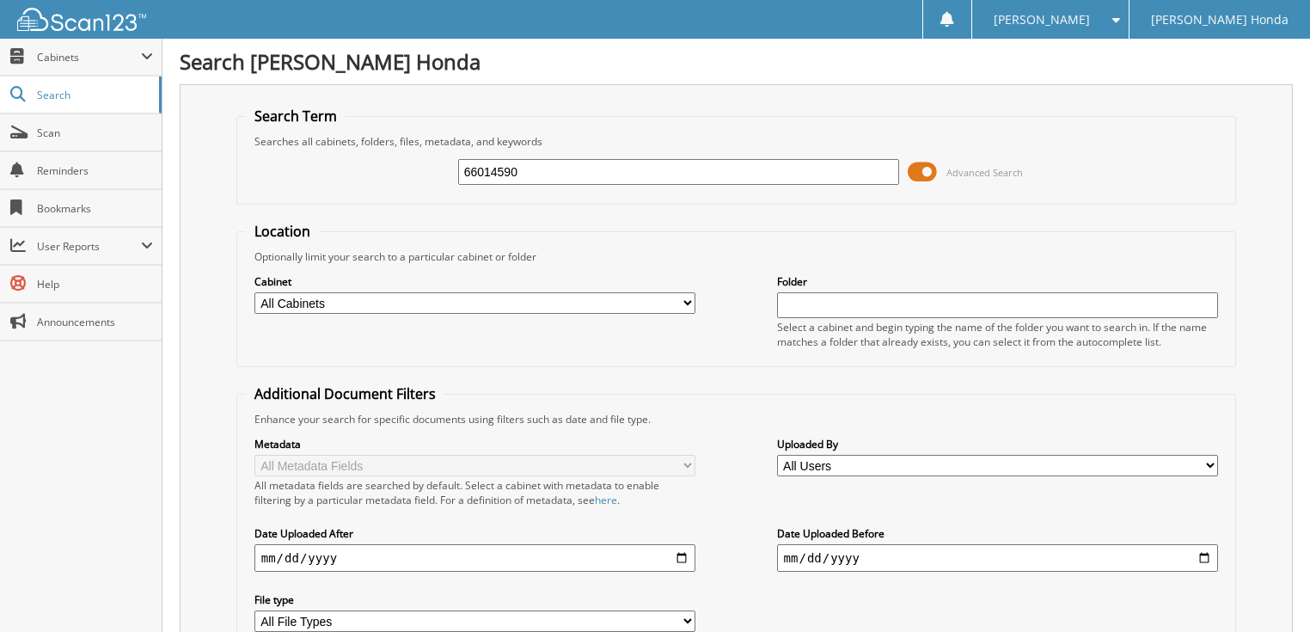
click at [915, 163] on span at bounding box center [922, 172] width 29 height 26
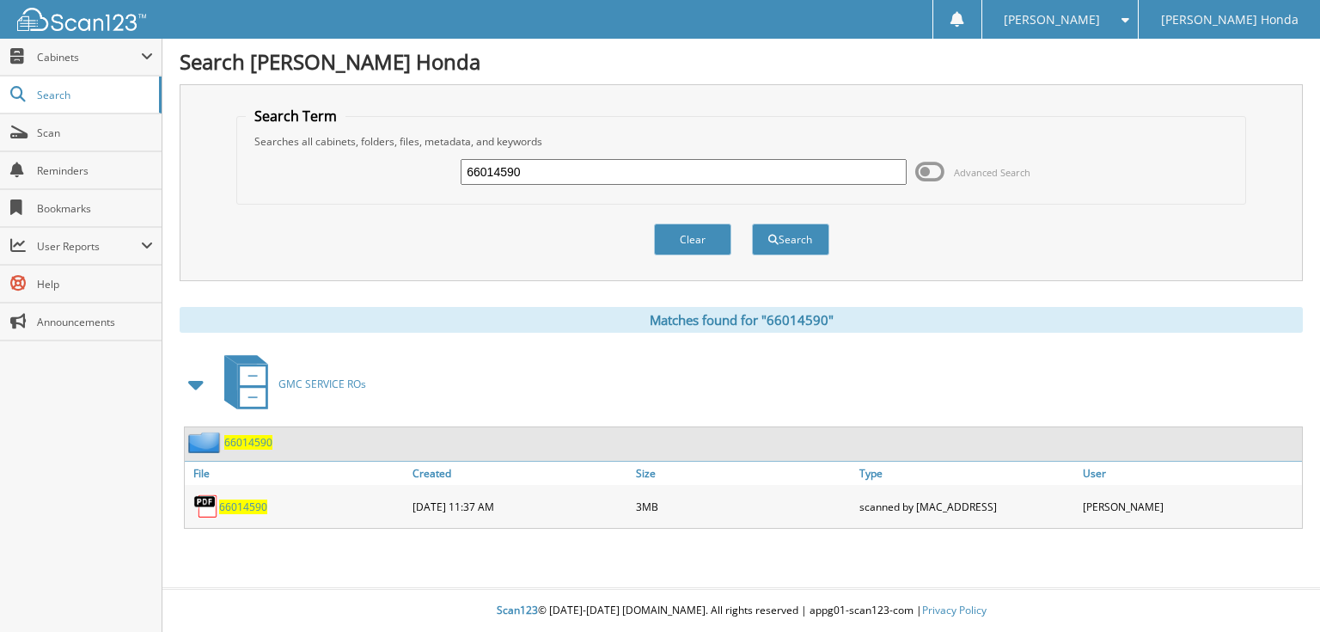
click at [702, 172] on input "66014590" at bounding box center [684, 172] width 446 height 26
type input "66014591"
click at [752, 223] on button "Search" at bounding box center [790, 239] width 77 height 32
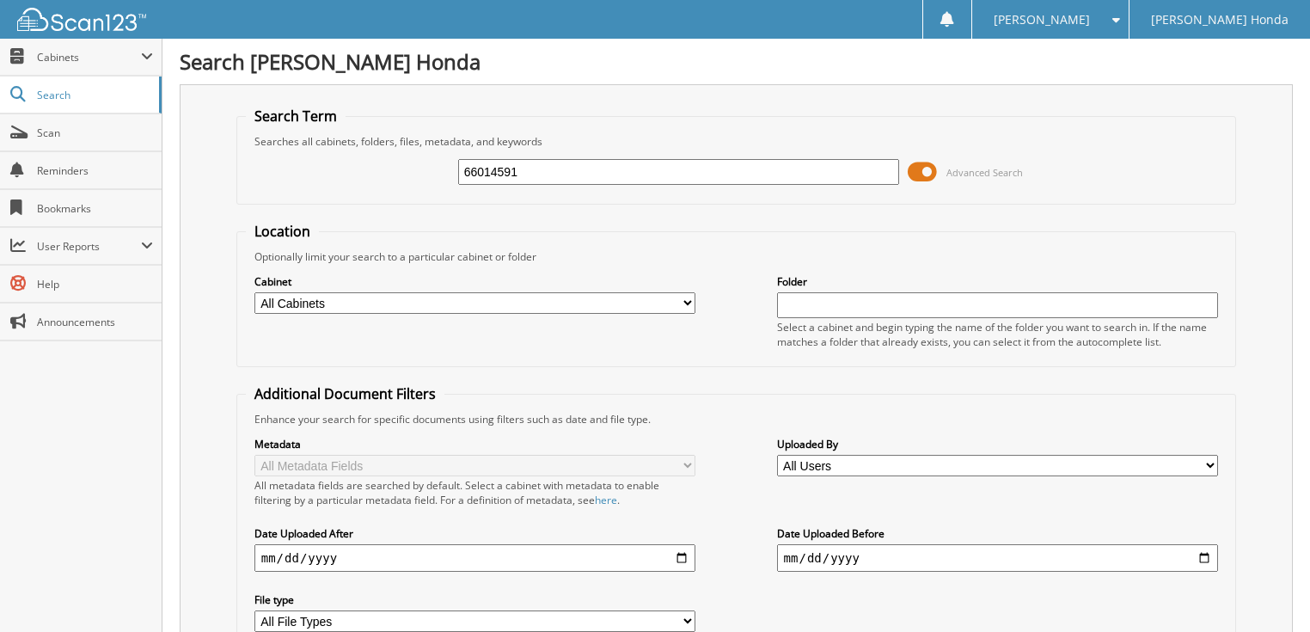
click at [920, 174] on span at bounding box center [922, 172] width 29 height 26
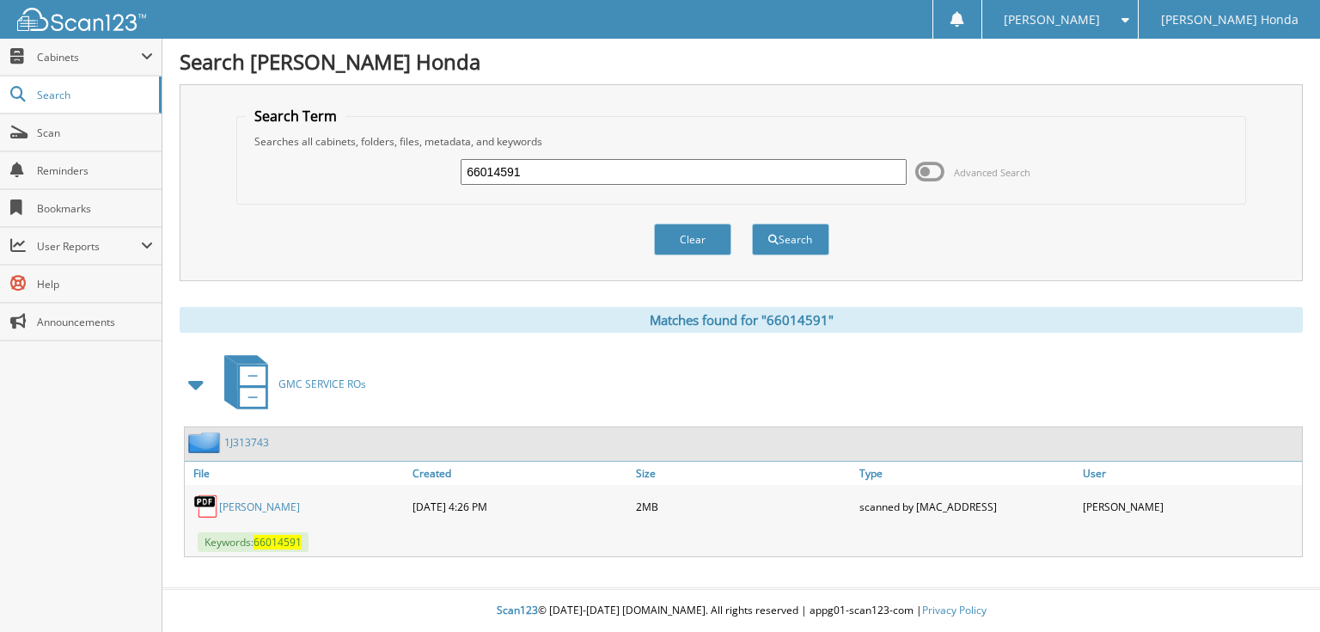
click at [720, 162] on input "66014591" at bounding box center [684, 172] width 446 height 26
type input "66014591"
click at [752, 223] on button "Search" at bounding box center [790, 239] width 77 height 32
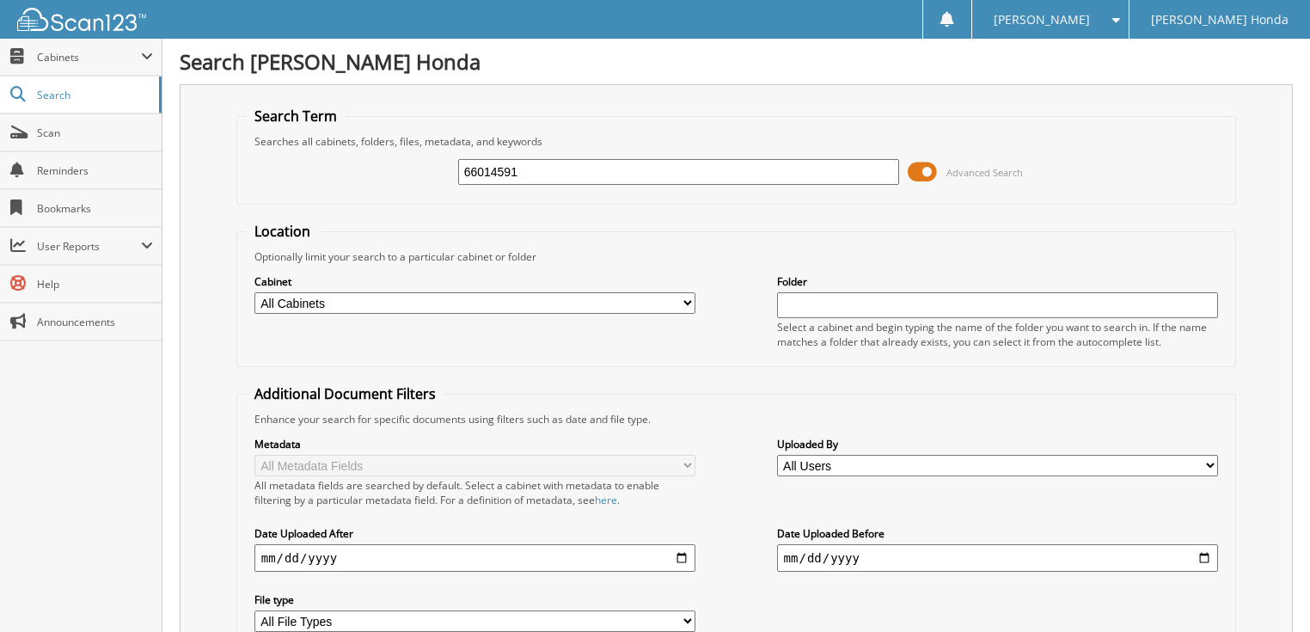
click at [915, 168] on span at bounding box center [922, 172] width 29 height 26
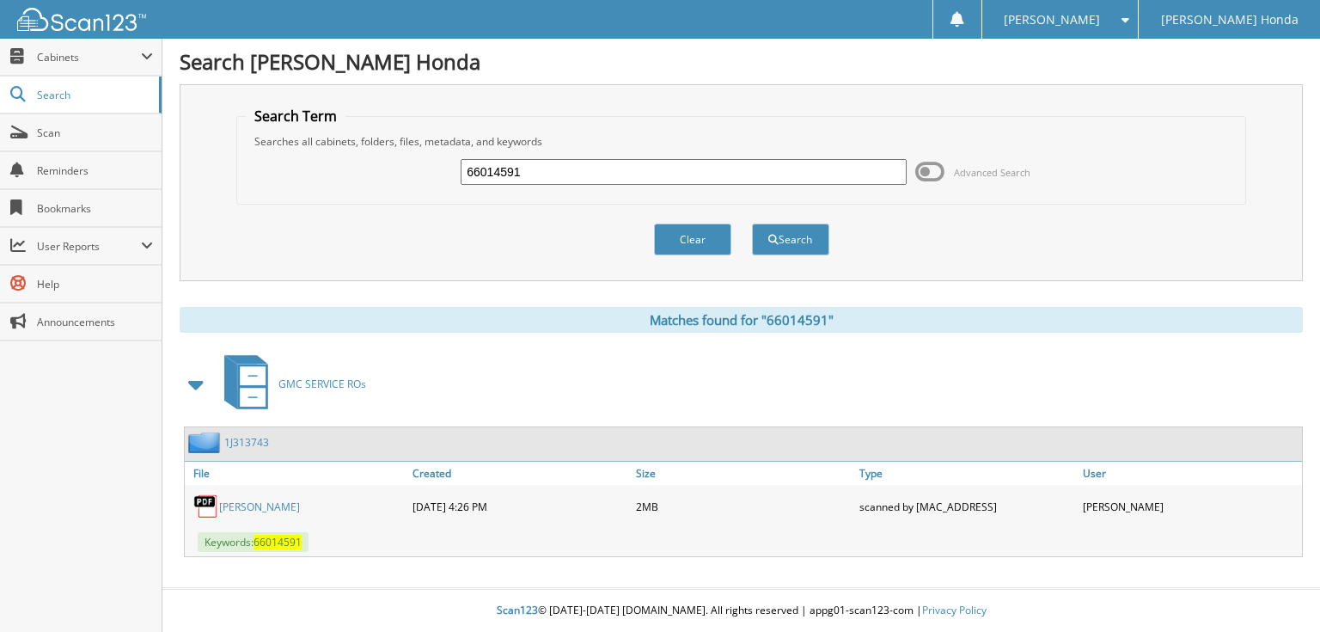
click at [682, 181] on input "66014591" at bounding box center [684, 172] width 446 height 26
type input "66014592"
click at [752, 223] on button "Search" at bounding box center [790, 239] width 77 height 32
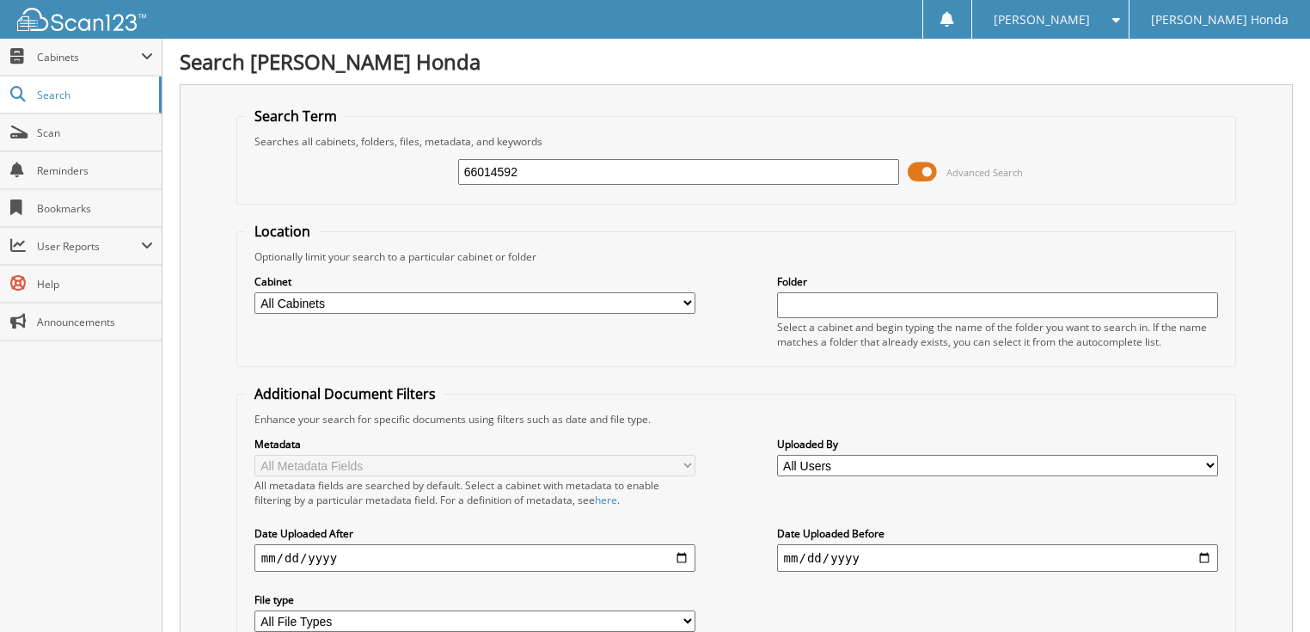
click at [927, 172] on span at bounding box center [922, 172] width 29 height 26
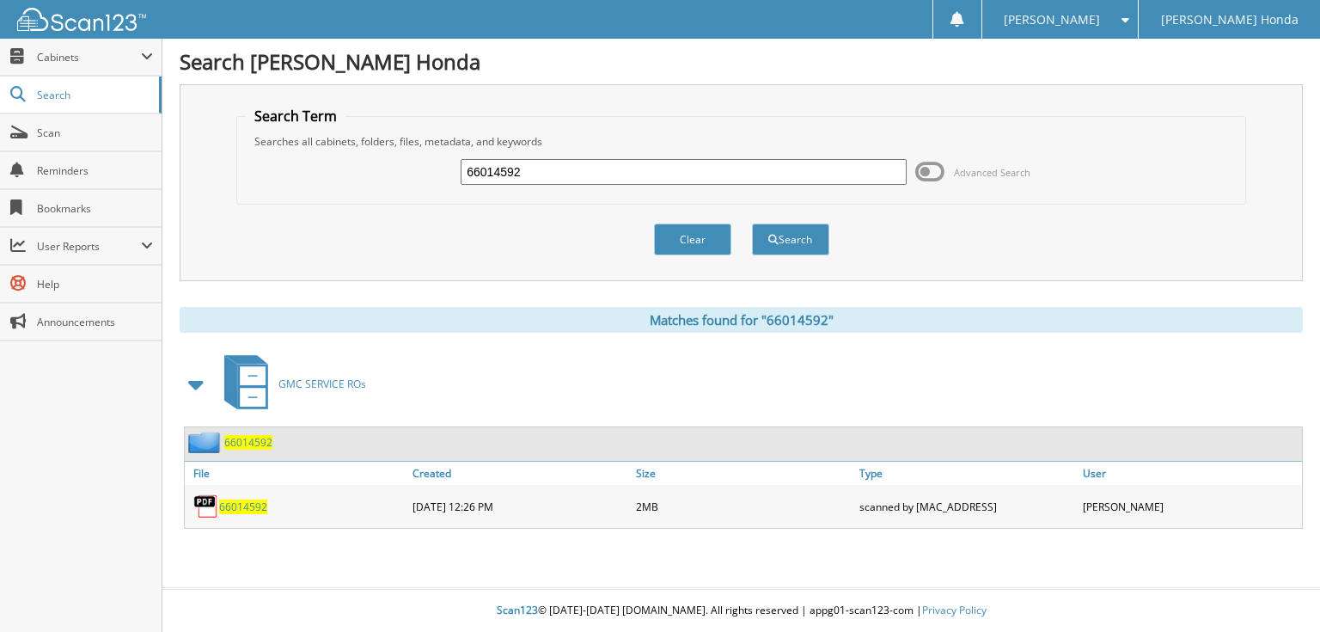
click at [756, 168] on input "66014592" at bounding box center [684, 172] width 446 height 26
type input "66014593"
click at [752, 223] on button "Search" at bounding box center [790, 239] width 77 height 32
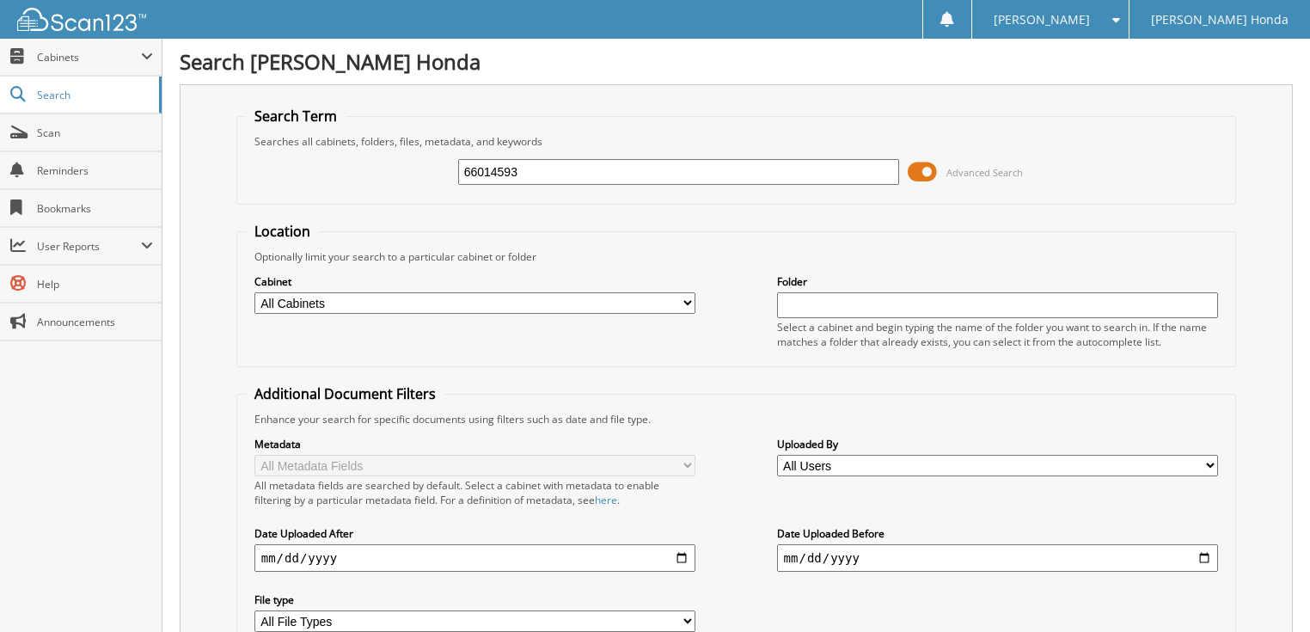
click at [974, 168] on span "Advanced Search" at bounding box center [984, 172] width 77 height 13
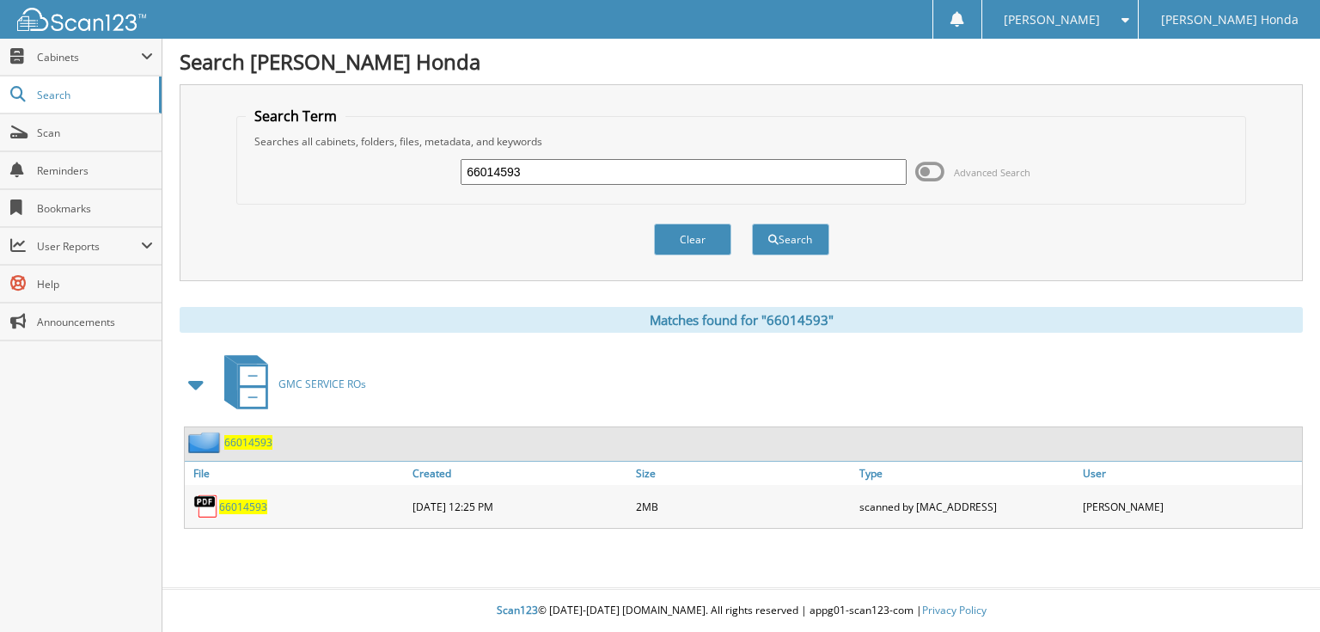
click at [711, 189] on div "66014593 Advanced Search" at bounding box center [741, 172] width 990 height 46
click at [680, 176] on input "66014593" at bounding box center [684, 172] width 446 height 26
type input "66014594"
click at [752, 223] on button "Search" at bounding box center [790, 239] width 77 height 32
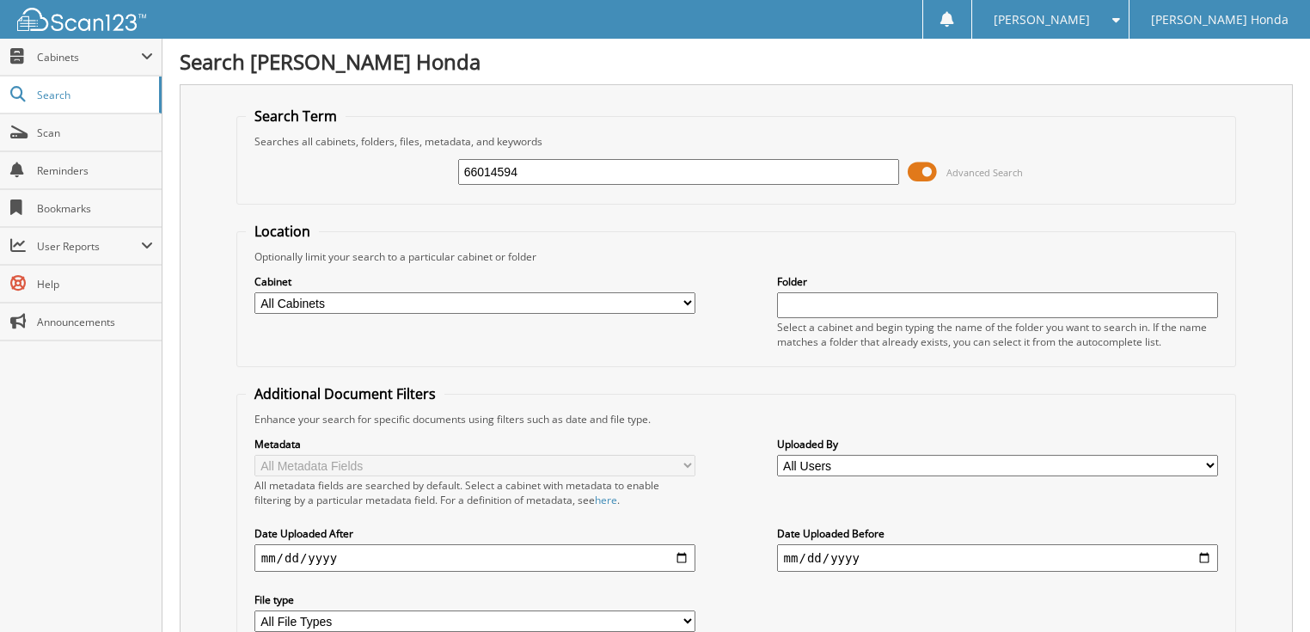
click at [925, 172] on span at bounding box center [922, 172] width 29 height 26
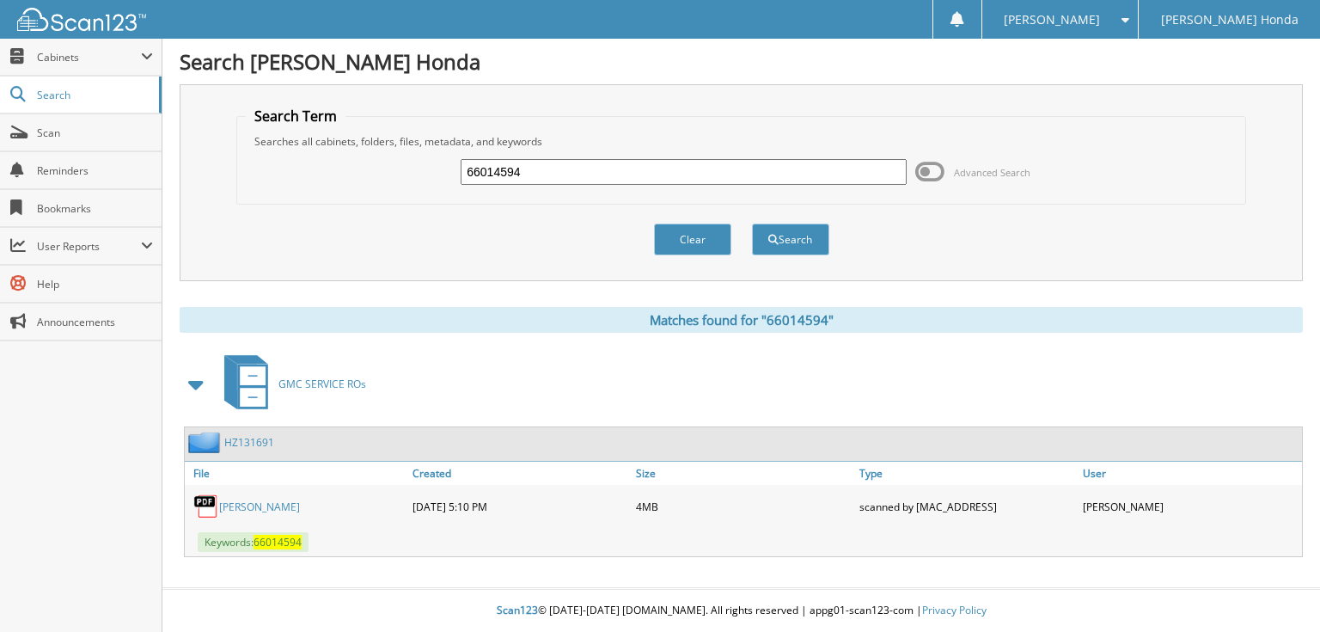
click at [823, 169] on input "66014594" at bounding box center [684, 172] width 446 height 26
type input "66014595"
click at [752, 223] on button "Search" at bounding box center [790, 239] width 77 height 32
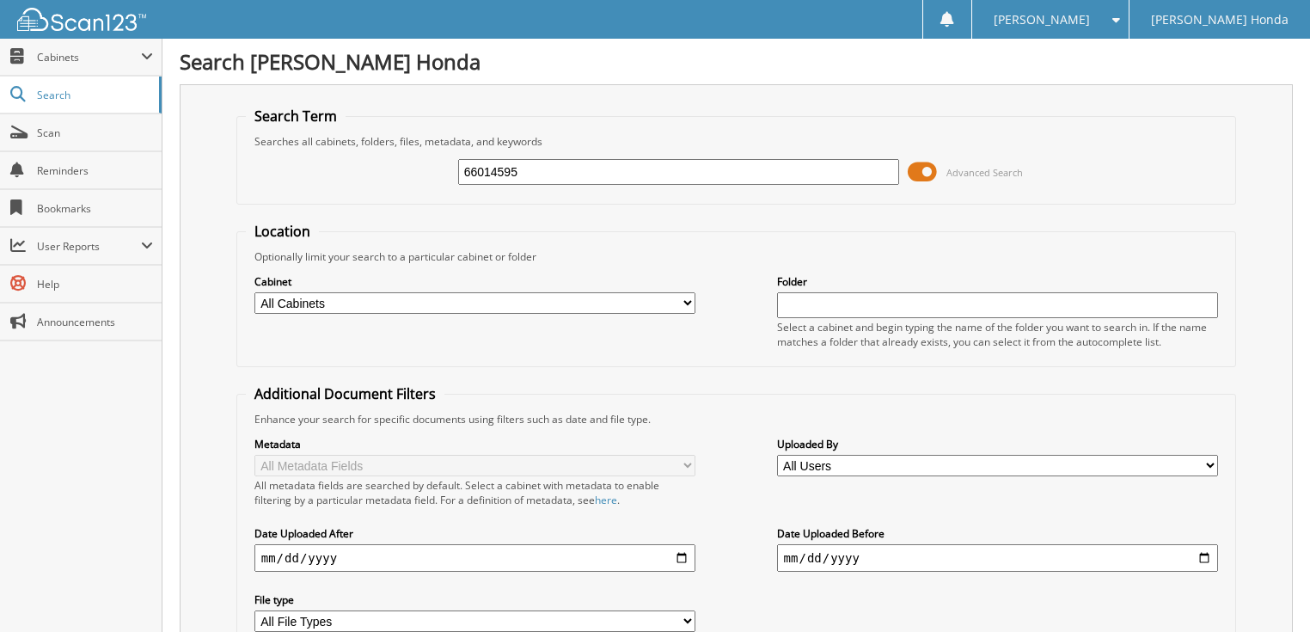
click at [932, 174] on span at bounding box center [922, 172] width 29 height 26
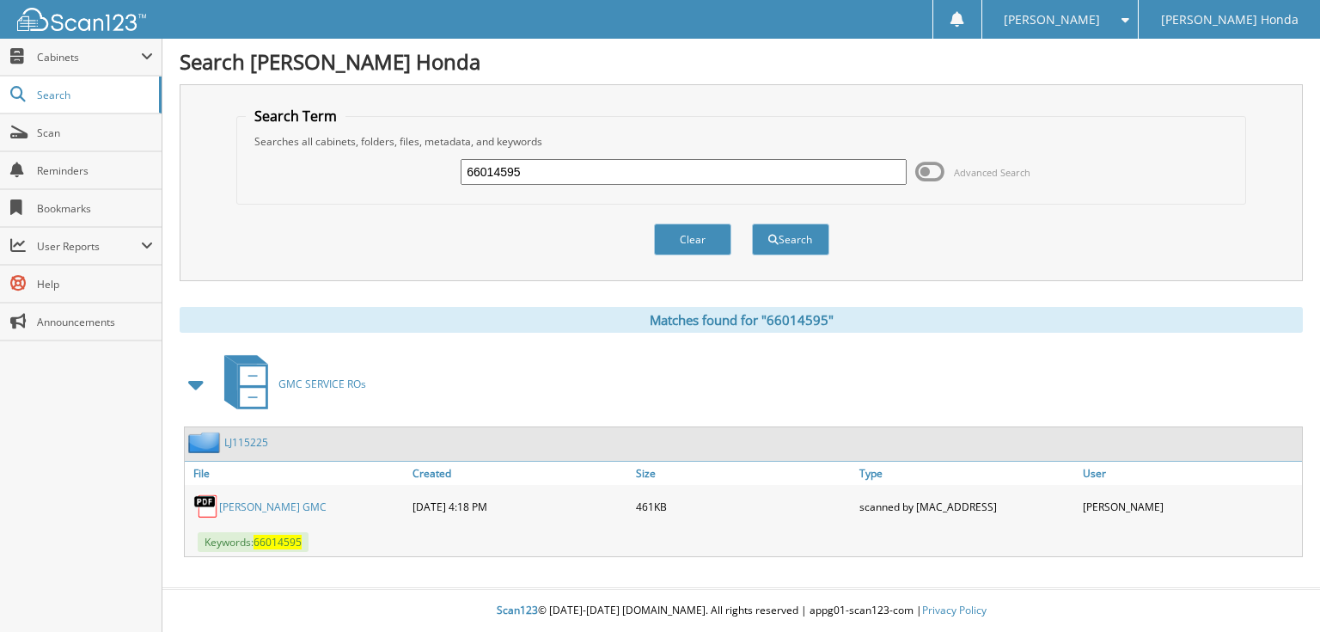
click at [759, 186] on div "66014595 Advanced Search" at bounding box center [741, 172] width 990 height 46
click at [580, 180] on input "66014595" at bounding box center [684, 172] width 446 height 26
type input "660145956"
click at [752, 223] on button "Search" at bounding box center [790, 239] width 77 height 32
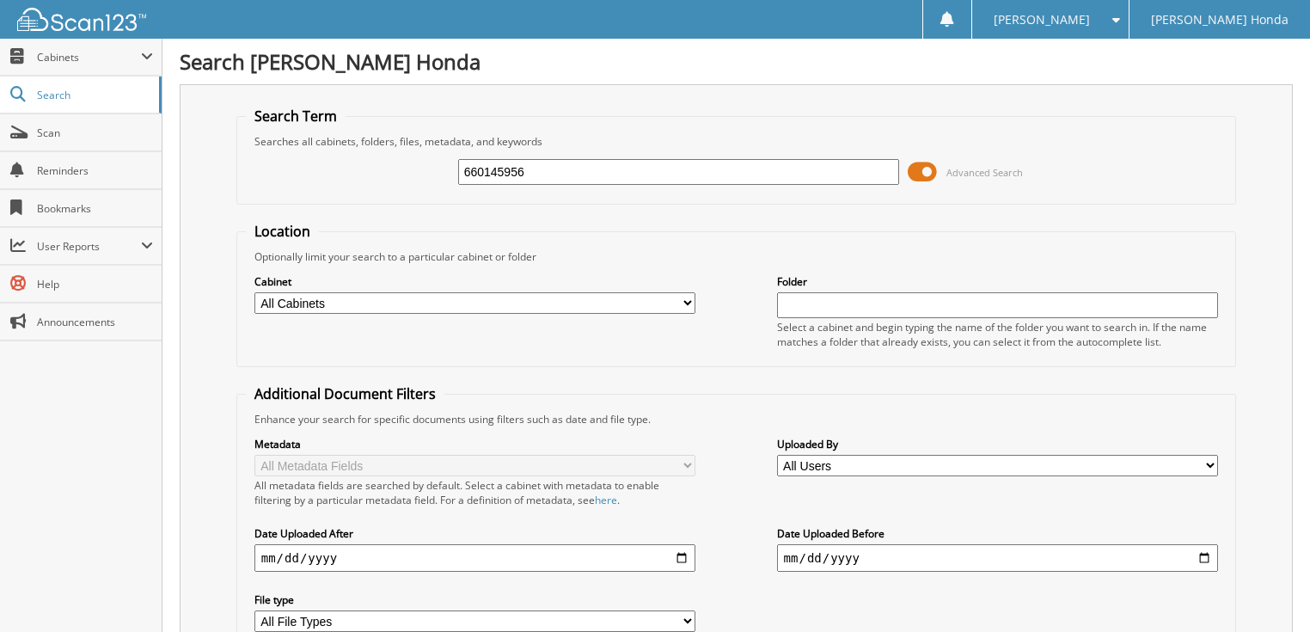
click at [583, 168] on input "660145956" at bounding box center [679, 172] width 442 height 26
type input "66014596"
click at [920, 168] on span at bounding box center [922, 172] width 29 height 26
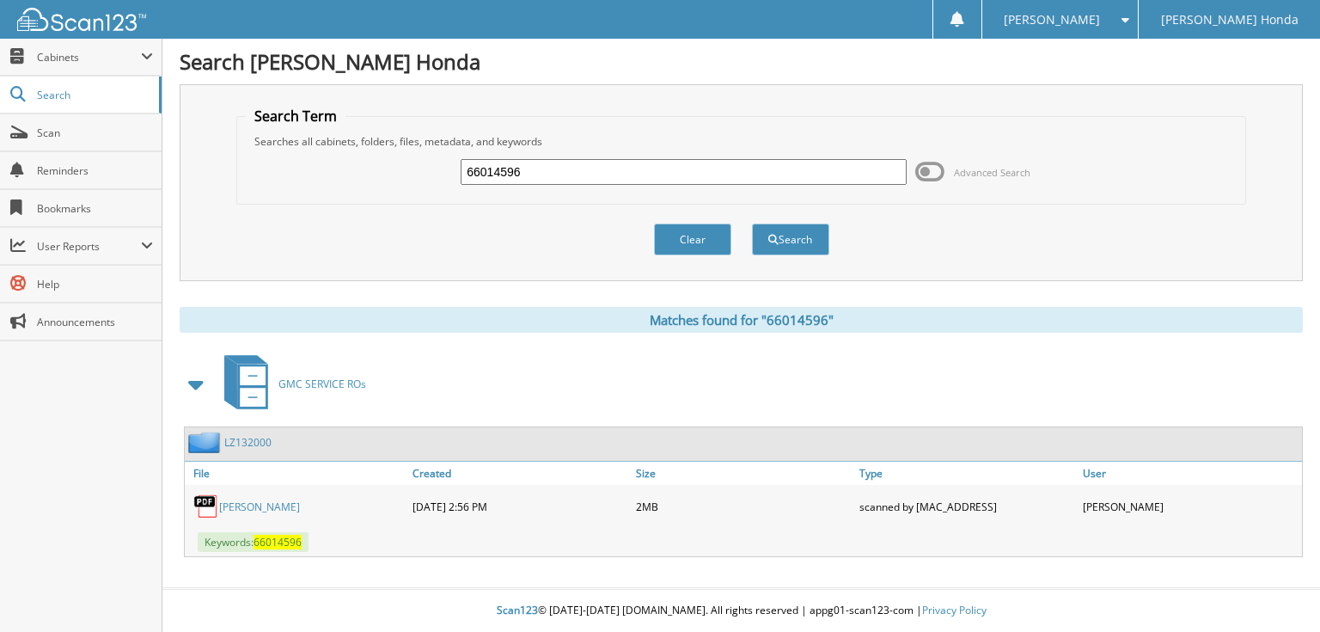
click at [815, 168] on input "66014596" at bounding box center [684, 172] width 446 height 26
type input "66014597"
click at [752, 223] on button "Search" at bounding box center [790, 239] width 77 height 32
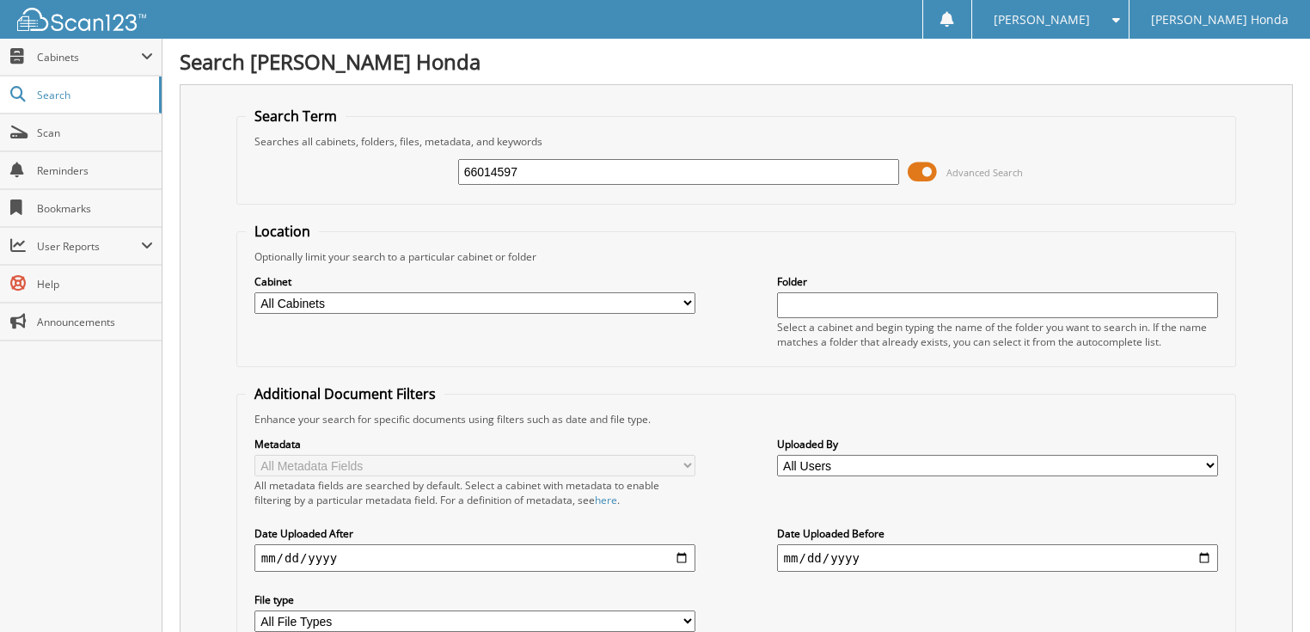
drag, startPoint x: 0, startPoint y: 0, endPoint x: 924, endPoint y: 168, distance: 939.3
click at [924, 168] on span at bounding box center [922, 172] width 29 height 26
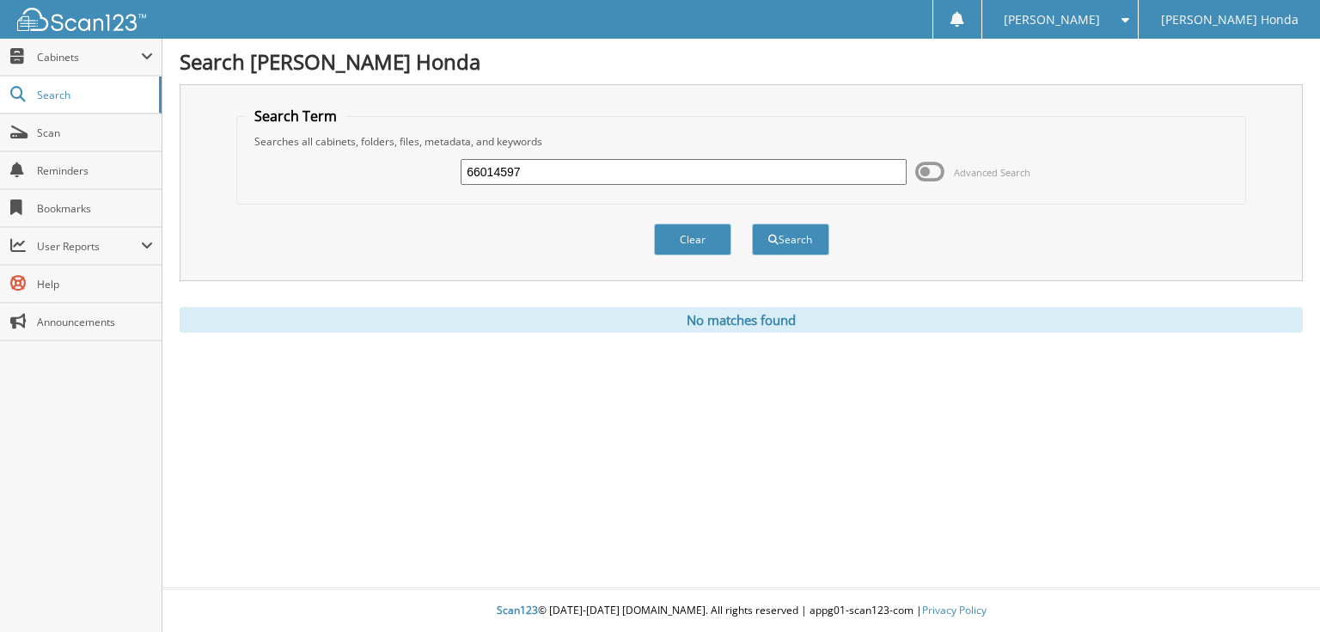
click at [928, 175] on span at bounding box center [929, 172] width 29 height 26
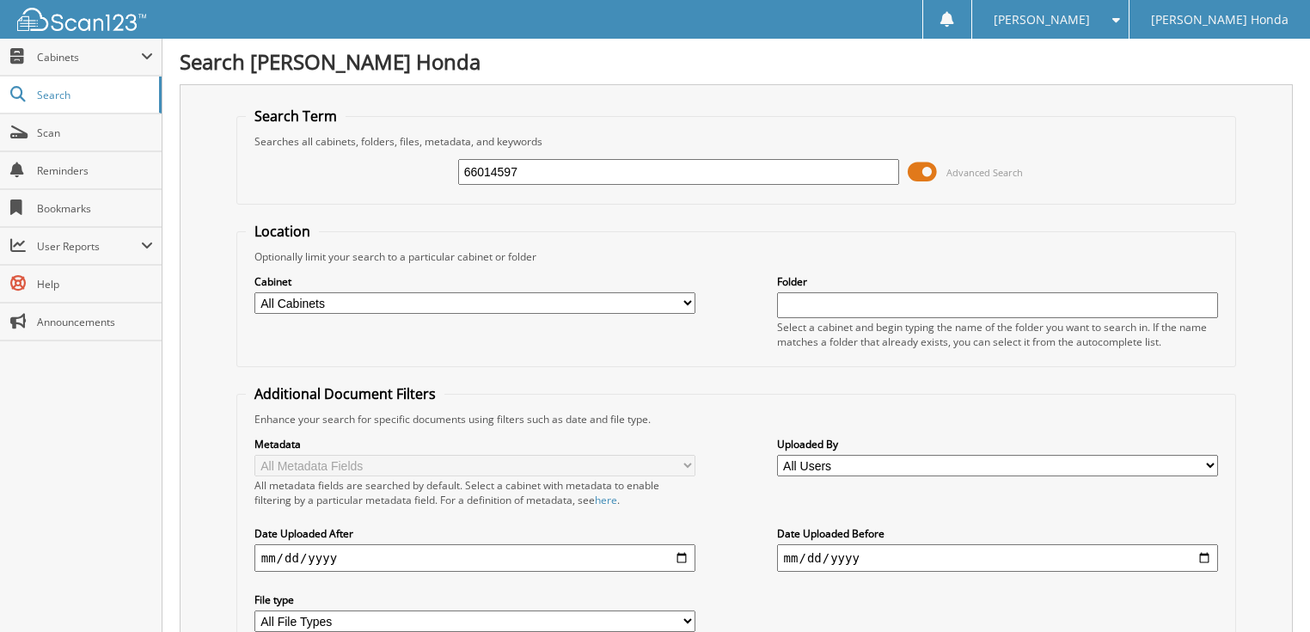
click at [700, 161] on input "66014597" at bounding box center [679, 172] width 442 height 26
type input "66014598"
click at [926, 173] on span at bounding box center [922, 172] width 29 height 26
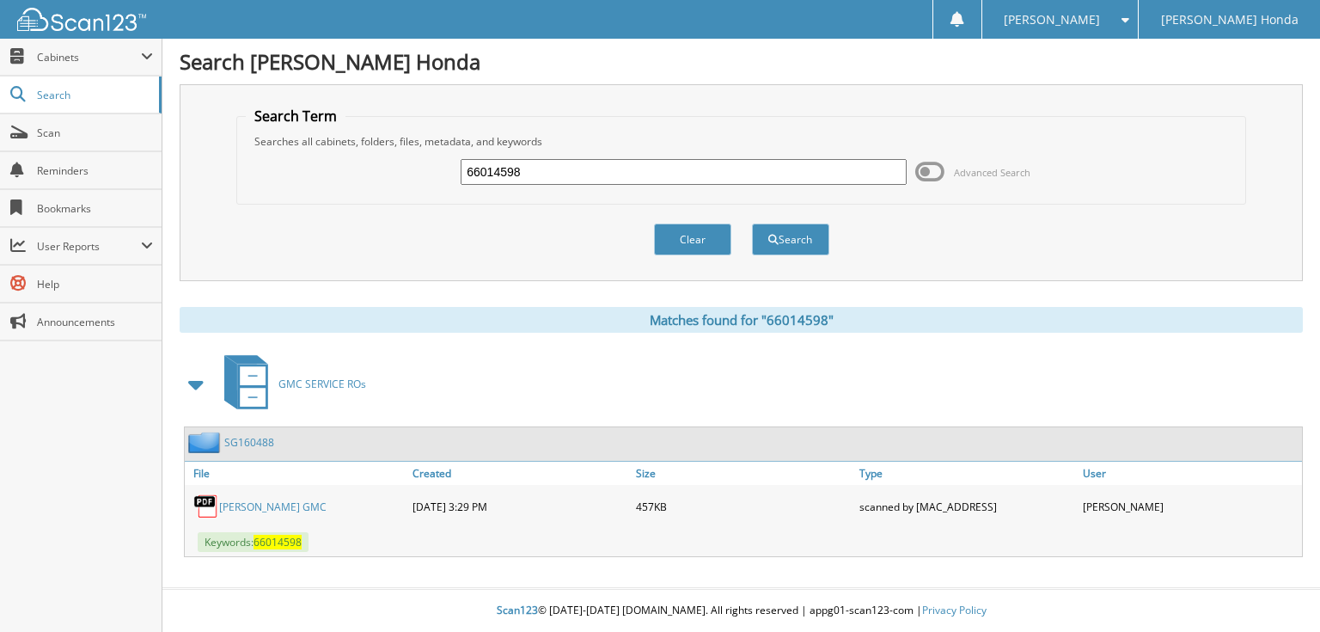
click at [787, 174] on input "66014598" at bounding box center [684, 172] width 446 height 26
type input "66014599"
click at [752, 223] on button "Search" at bounding box center [790, 239] width 77 height 32
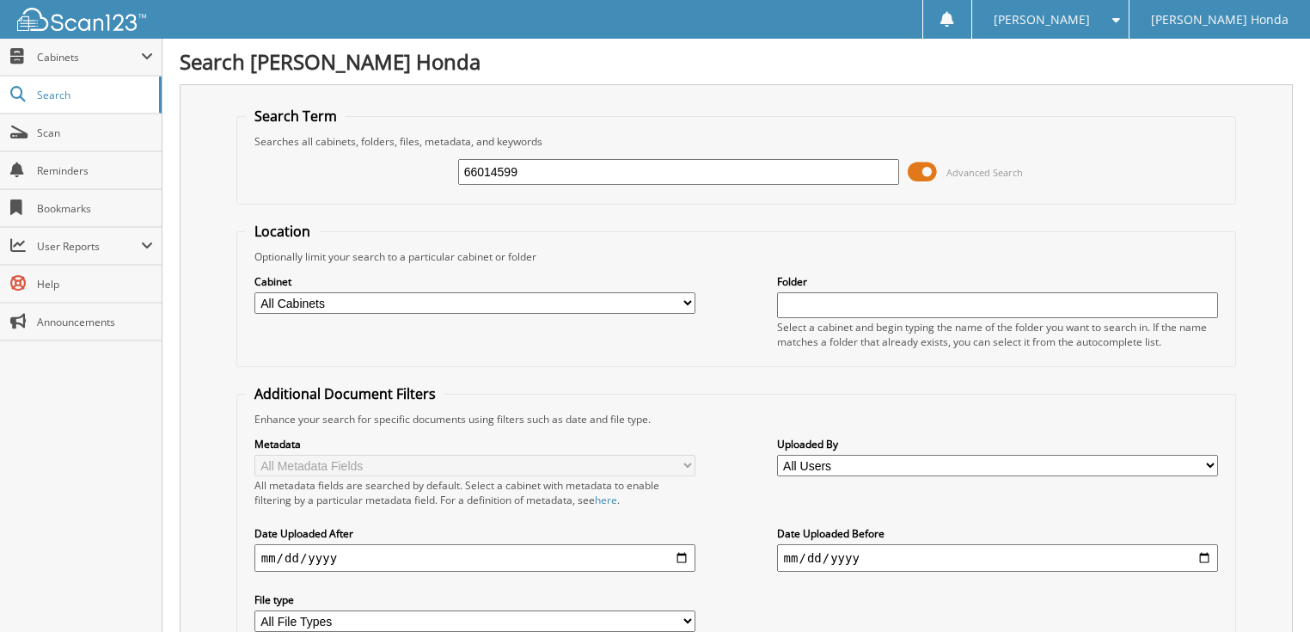
click at [982, 175] on span "Advanced Search" at bounding box center [984, 172] width 77 height 13
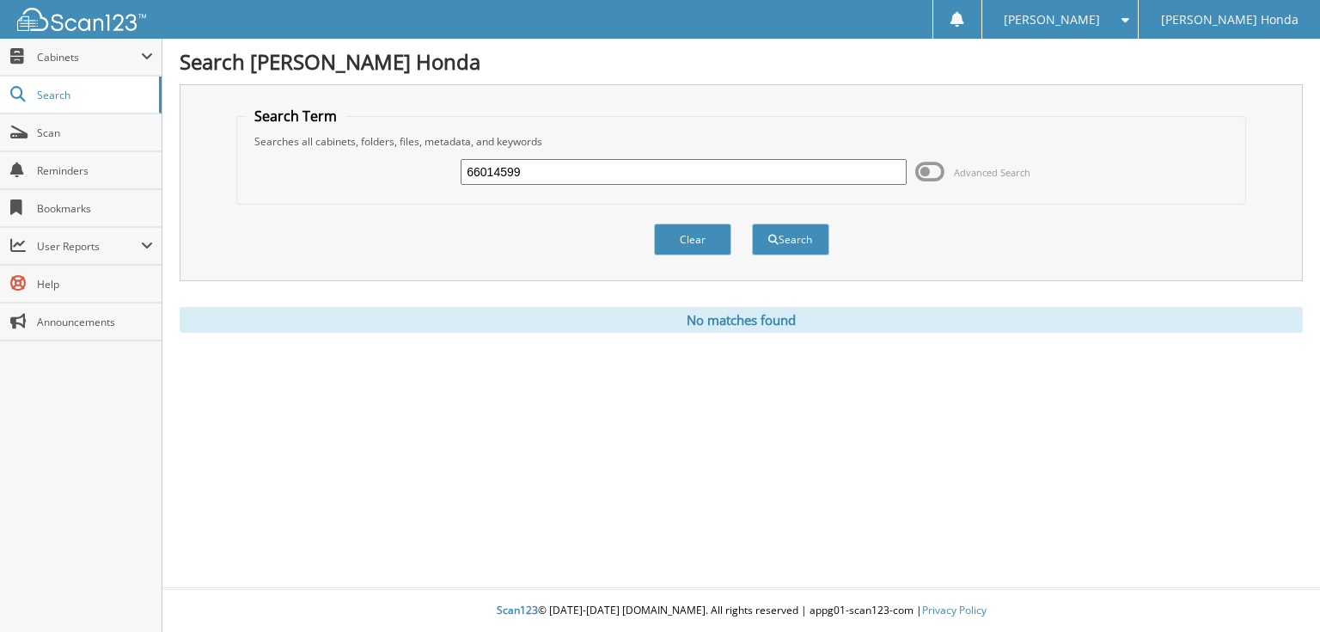
drag, startPoint x: 924, startPoint y: 168, endPoint x: 914, endPoint y: 168, distance: 10.3
click at [924, 168] on span at bounding box center [929, 172] width 29 height 26
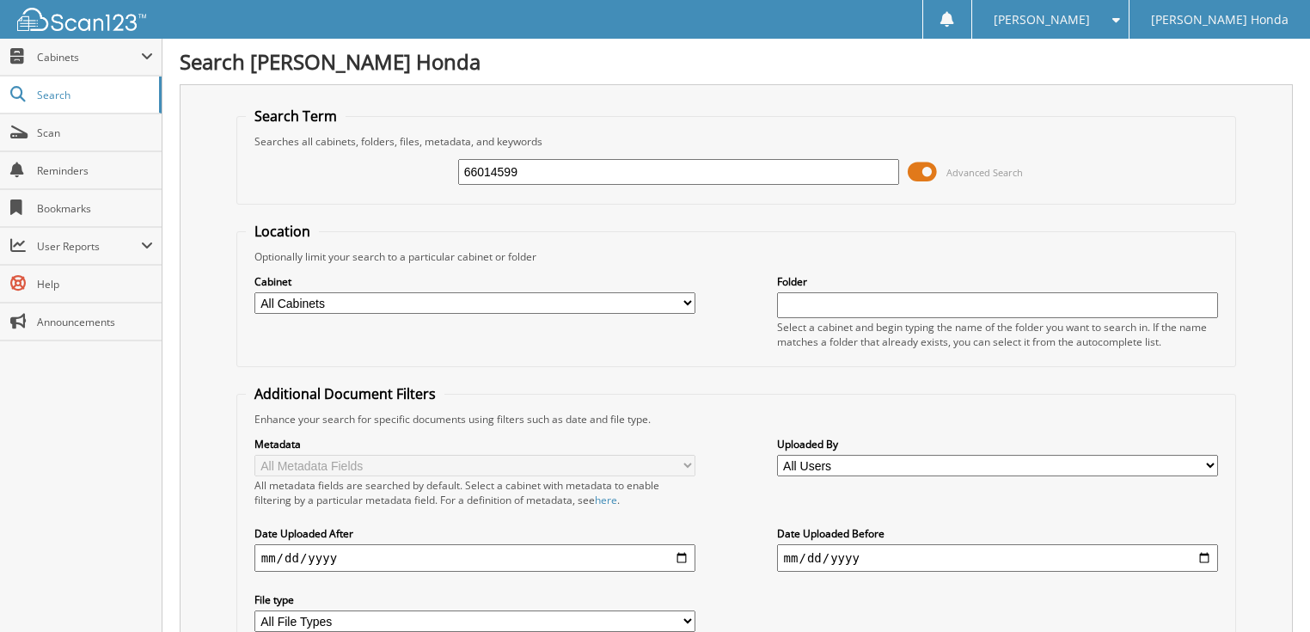
drag, startPoint x: 815, startPoint y: 172, endPoint x: 793, endPoint y: 169, distance: 22.5
click at [813, 172] on input "66014599" at bounding box center [679, 172] width 442 height 26
type input "66014600"
click at [921, 172] on span at bounding box center [922, 172] width 29 height 26
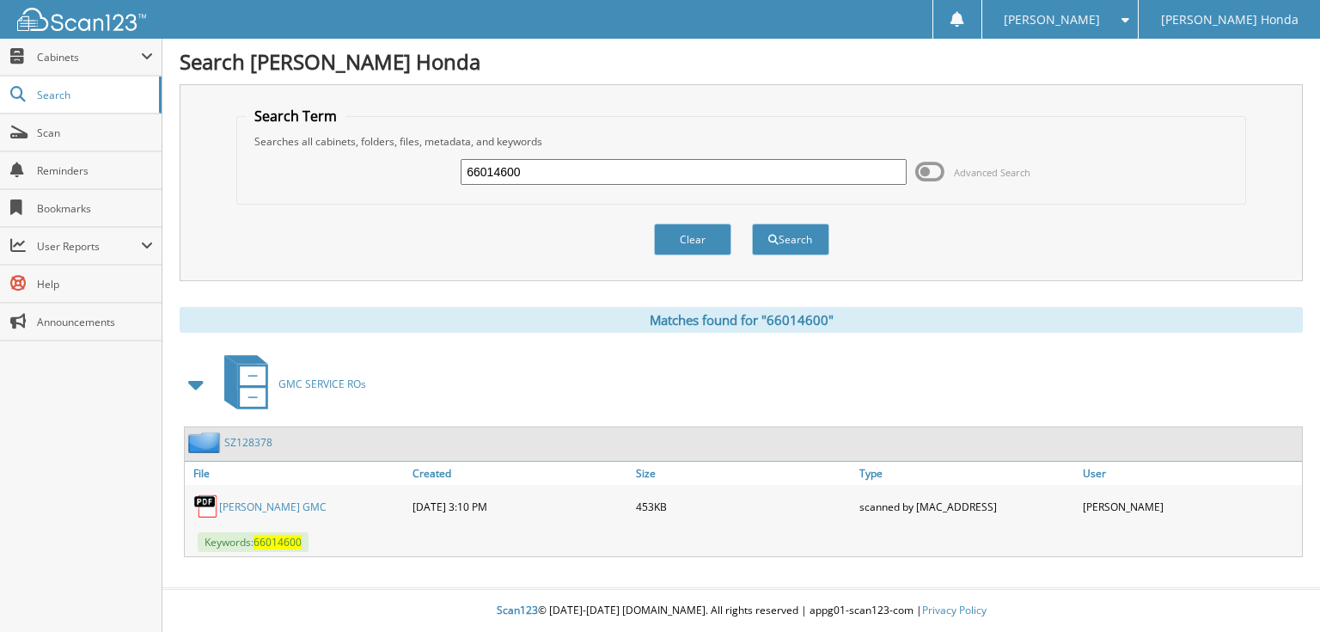
click at [768, 176] on input "66014600" at bounding box center [684, 172] width 446 height 26
type input "66014601"
click at [752, 223] on button "Search" at bounding box center [790, 239] width 77 height 32
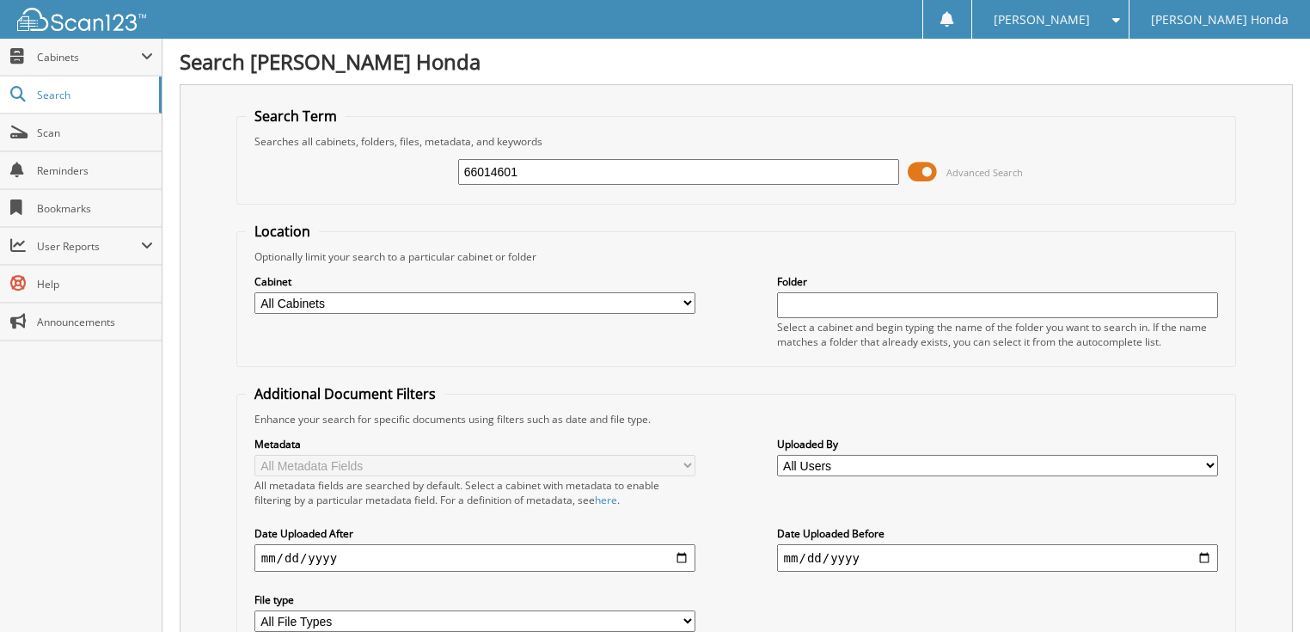
click at [952, 176] on span "Advanced Search" at bounding box center [984, 172] width 77 height 13
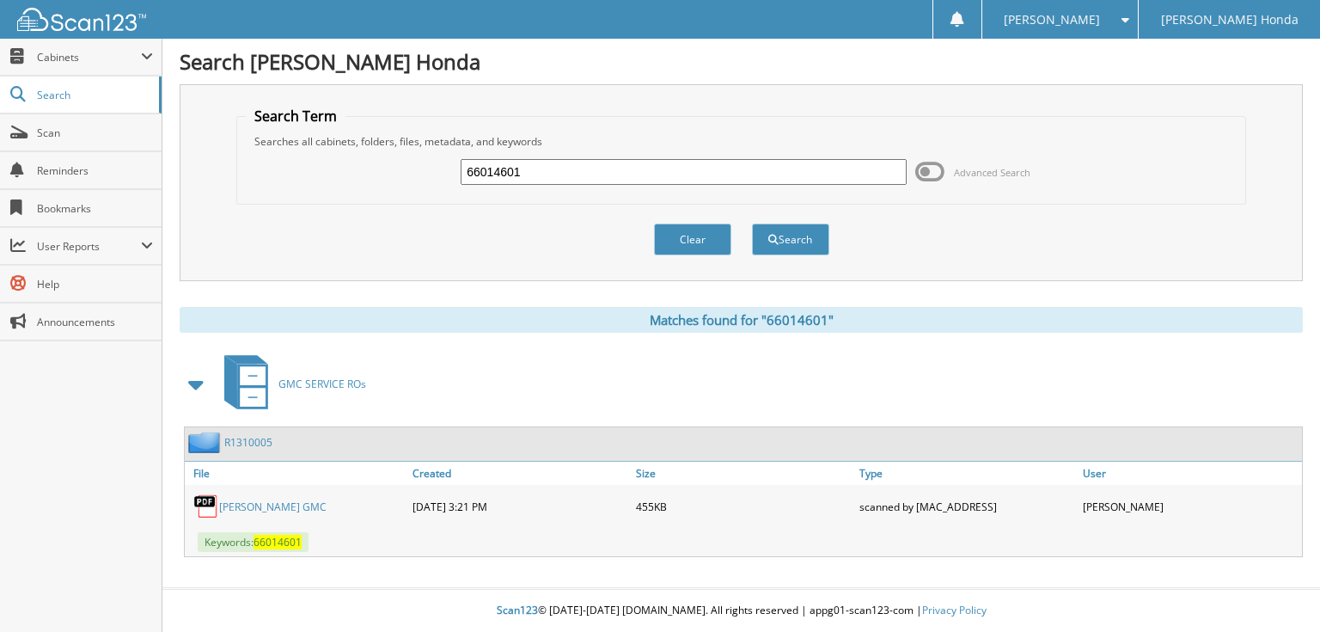
click at [824, 183] on div "66014601" at bounding box center [684, 171] width 446 height 29
click at [721, 175] on input "66014601" at bounding box center [684, 172] width 446 height 26
type input "66014602"
click at [752, 223] on button "Search" at bounding box center [790, 239] width 77 height 32
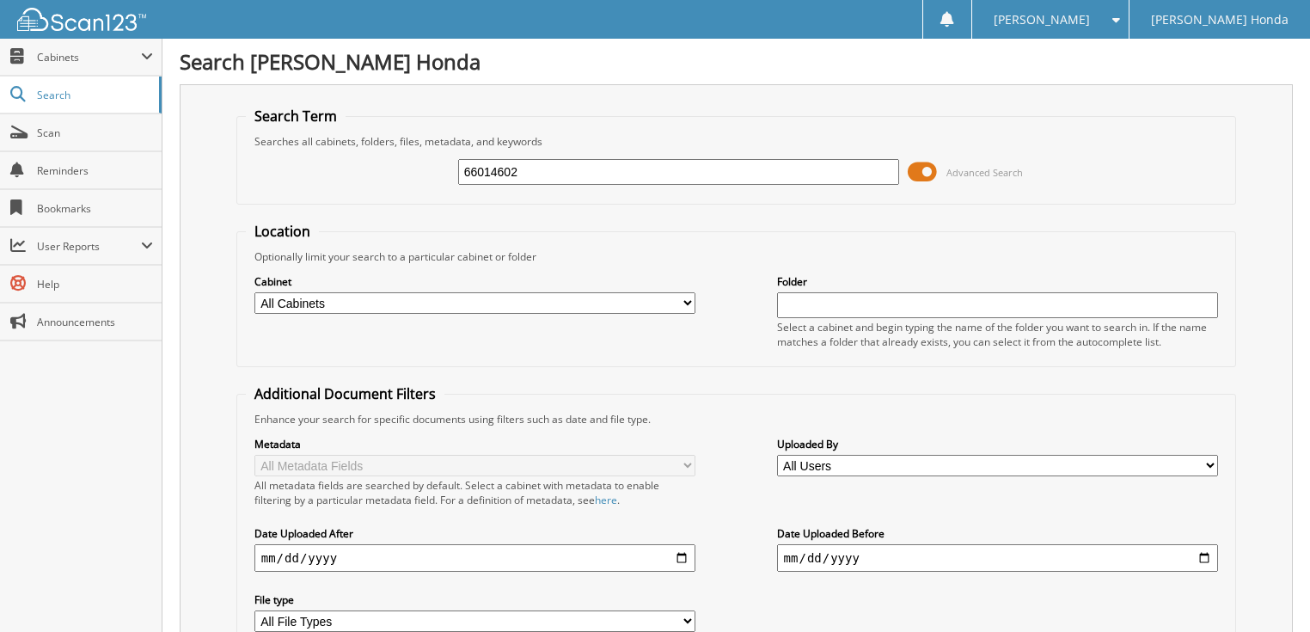
click at [952, 171] on span "Advanced Search" at bounding box center [984, 172] width 77 height 13
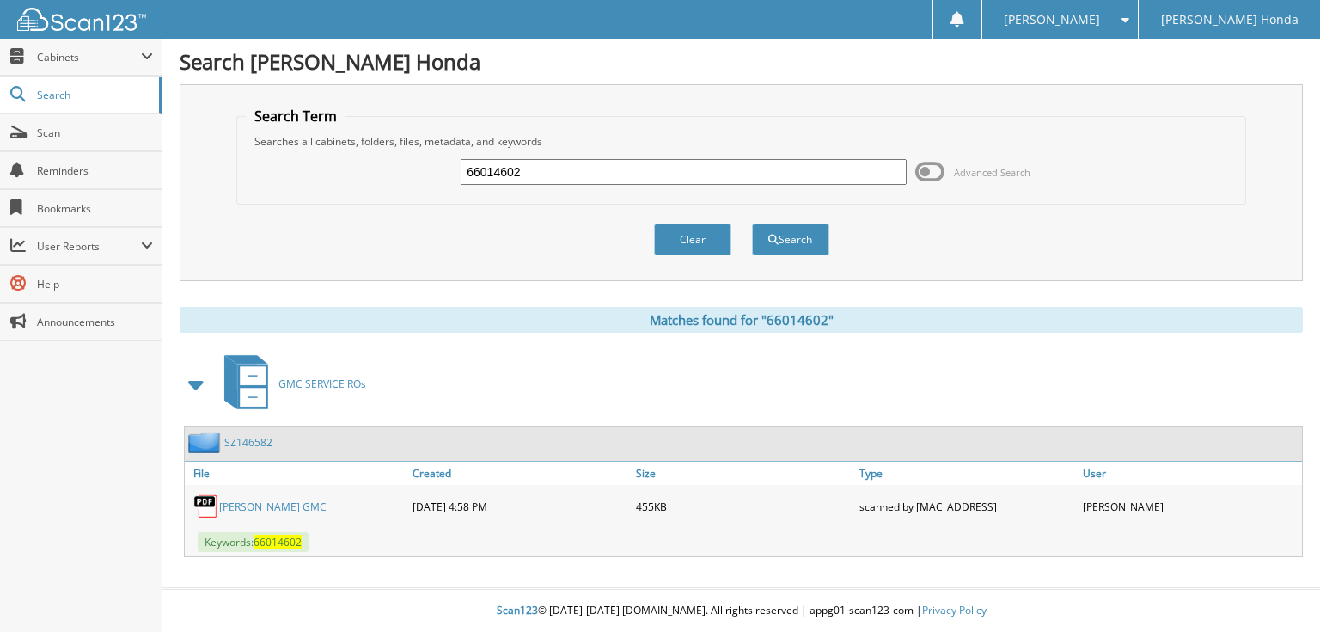
click at [810, 165] on input "66014602" at bounding box center [684, 172] width 446 height 26
type input "66014603"
click at [752, 223] on button "Search" at bounding box center [790, 239] width 77 height 32
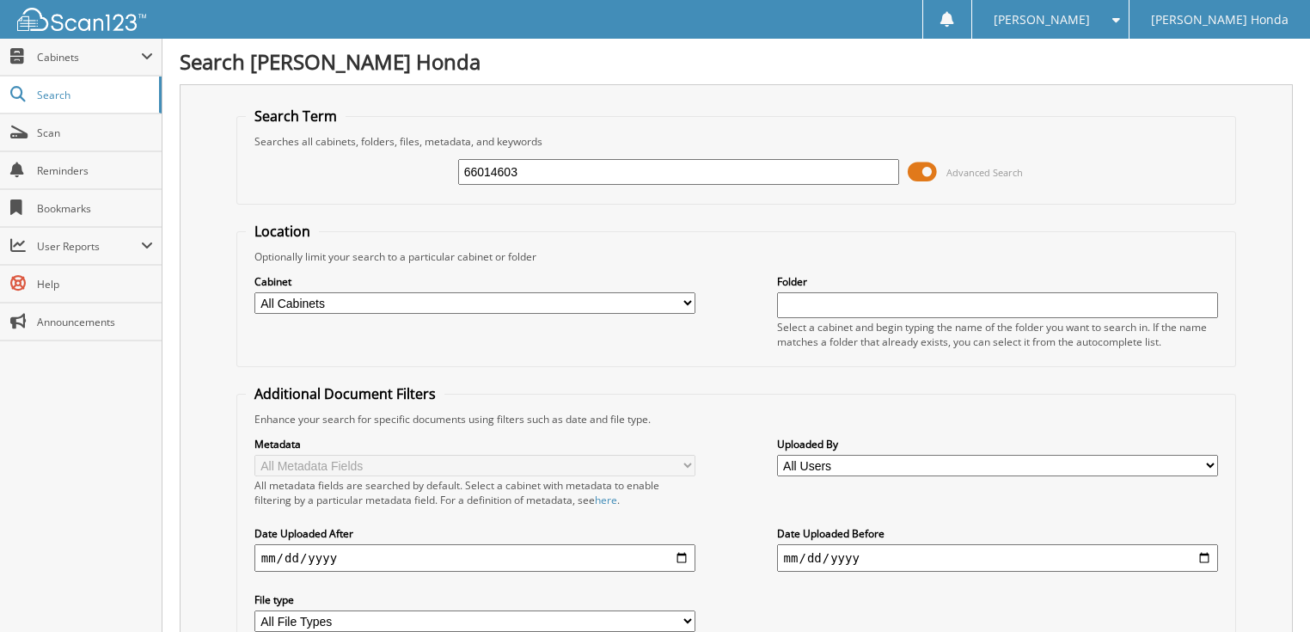
click at [920, 169] on span at bounding box center [922, 172] width 29 height 26
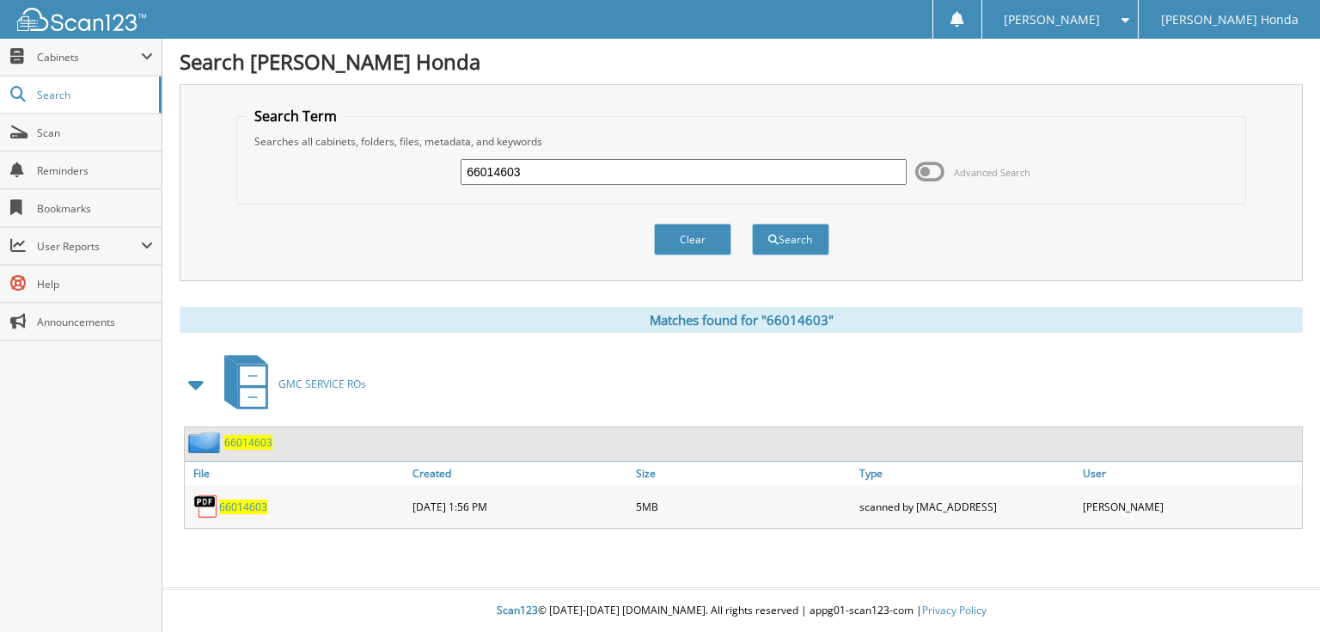
click at [770, 170] on input "66014603" at bounding box center [684, 172] width 446 height 26
type input "66014604"
click at [752, 223] on button "Search" at bounding box center [790, 239] width 77 height 32
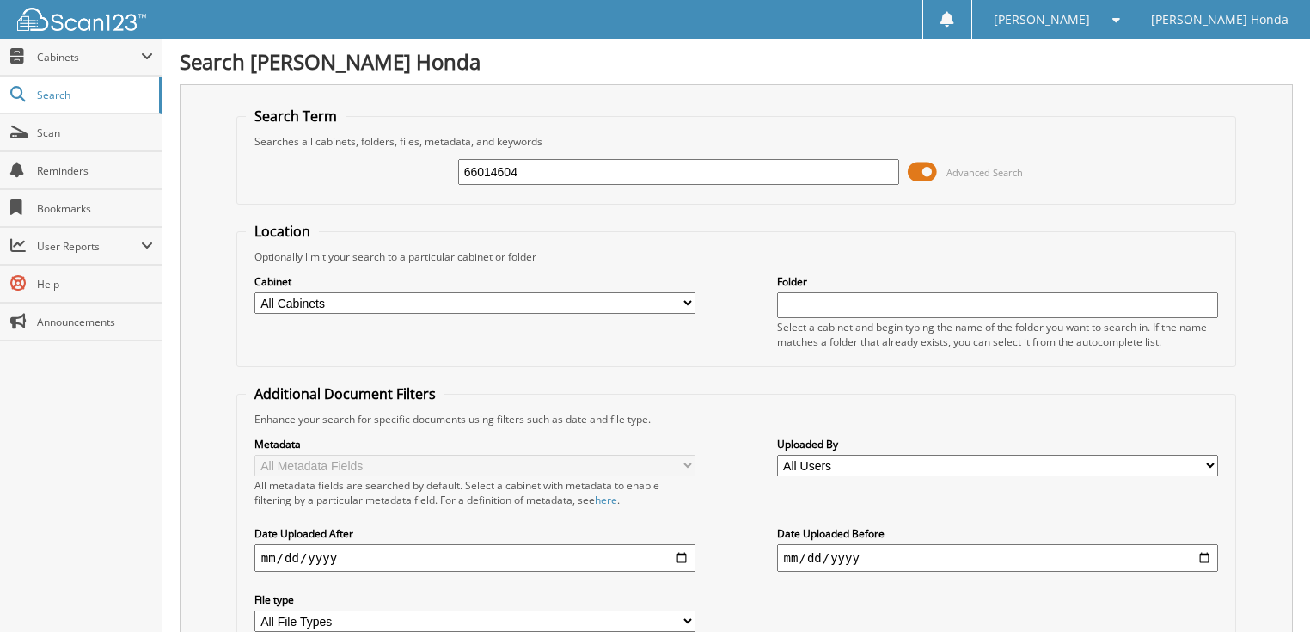
click at [921, 173] on span at bounding box center [922, 172] width 29 height 26
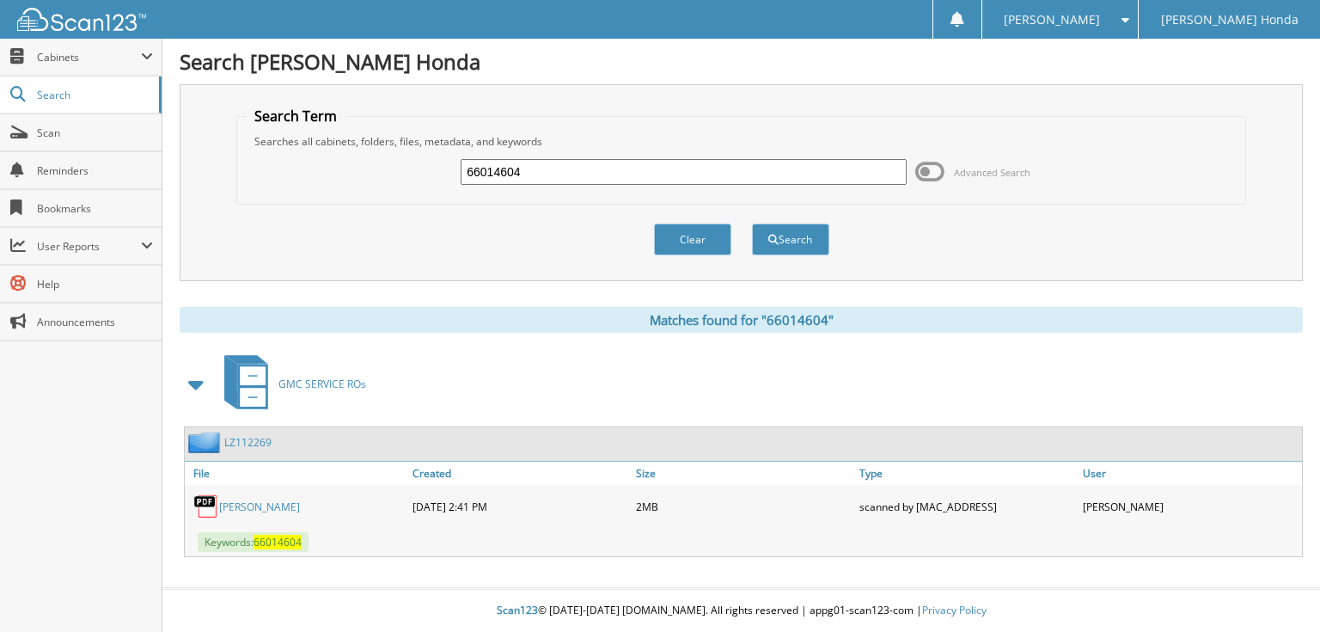
click at [738, 167] on input "66014604" at bounding box center [684, 172] width 446 height 26
type input "66014605"
click at [752, 223] on button "Search" at bounding box center [790, 239] width 77 height 32
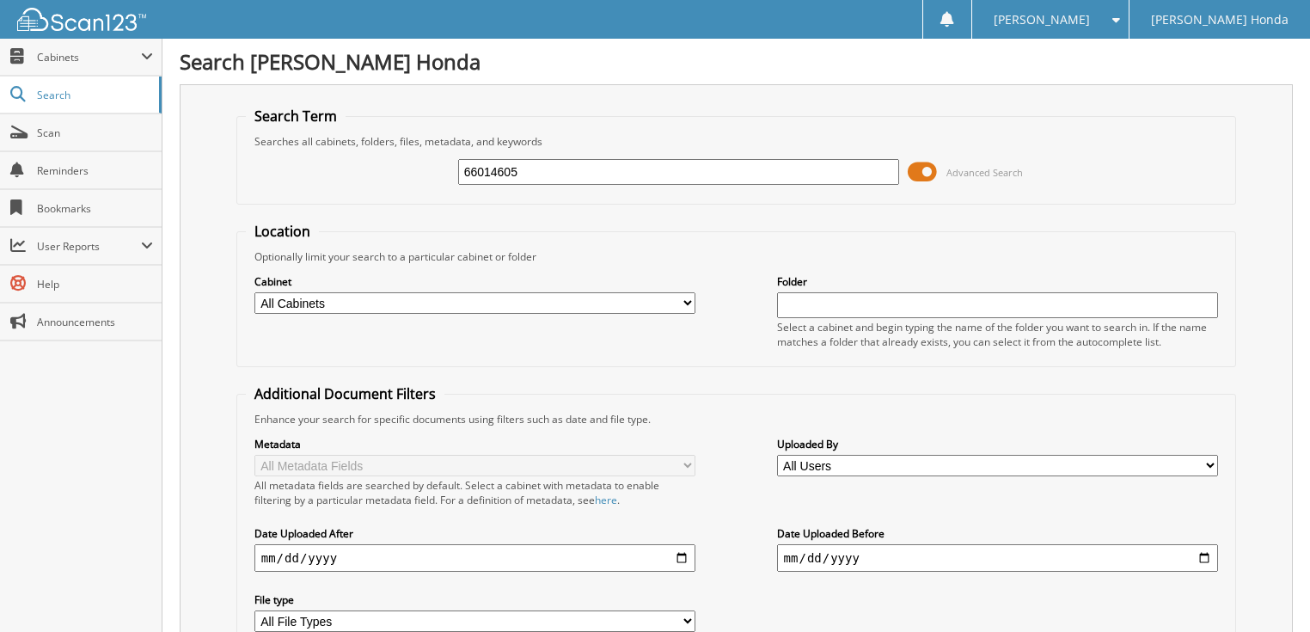
click at [925, 172] on span at bounding box center [922, 172] width 29 height 26
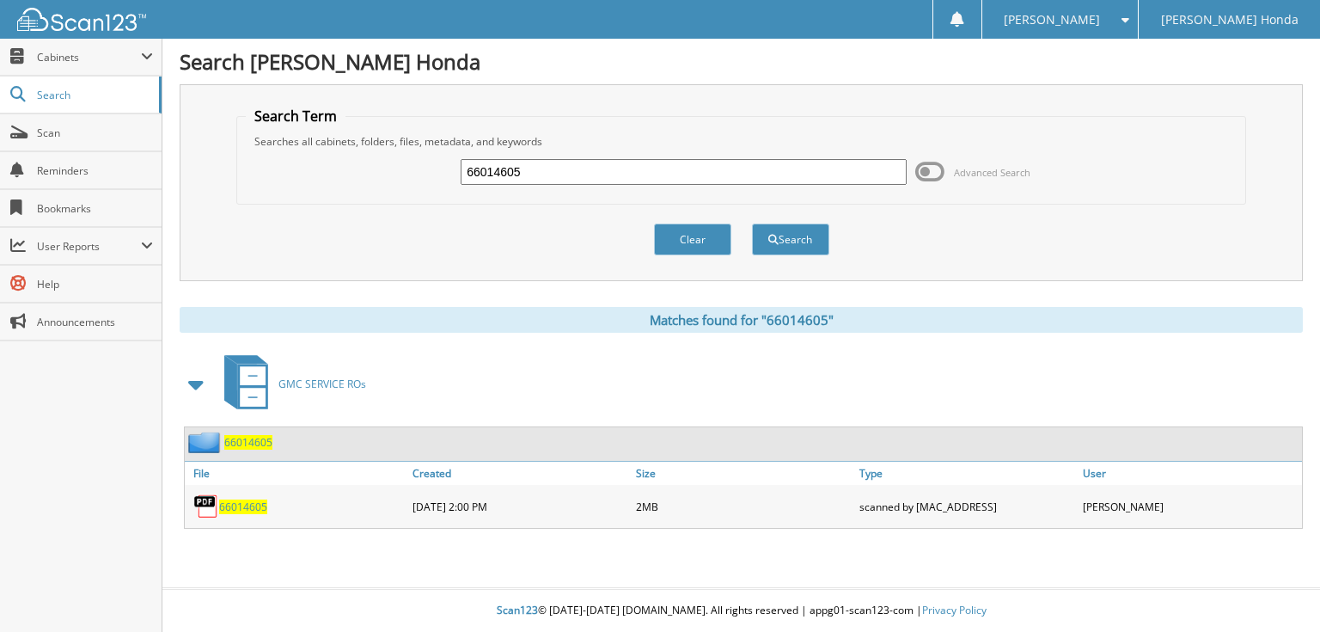
click at [649, 168] on input "66014605" at bounding box center [684, 172] width 446 height 26
type input "66014606"
click at [752, 223] on button "Search" at bounding box center [790, 239] width 77 height 32
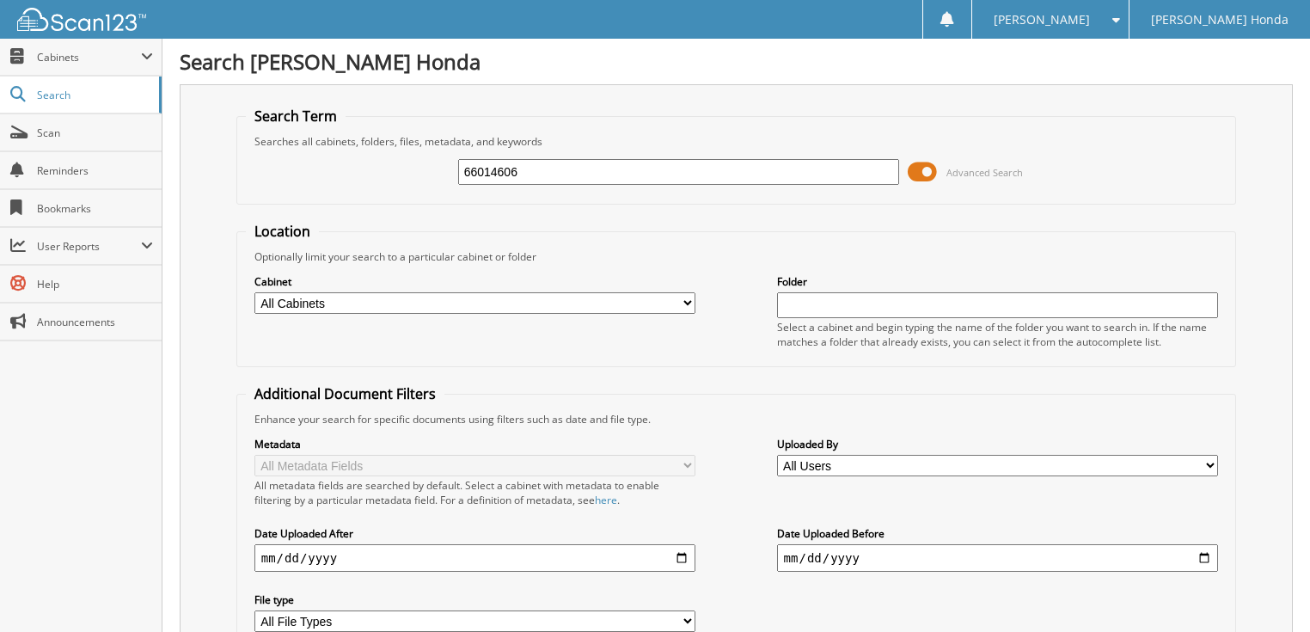
click at [934, 167] on span at bounding box center [922, 172] width 29 height 26
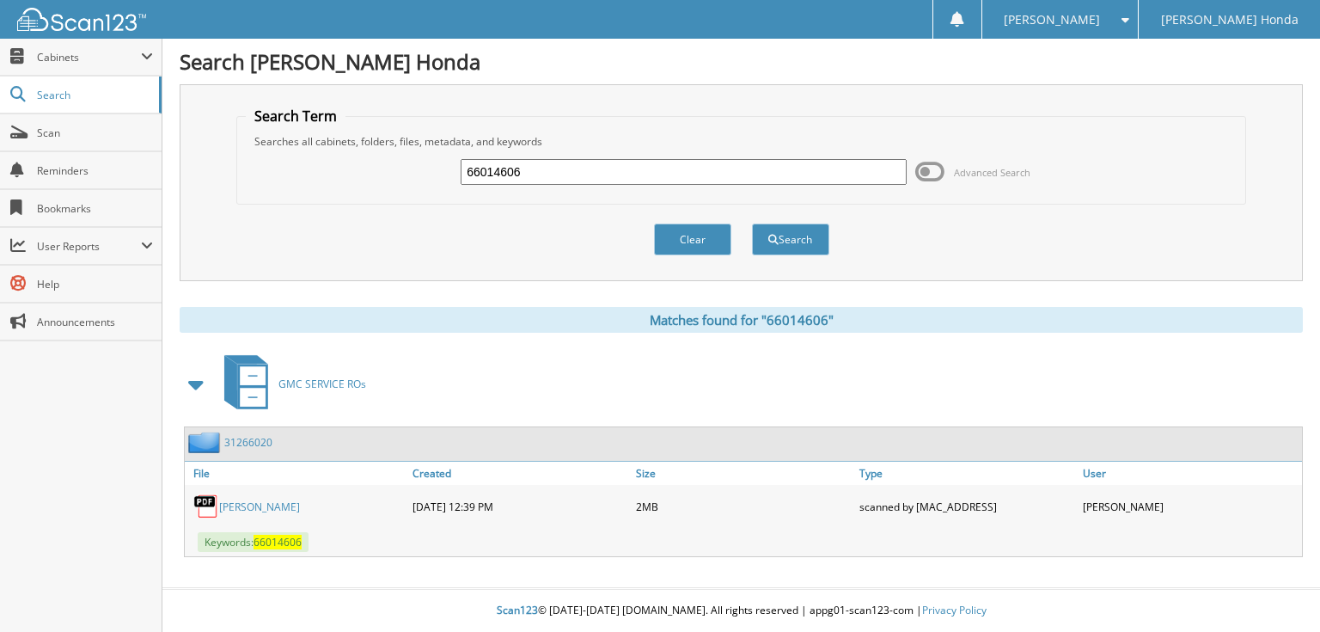
click at [693, 171] on input "66014606" at bounding box center [684, 172] width 446 height 26
type input "66014607"
click at [752, 223] on button "Search" at bounding box center [790, 239] width 77 height 32
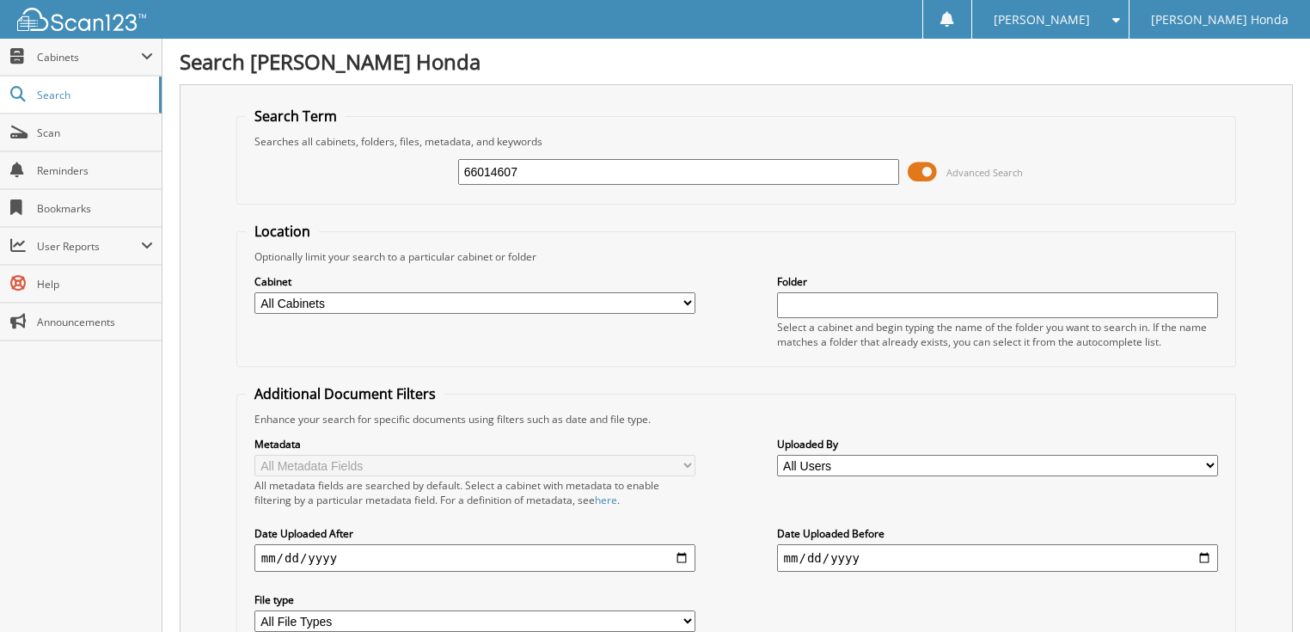
click at [920, 169] on span at bounding box center [922, 172] width 29 height 26
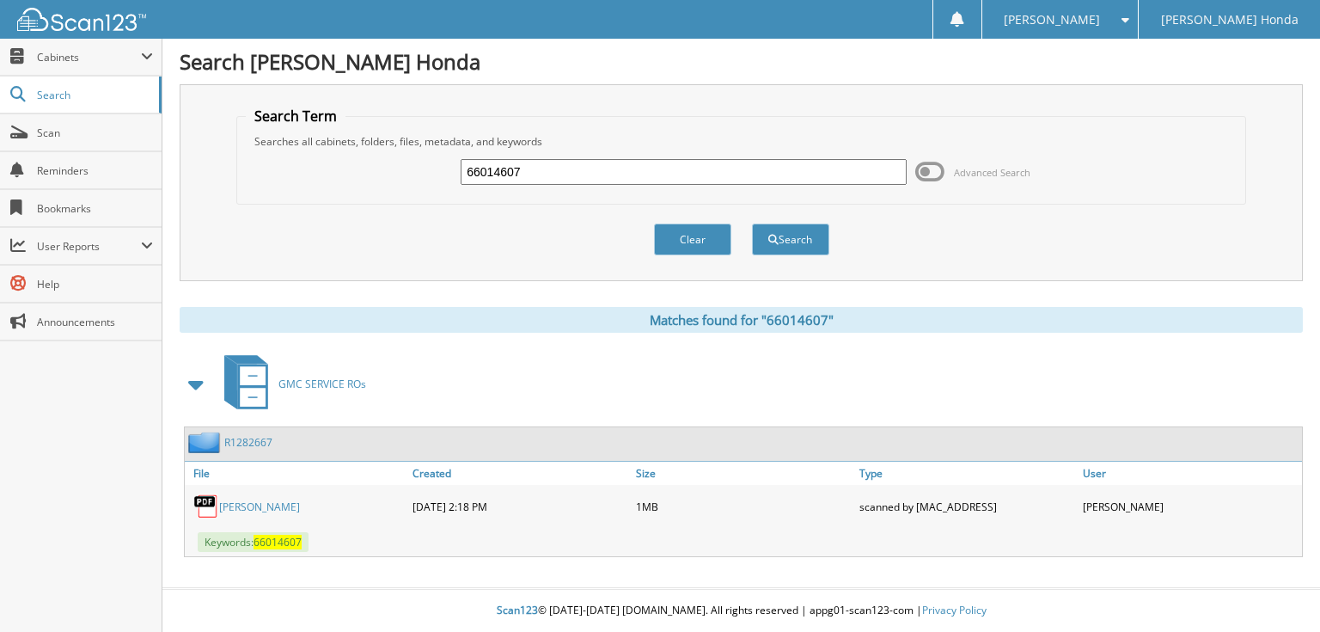
click at [668, 168] on input "66014607" at bounding box center [684, 172] width 446 height 26
type input "66014608"
click at [752, 223] on button "Search" at bounding box center [790, 239] width 77 height 32
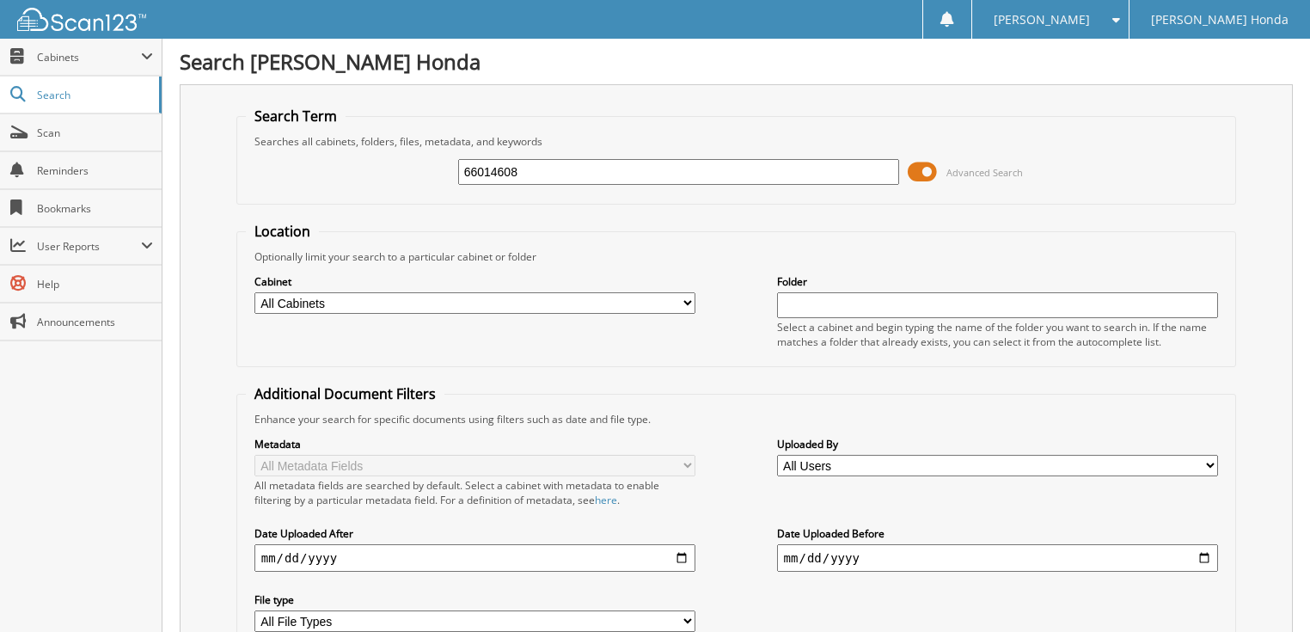
click at [928, 168] on span at bounding box center [922, 172] width 29 height 26
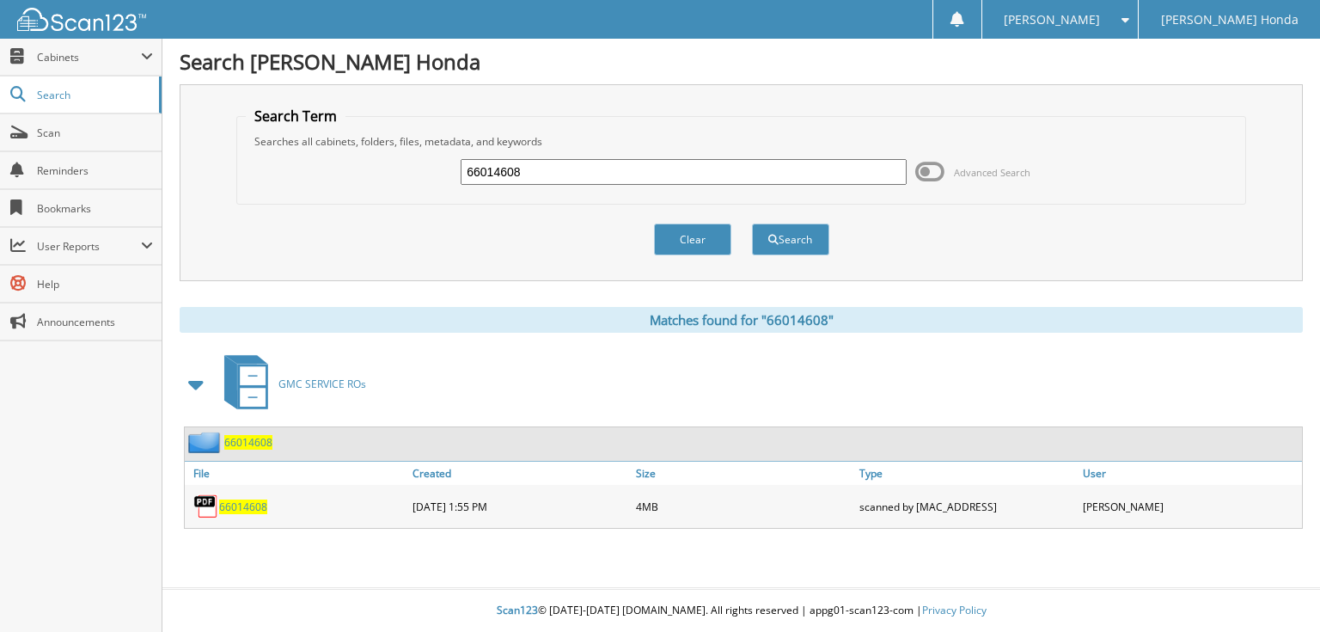
click at [806, 171] on input "66014608" at bounding box center [684, 172] width 446 height 26
type input "66014609"
click at [752, 223] on button "Search" at bounding box center [790, 239] width 77 height 32
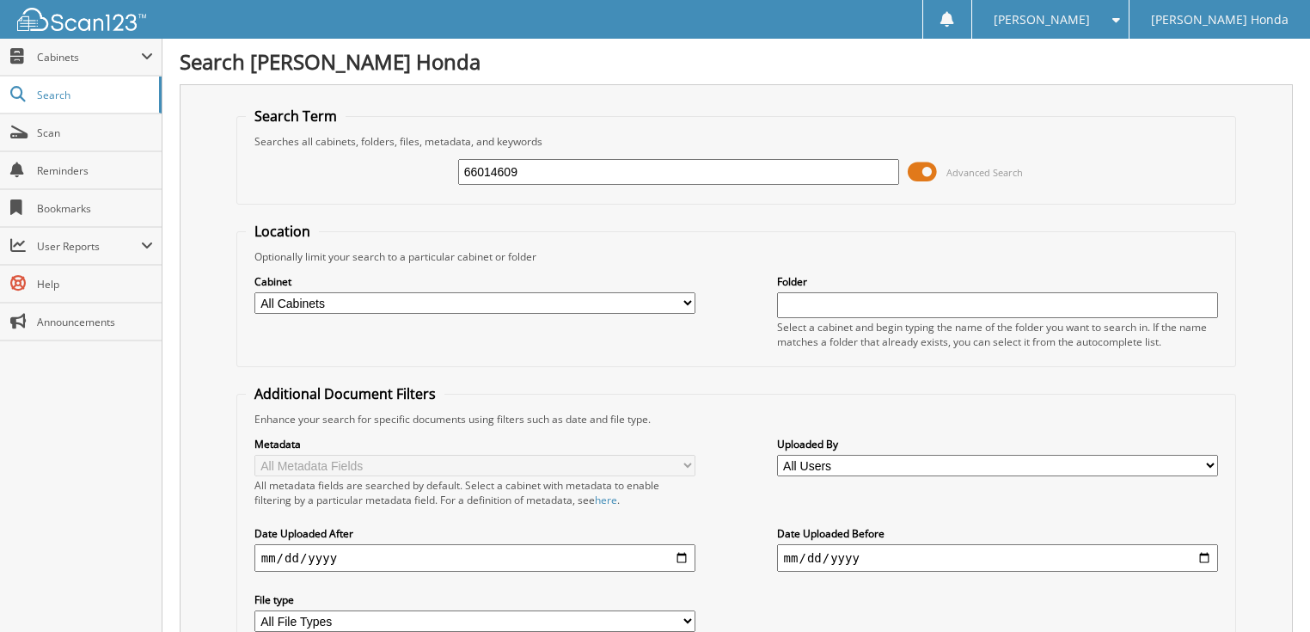
click at [926, 172] on span at bounding box center [922, 172] width 29 height 26
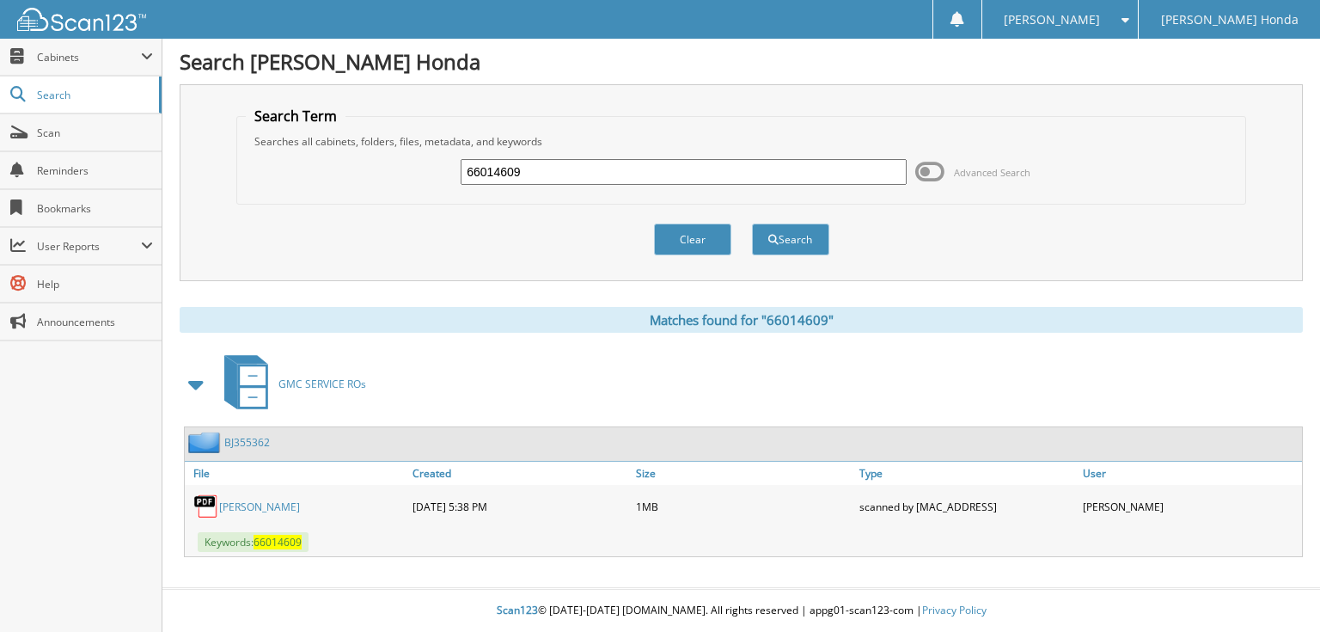
click at [732, 170] on input "66014609" at bounding box center [684, 172] width 446 height 26
type input "6601461"
click at [752, 223] on button "Search" at bounding box center [790, 239] width 77 height 32
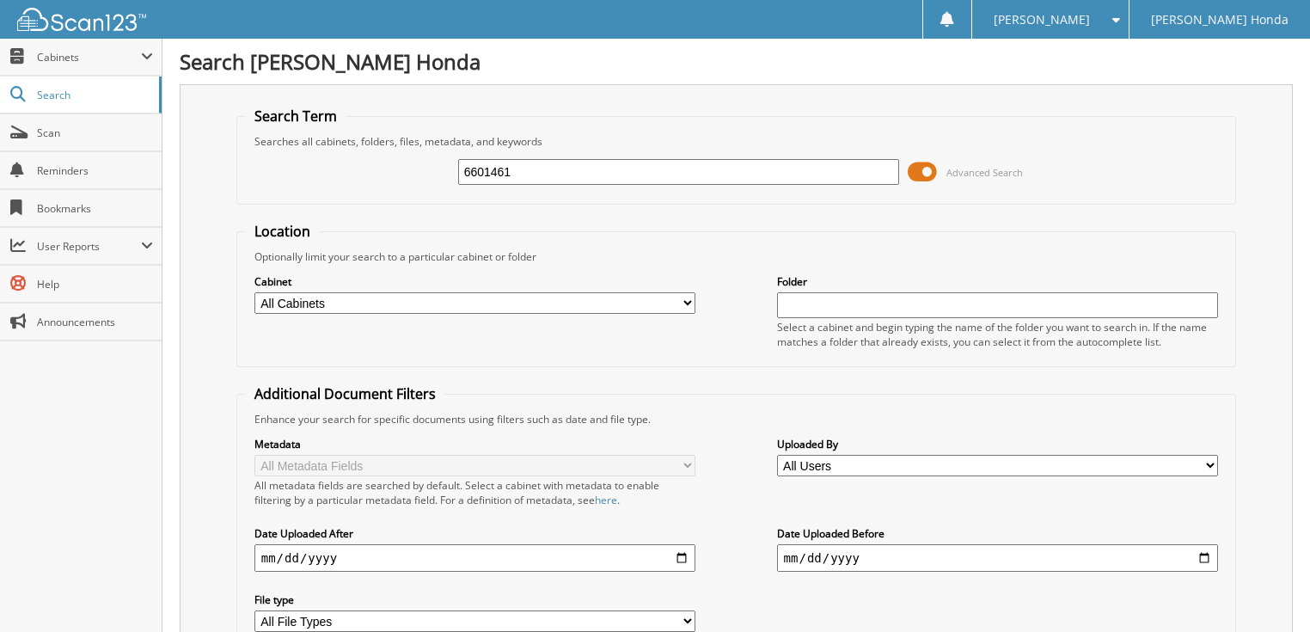
click at [611, 171] on input "6601461" at bounding box center [679, 172] width 442 height 26
type input "66014610"
click at [918, 172] on span at bounding box center [922, 172] width 29 height 26
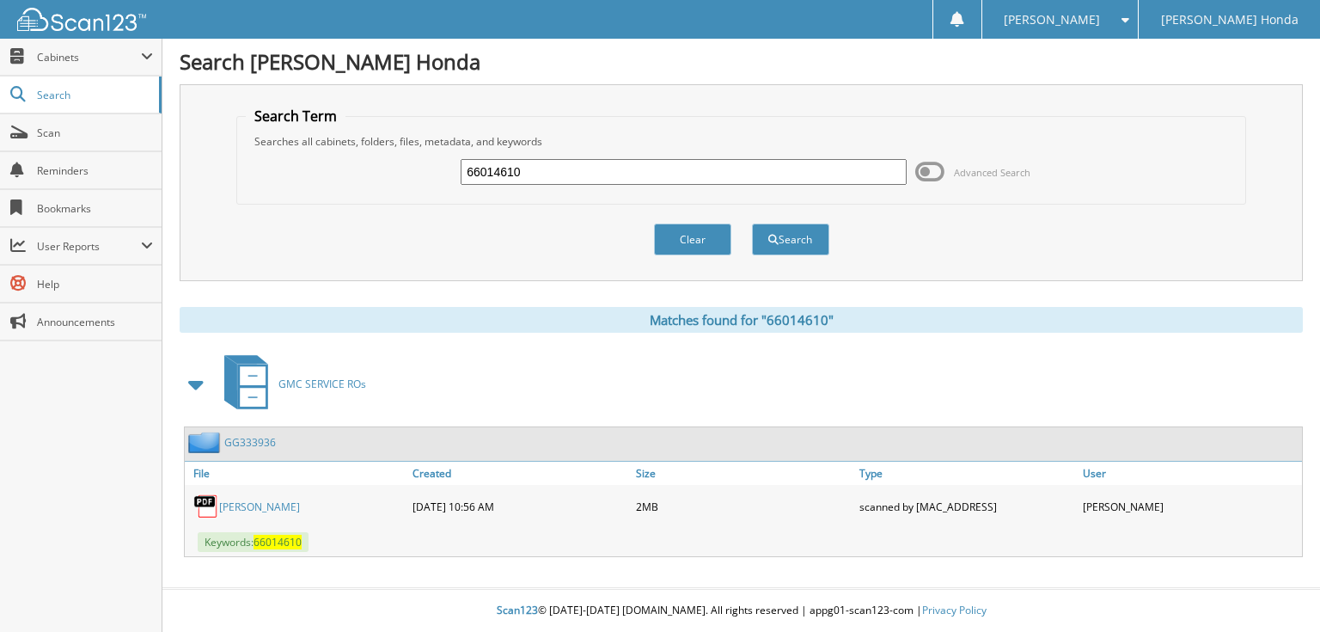
click at [665, 179] on input "66014610" at bounding box center [684, 172] width 446 height 26
type input "66014611"
click at [752, 223] on button "Search" at bounding box center [790, 239] width 77 height 32
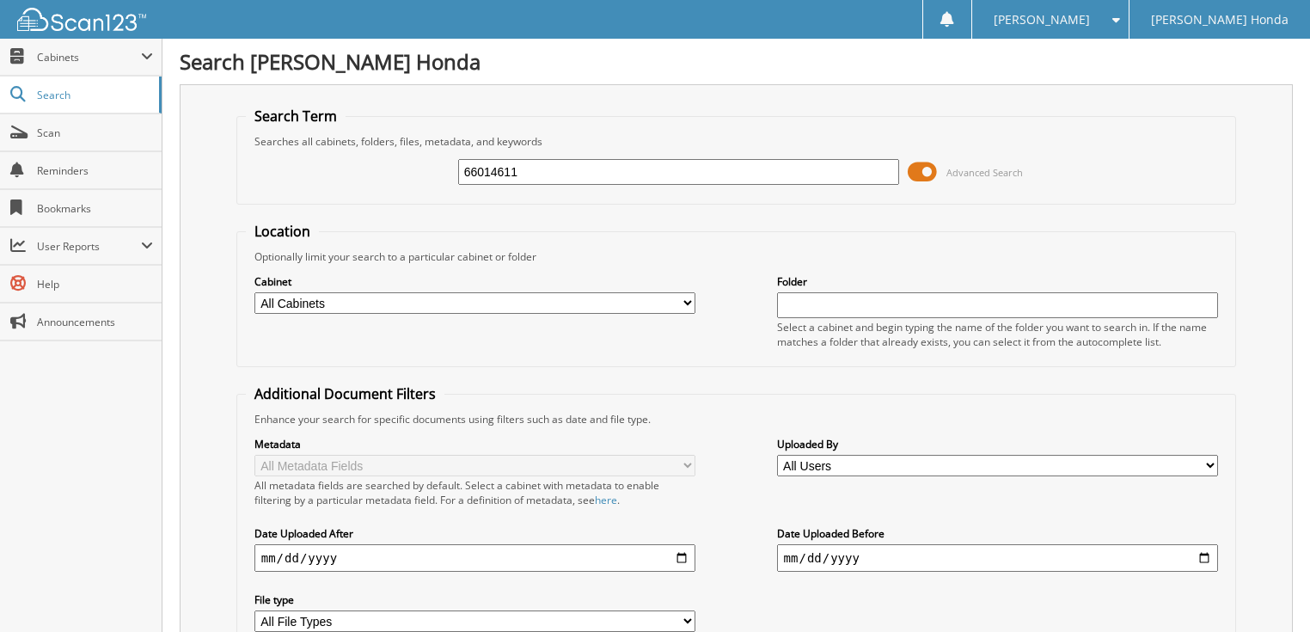
click at [915, 165] on span at bounding box center [922, 172] width 29 height 26
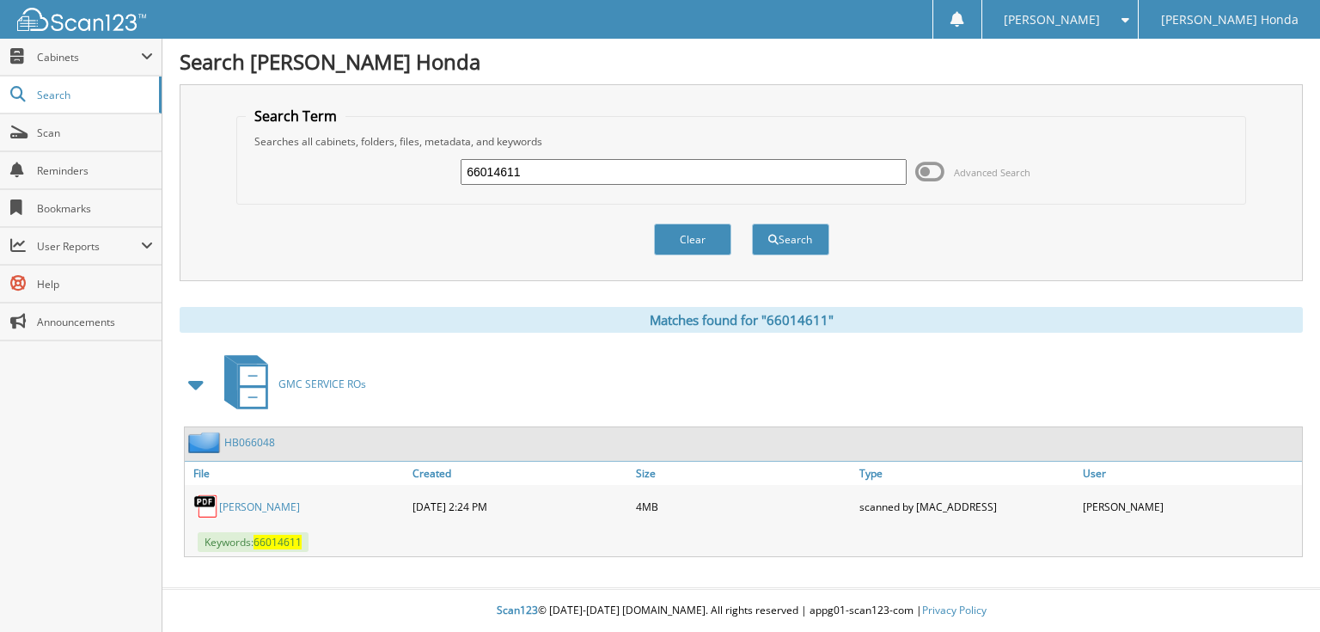
click at [774, 179] on input "66014611" at bounding box center [684, 172] width 446 height 26
type input "66014612"
click at [752, 223] on button "Search" at bounding box center [790, 239] width 77 height 32
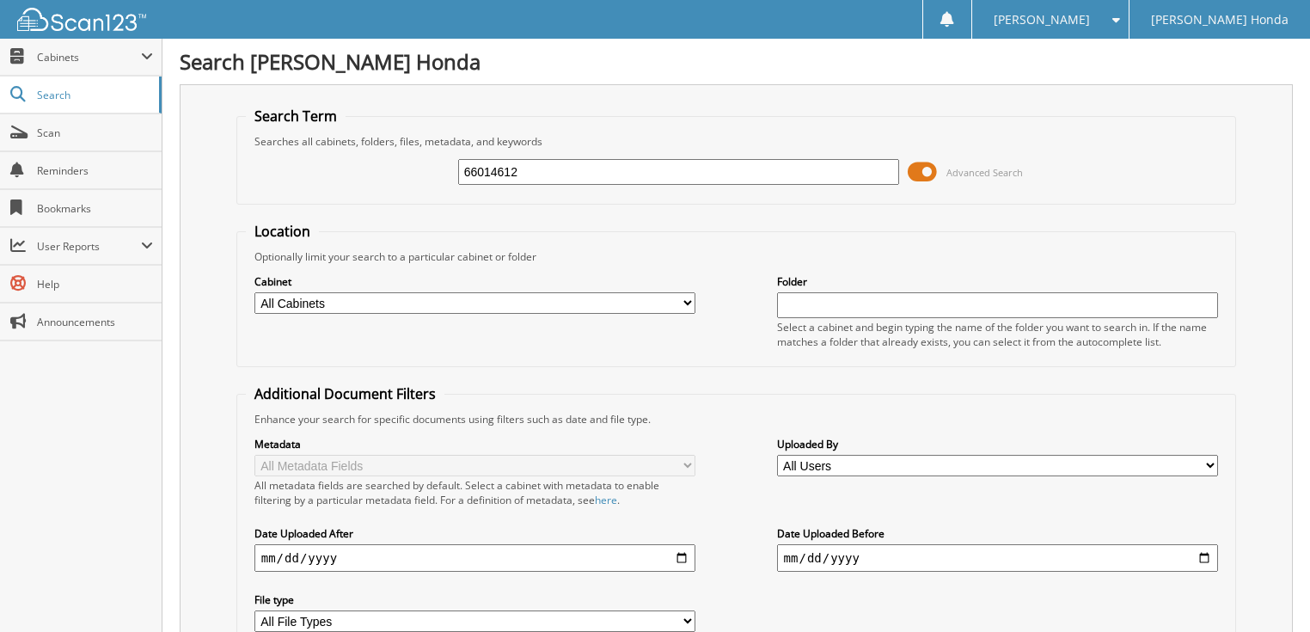
click at [922, 172] on span at bounding box center [922, 172] width 29 height 26
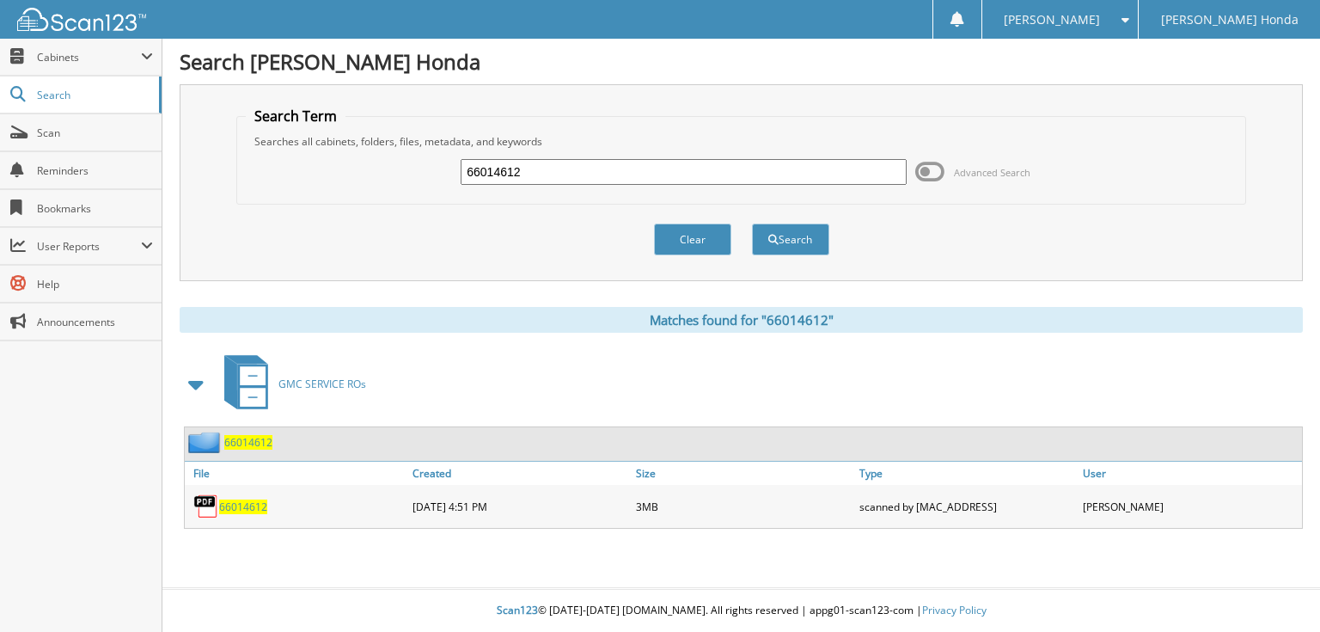
click at [713, 186] on div "66014612 Advanced Search" at bounding box center [741, 172] width 990 height 46
click at [701, 176] on input "66014612" at bounding box center [684, 172] width 446 height 26
type input "66014613"
click at [752, 223] on button "Search" at bounding box center [790, 239] width 77 height 32
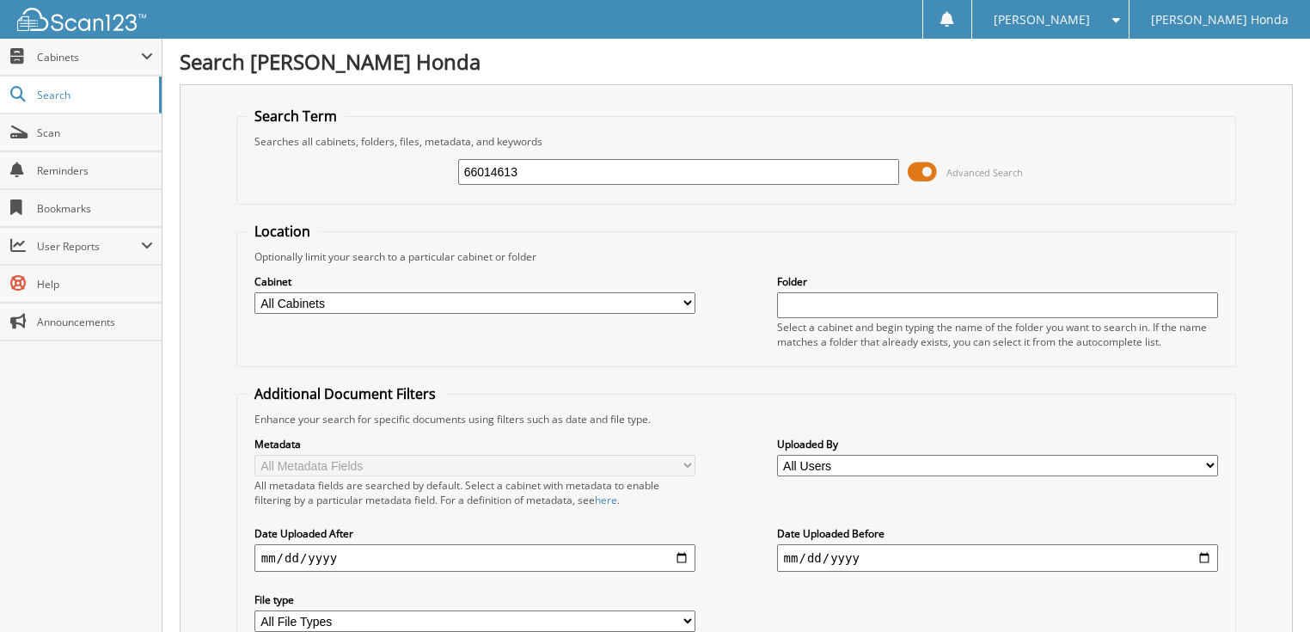
click at [921, 171] on span at bounding box center [922, 172] width 29 height 26
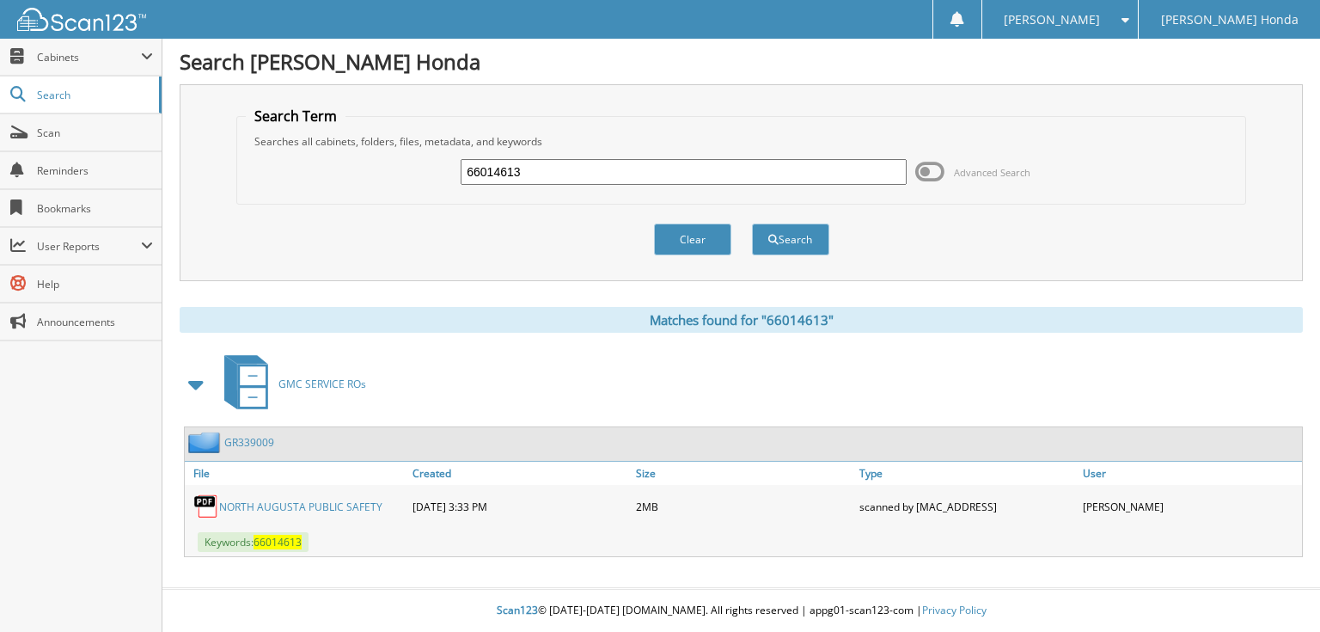
click at [668, 171] on input "66014613" at bounding box center [684, 172] width 446 height 26
type input "66014614"
click at [752, 223] on button "Search" at bounding box center [790, 239] width 77 height 32
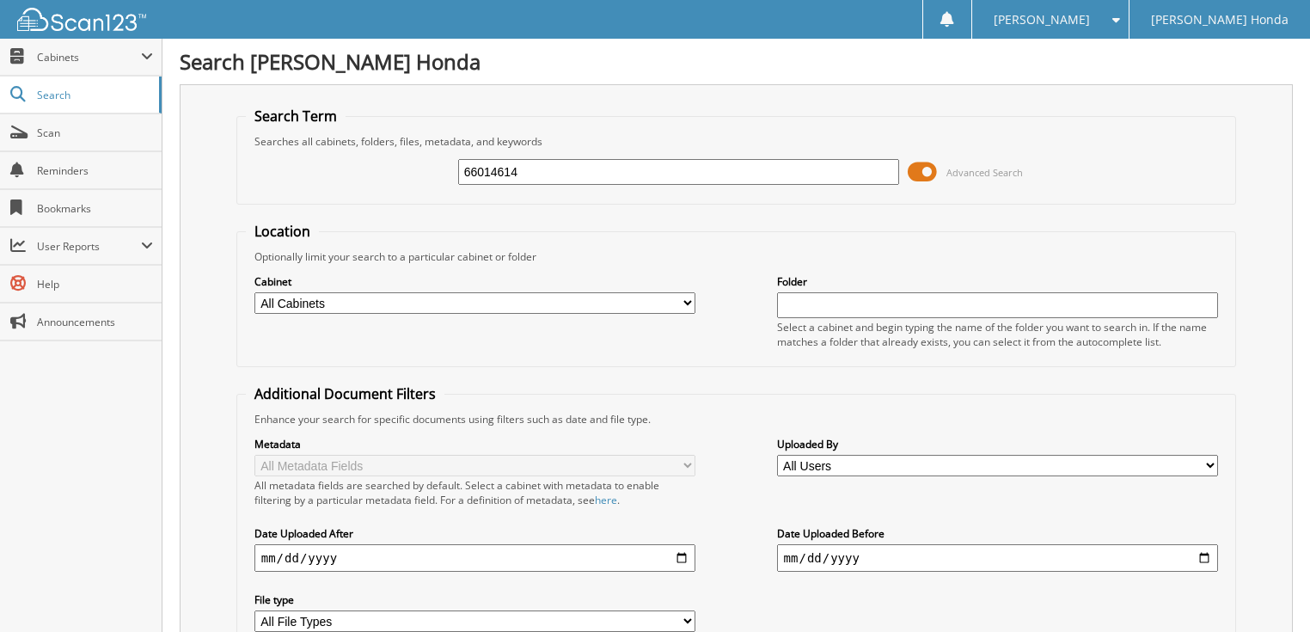
click at [925, 171] on span at bounding box center [922, 172] width 29 height 26
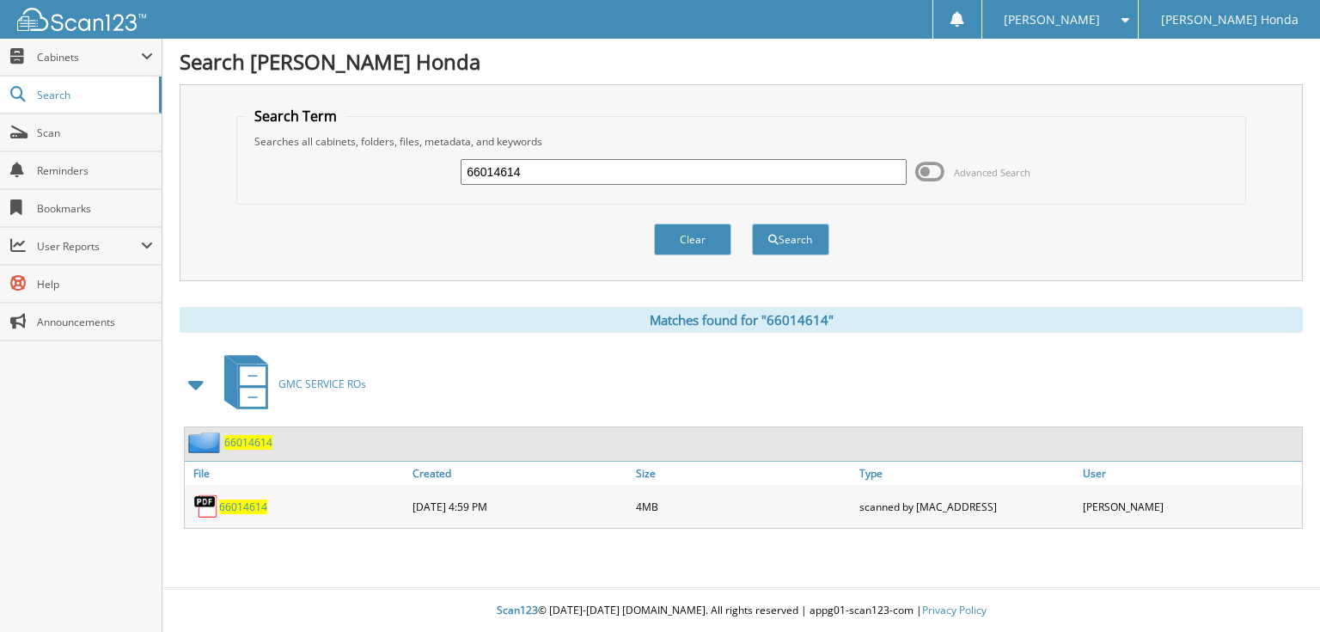
click at [611, 175] on input "66014614" at bounding box center [684, 172] width 446 height 26
type input "66014615"
click at [752, 223] on button "Search" at bounding box center [790, 239] width 77 height 32
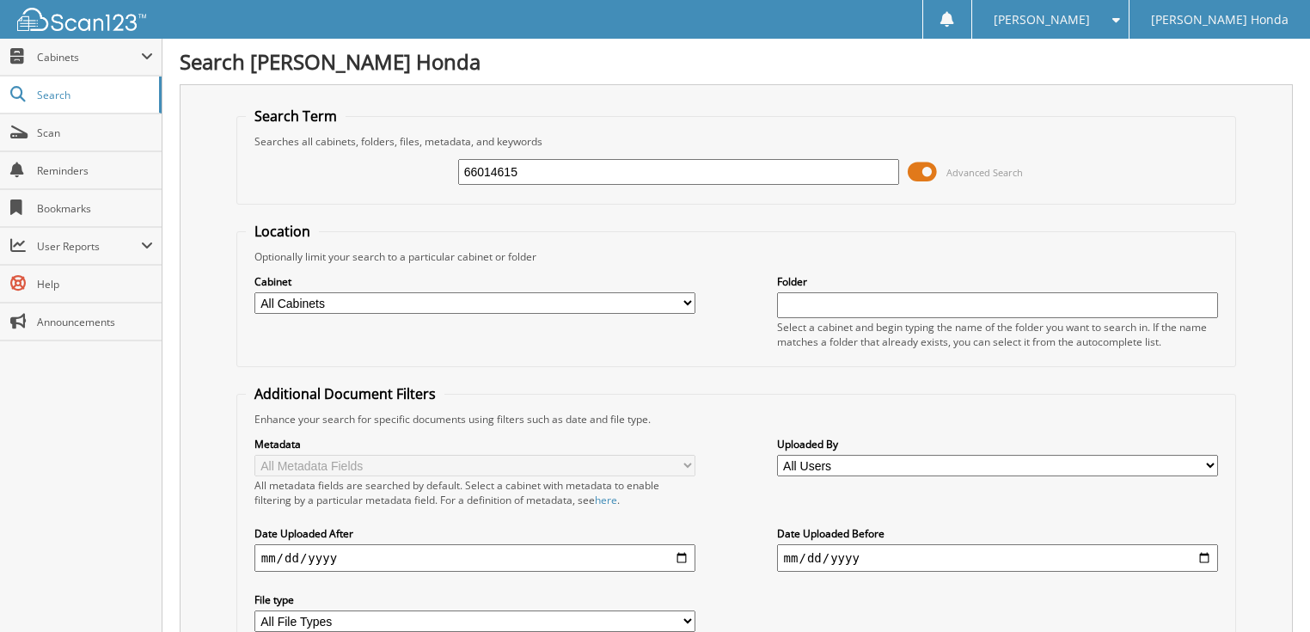
click at [916, 172] on span at bounding box center [922, 172] width 29 height 26
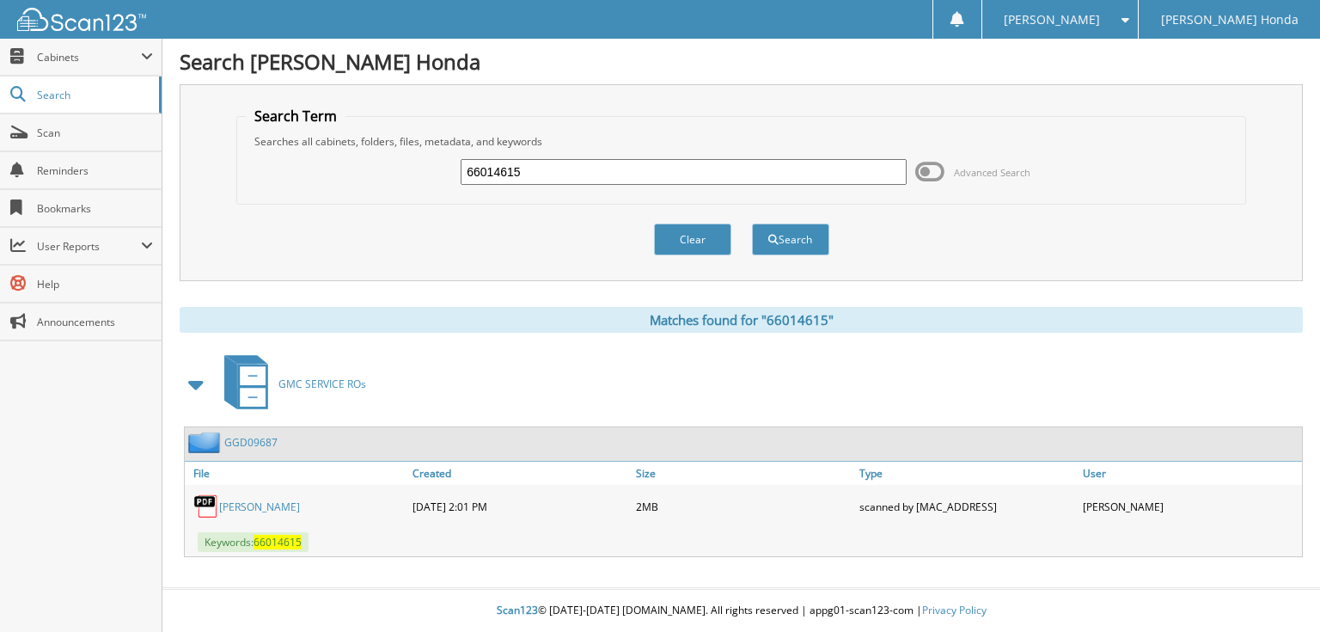
click at [769, 179] on input "66014615" at bounding box center [684, 172] width 446 height 26
type input "66014616"
click at [752, 223] on button "Search" at bounding box center [790, 239] width 77 height 32
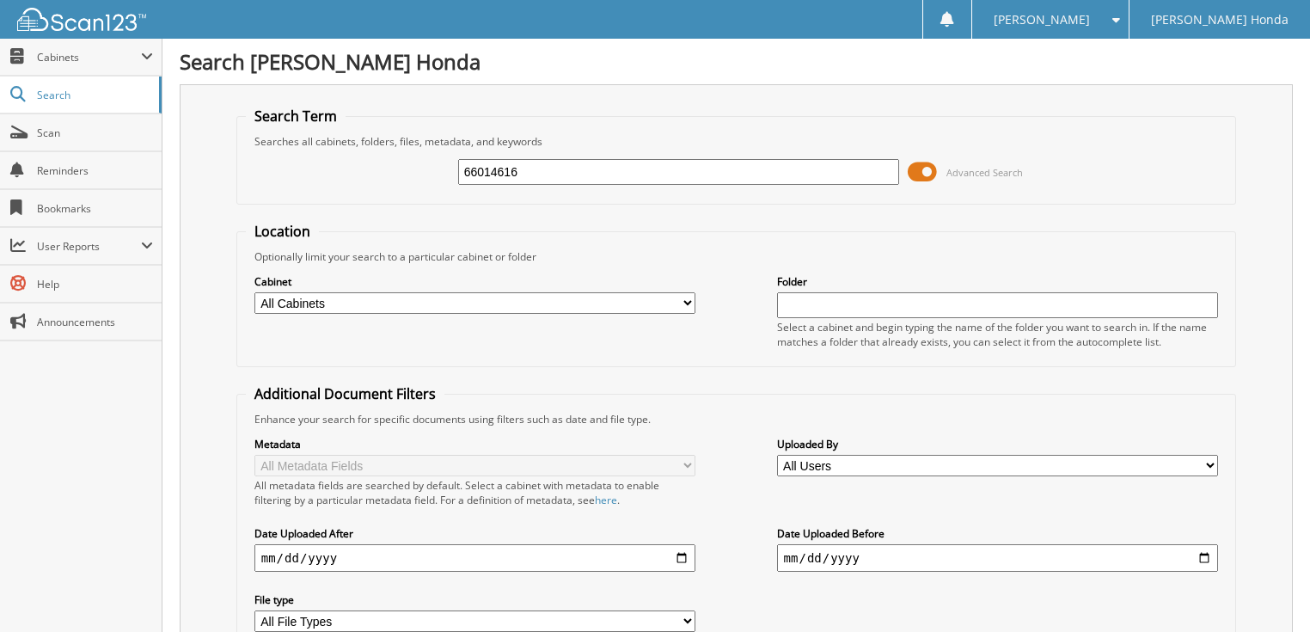
click at [933, 171] on span at bounding box center [922, 172] width 29 height 26
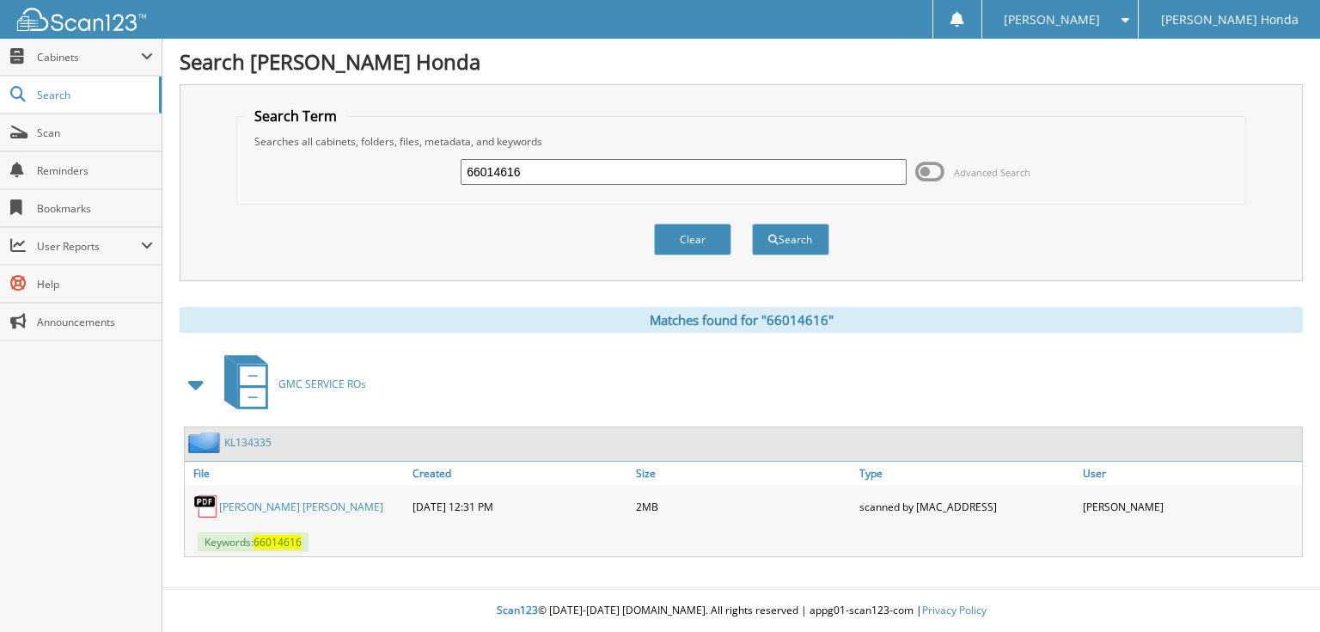
click at [704, 172] on input "66014616" at bounding box center [684, 172] width 446 height 26
click at [330, 500] on link "ECHEVARRIA, LUIS ANTONIO" at bounding box center [301, 506] width 164 height 15
click at [611, 155] on div "66014616 Advanced Search" at bounding box center [741, 172] width 990 height 46
click at [606, 167] on input "66014616" at bounding box center [684, 172] width 446 height 26
type input "66014617"
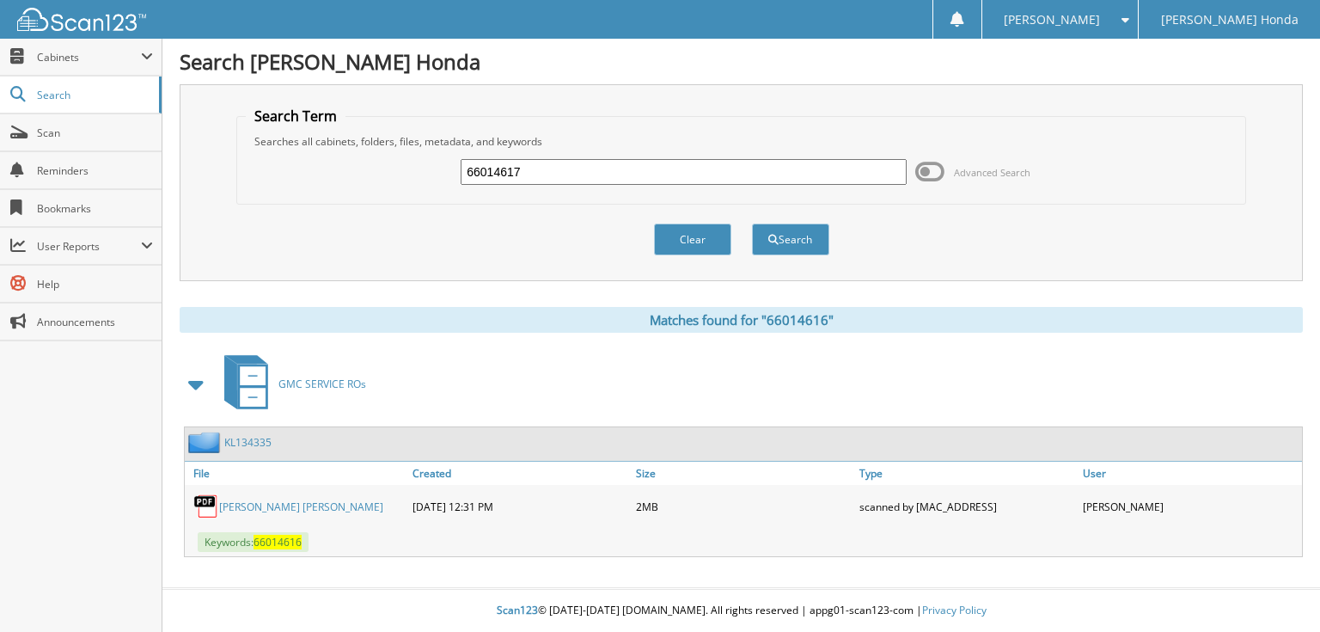
click at [752, 223] on button "Search" at bounding box center [790, 239] width 77 height 32
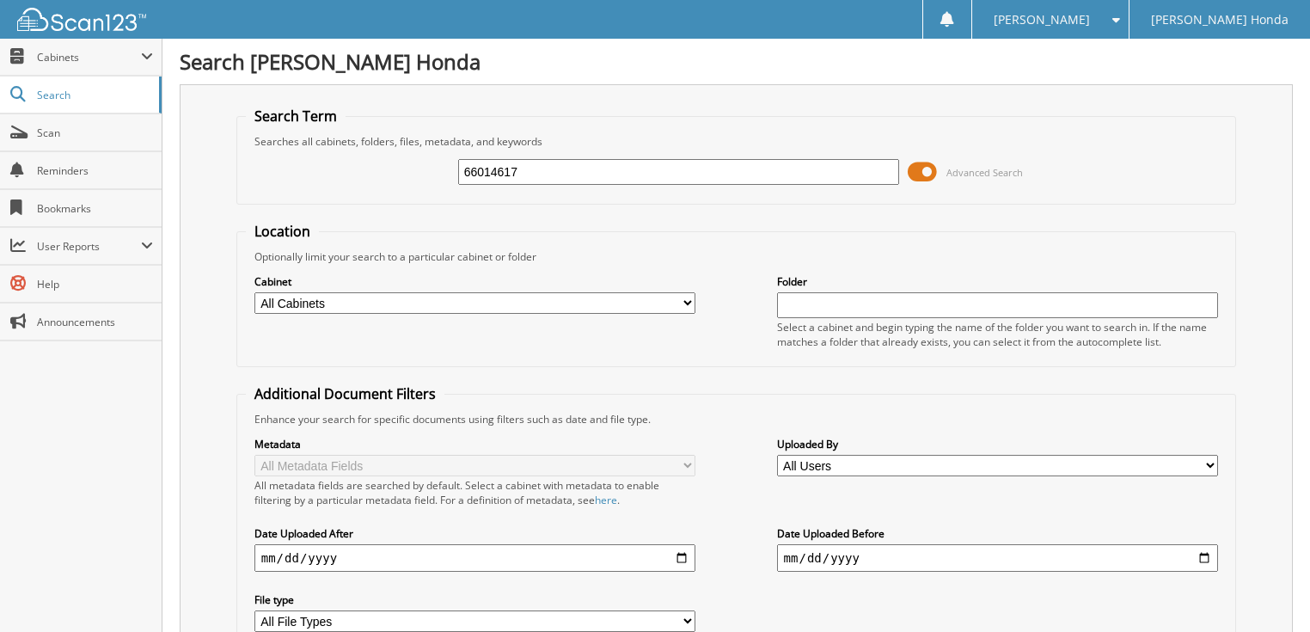
click at [934, 162] on span at bounding box center [922, 172] width 29 height 26
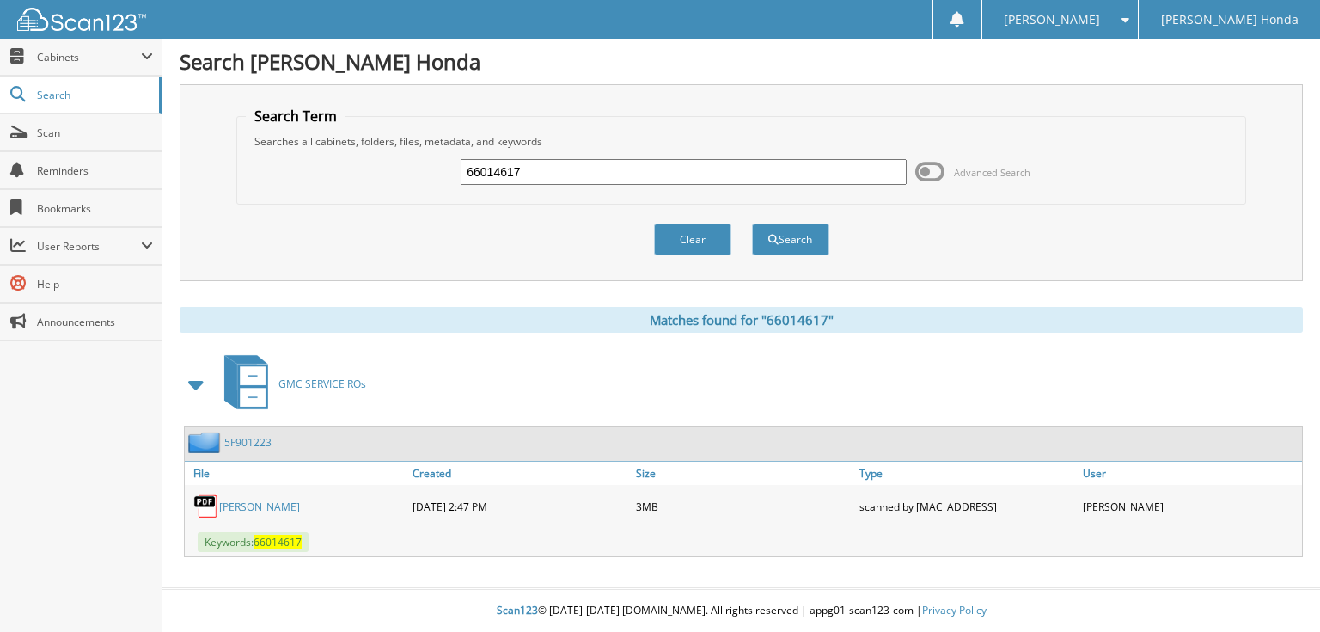
click at [532, 177] on input "66014617" at bounding box center [684, 172] width 446 height 26
type input "66014618"
click at [752, 223] on button "Search" at bounding box center [790, 239] width 77 height 32
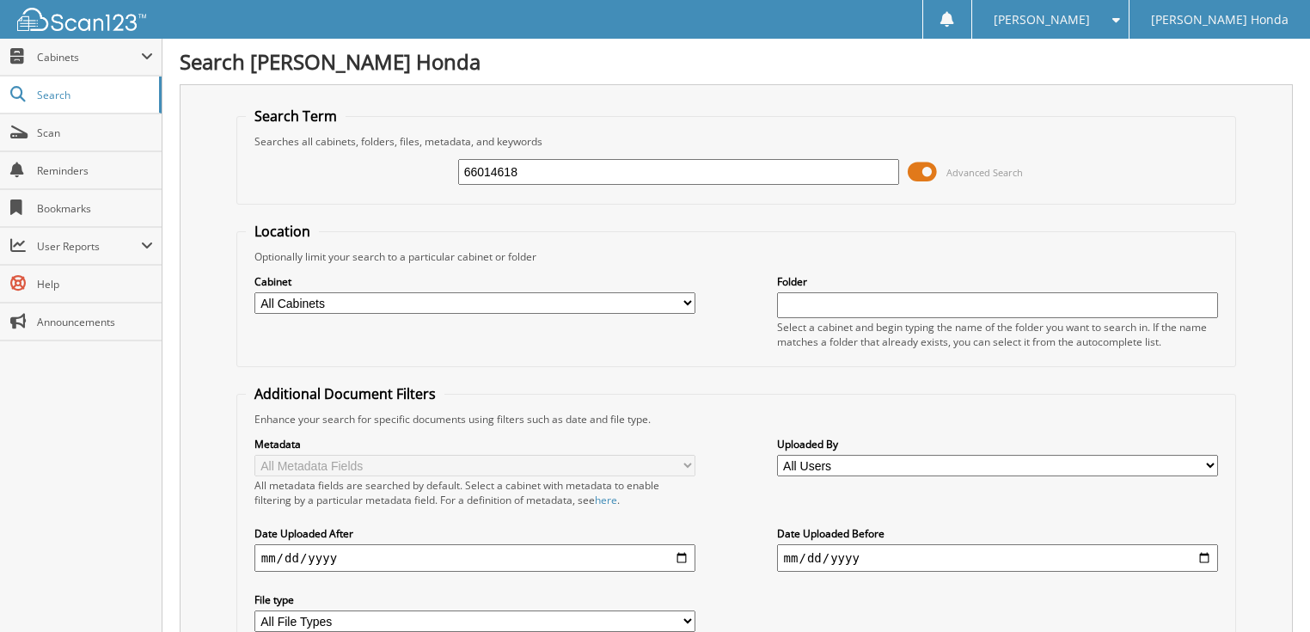
click at [968, 172] on span "Advanced Search" at bounding box center [984, 172] width 77 height 13
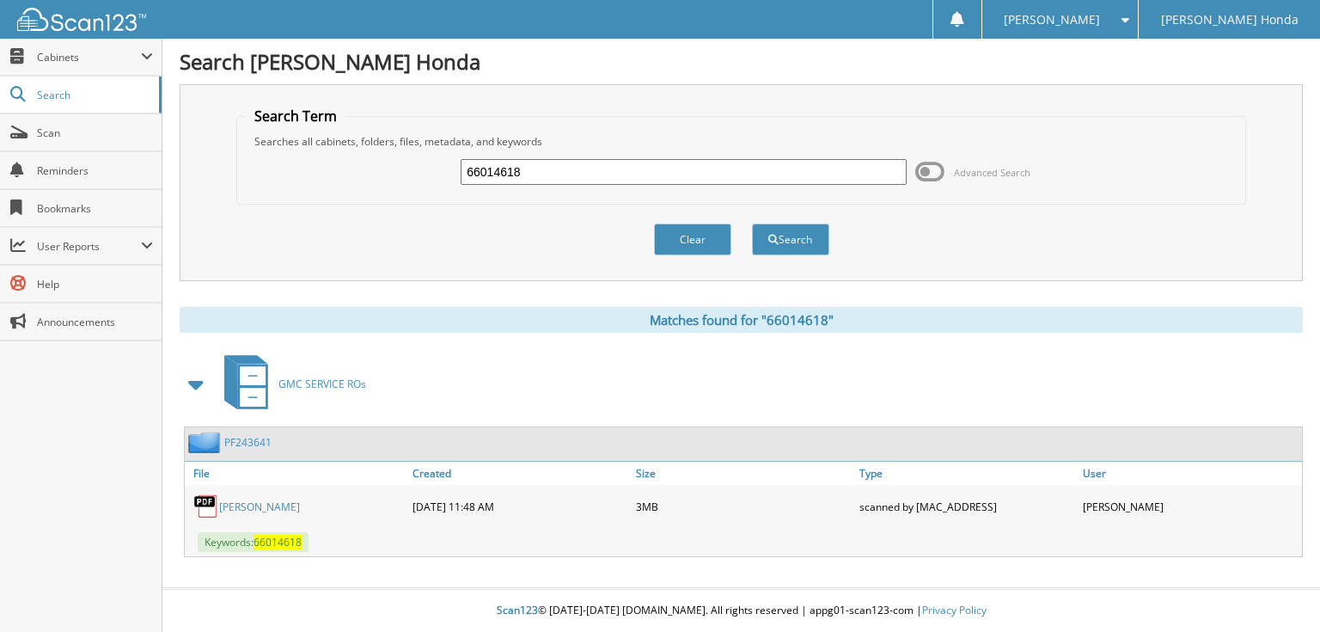
click at [688, 165] on input "66014618" at bounding box center [684, 172] width 446 height 26
type input "66014619"
click at [752, 223] on button "Search" at bounding box center [790, 239] width 77 height 32
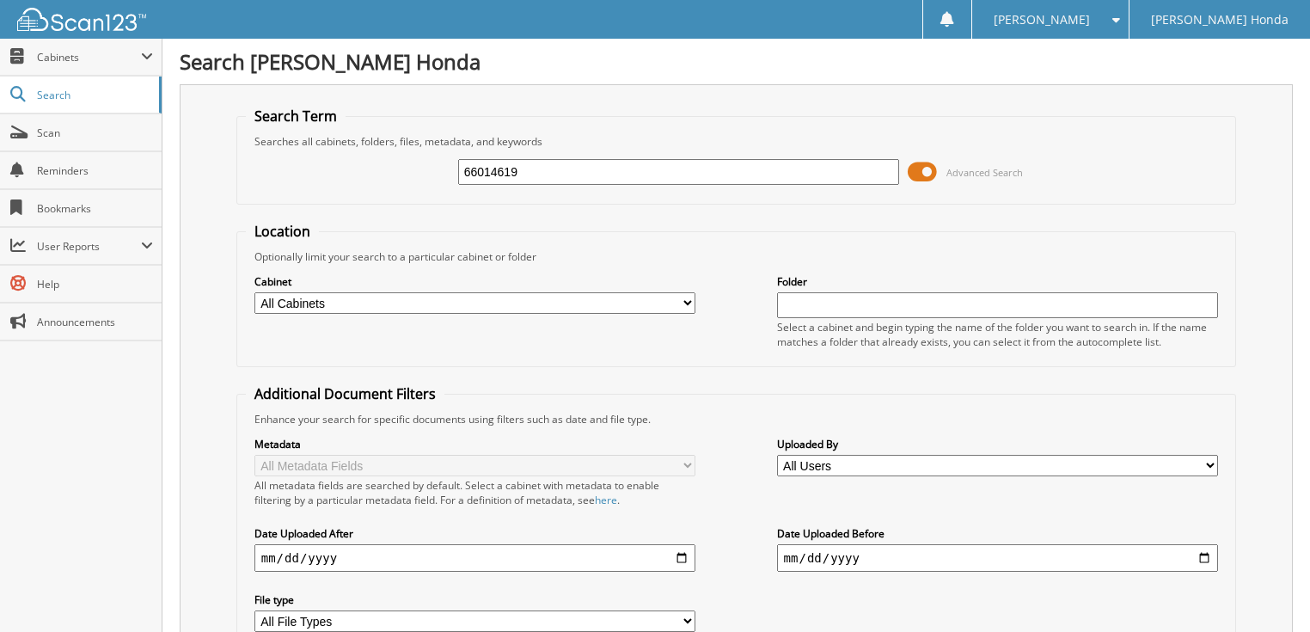
click at [936, 161] on span at bounding box center [922, 172] width 29 height 26
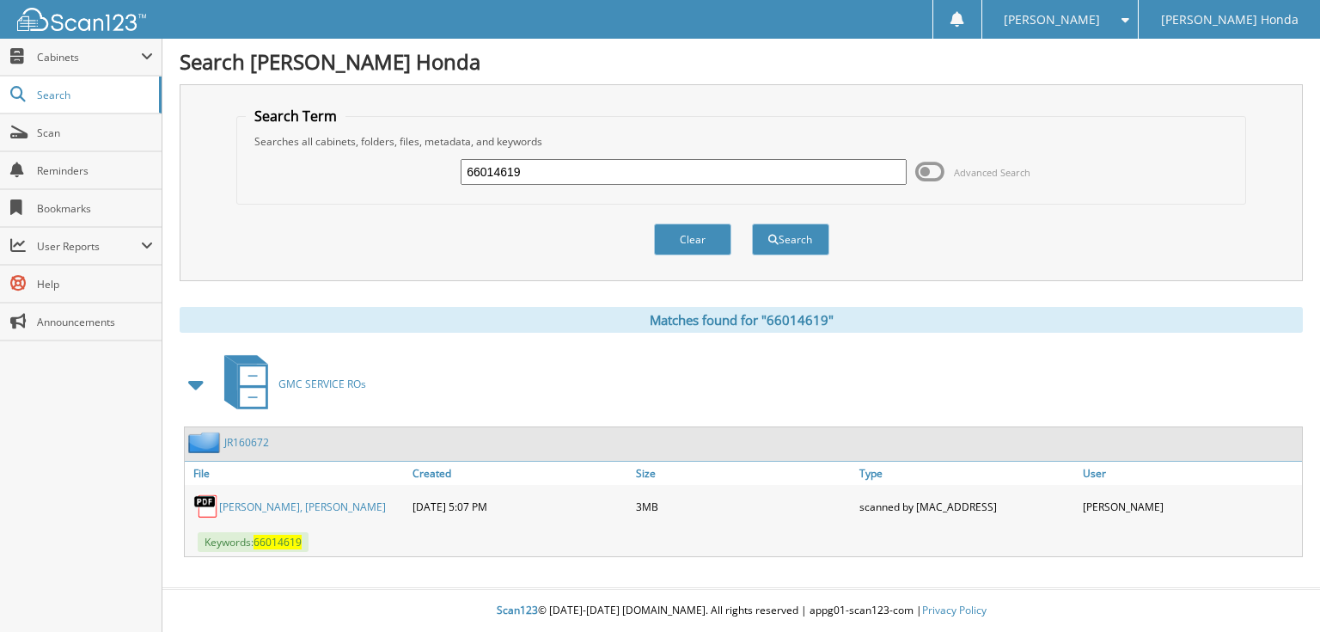
click at [695, 175] on input "66014619" at bounding box center [684, 172] width 446 height 26
type input "66014620"
click at [752, 223] on button "Search" at bounding box center [790, 239] width 77 height 32
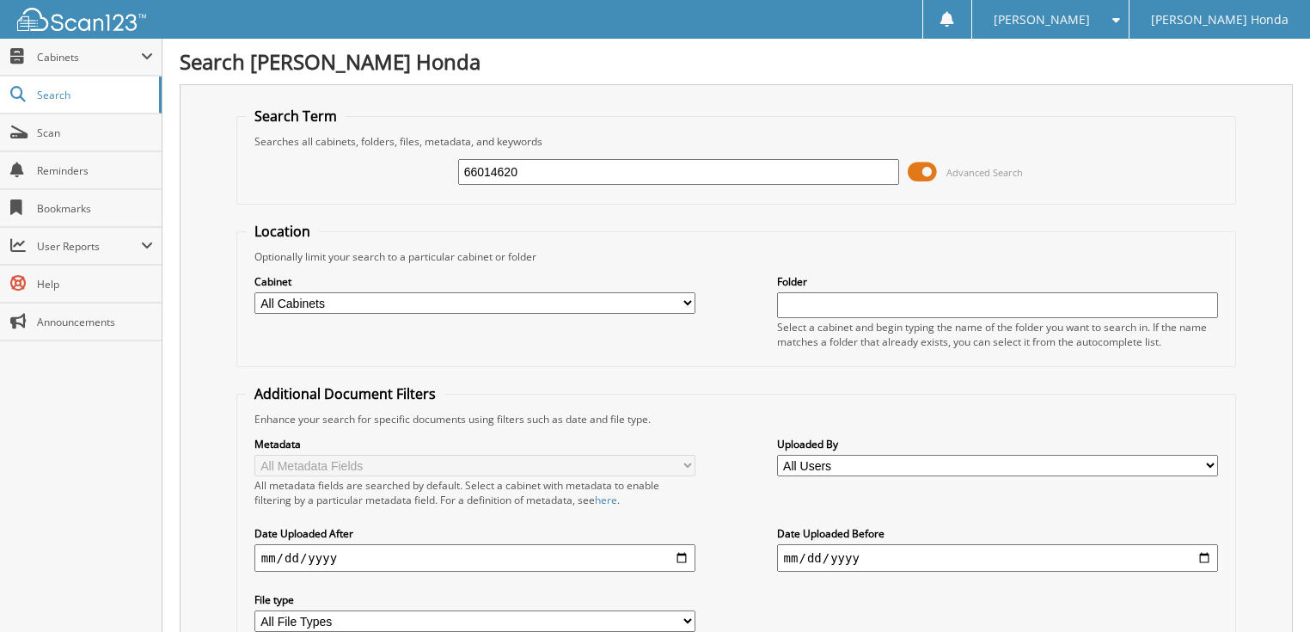
click at [930, 171] on span at bounding box center [922, 172] width 29 height 26
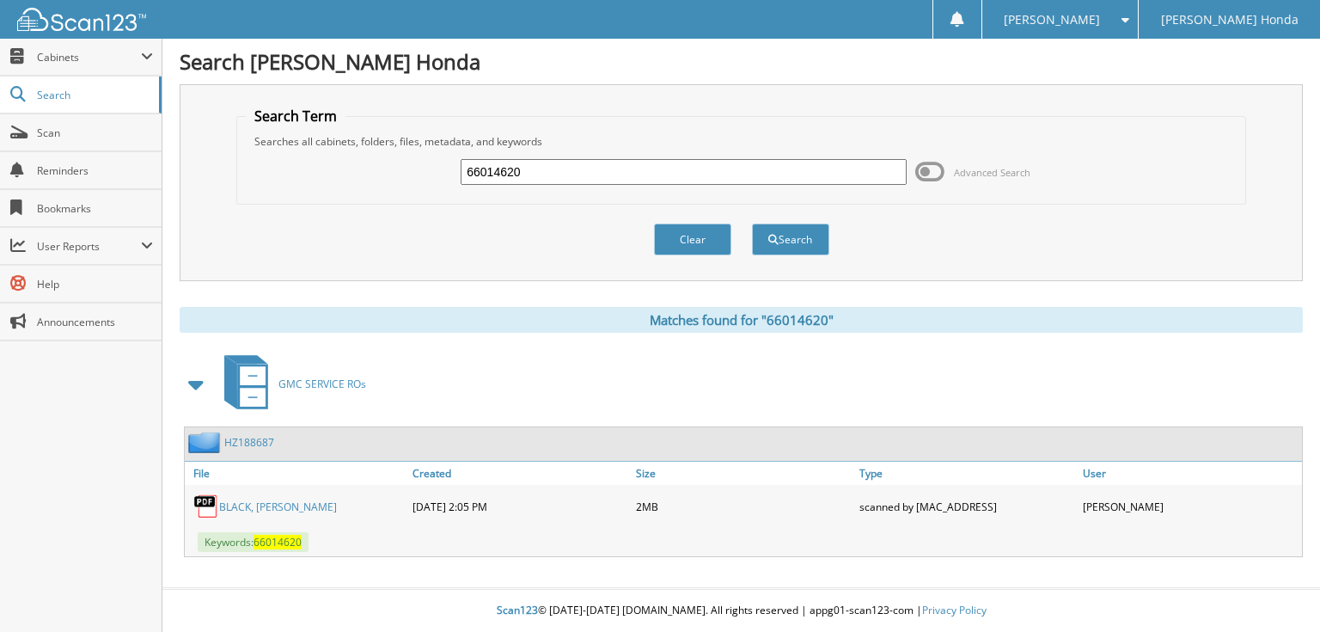
click at [775, 171] on input "66014620" at bounding box center [684, 172] width 446 height 26
type input "66014621"
click at [752, 223] on button "Search" at bounding box center [790, 239] width 77 height 32
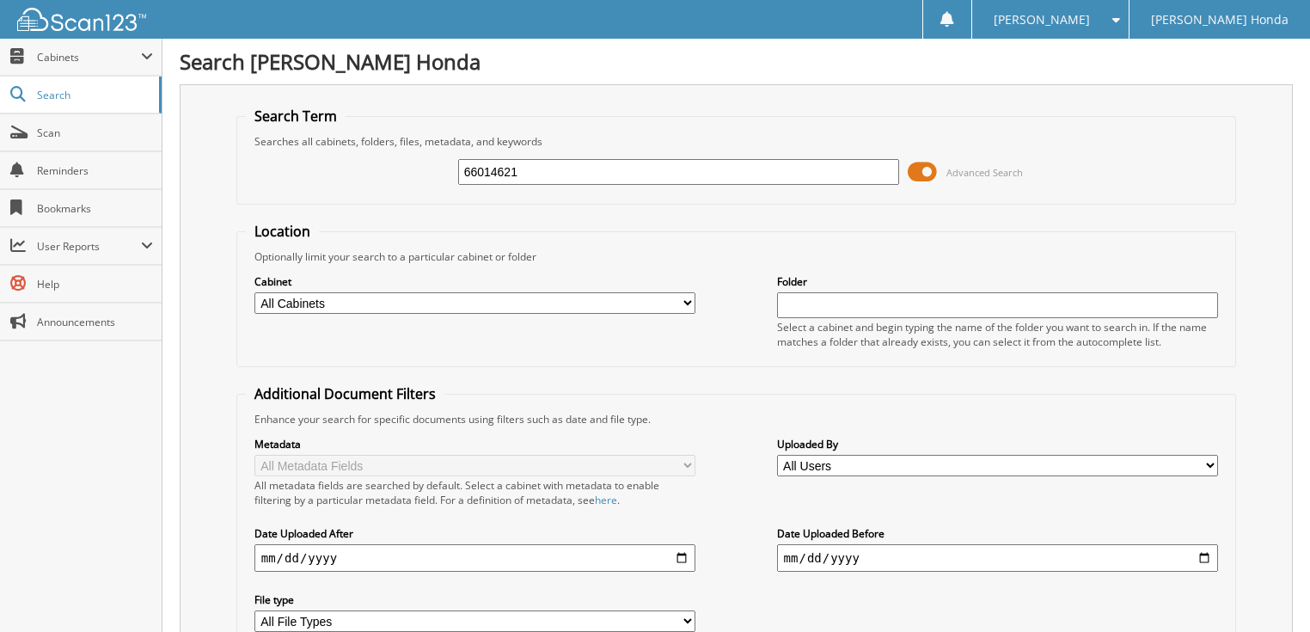
drag, startPoint x: 928, startPoint y: 160, endPoint x: 902, endPoint y: 171, distance: 28.9
click at [927, 165] on span at bounding box center [922, 172] width 29 height 26
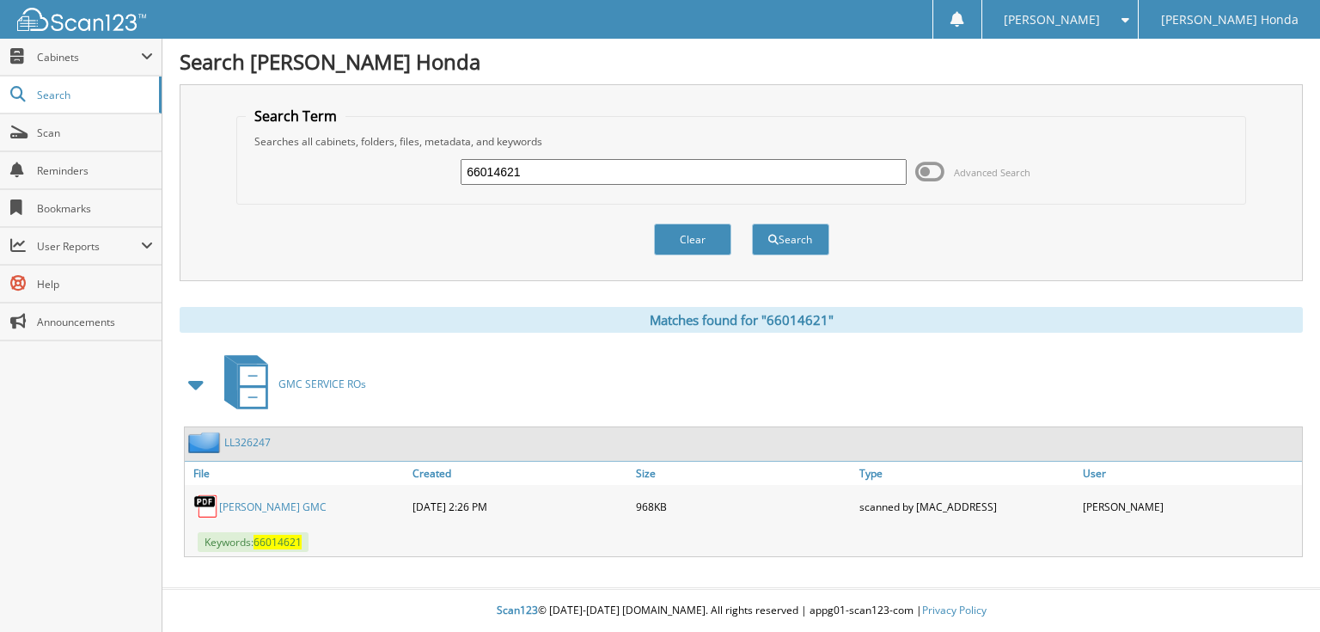
click at [738, 174] on input "66014621" at bounding box center [684, 172] width 446 height 26
type input "66014622"
click at [752, 223] on button "Search" at bounding box center [790, 239] width 77 height 32
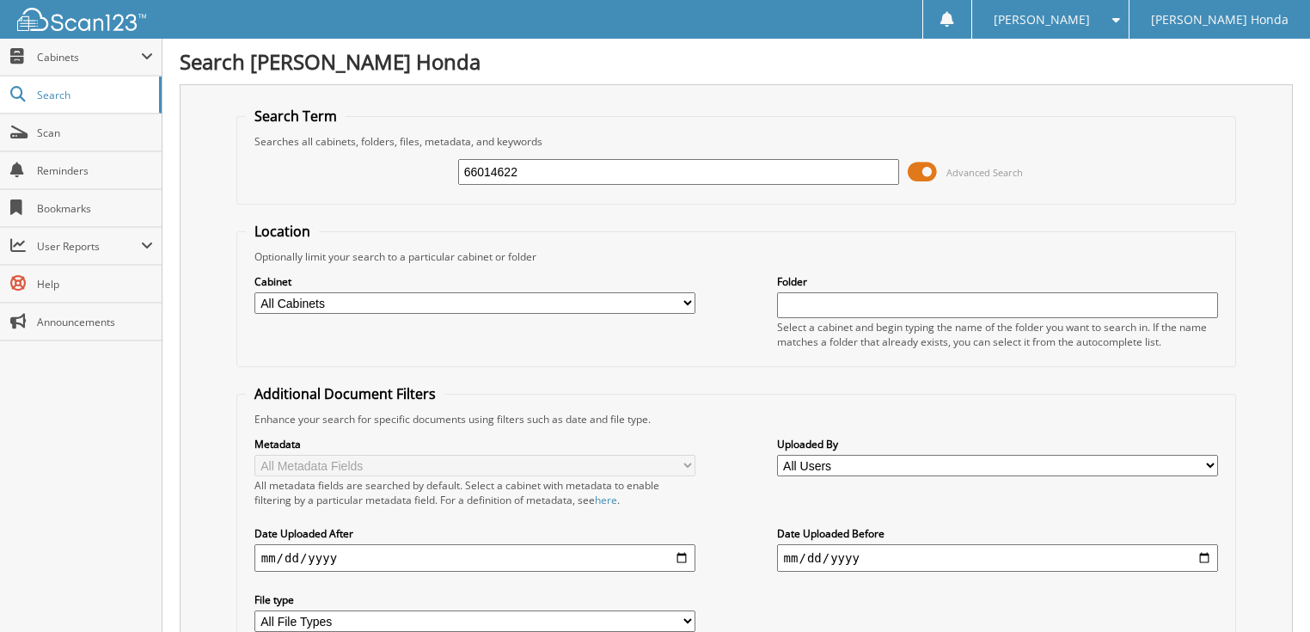
click at [925, 172] on span at bounding box center [922, 172] width 29 height 26
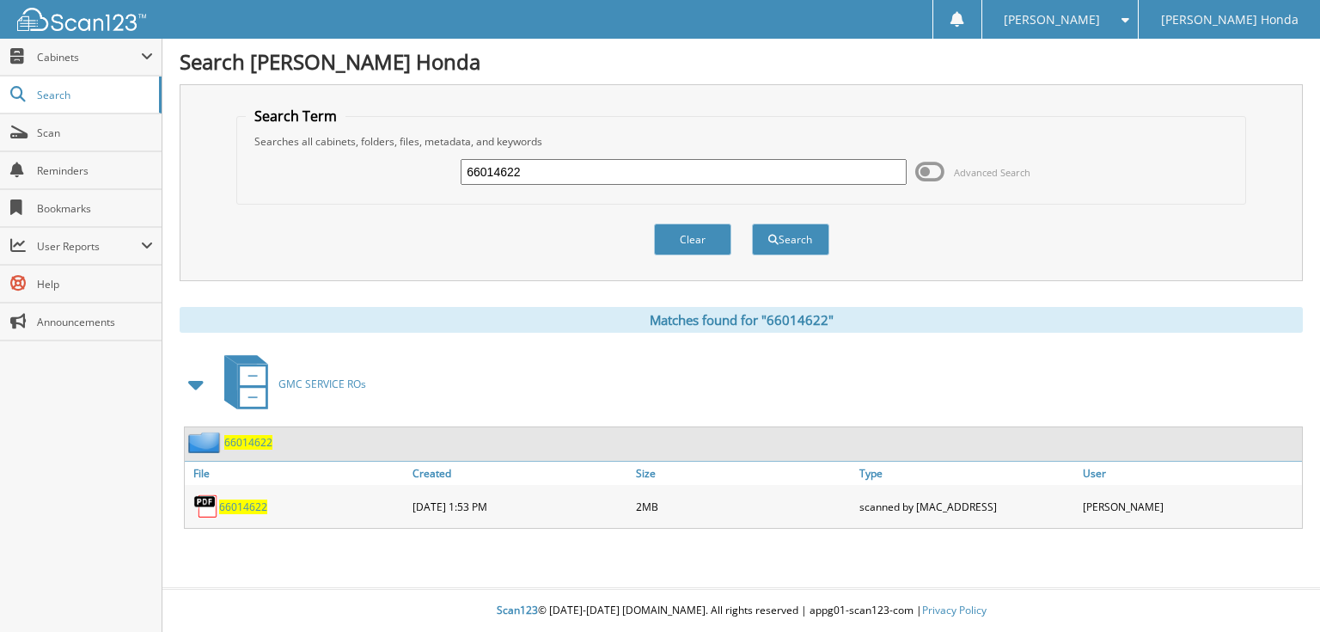
click at [626, 169] on input "66014622" at bounding box center [684, 172] width 446 height 26
type input "66014623"
click at [752, 223] on button "Search" at bounding box center [790, 239] width 77 height 32
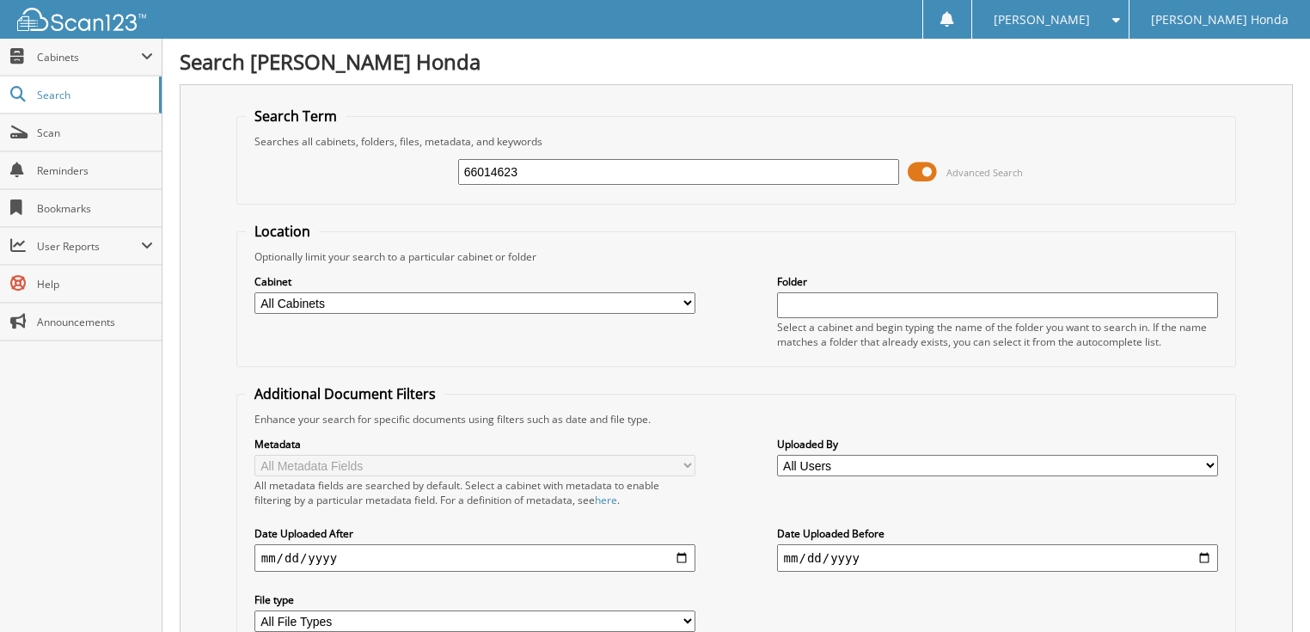
click at [927, 168] on span at bounding box center [922, 172] width 29 height 26
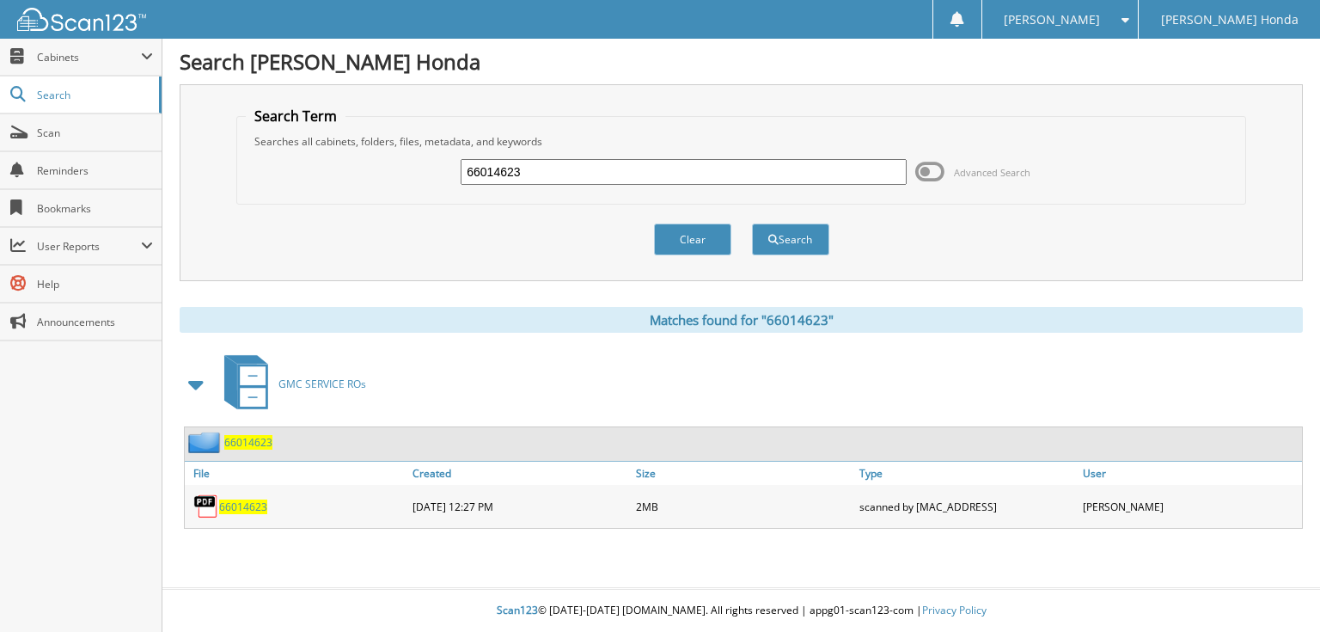
click at [657, 170] on input "66014623" at bounding box center [684, 172] width 446 height 26
type input "66014624"
click at [752, 223] on button "Search" at bounding box center [790, 239] width 77 height 32
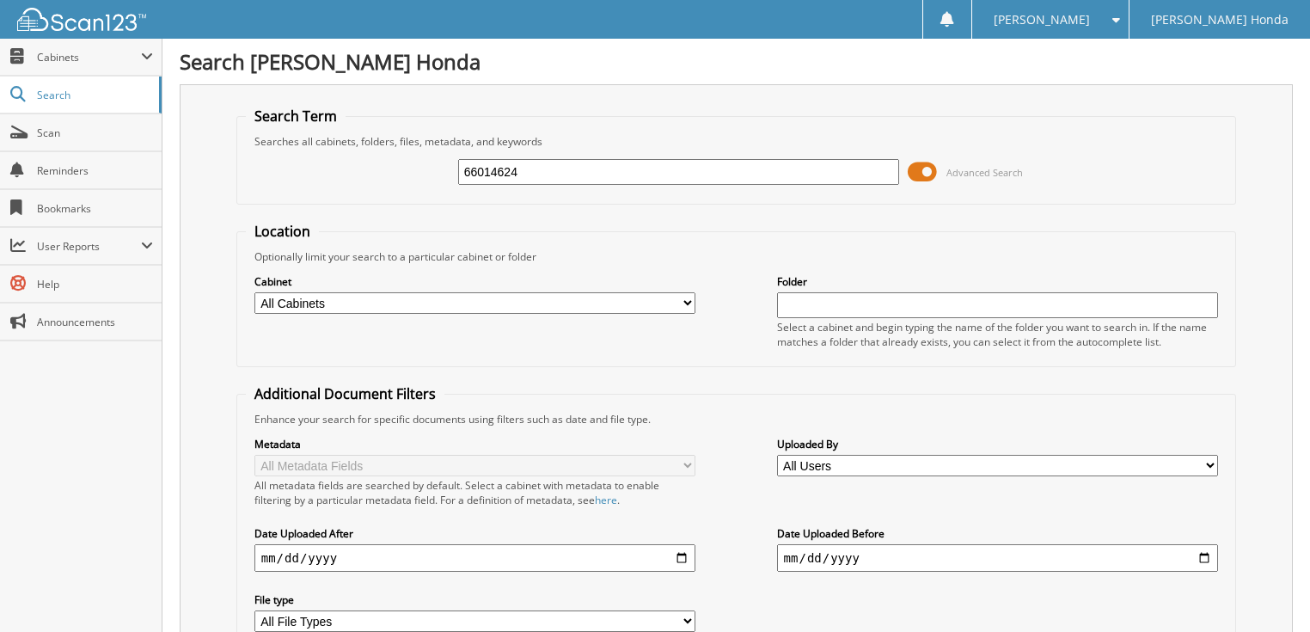
click at [927, 171] on span at bounding box center [922, 172] width 29 height 26
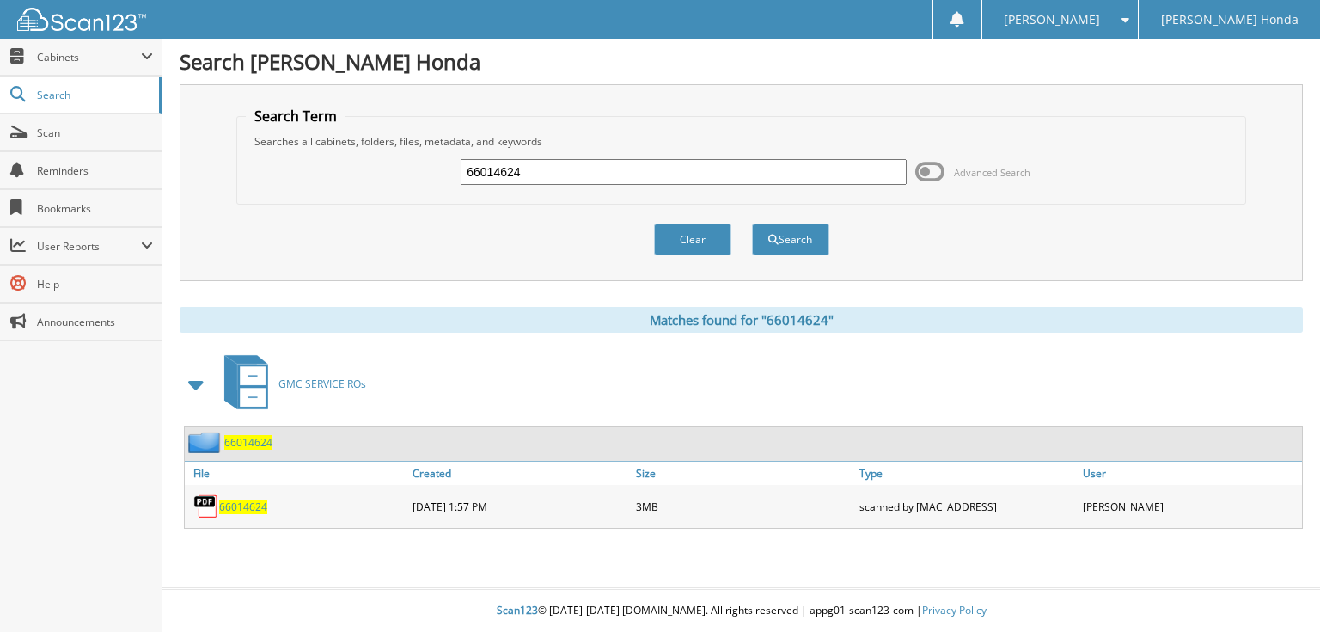
click at [725, 175] on input "66014624" at bounding box center [684, 172] width 446 height 26
type input "66014625"
click at [752, 223] on button "Search" at bounding box center [790, 239] width 77 height 32
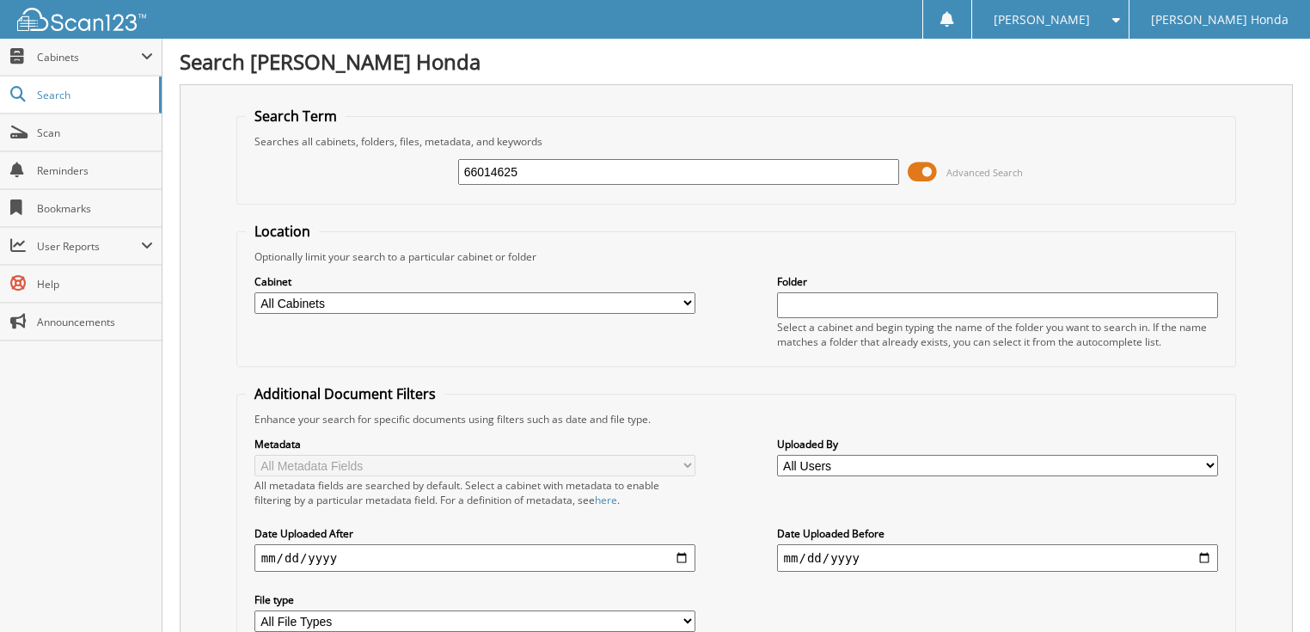
click at [917, 165] on span at bounding box center [922, 172] width 29 height 26
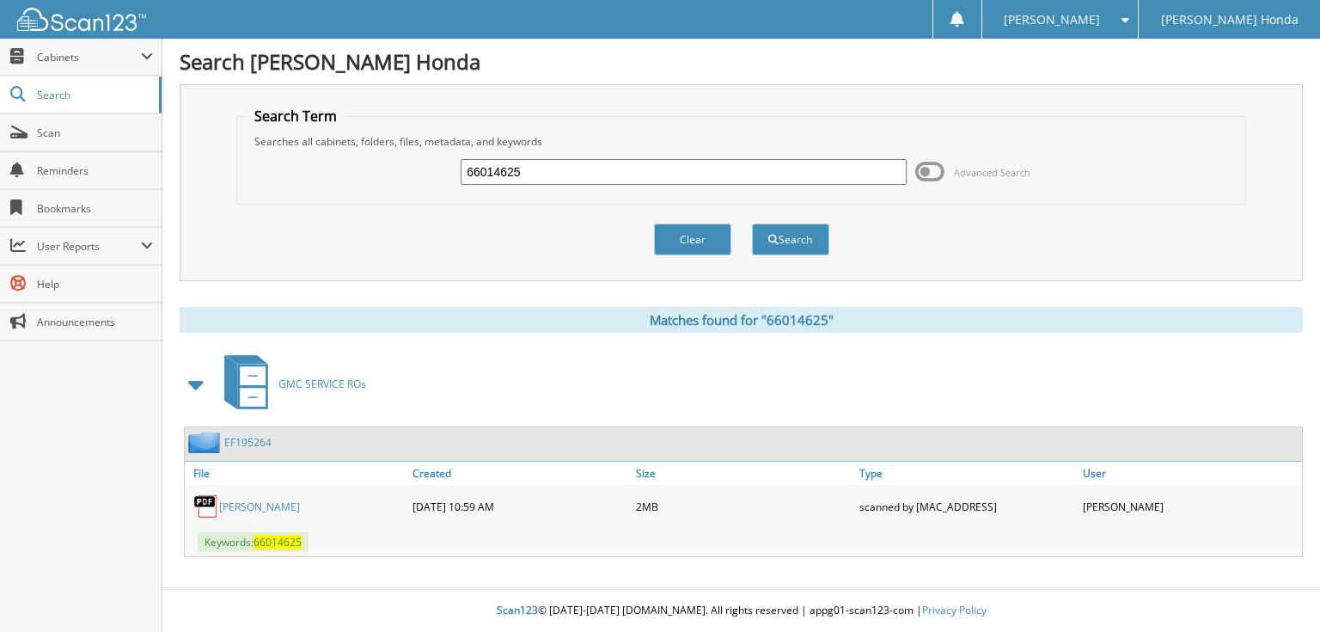
click at [737, 179] on input "66014625" at bounding box center [684, 172] width 446 height 26
type input "66014626"
click at [752, 223] on button "Search" at bounding box center [790, 239] width 77 height 32
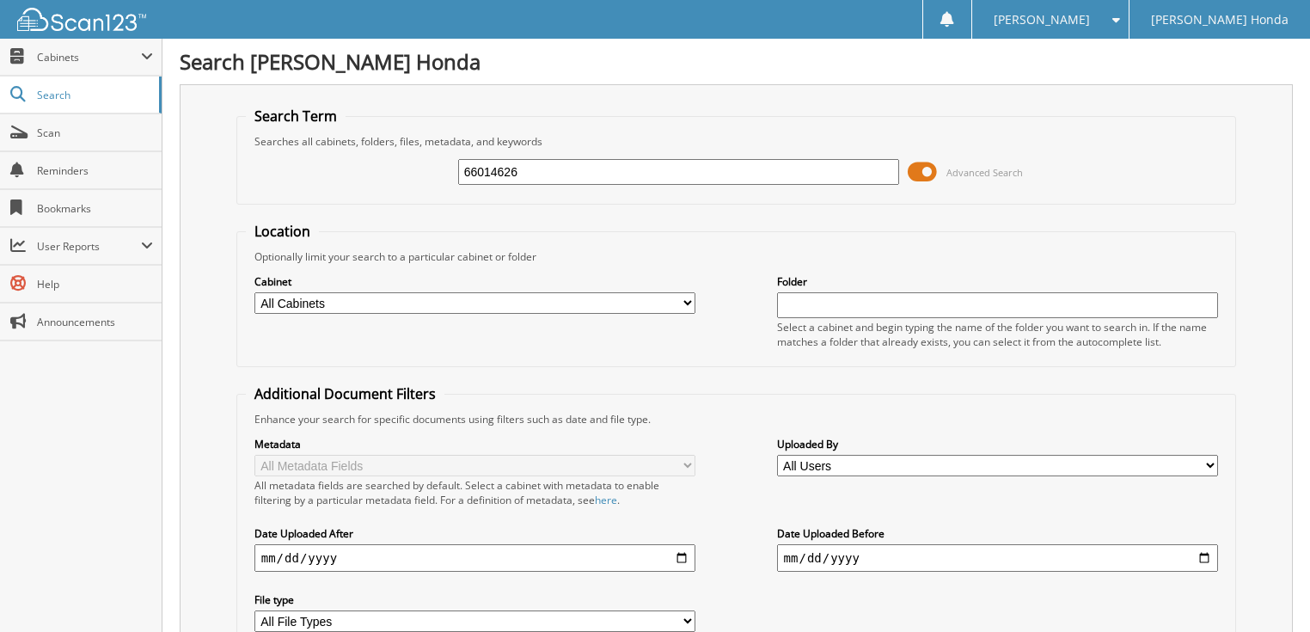
click at [691, 168] on input "66014626" at bounding box center [679, 172] width 442 height 26
click at [925, 175] on span at bounding box center [922, 172] width 29 height 26
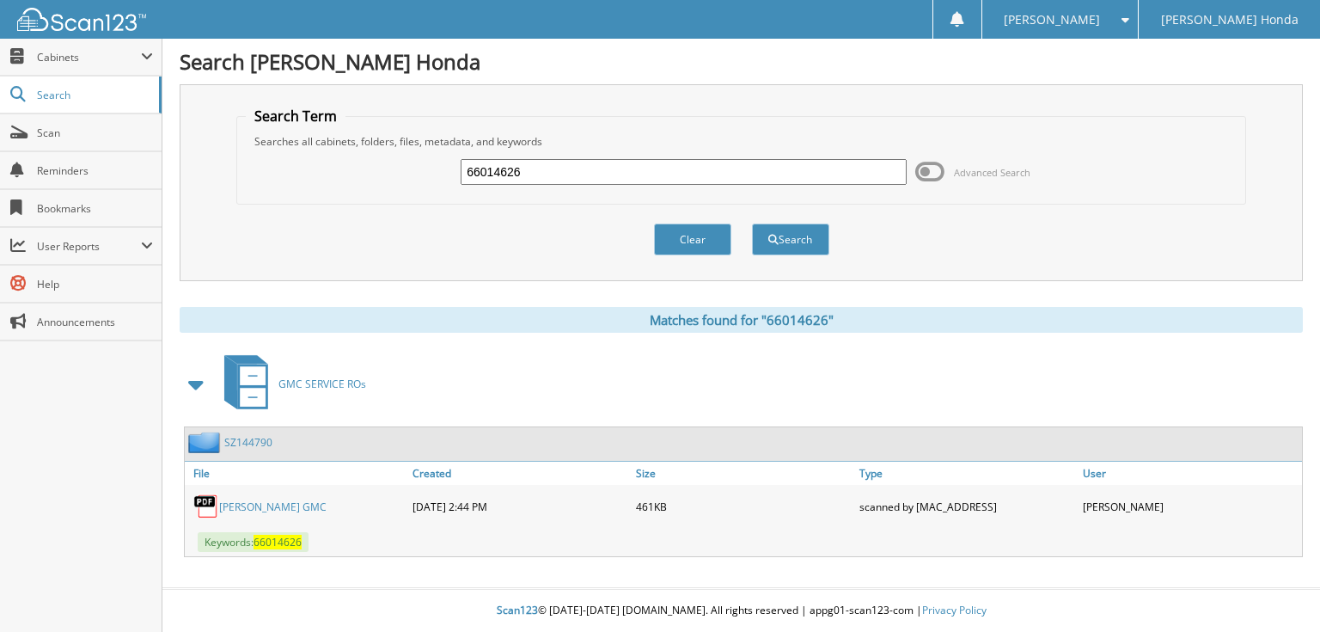
click at [582, 177] on input "66014626" at bounding box center [684, 172] width 446 height 26
type input "66014627"
click at [752, 223] on button "Search" at bounding box center [790, 239] width 77 height 32
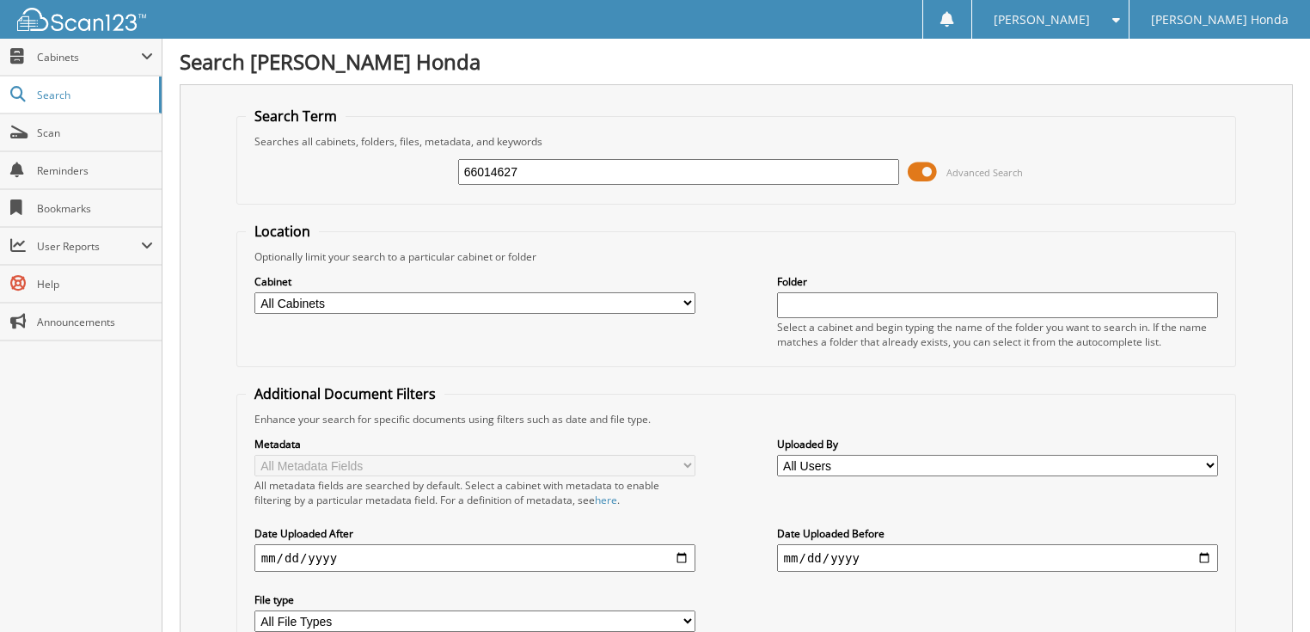
click at [582, 177] on input "66014627" at bounding box center [679, 172] width 442 height 26
type input "66014628"
click at [919, 169] on span at bounding box center [922, 172] width 29 height 26
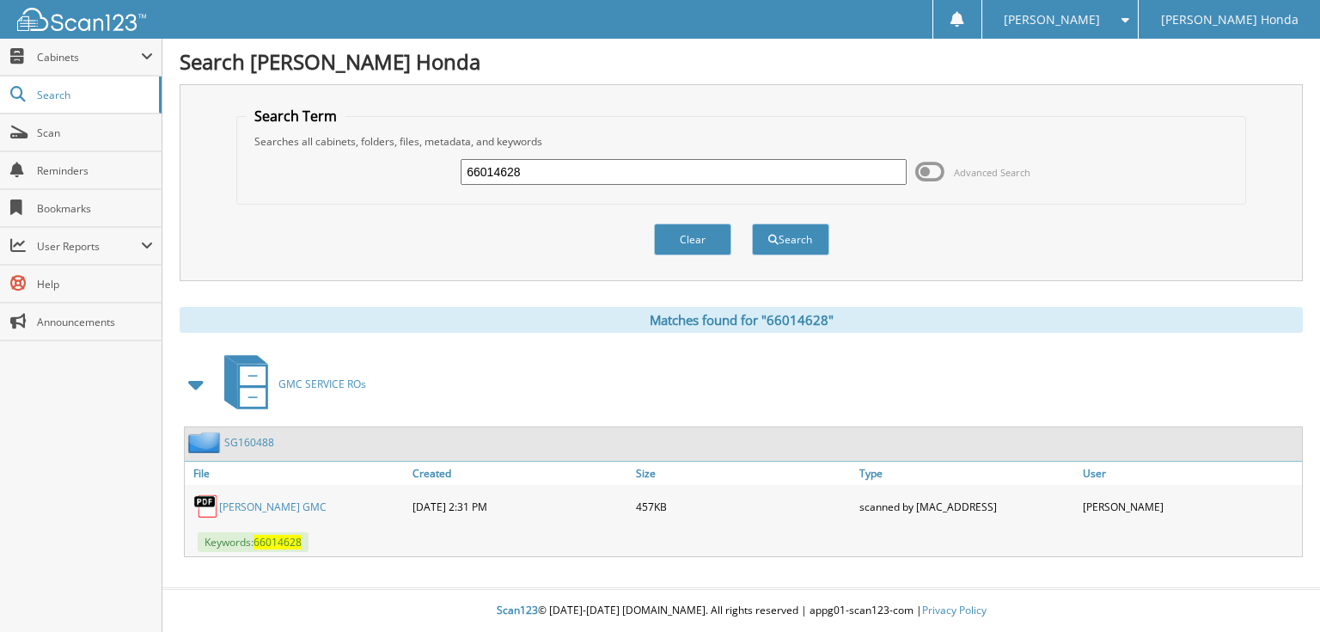
click at [762, 170] on input "66014628" at bounding box center [684, 172] width 446 height 26
type input "66014629"
click at [752, 223] on button "Search" at bounding box center [790, 239] width 77 height 32
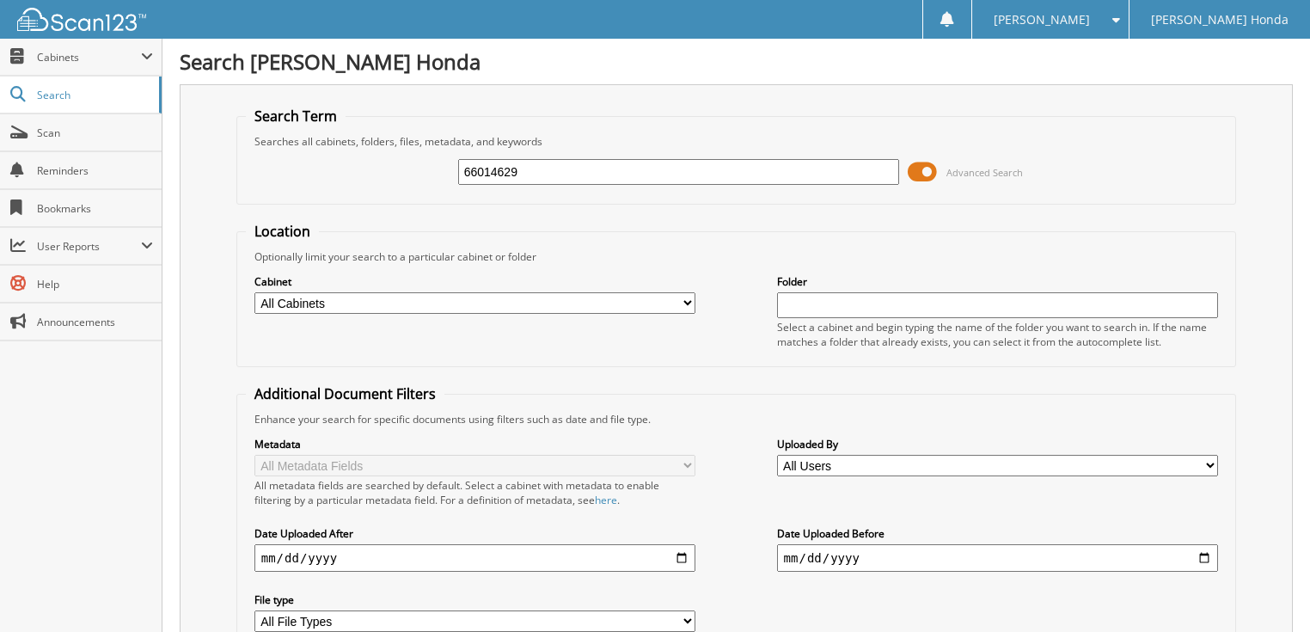
click at [924, 172] on span at bounding box center [922, 172] width 29 height 26
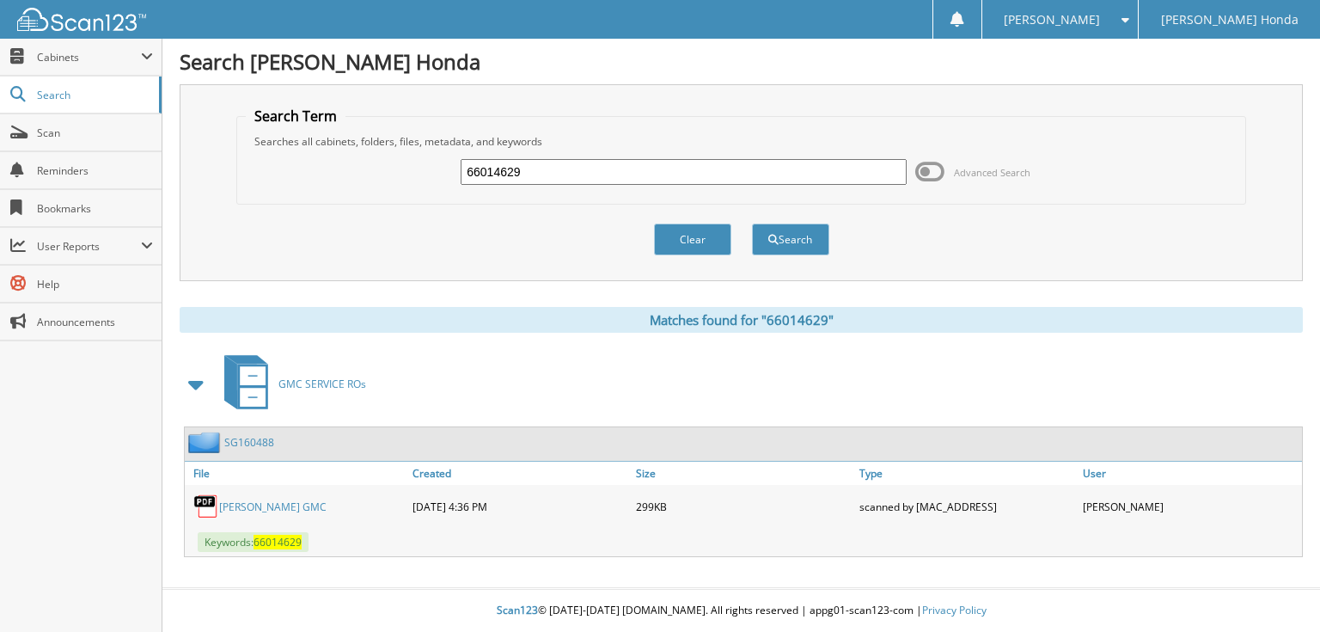
click at [745, 170] on input "66014629" at bounding box center [684, 172] width 446 height 26
type input "66014630"
click at [752, 223] on button "Search" at bounding box center [790, 239] width 77 height 32
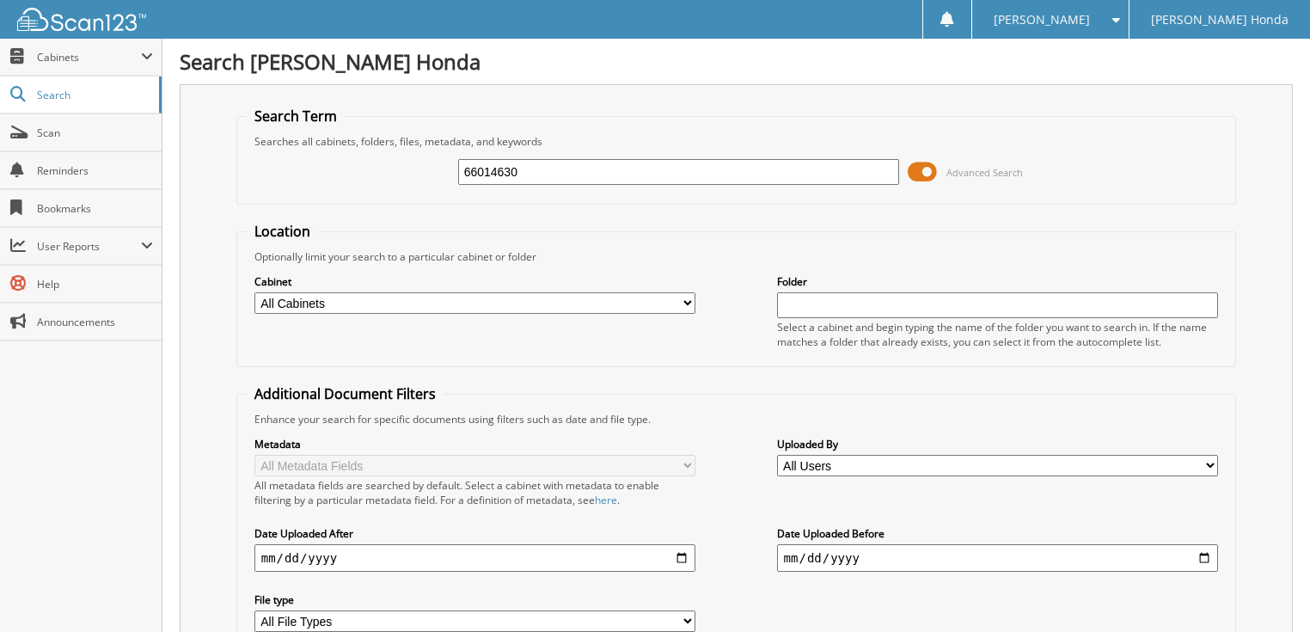
click at [926, 168] on span at bounding box center [922, 172] width 29 height 26
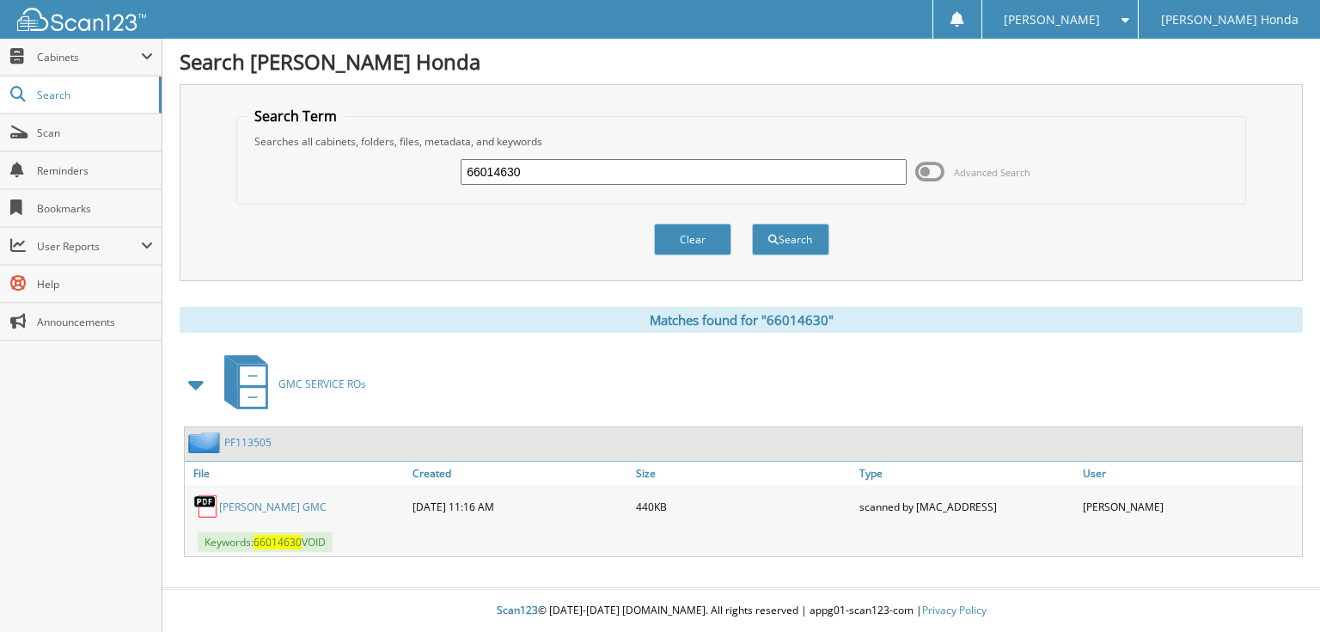
click at [730, 175] on input "66014630" at bounding box center [684, 172] width 446 height 26
type input "66014631"
click at [752, 223] on button "Search" at bounding box center [790, 239] width 77 height 32
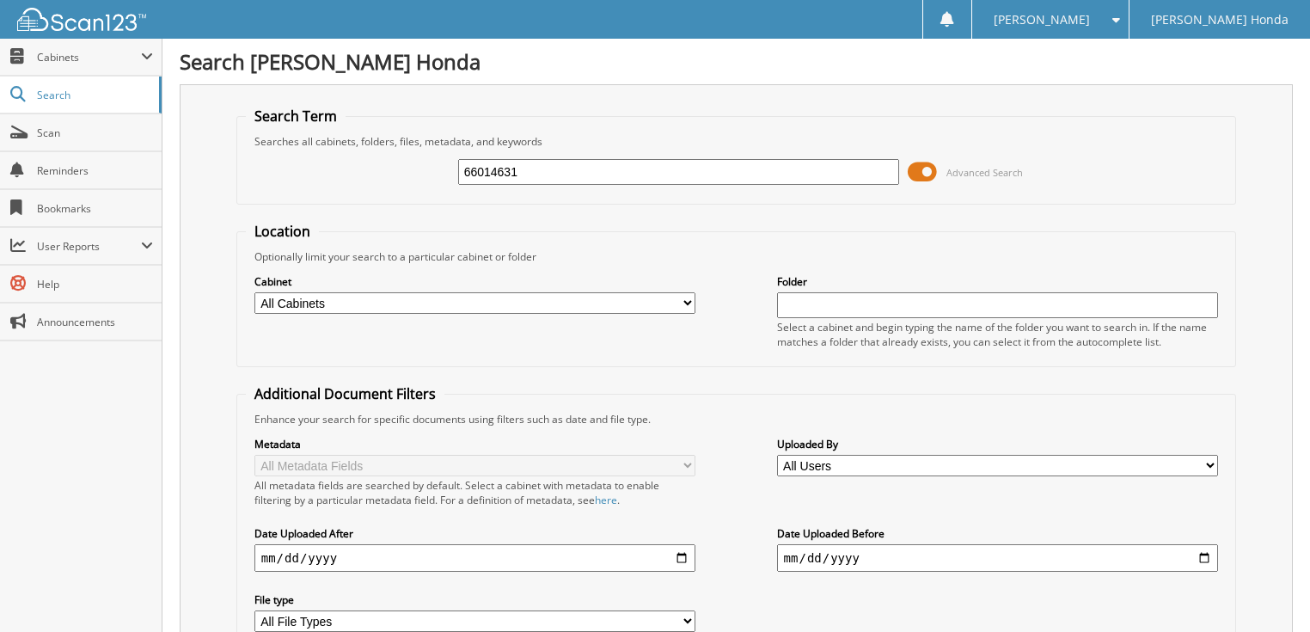
click at [921, 172] on span at bounding box center [922, 172] width 29 height 26
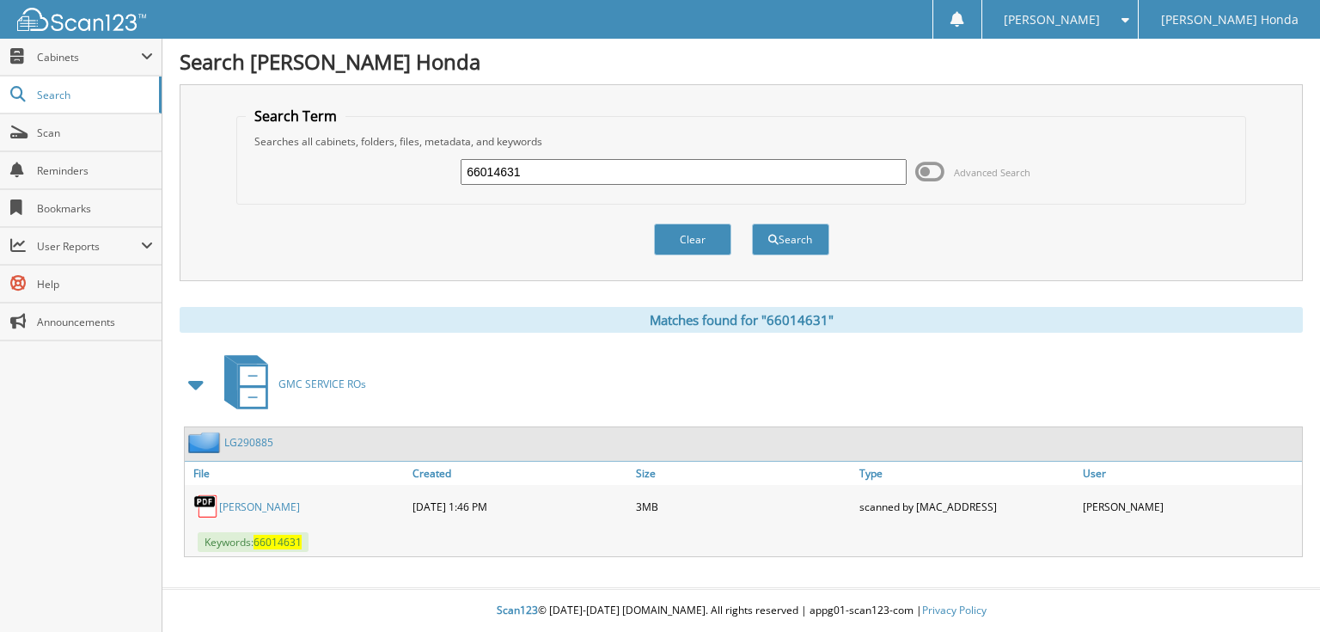
click at [758, 176] on input "66014631" at bounding box center [684, 172] width 446 height 26
type input "66014632"
click at [752, 223] on button "Search" at bounding box center [790, 239] width 77 height 32
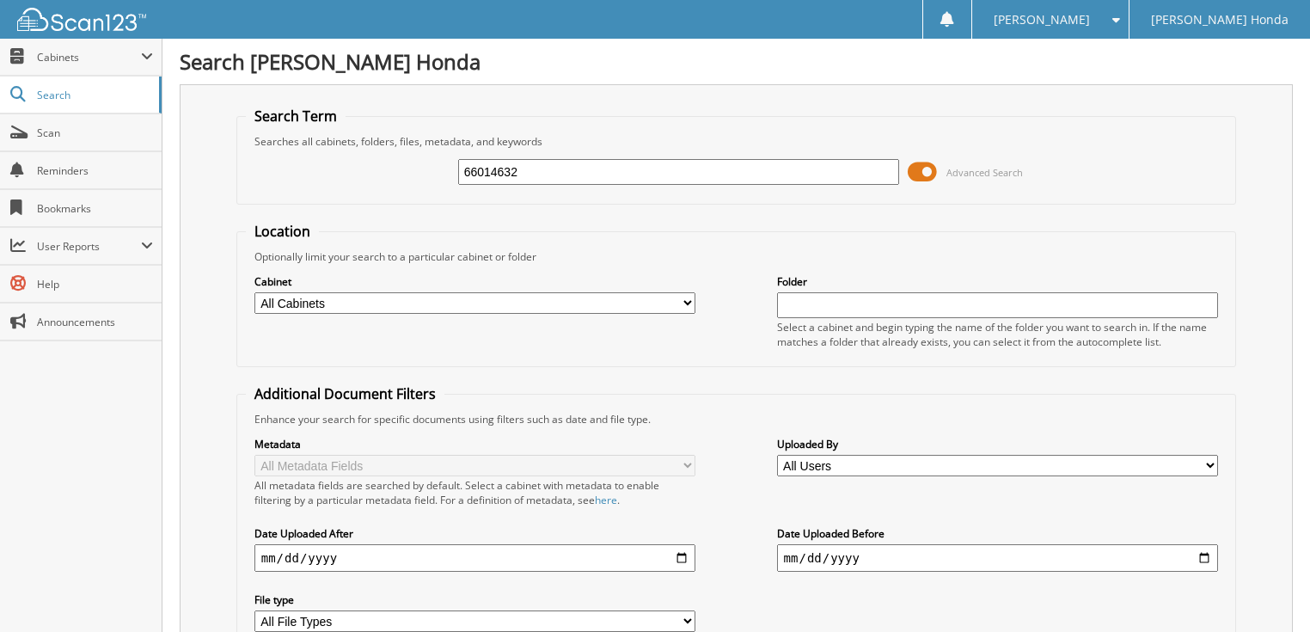
click at [931, 170] on span at bounding box center [922, 172] width 29 height 26
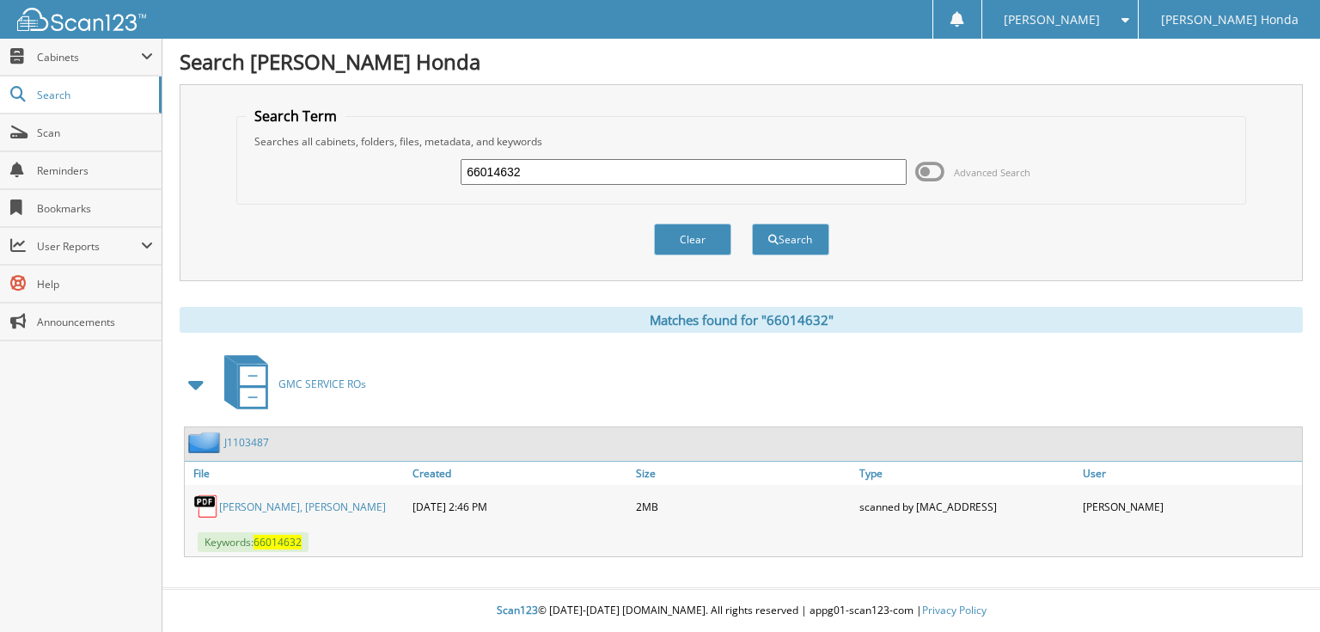
click at [642, 191] on div "66014632 Advanced Search" at bounding box center [741, 172] width 990 height 46
click at [631, 182] on input "66014632" at bounding box center [684, 172] width 446 height 26
type input "66014633"
click at [752, 223] on button "Search" at bounding box center [790, 239] width 77 height 32
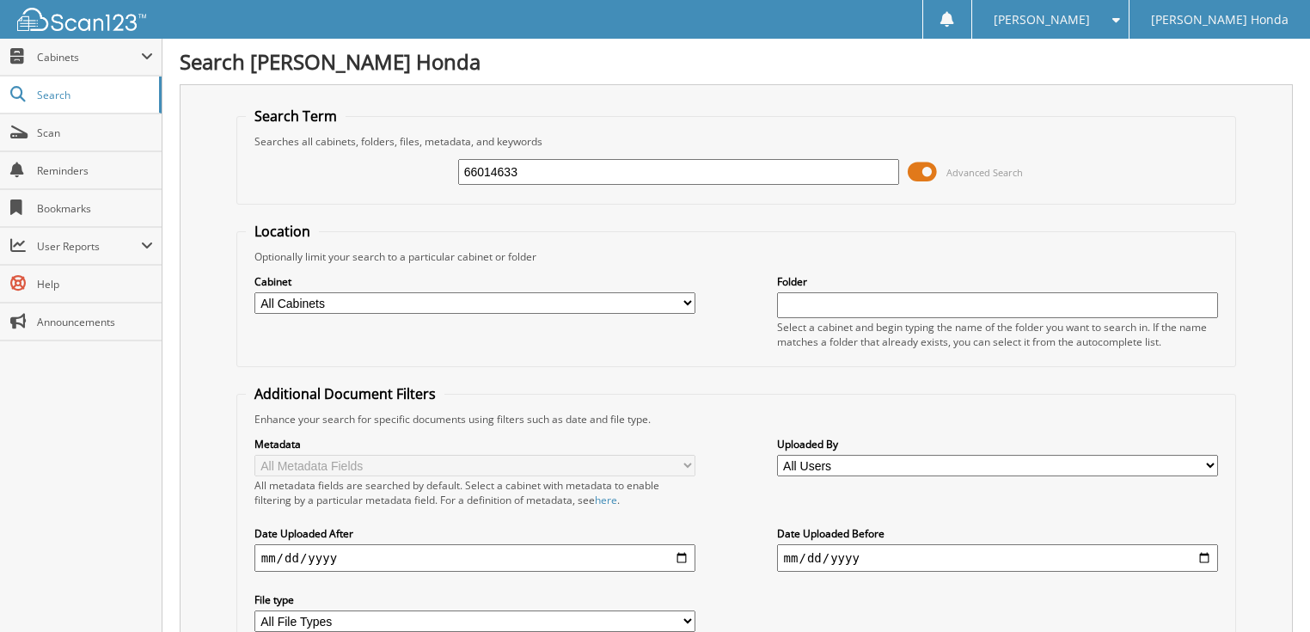
click at [932, 171] on span at bounding box center [922, 172] width 29 height 26
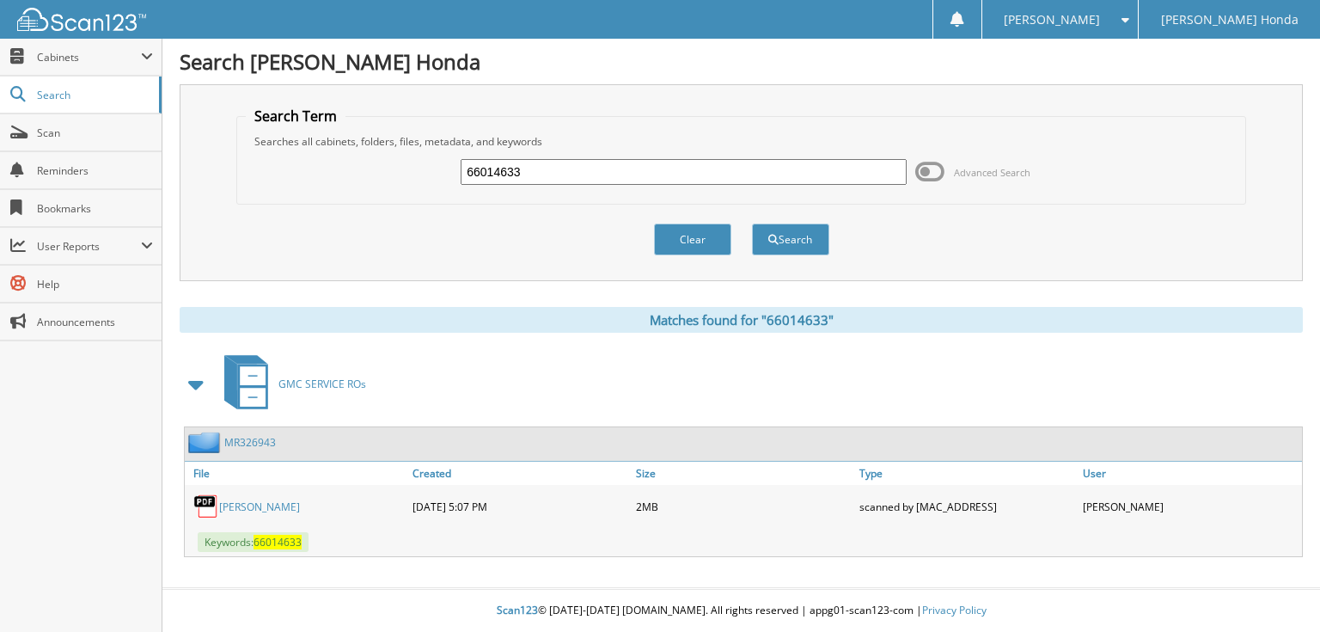
click at [655, 174] on input "66014633" at bounding box center [684, 172] width 446 height 26
type input "66014634"
click at [752, 223] on button "Search" at bounding box center [790, 239] width 77 height 32
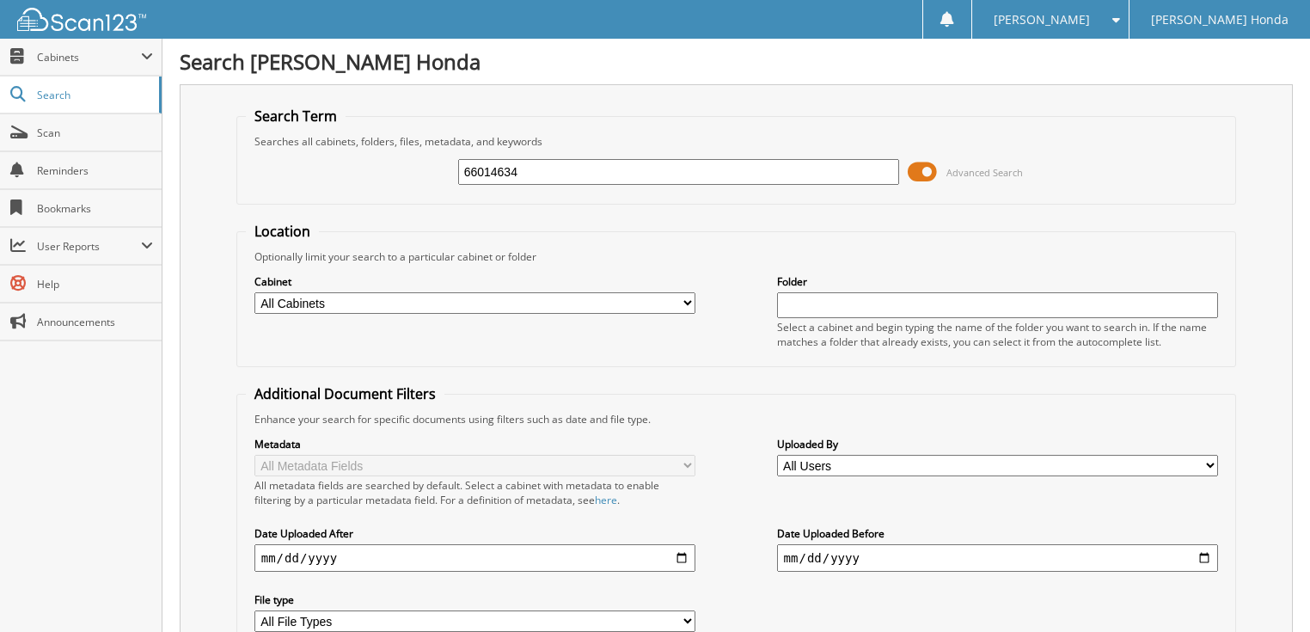
click at [563, 172] on input "66014634" at bounding box center [679, 172] width 442 height 26
click at [915, 172] on span at bounding box center [922, 172] width 29 height 26
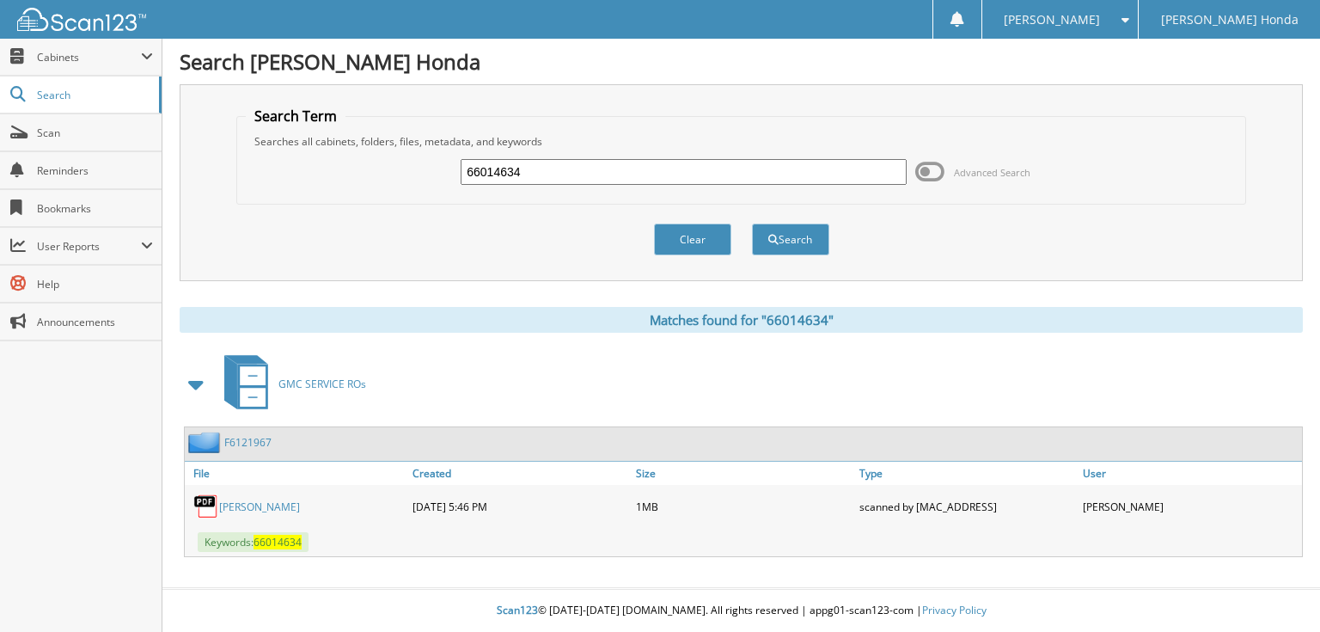
click at [698, 170] on input "66014634" at bounding box center [684, 172] width 446 height 26
type input "66014635"
click at [752, 223] on button "Search" at bounding box center [790, 239] width 77 height 32
